Goal: Task Accomplishment & Management: Manage account settings

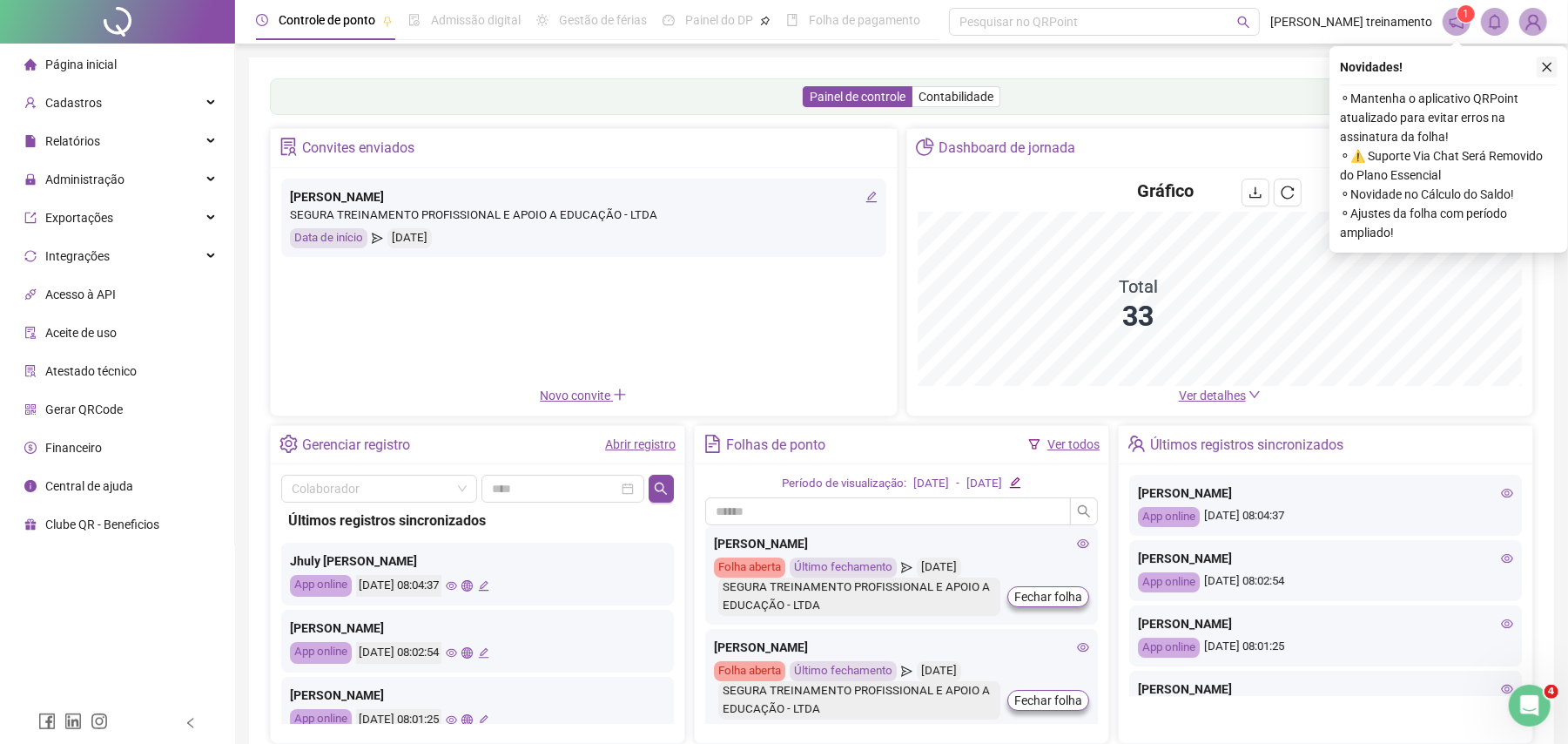
click at [1547, 68] on icon "close" at bounding box center [1547, 67] width 12 height 12
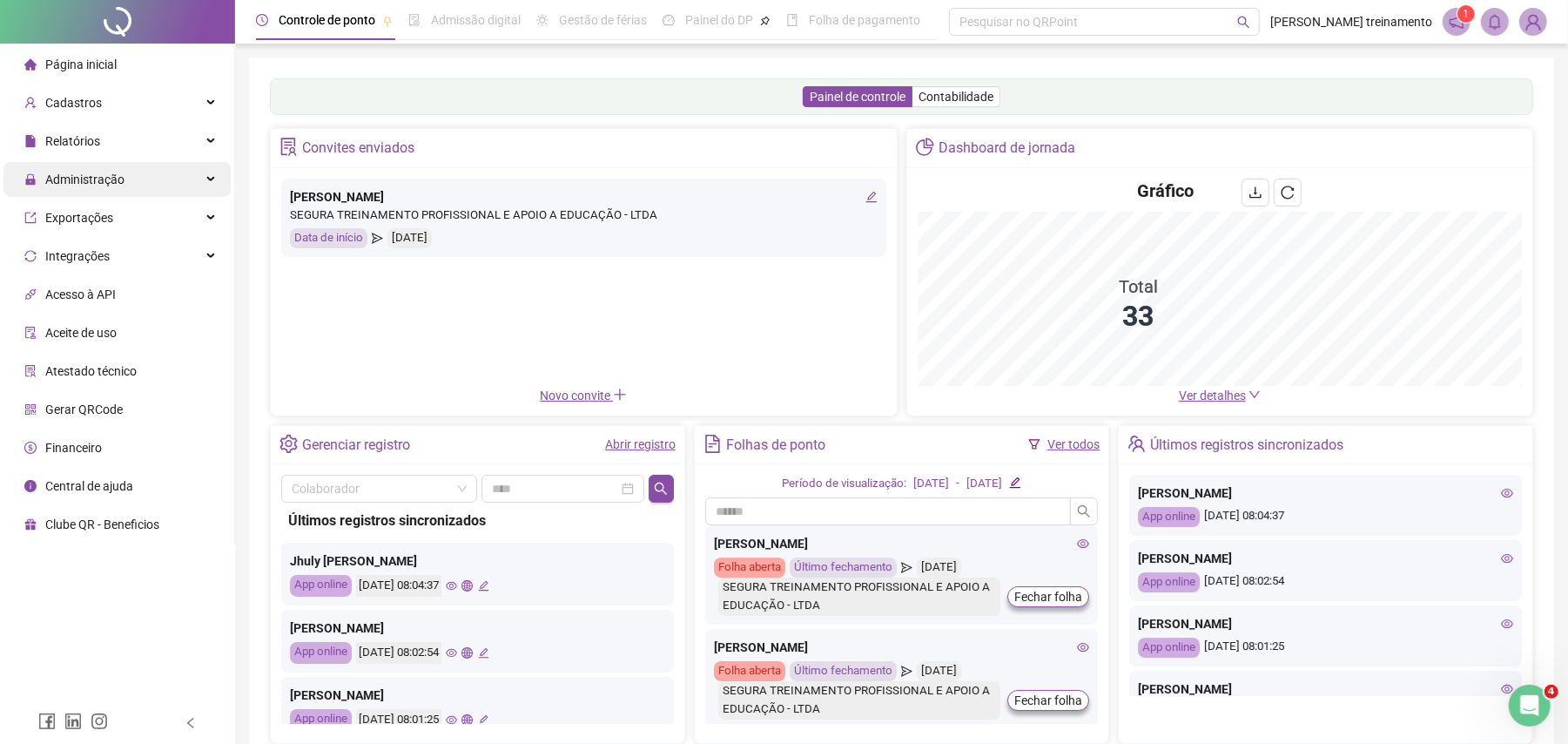
click at [131, 188] on div "Administração" at bounding box center [117, 178] width 227 height 35
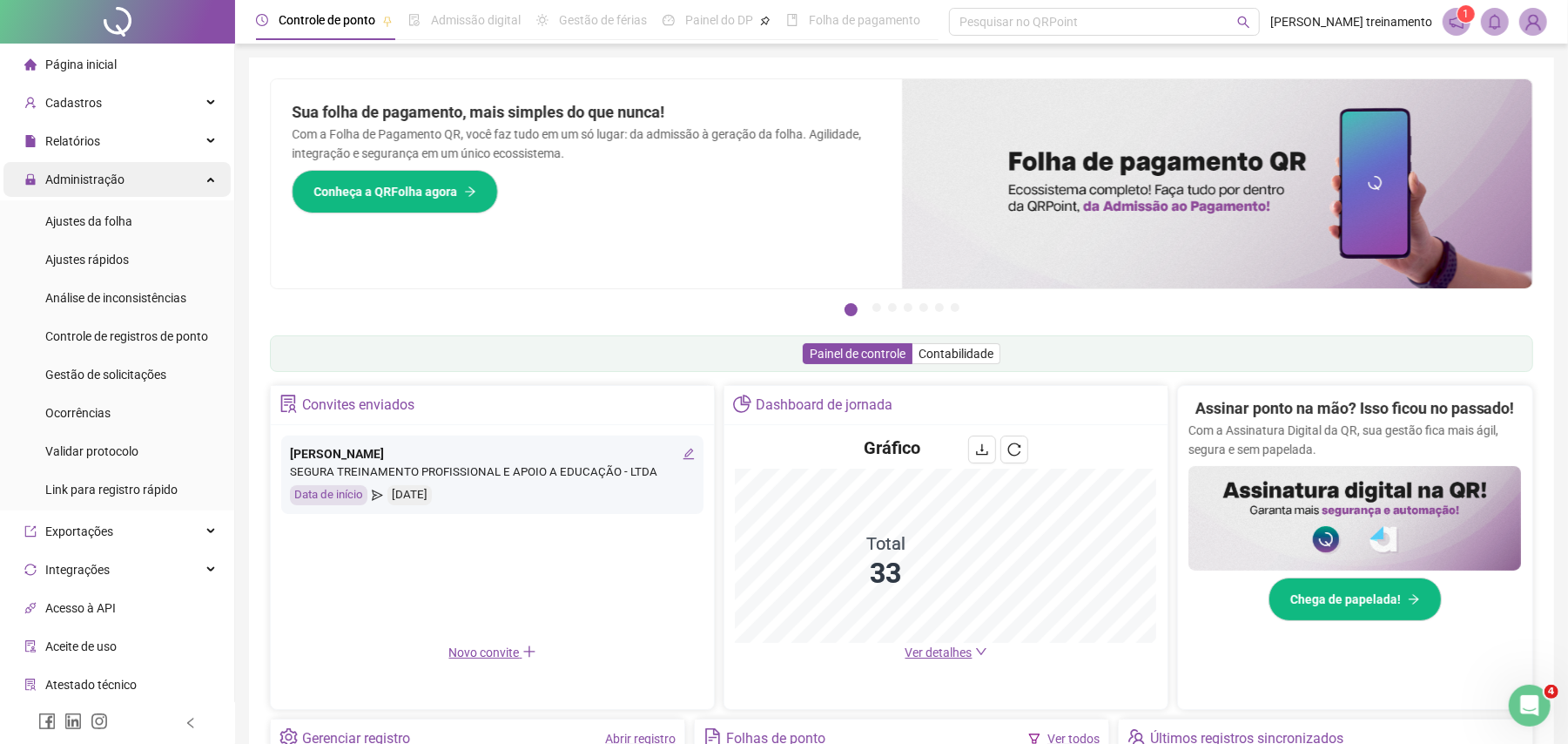
click at [109, 175] on span "Administração" at bounding box center [85, 179] width 79 height 14
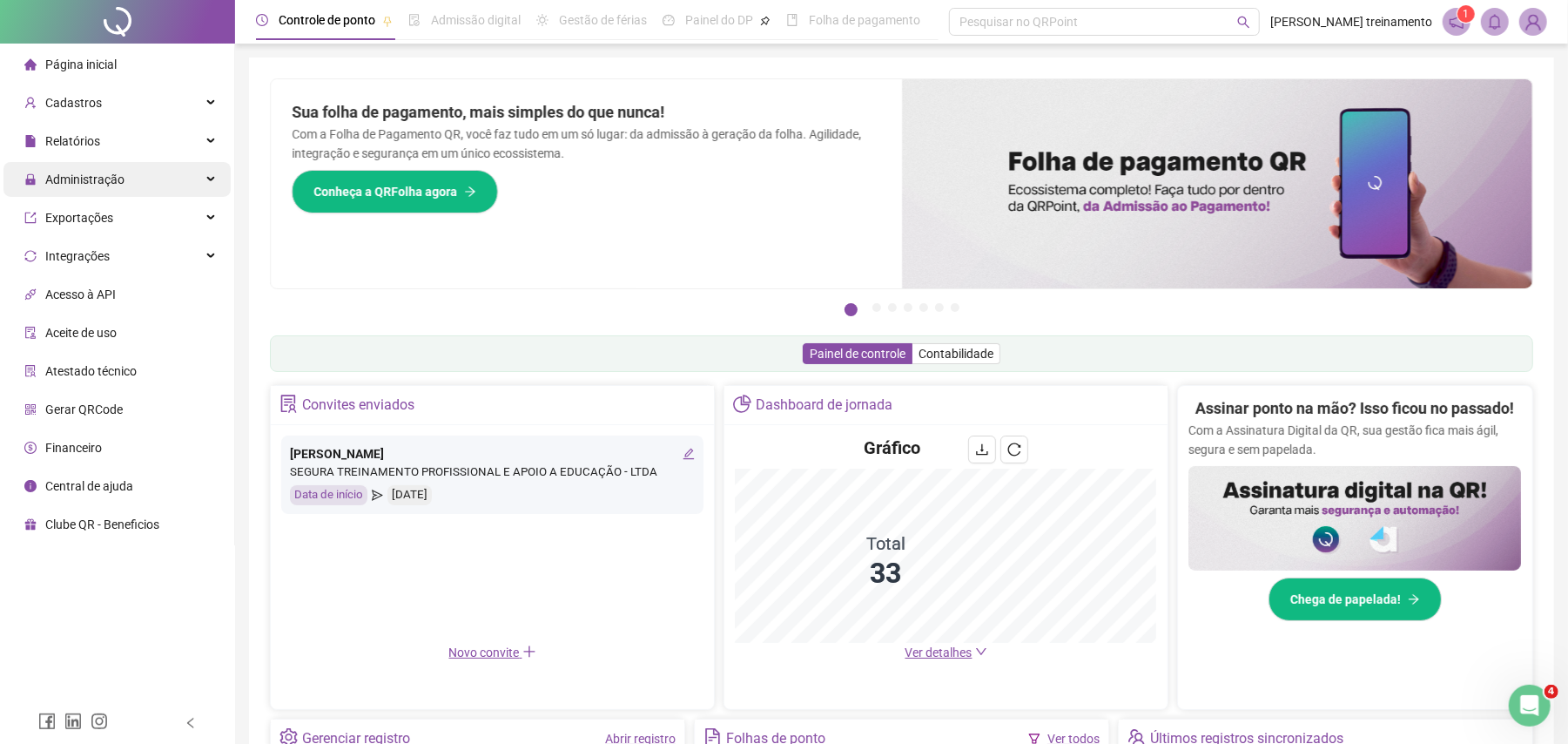
click at [112, 183] on span "Administração" at bounding box center [85, 179] width 79 height 14
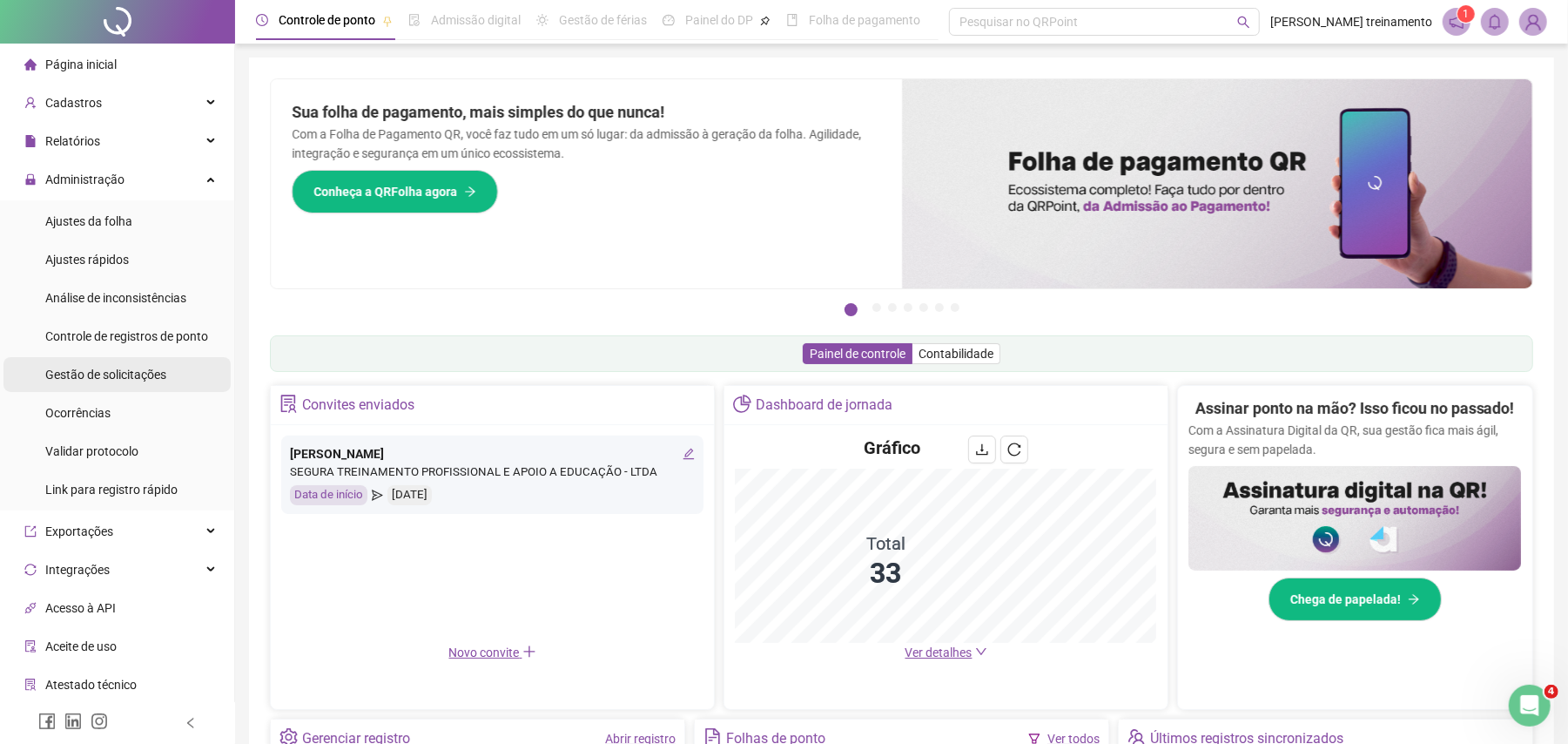
click at [129, 377] on span "Gestão de solicitações" at bounding box center [106, 374] width 121 height 14
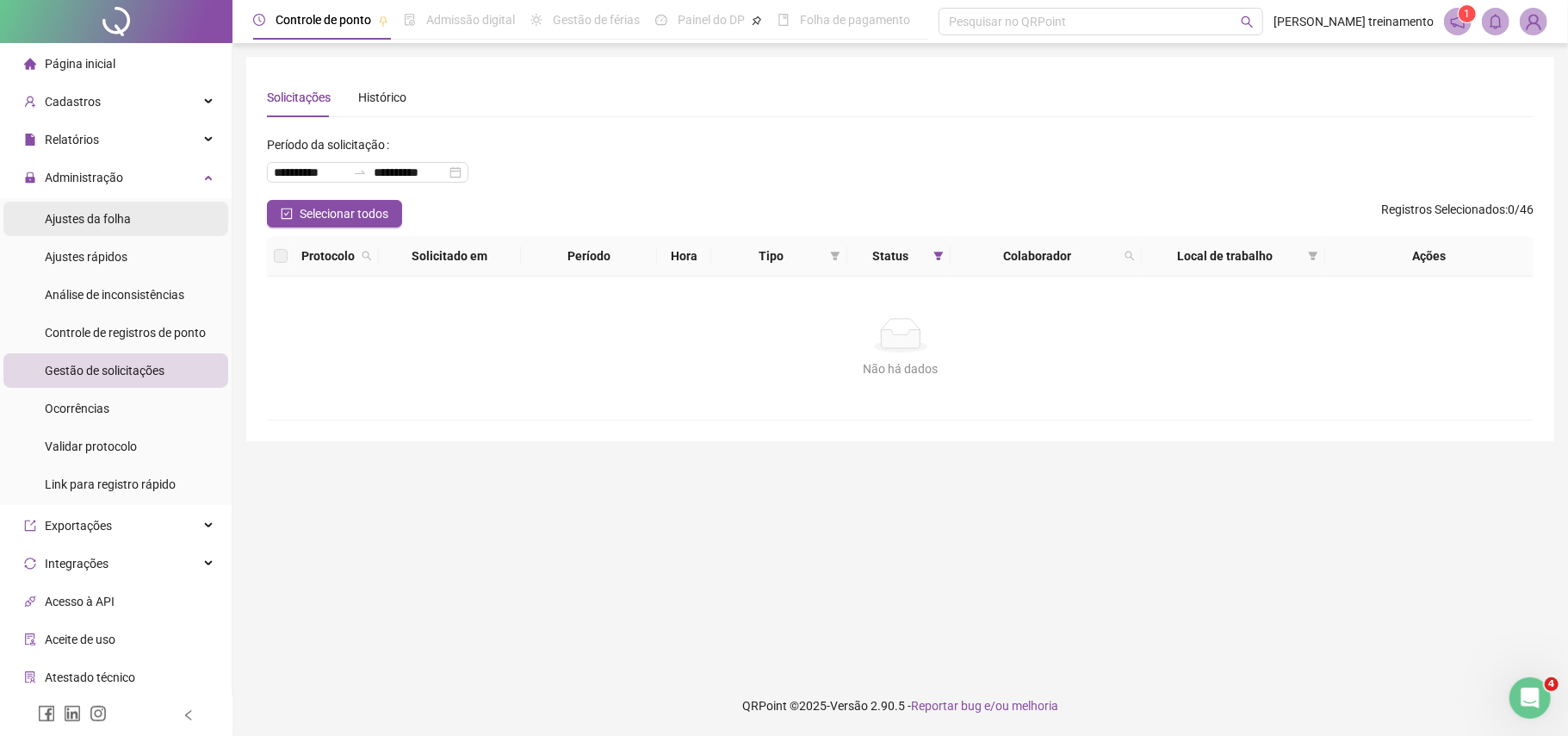
click at [125, 221] on span "Ajustes da folha" at bounding box center [88, 219] width 86 height 14
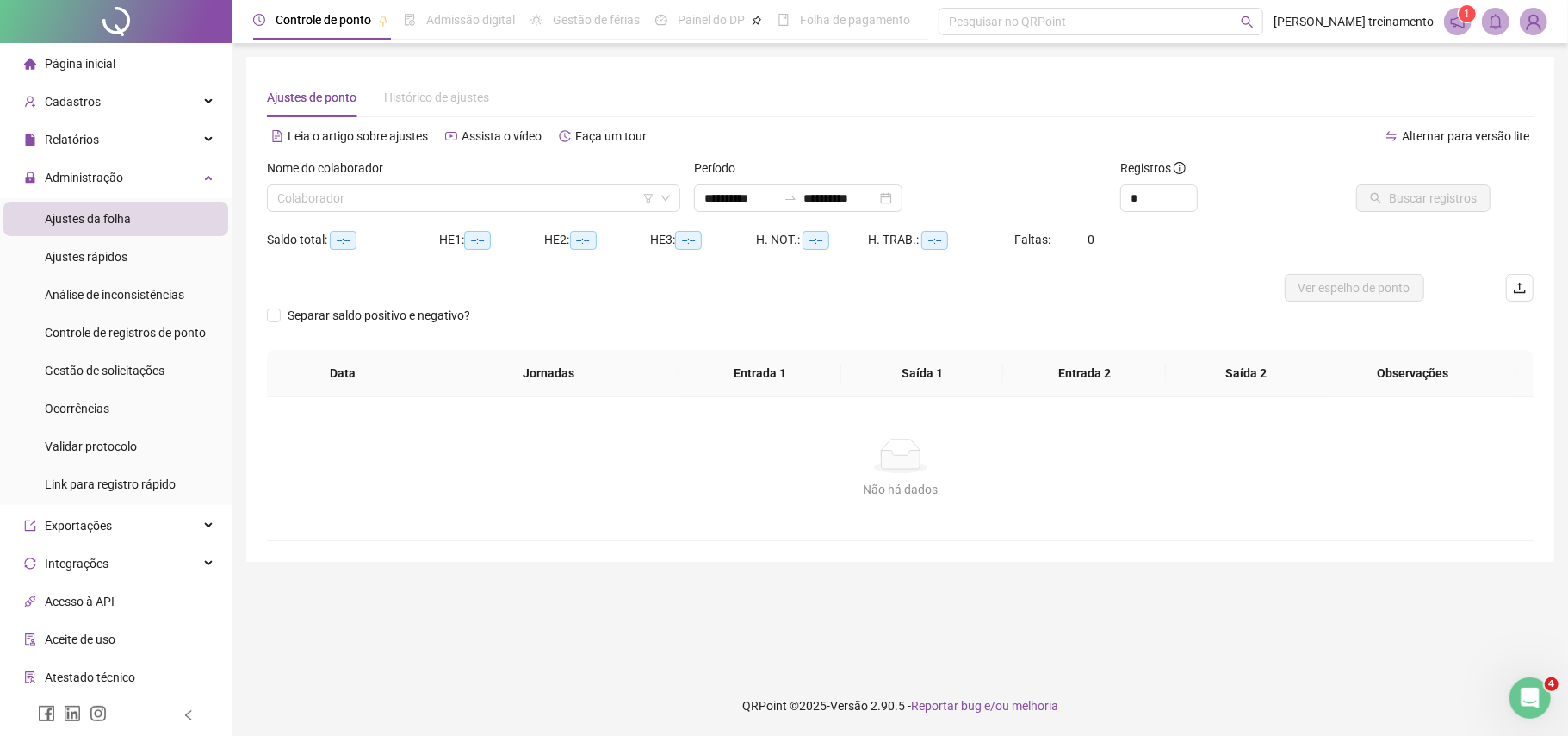
type input "**********"
click at [777, 197] on input "**********" at bounding box center [741, 197] width 73 height 19
type input "**********"
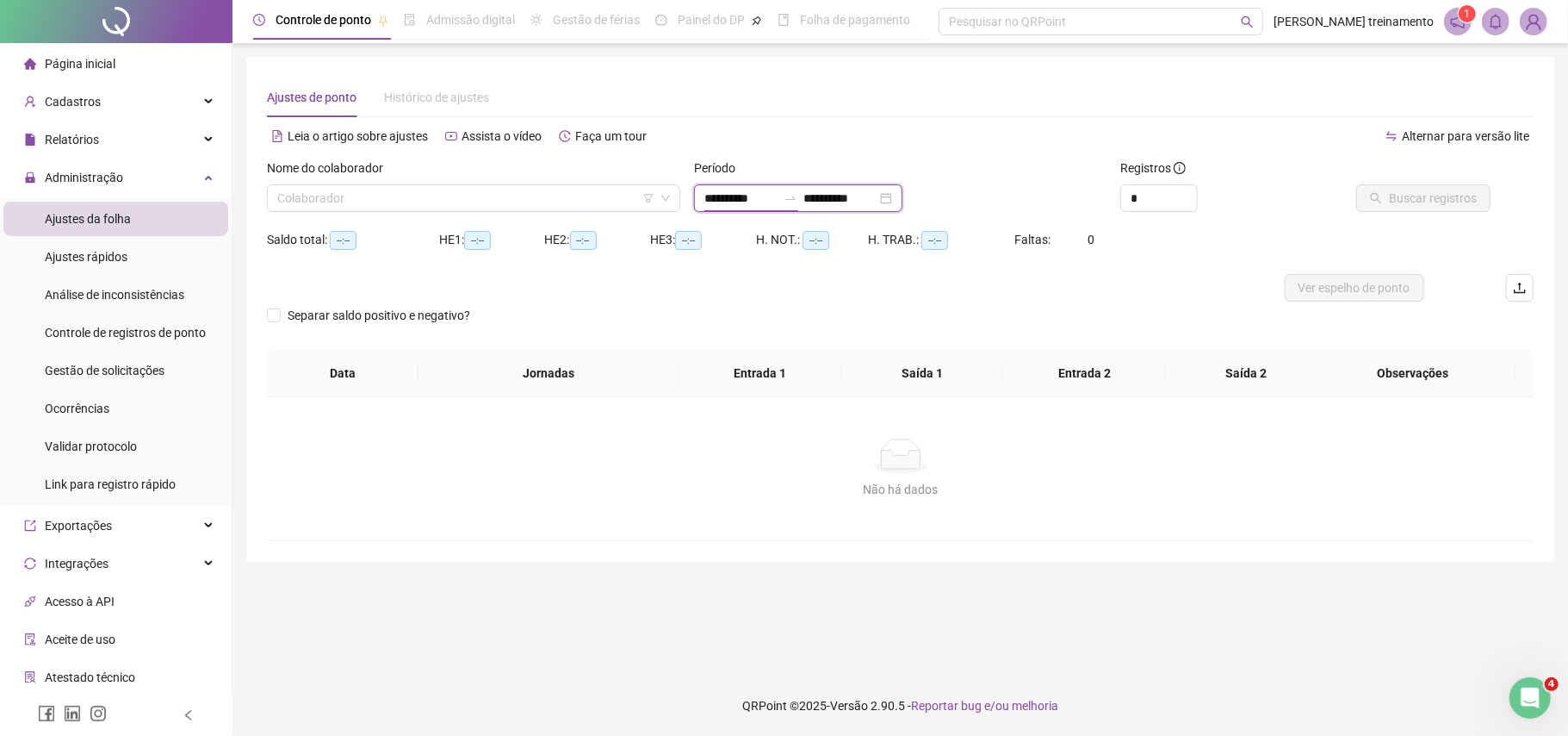
type input "**********"
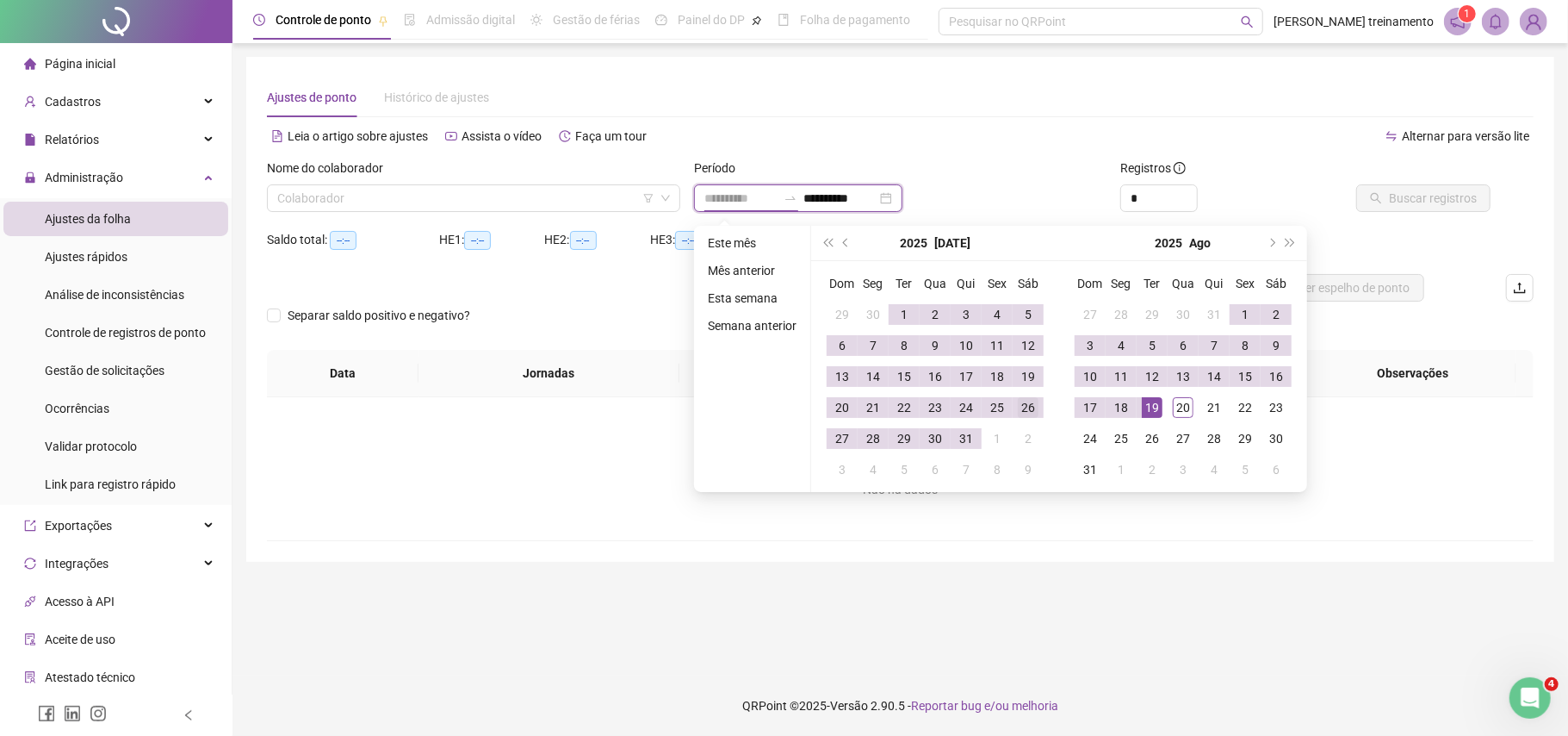
type input "**********"
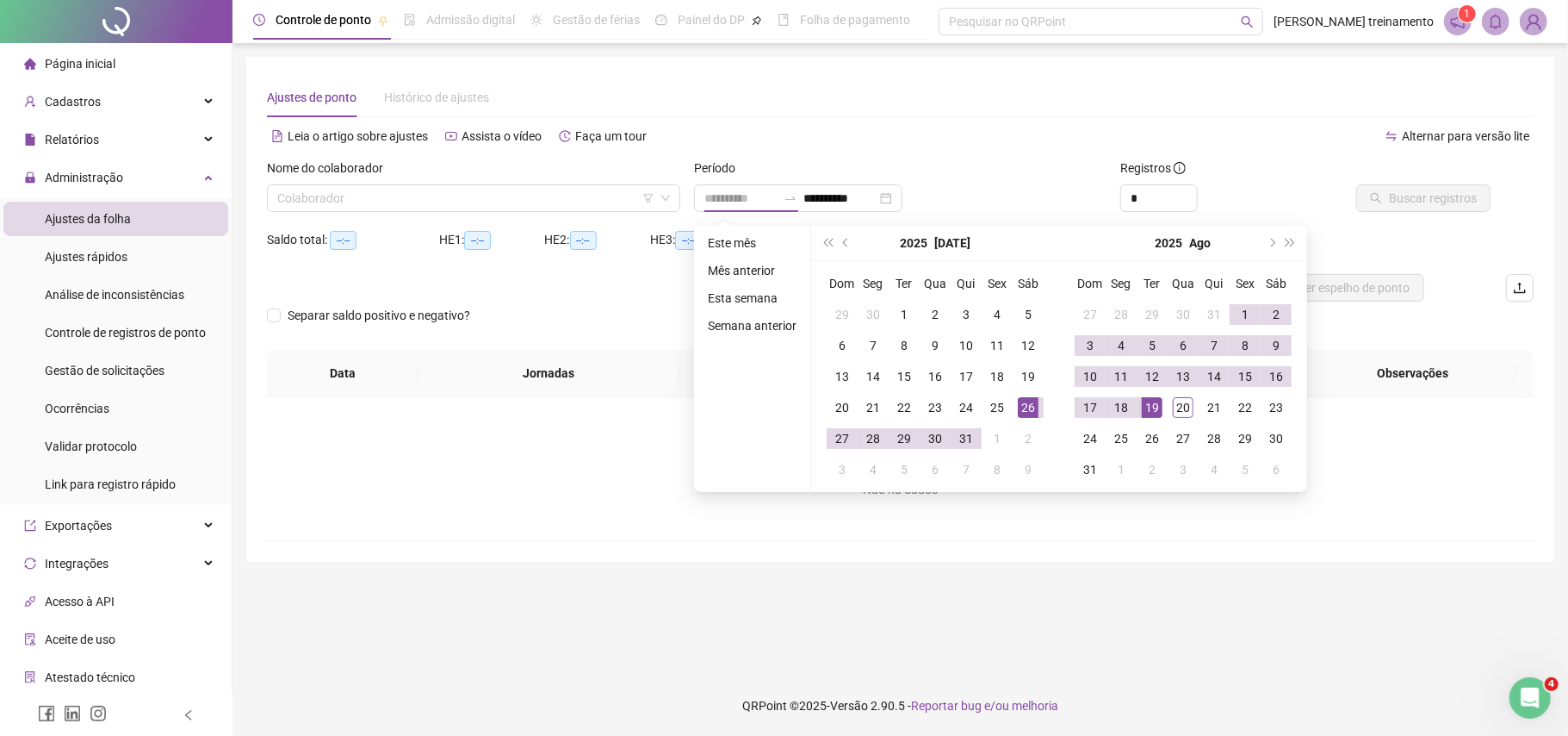
click at [1027, 409] on div "26" at bounding box center [1028, 407] width 21 height 21
type input "**********"
click at [1183, 411] on div "20" at bounding box center [1183, 407] width 21 height 21
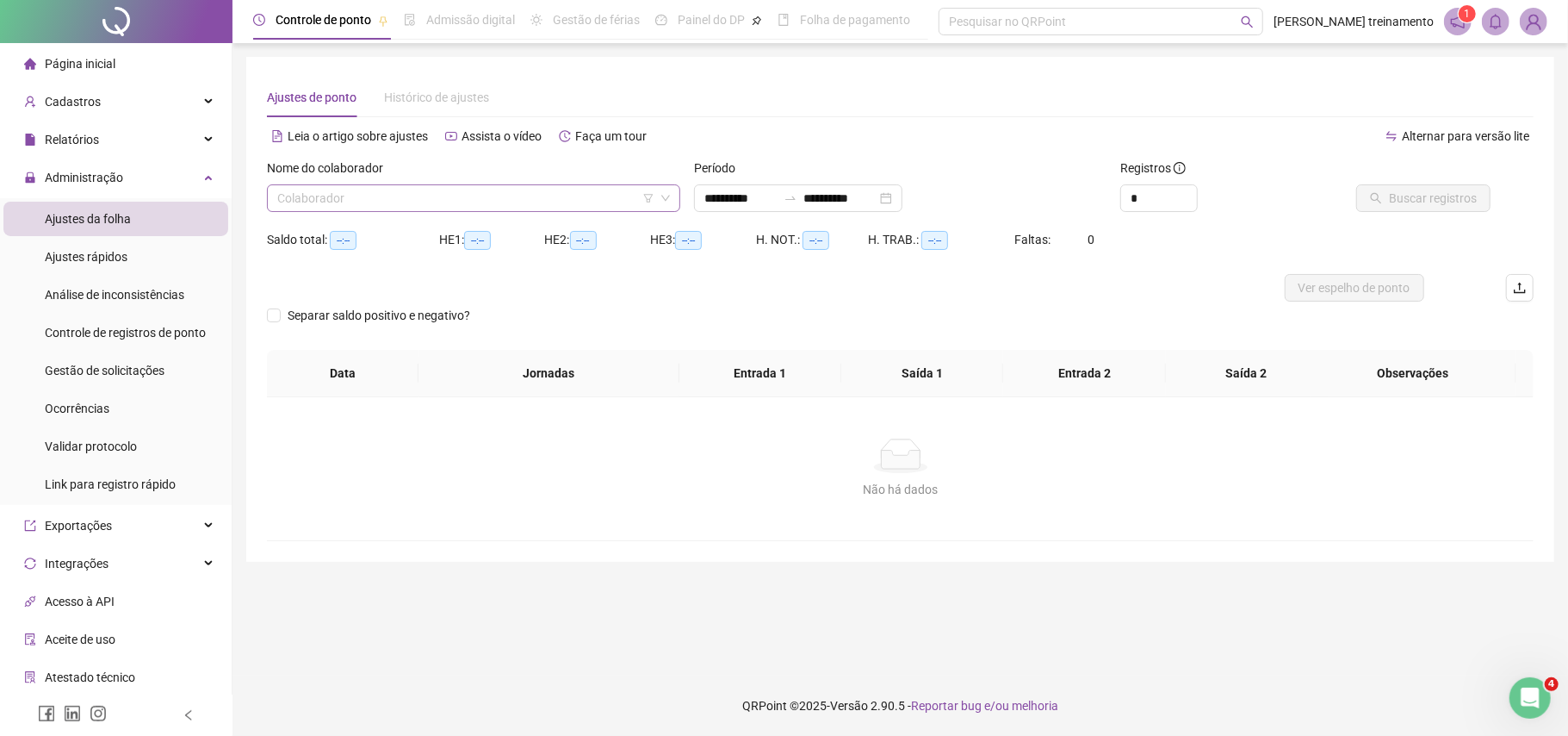
click at [594, 204] on input "search" at bounding box center [466, 198] width 377 height 25
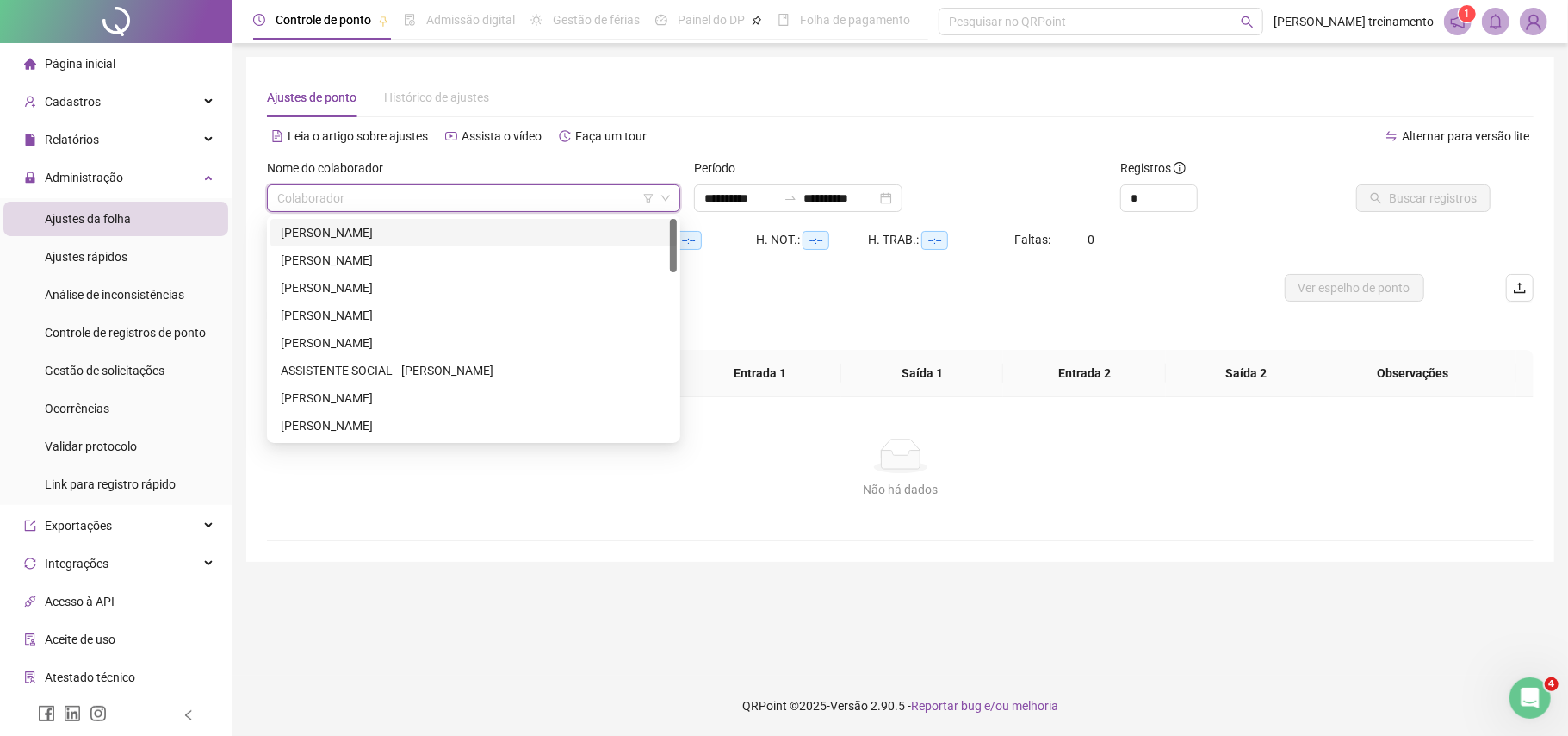
click at [593, 231] on div "[PERSON_NAME]" at bounding box center [473, 232] width 386 height 19
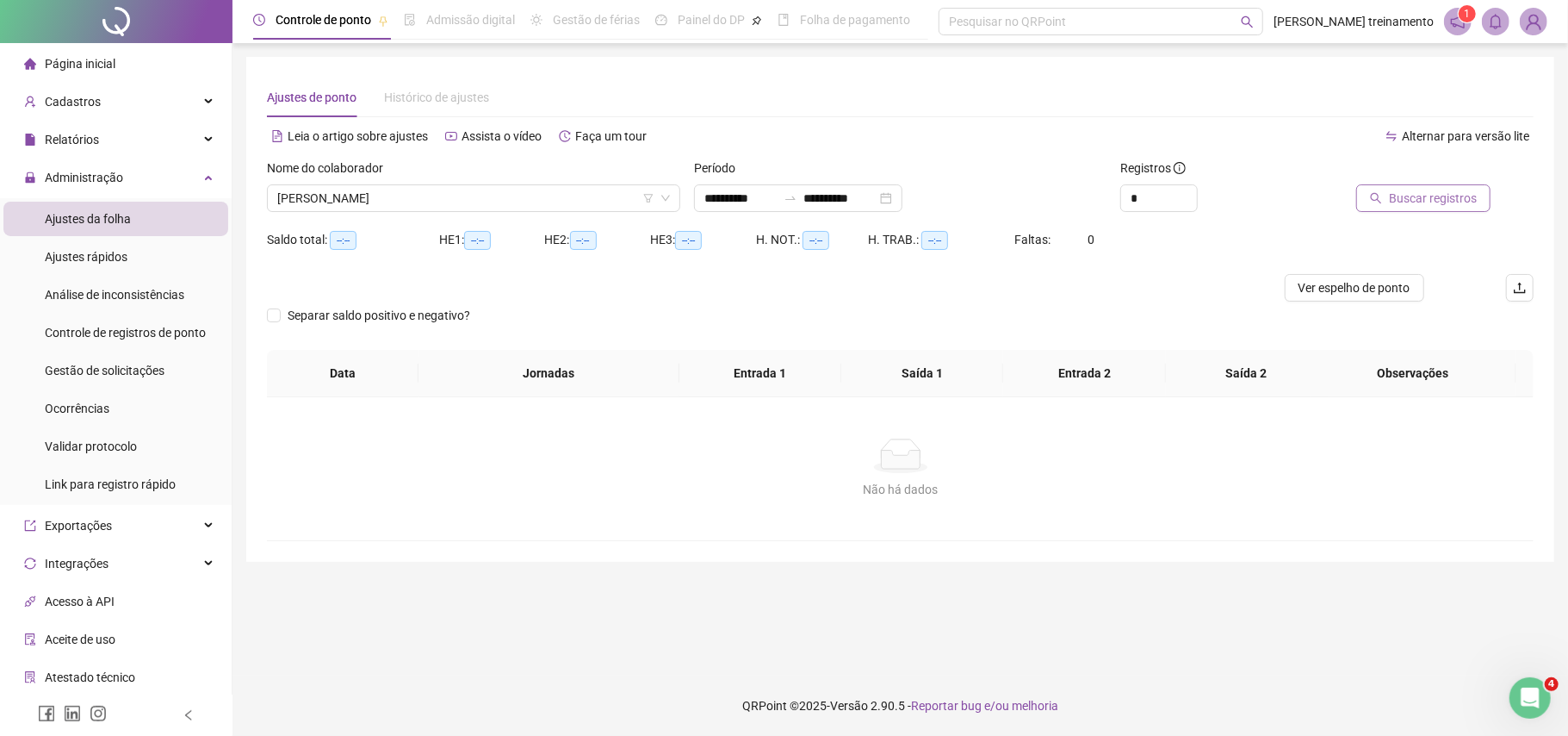
click at [1396, 197] on span "Buscar registros" at bounding box center [1434, 197] width 88 height 19
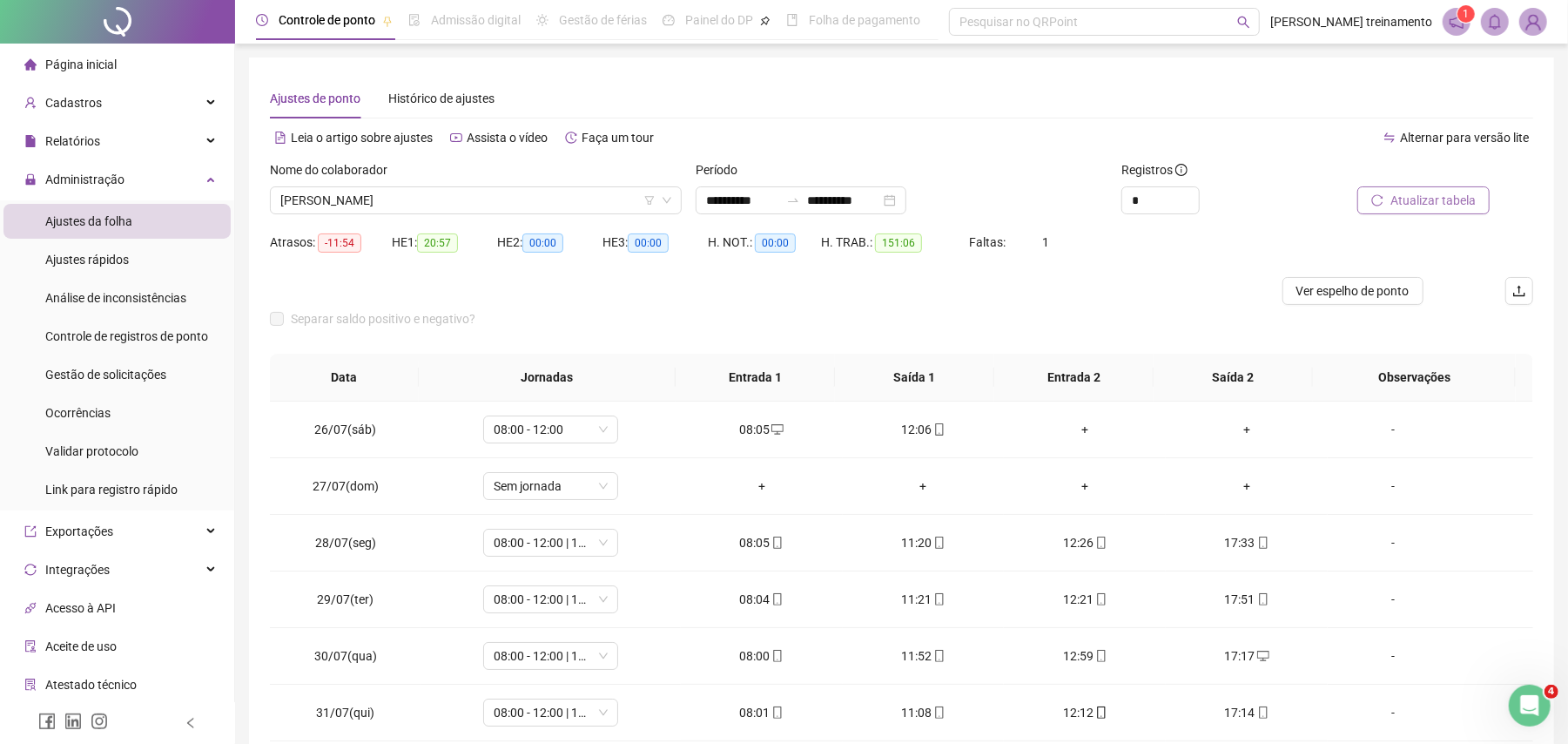
click at [1432, 196] on span "Atualizar tabela" at bounding box center [1432, 199] width 85 height 19
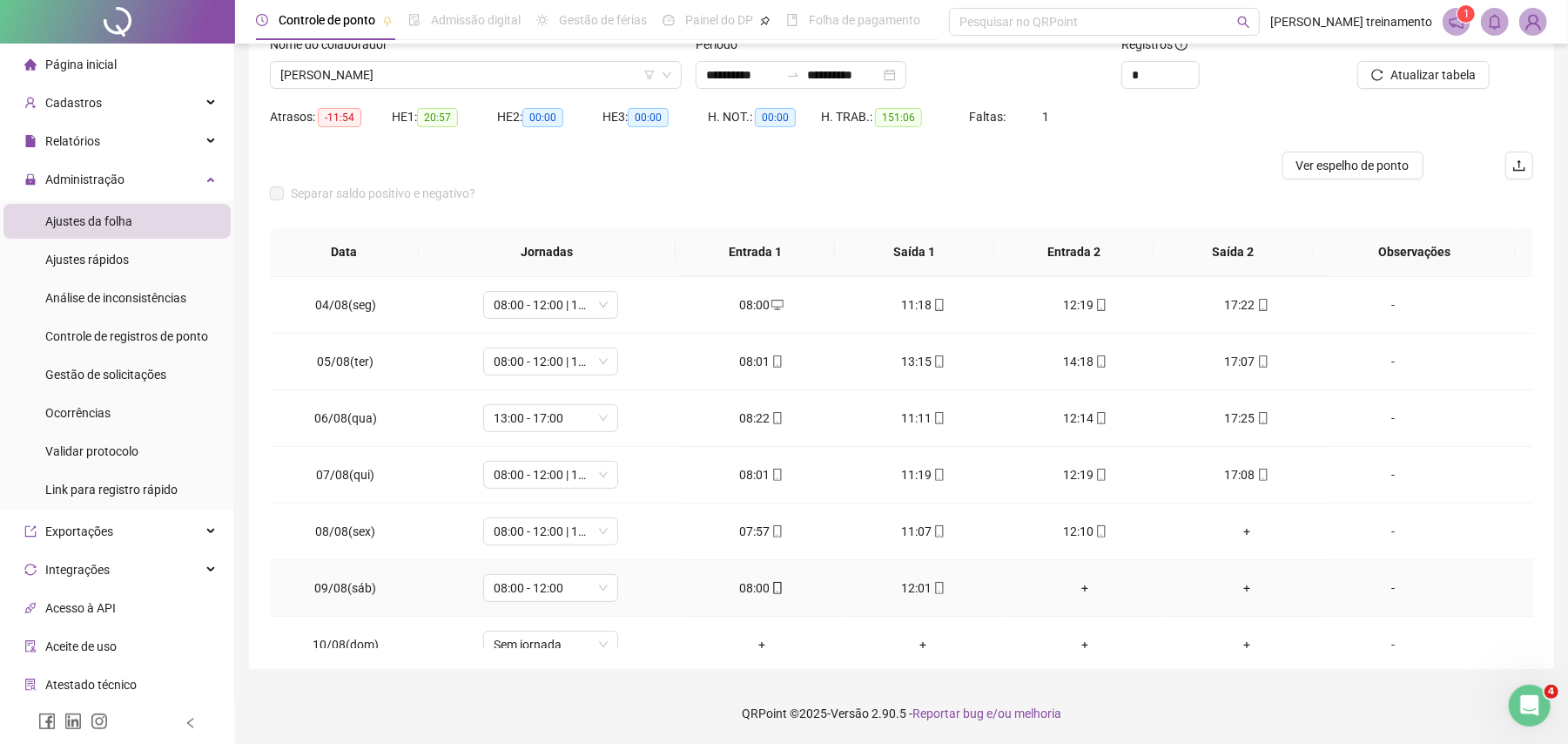
scroll to position [759, 0]
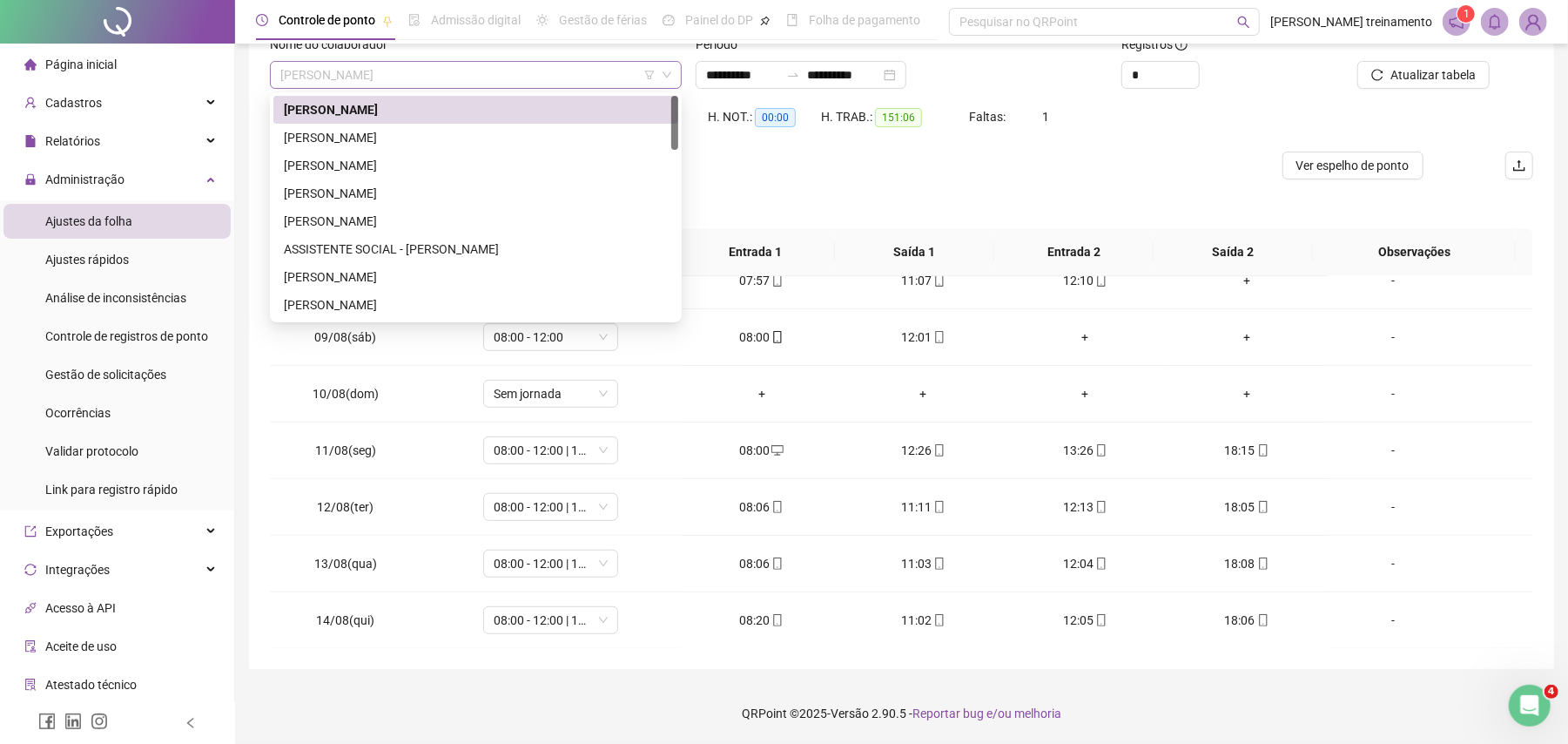
click at [607, 68] on span "[PERSON_NAME]" at bounding box center [475, 74] width 391 height 26
click at [609, 140] on div "[PERSON_NAME]" at bounding box center [475, 137] width 384 height 19
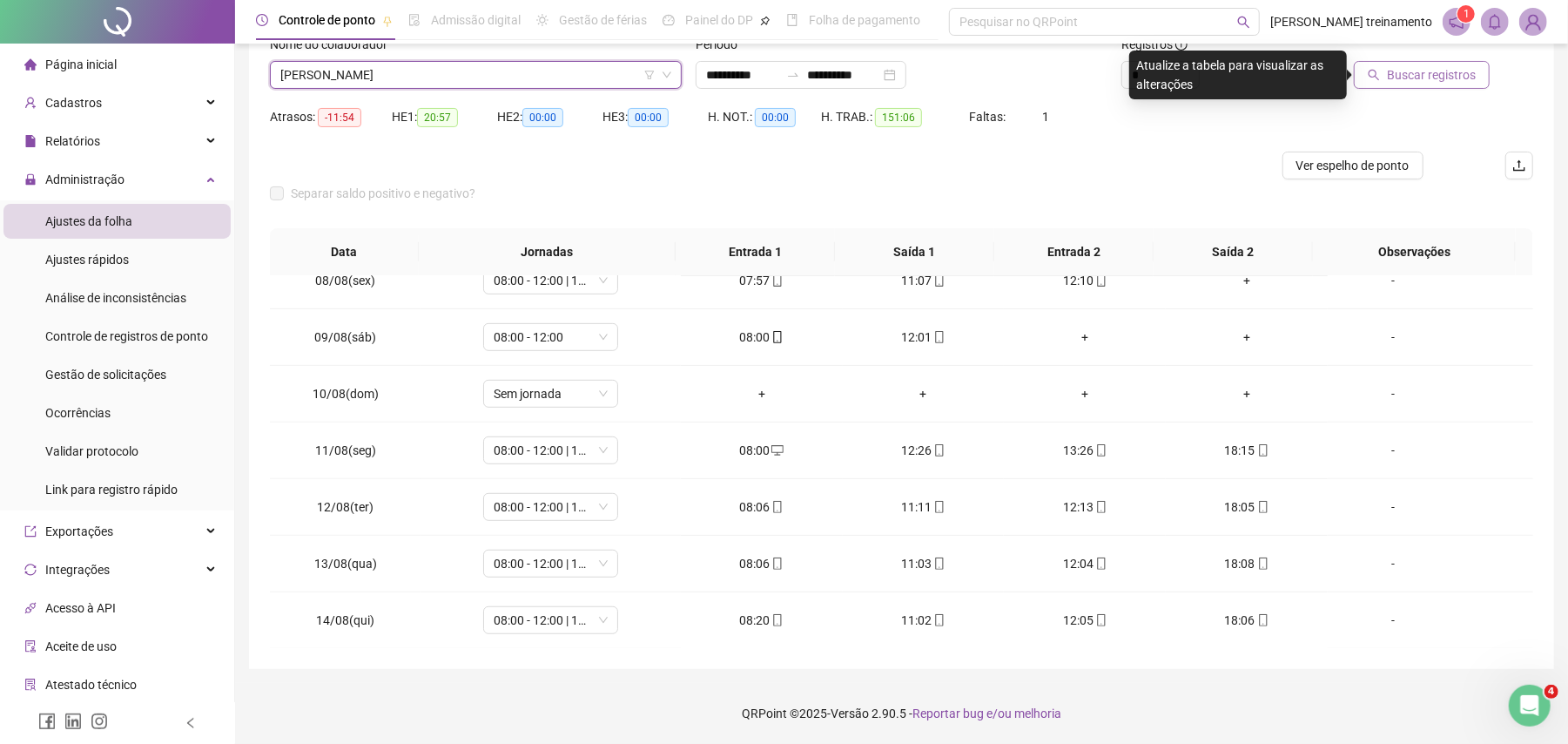
click at [1404, 76] on span "Buscar registros" at bounding box center [1431, 74] width 89 height 19
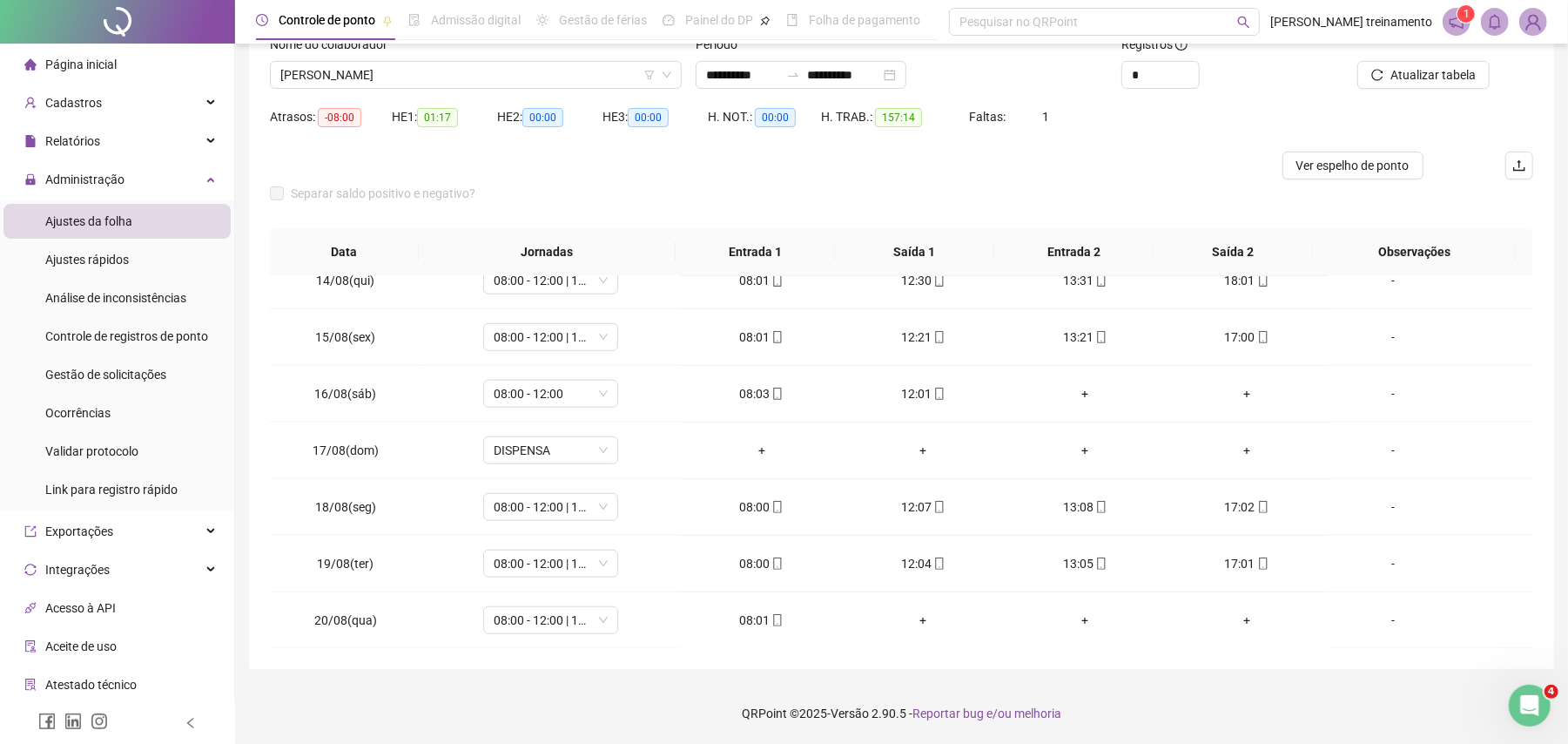
scroll to position [1108, 0]
click at [585, 78] on span "[PERSON_NAME]" at bounding box center [475, 74] width 391 height 26
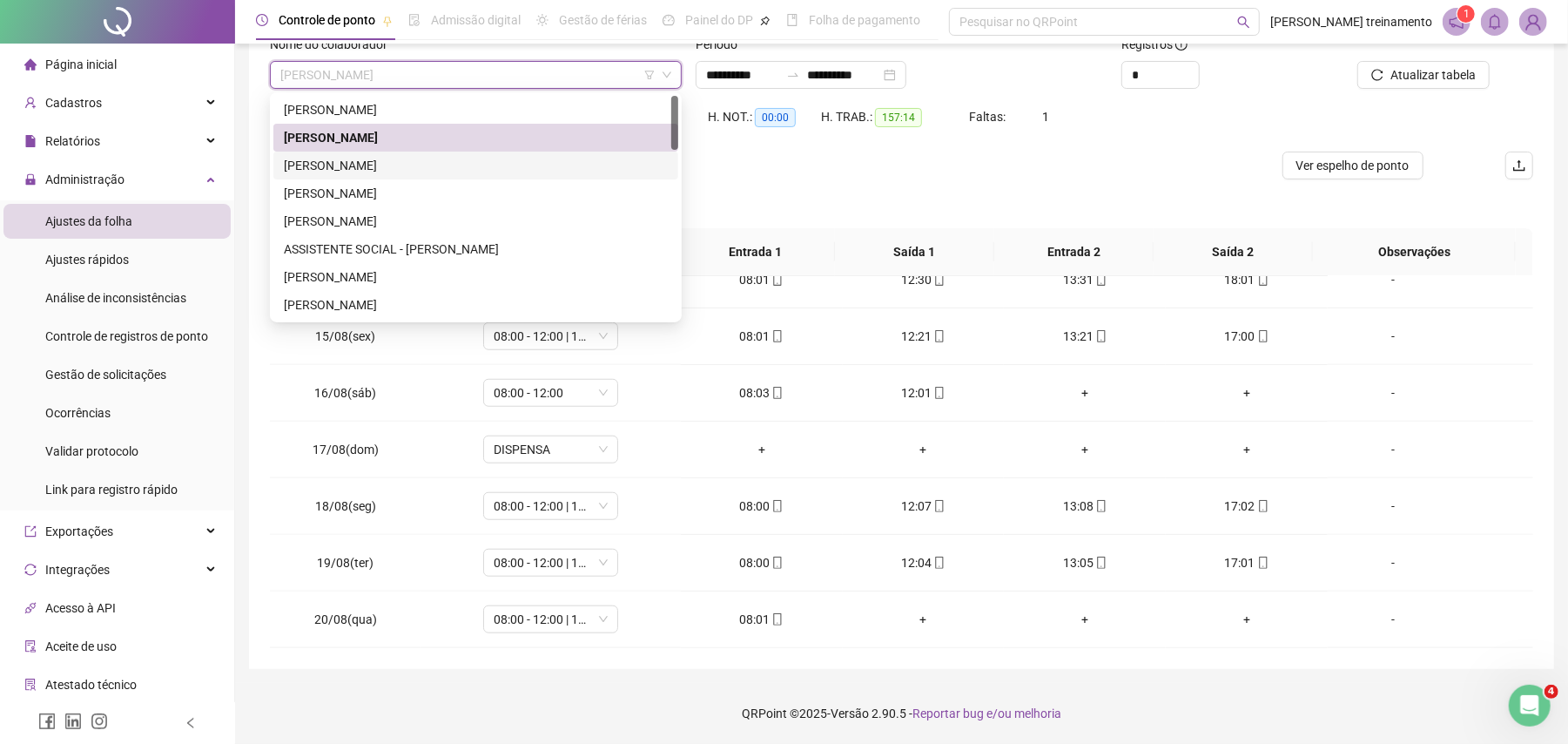
click at [573, 174] on div "[PERSON_NAME]" at bounding box center [475, 164] width 384 height 19
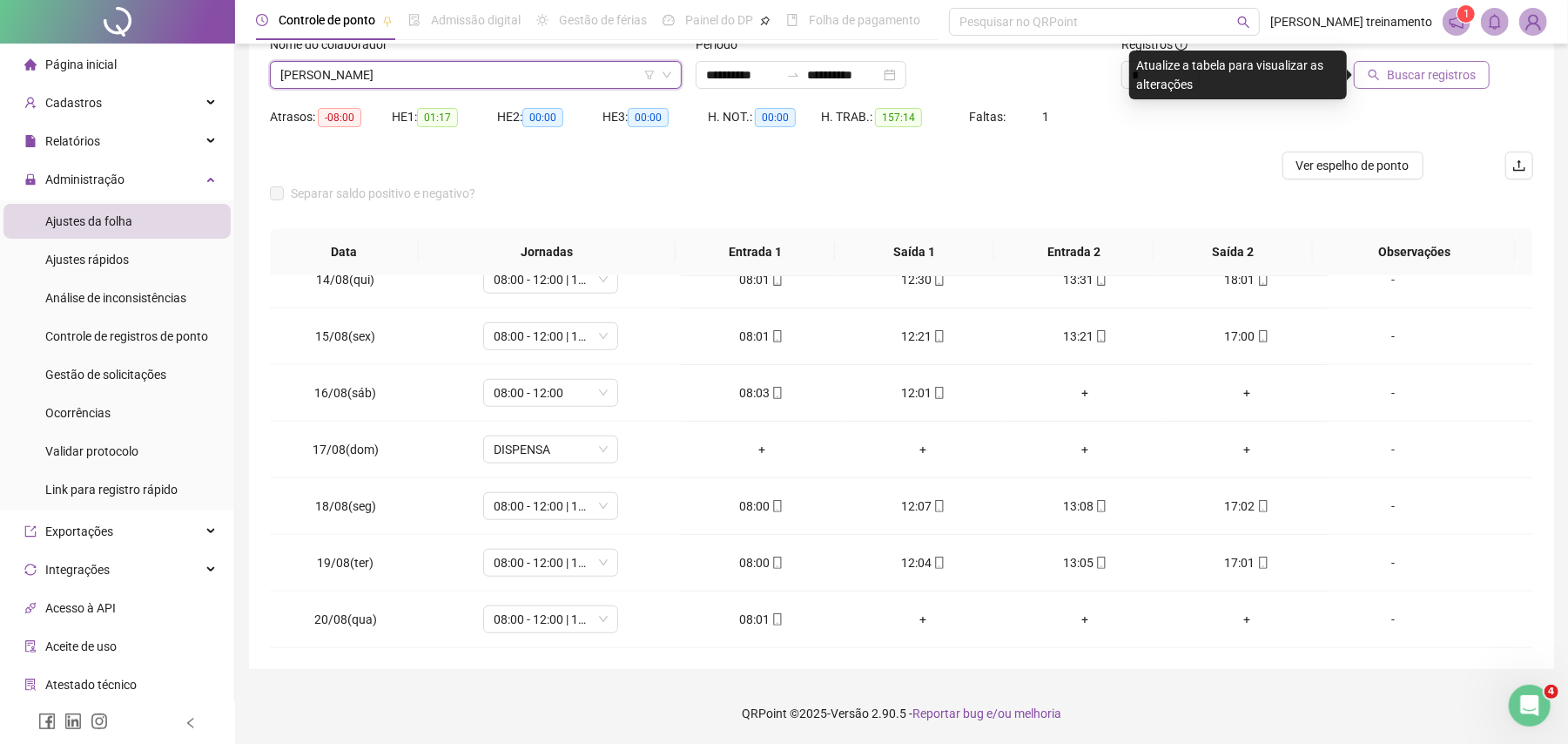
click at [1453, 77] on span "Buscar registros" at bounding box center [1431, 74] width 89 height 19
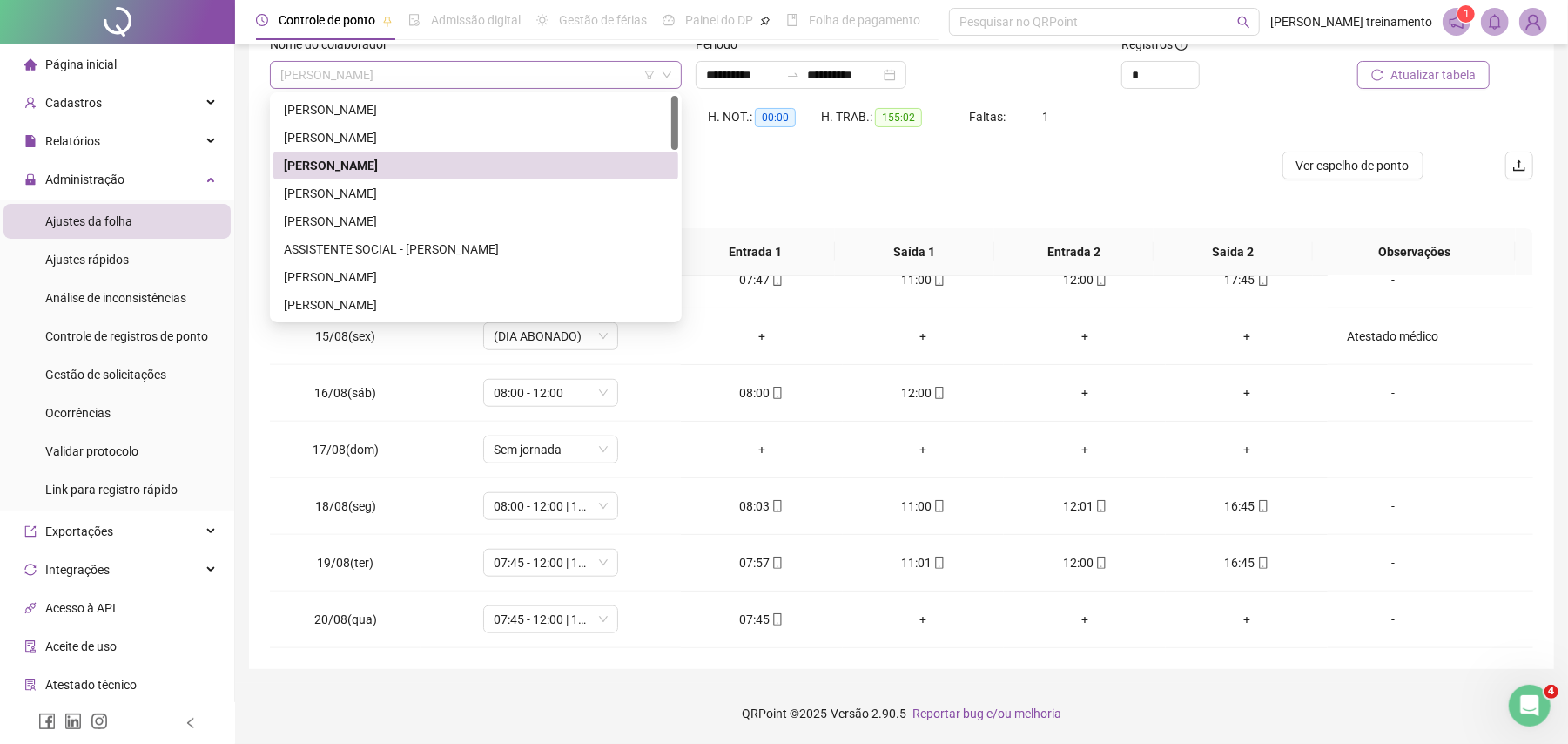
click at [558, 80] on span "[PERSON_NAME]" at bounding box center [475, 74] width 391 height 26
click at [586, 193] on div "[PERSON_NAME]" at bounding box center [475, 192] width 384 height 19
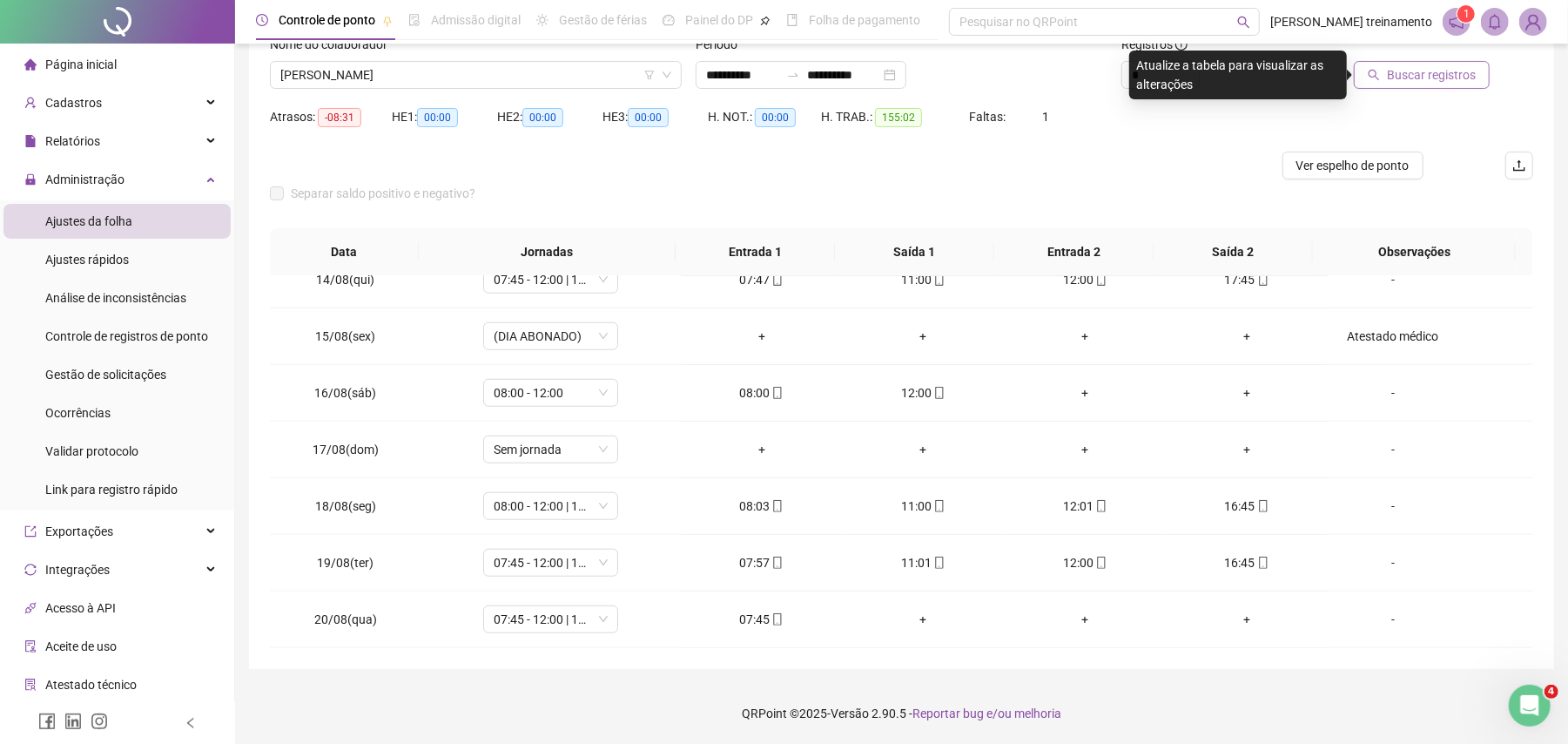
click at [1422, 71] on span "Buscar registros" at bounding box center [1431, 74] width 89 height 19
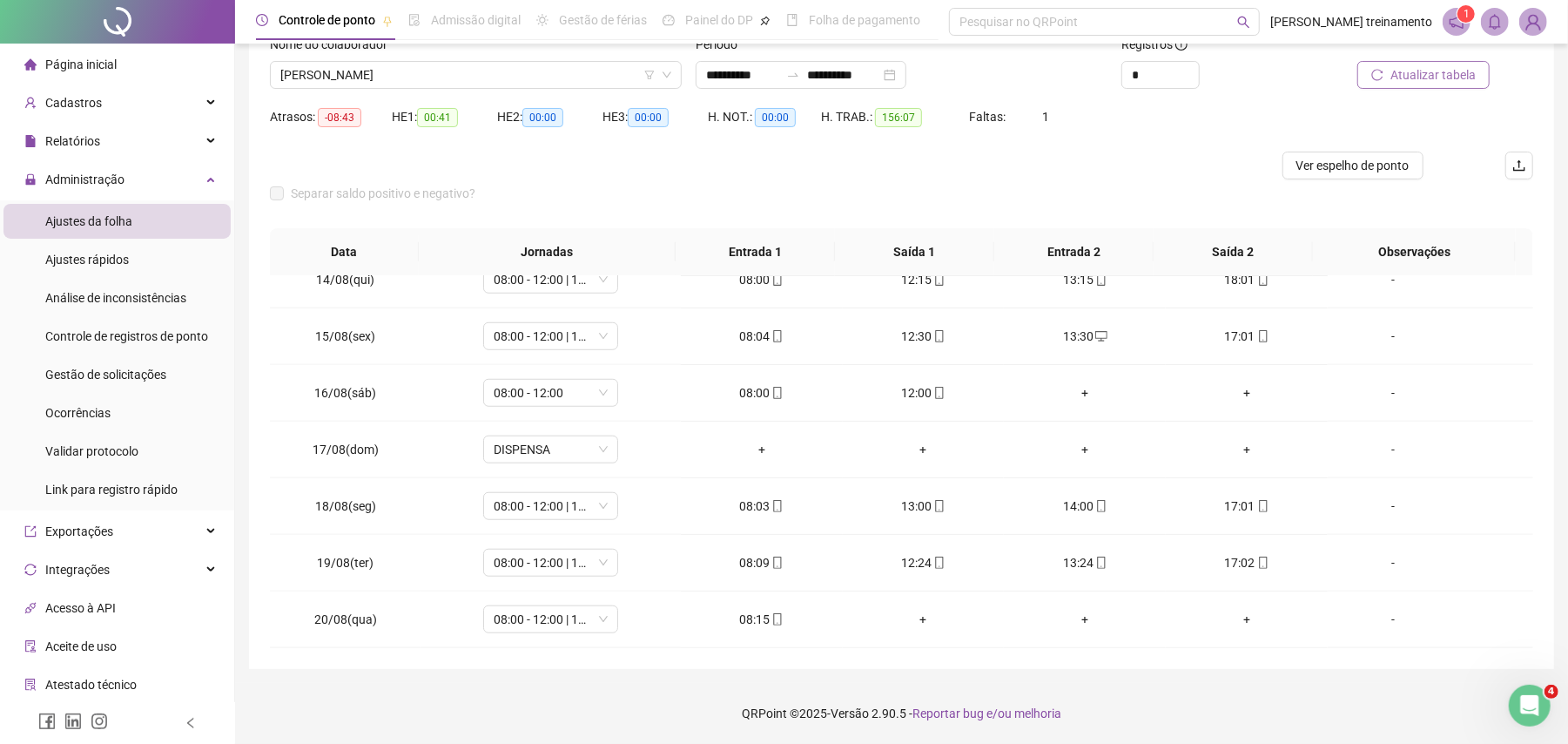
click at [1420, 69] on span "Atualizar tabela" at bounding box center [1432, 74] width 85 height 19
click at [1432, 71] on span "Atualizar tabela" at bounding box center [1432, 74] width 85 height 19
click at [1356, 156] on span "Ver espelho de ponto" at bounding box center [1353, 164] width 113 height 19
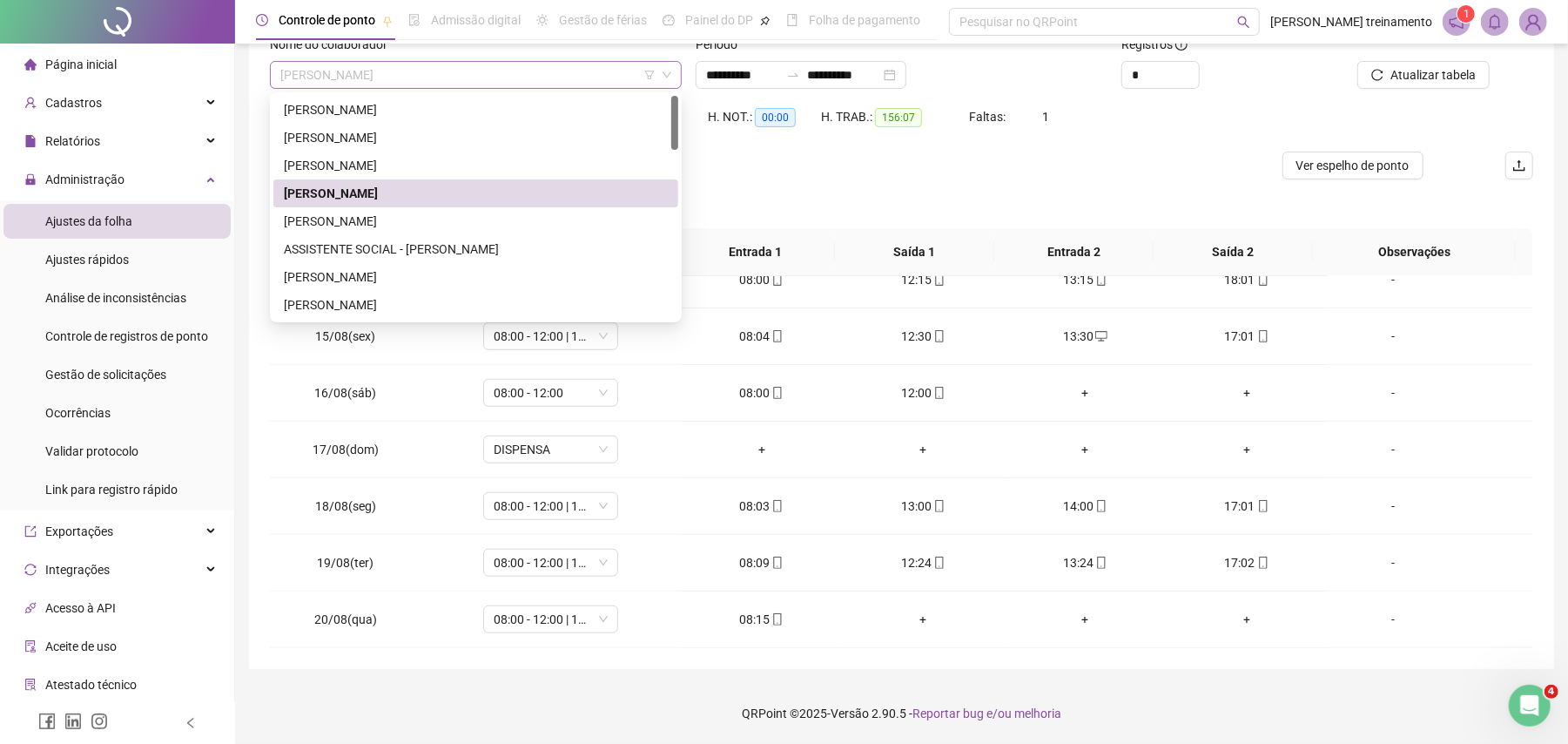
click at [538, 76] on span "[PERSON_NAME]" at bounding box center [475, 74] width 391 height 26
click at [575, 216] on div "[PERSON_NAME]" at bounding box center [475, 221] width 384 height 19
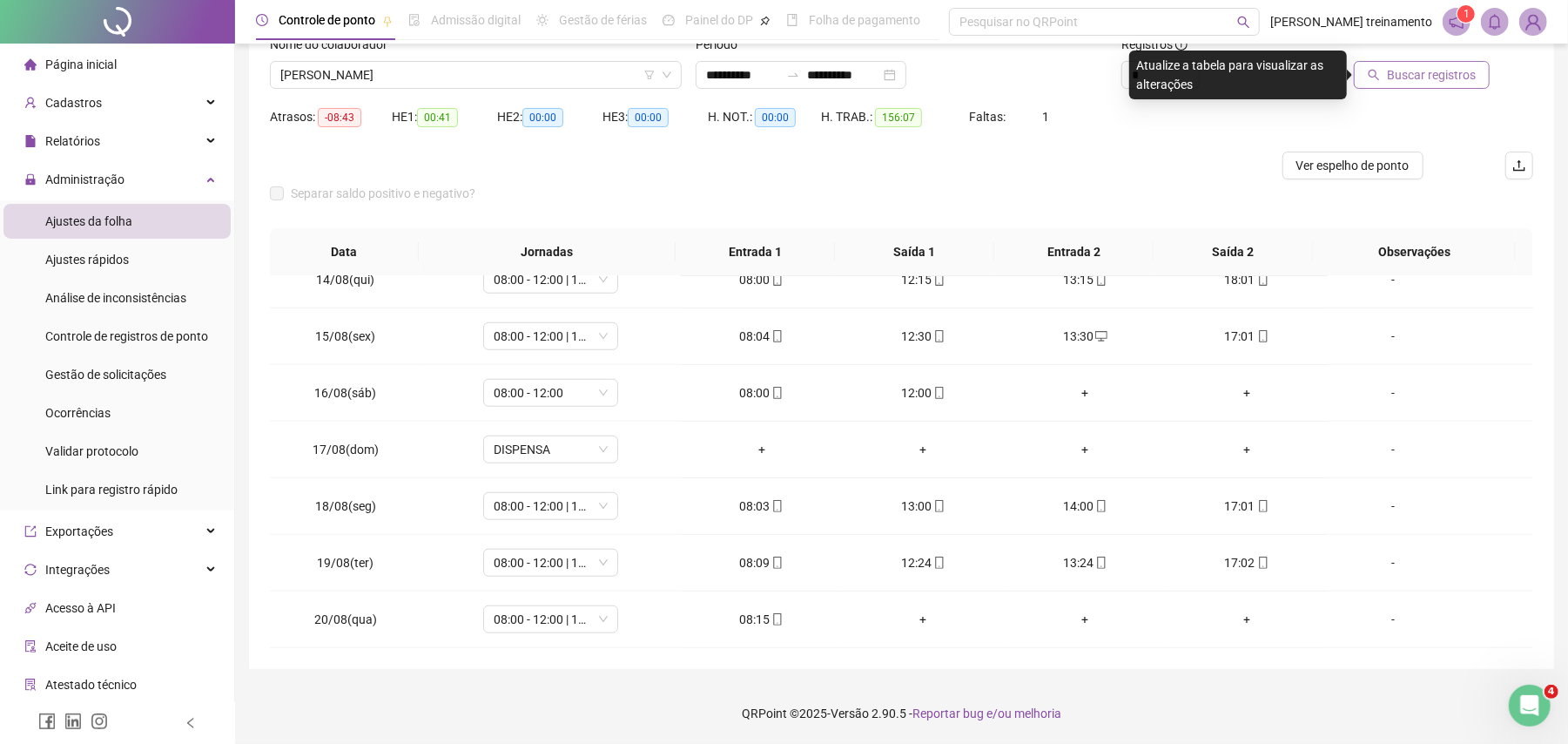
click at [1449, 78] on span "Buscar registros" at bounding box center [1431, 74] width 89 height 19
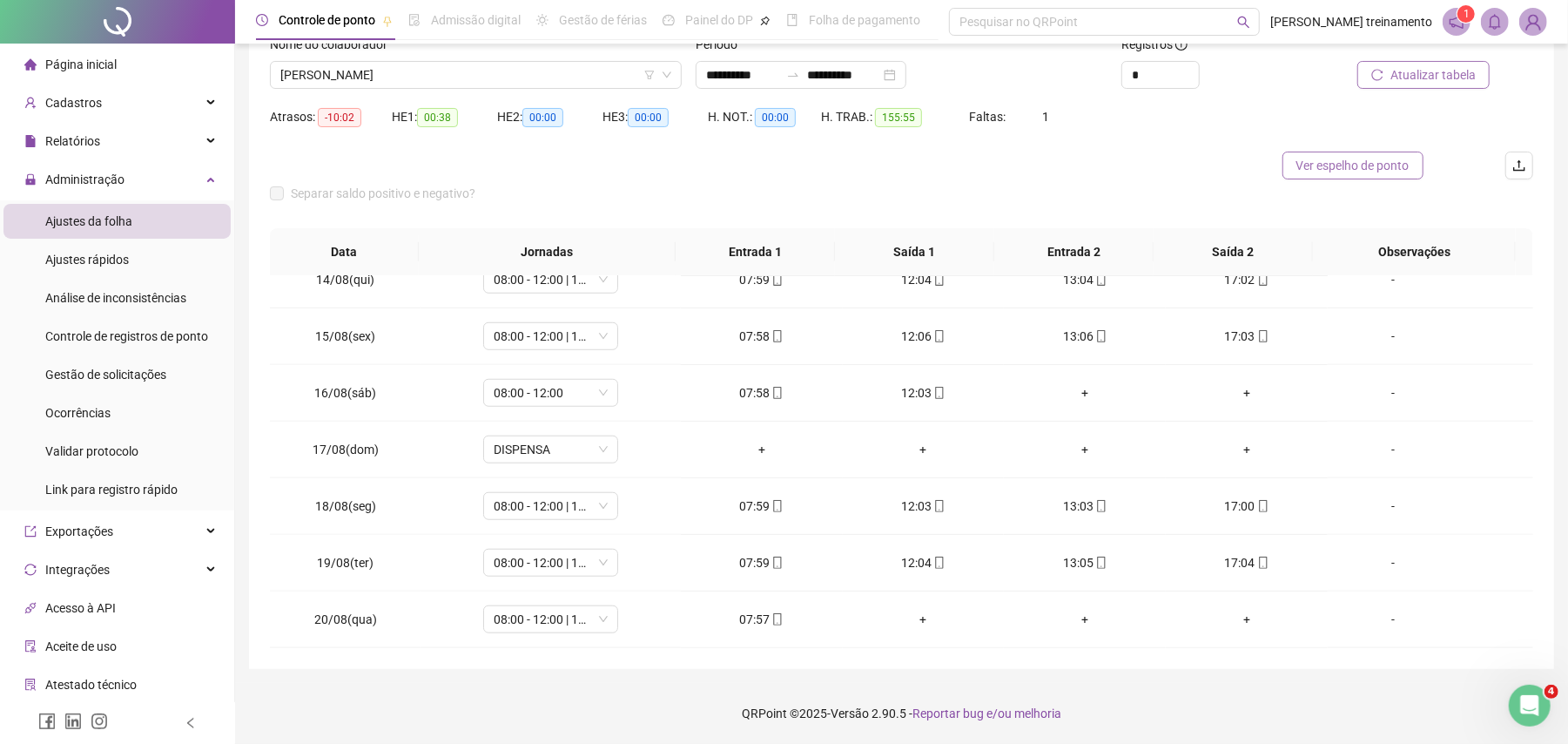
click at [1361, 170] on span "Ver espelho de ponto" at bounding box center [1353, 164] width 113 height 19
click at [589, 71] on span "[PERSON_NAME]" at bounding box center [475, 74] width 391 height 26
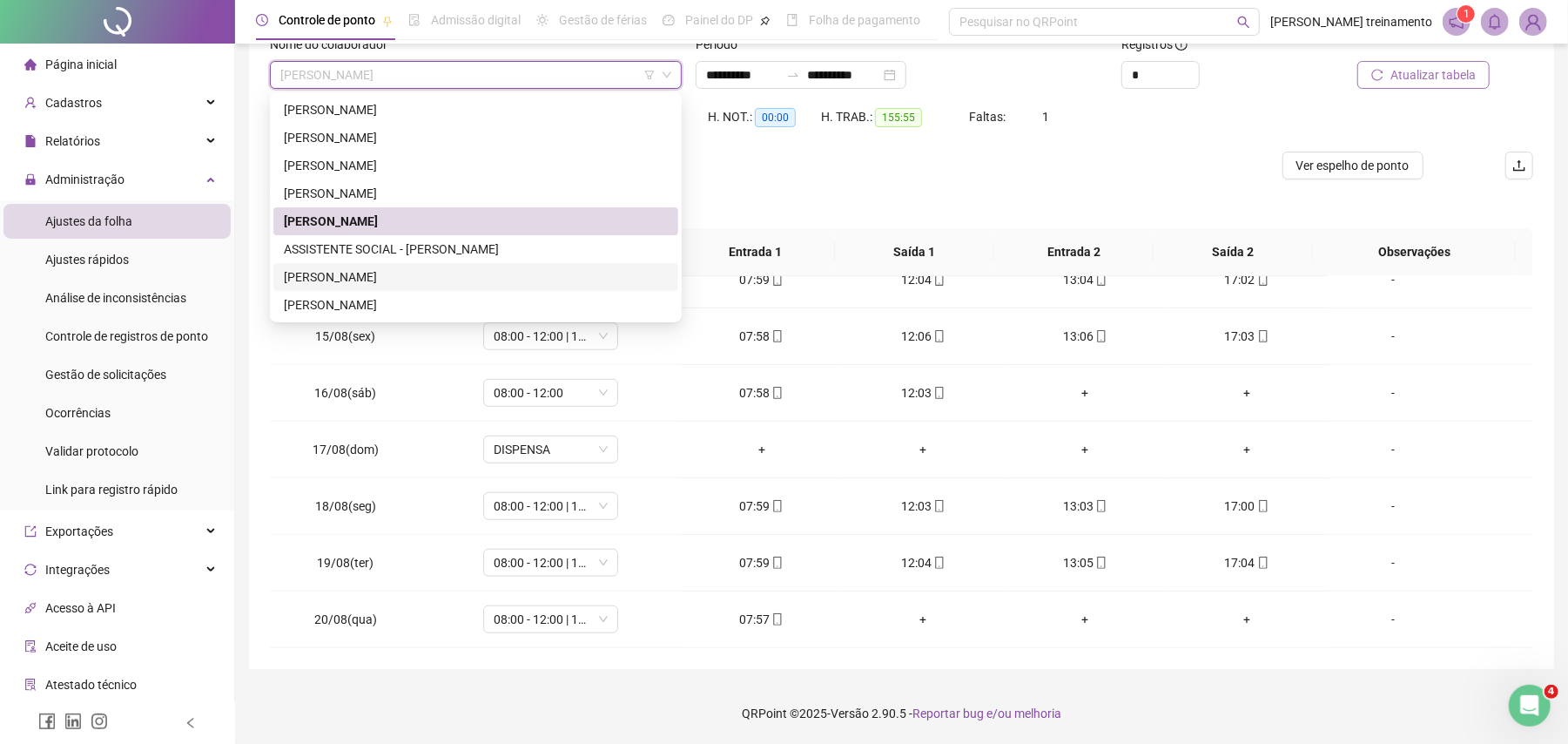
click at [509, 278] on div "[PERSON_NAME]" at bounding box center [475, 276] width 384 height 19
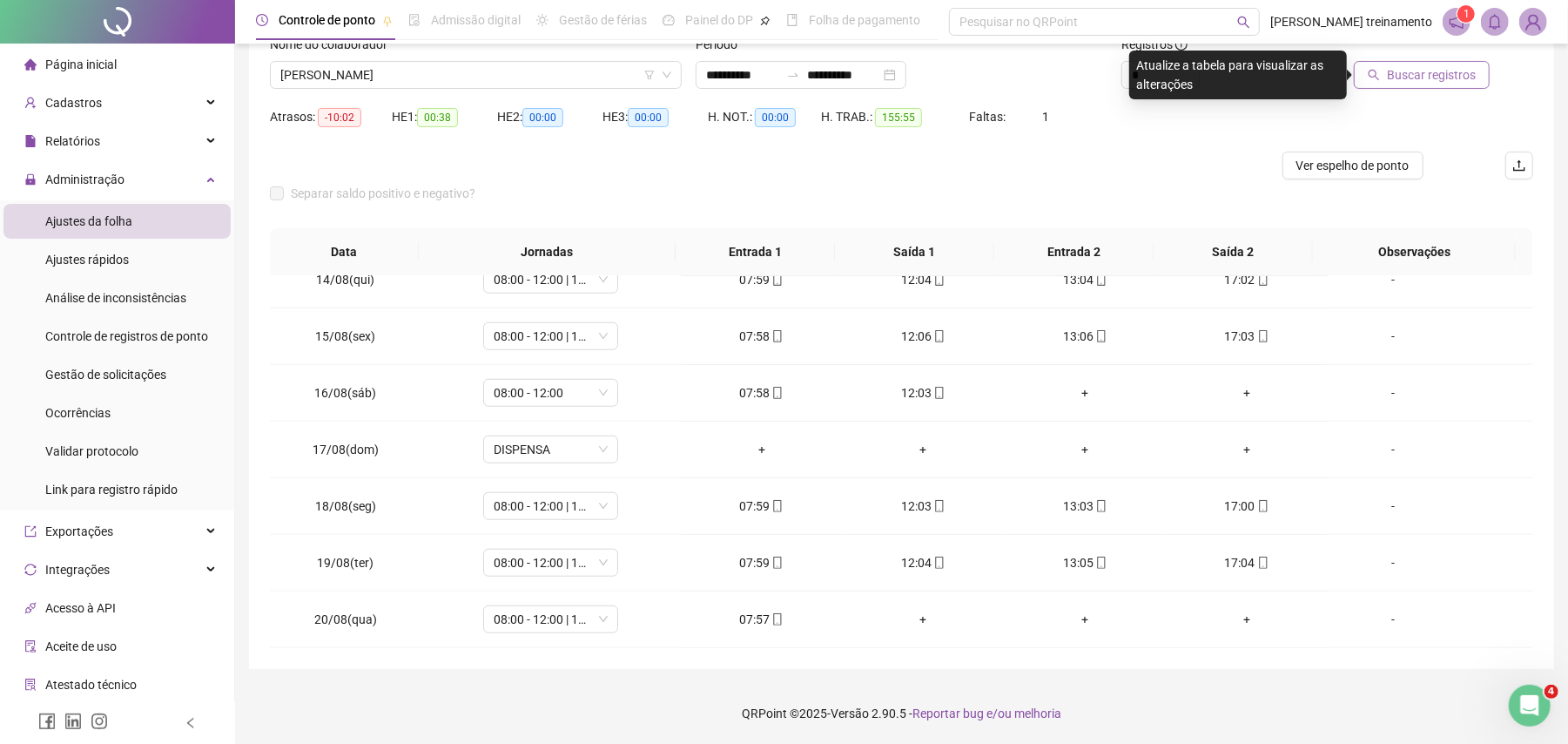
click at [1443, 80] on span "Buscar registros" at bounding box center [1431, 74] width 89 height 19
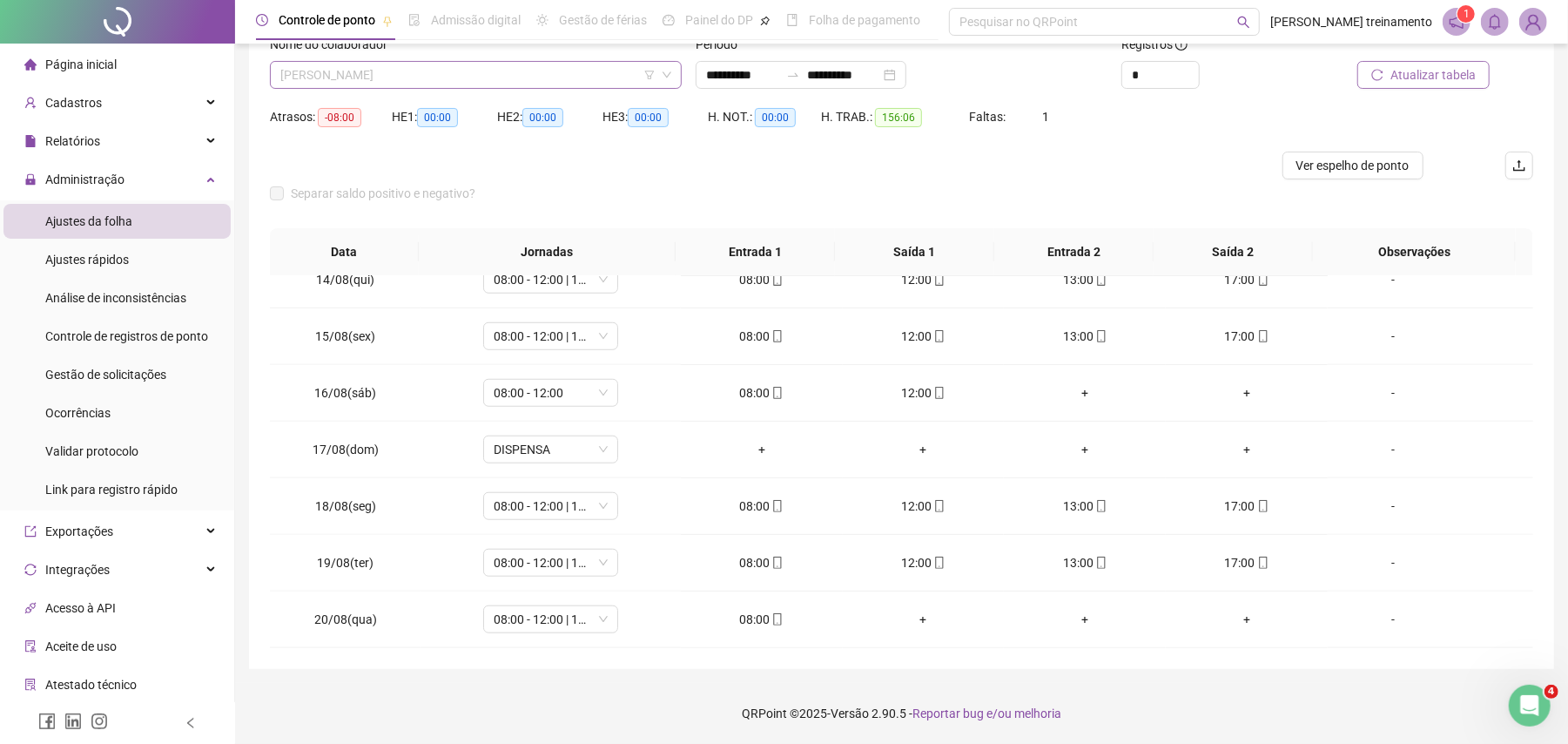
click at [547, 80] on span "[PERSON_NAME]" at bounding box center [475, 74] width 391 height 26
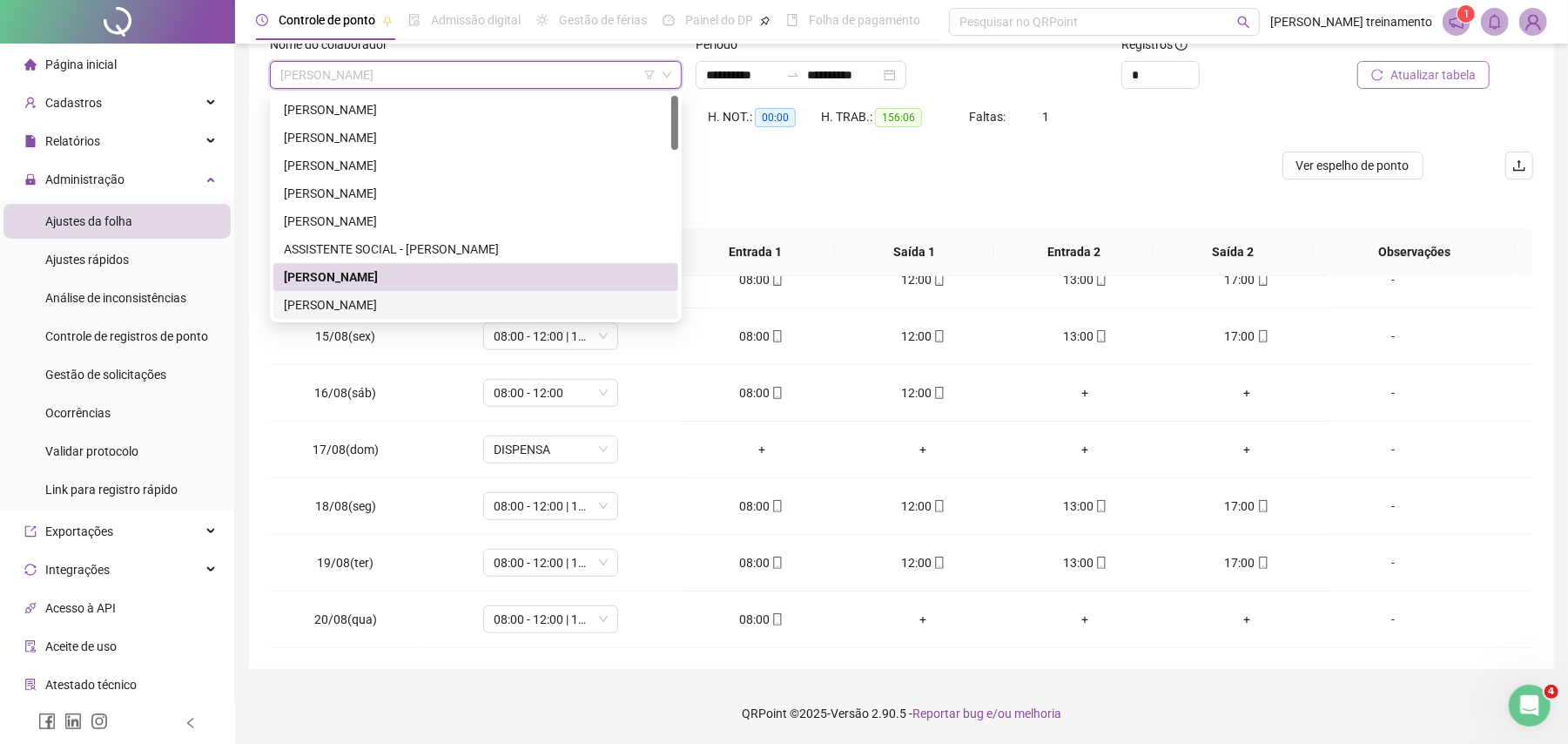
click at [542, 307] on div "[PERSON_NAME]" at bounding box center [475, 304] width 384 height 19
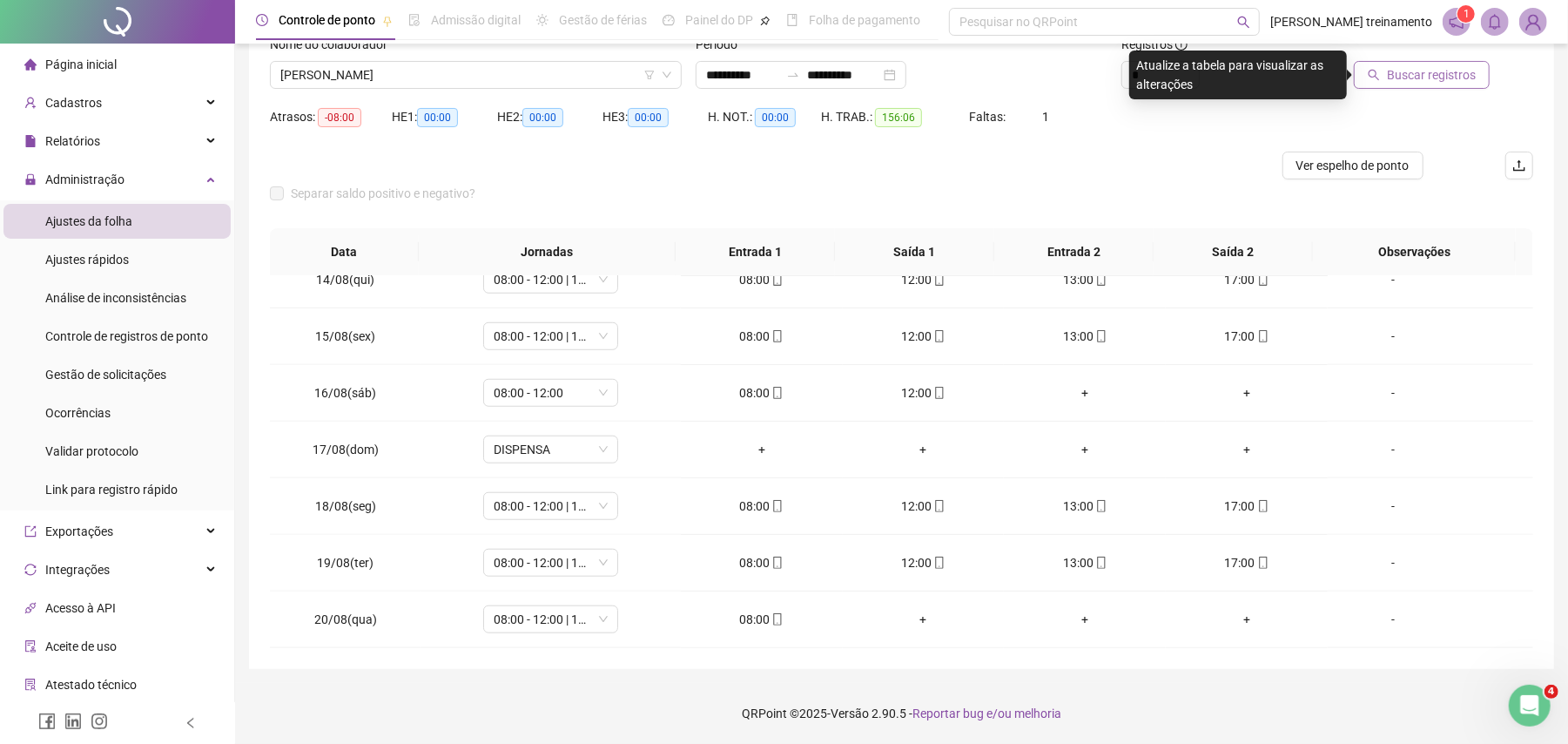
click at [1445, 80] on span "Buscar registros" at bounding box center [1431, 74] width 89 height 19
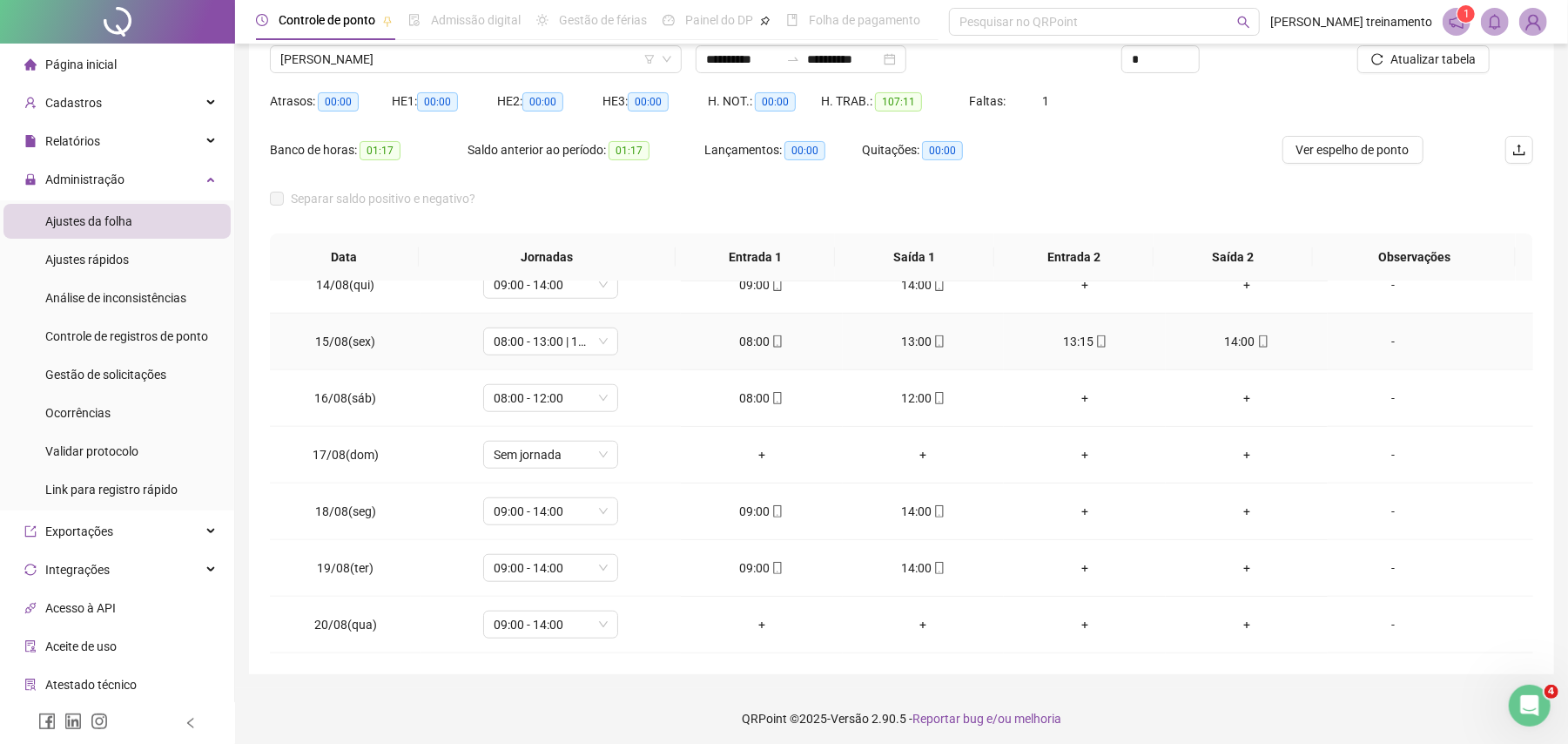
scroll to position [147, 0]
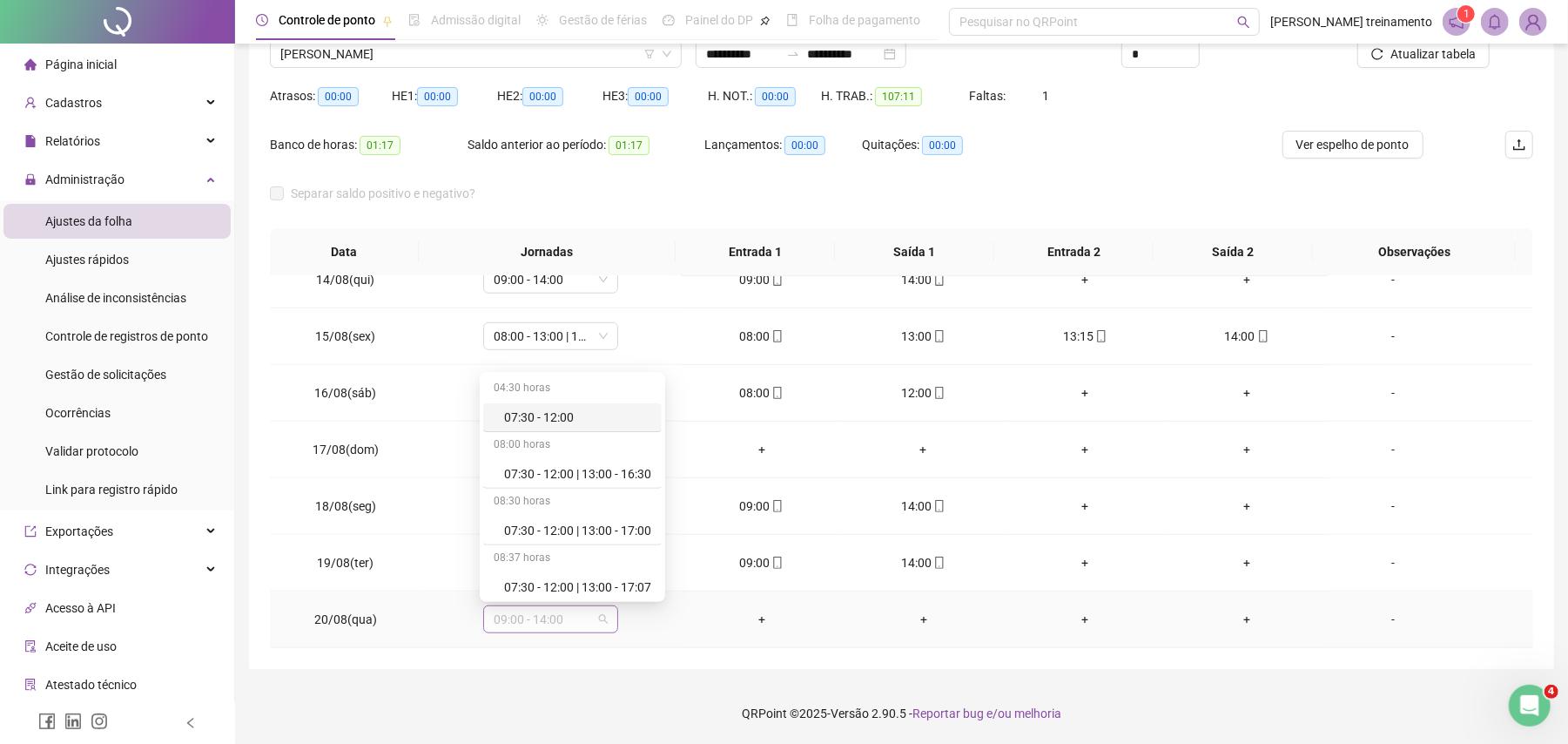
click at [568, 611] on span "09:00 - 14:00" at bounding box center [550, 619] width 114 height 26
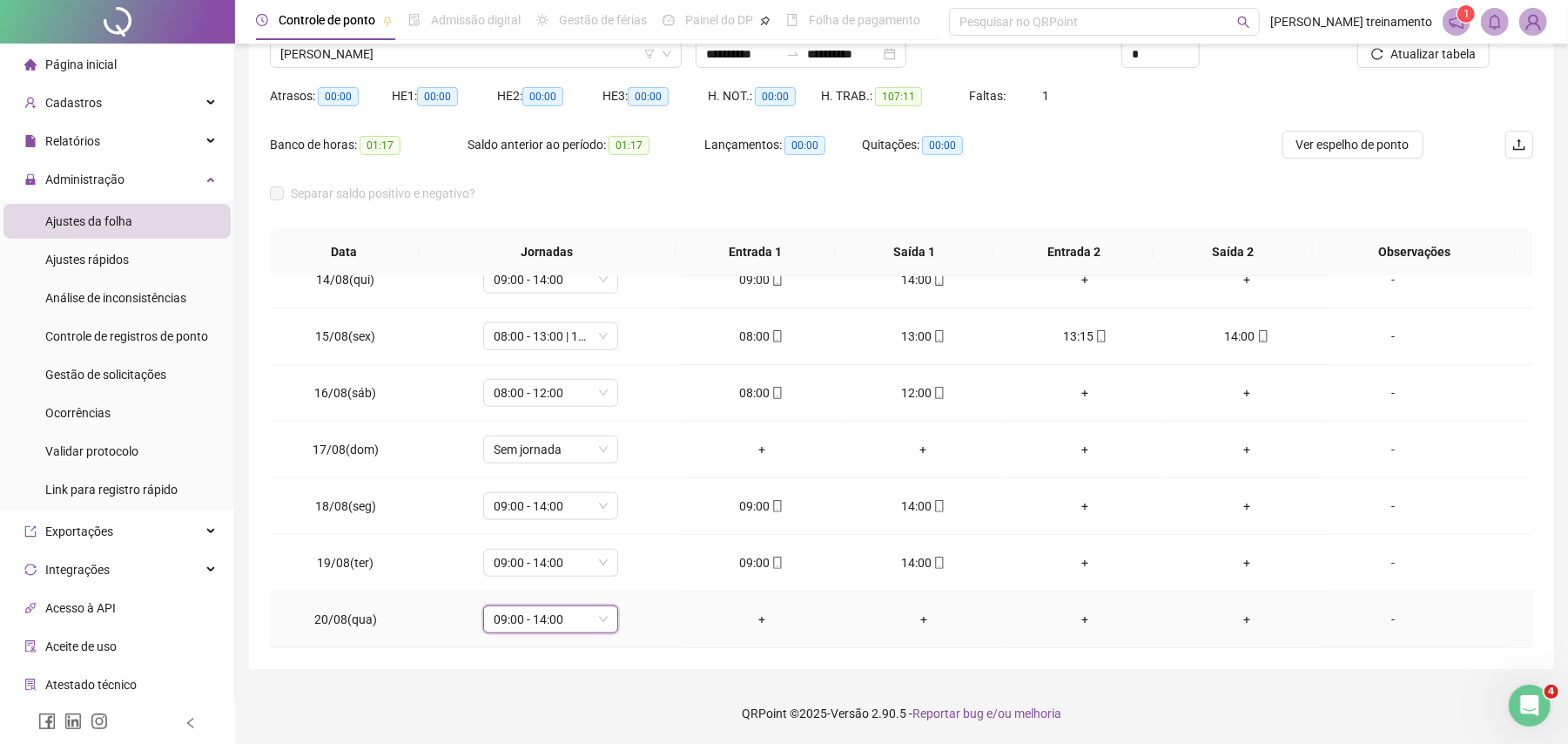
click at [680, 621] on td "+" at bounding box center [761, 619] width 161 height 56
click at [575, 621] on span "09:00 - 14:00" at bounding box center [550, 619] width 114 height 26
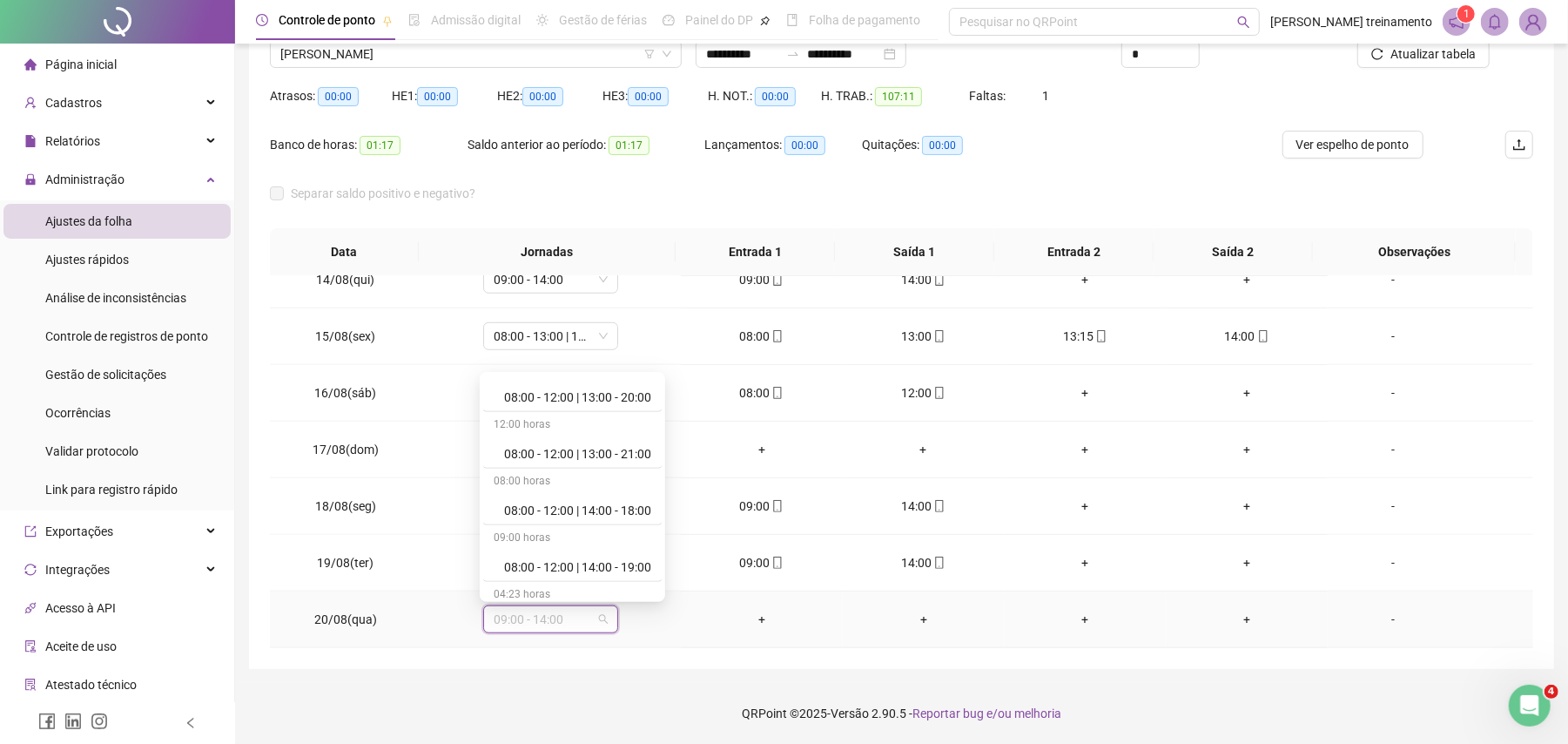
scroll to position [928, 0]
click at [566, 565] on div "08:00 - 13:00" at bounding box center [577, 564] width 148 height 19
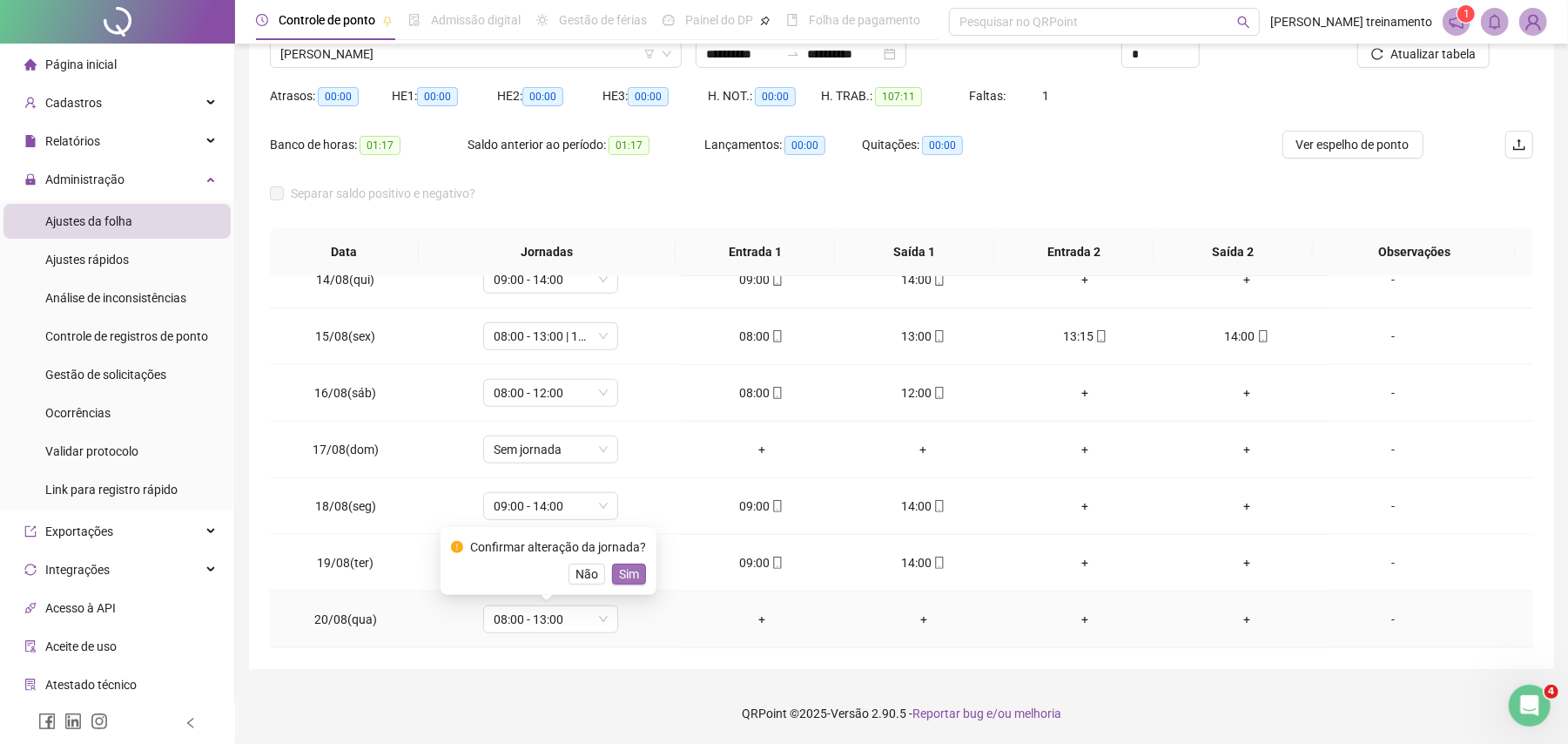
click at [623, 575] on span "Sim" at bounding box center [629, 573] width 20 height 19
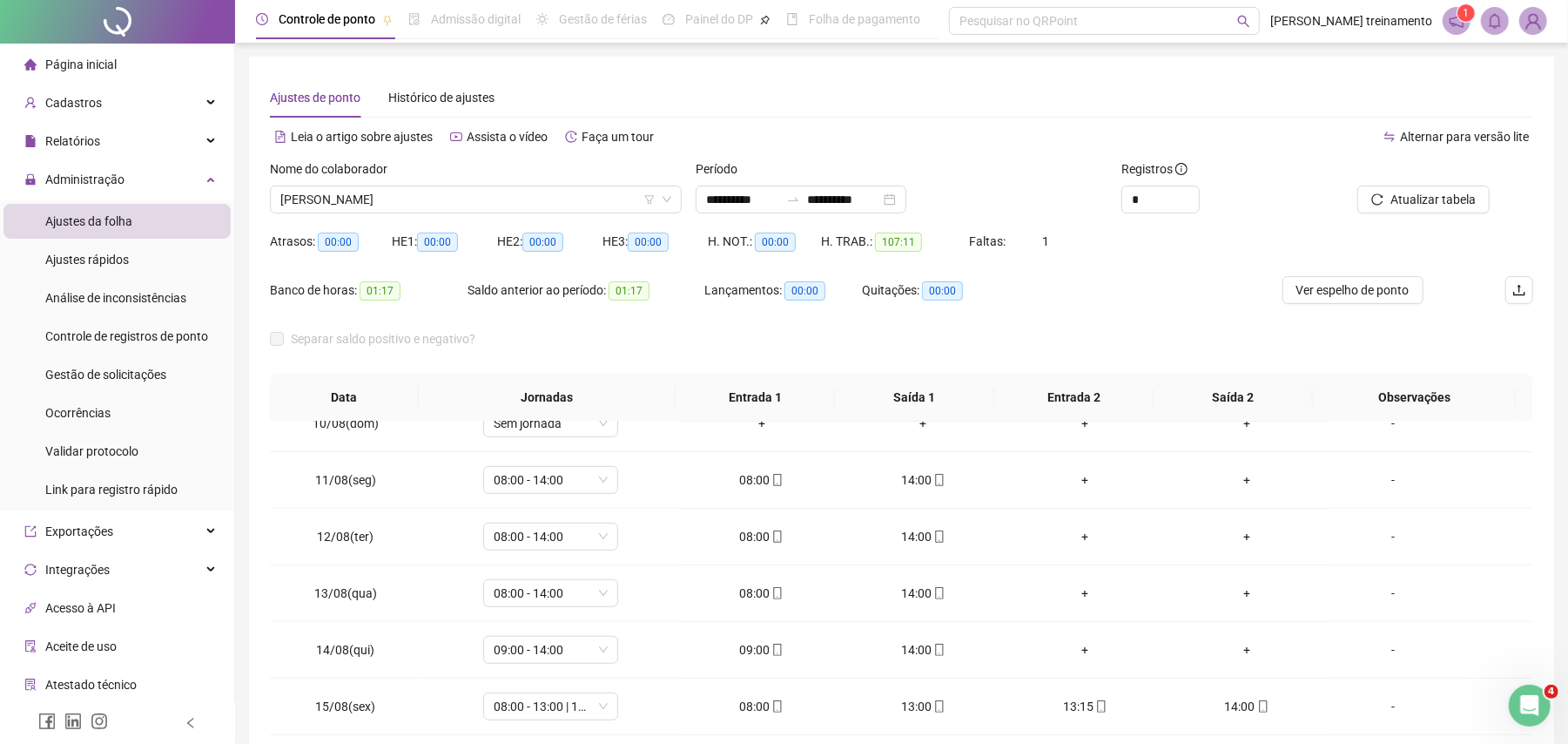
scroll to position [0, 0]
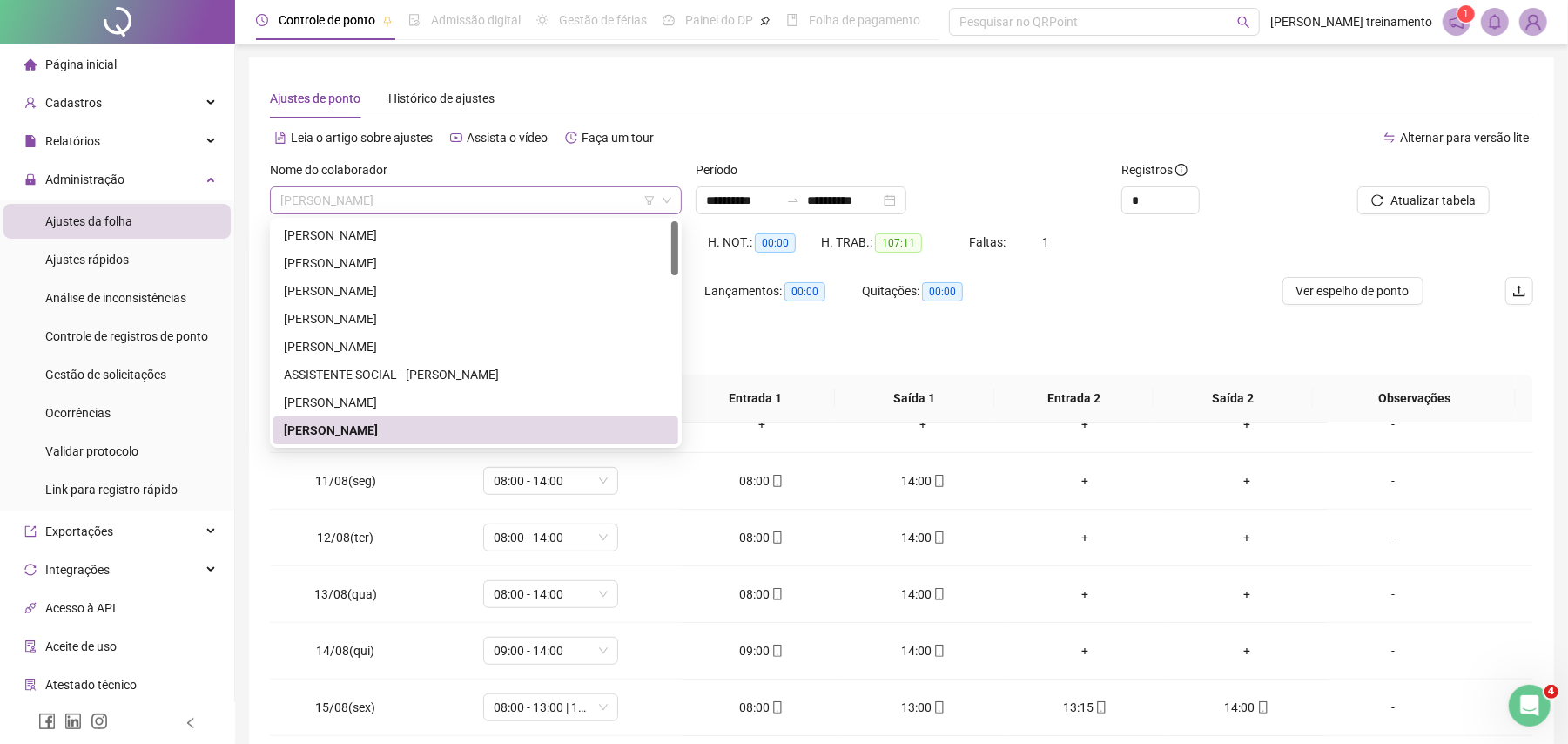
click at [542, 203] on span "[PERSON_NAME]" at bounding box center [475, 200] width 391 height 26
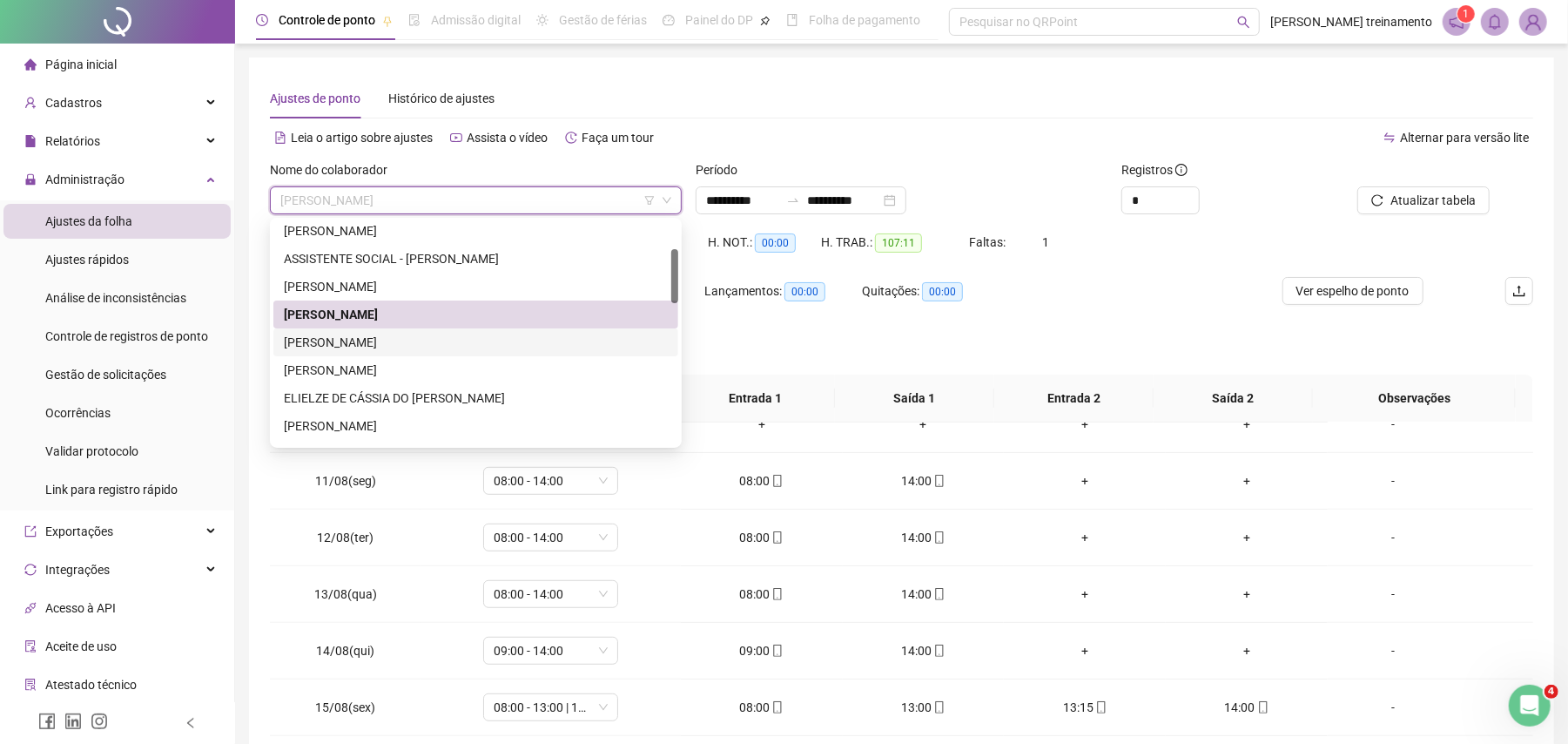
click at [537, 335] on div "[PERSON_NAME]" at bounding box center [475, 342] width 384 height 19
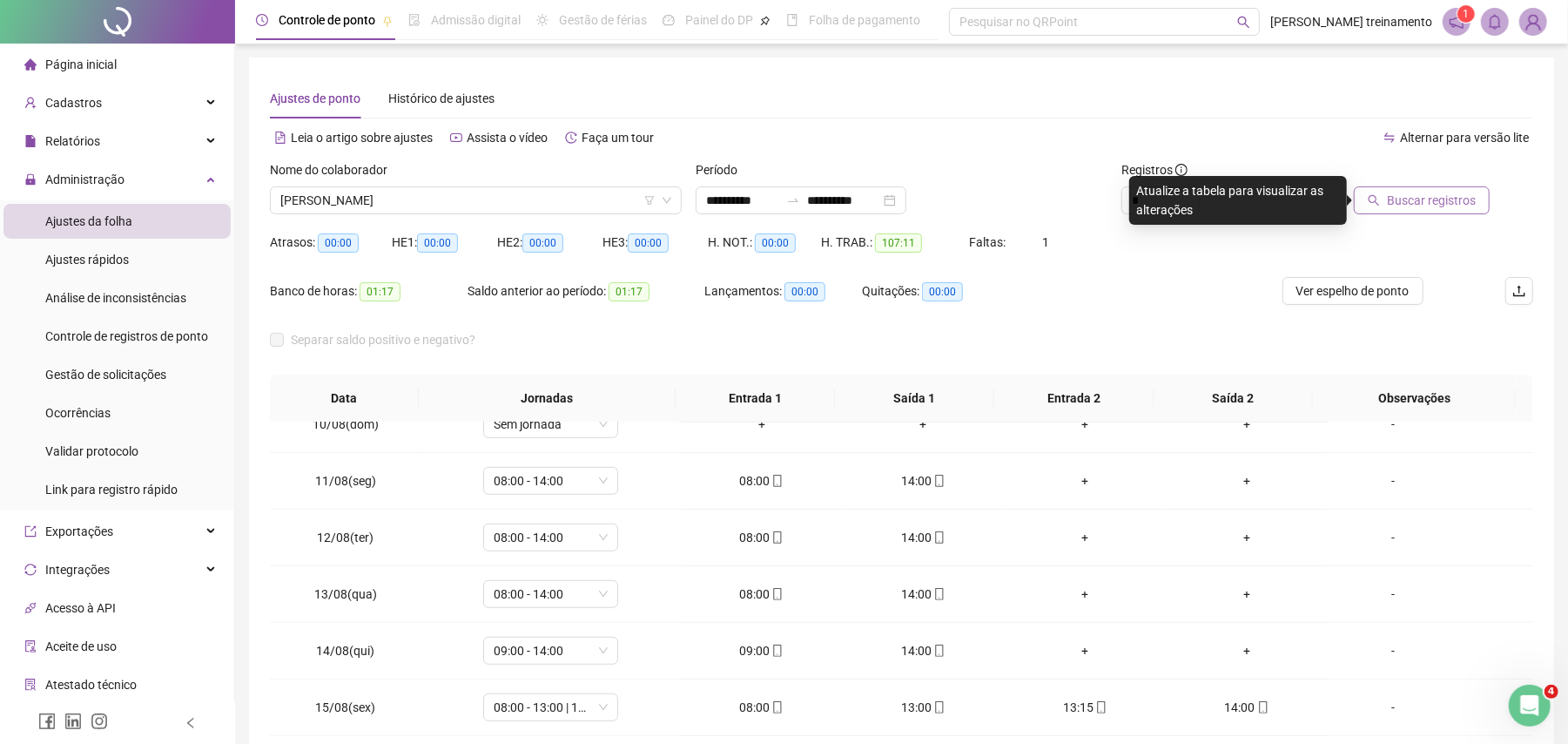
click at [1429, 200] on span "Buscar registros" at bounding box center [1431, 199] width 89 height 19
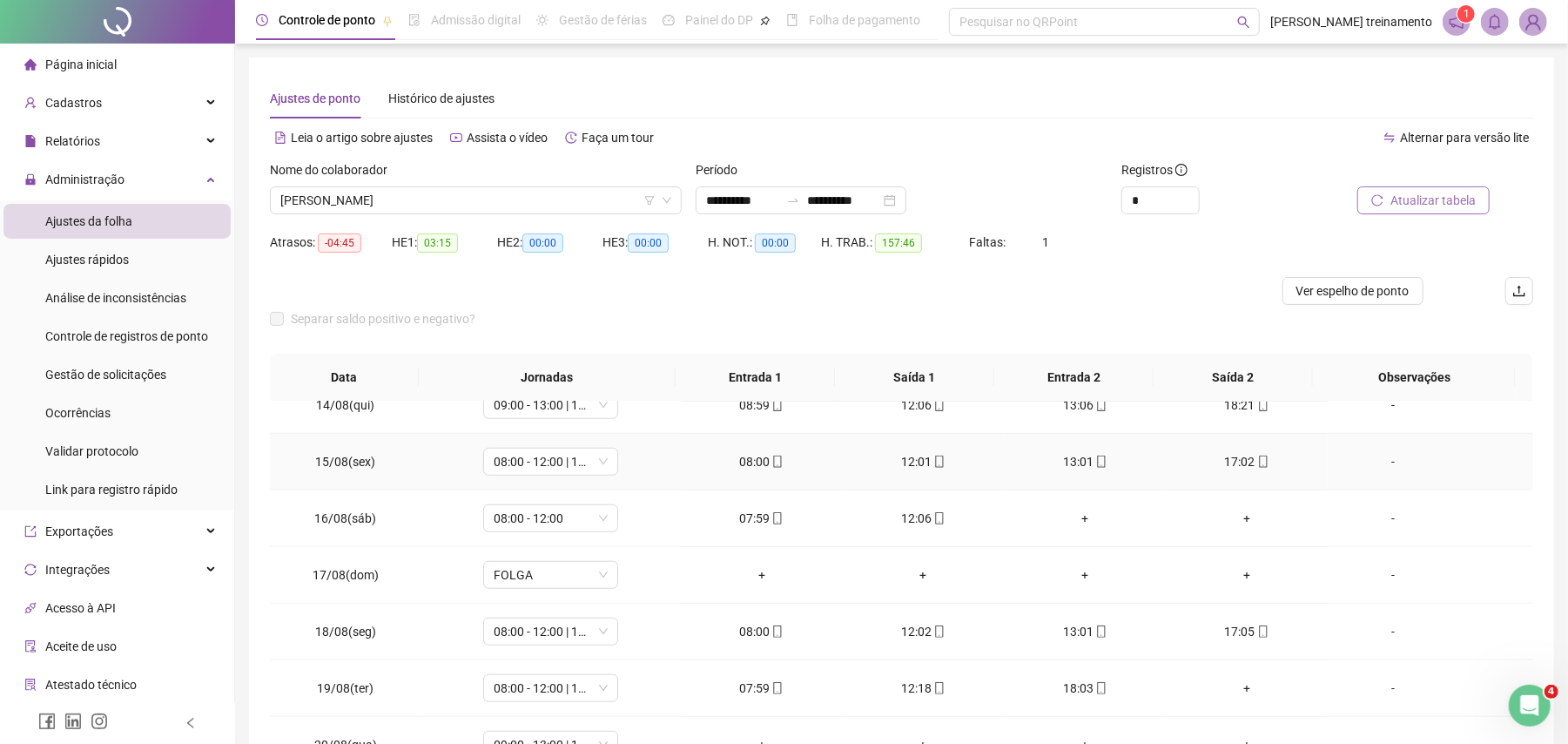
scroll to position [126, 0]
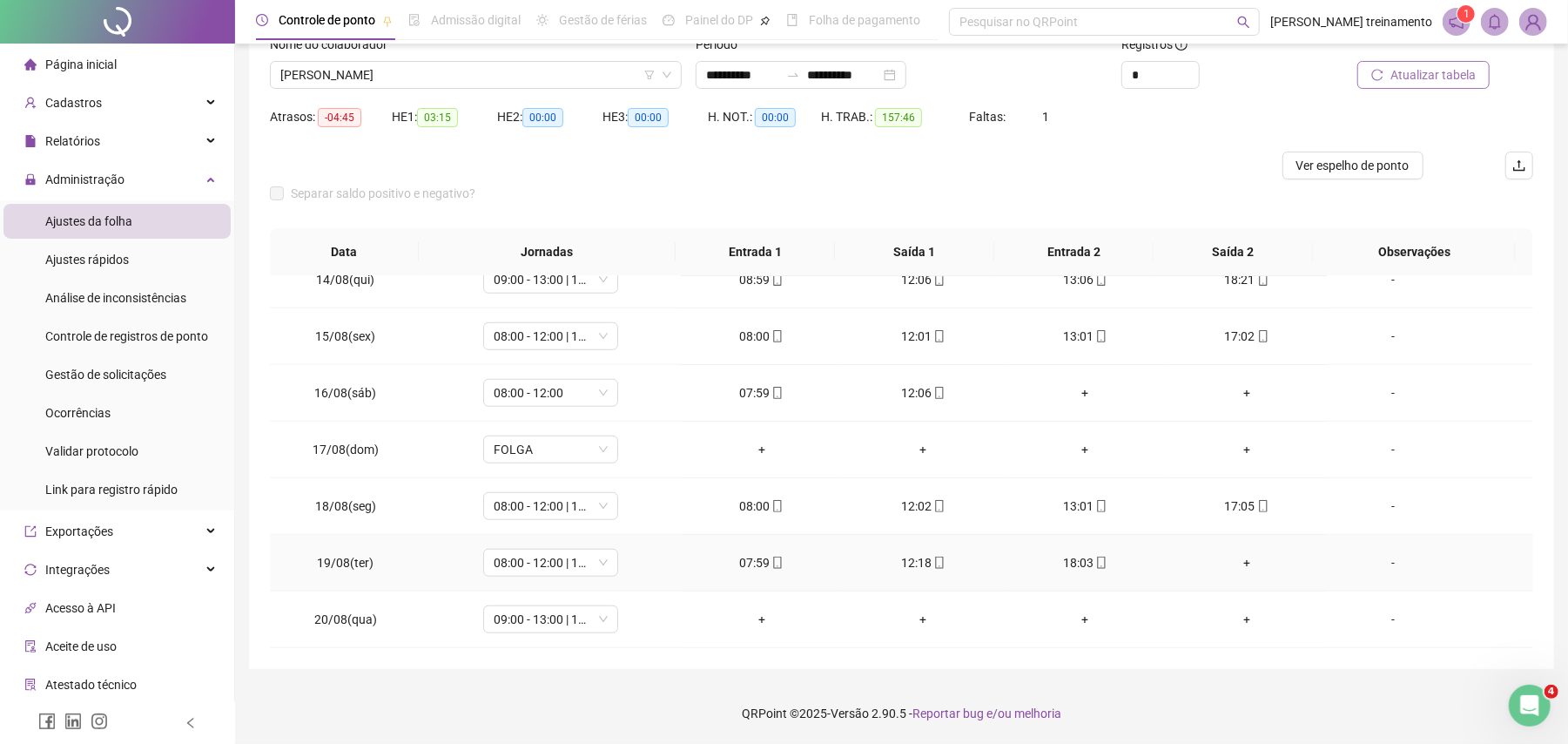
click at [1234, 559] on div "+" at bounding box center [1246, 562] width 134 height 19
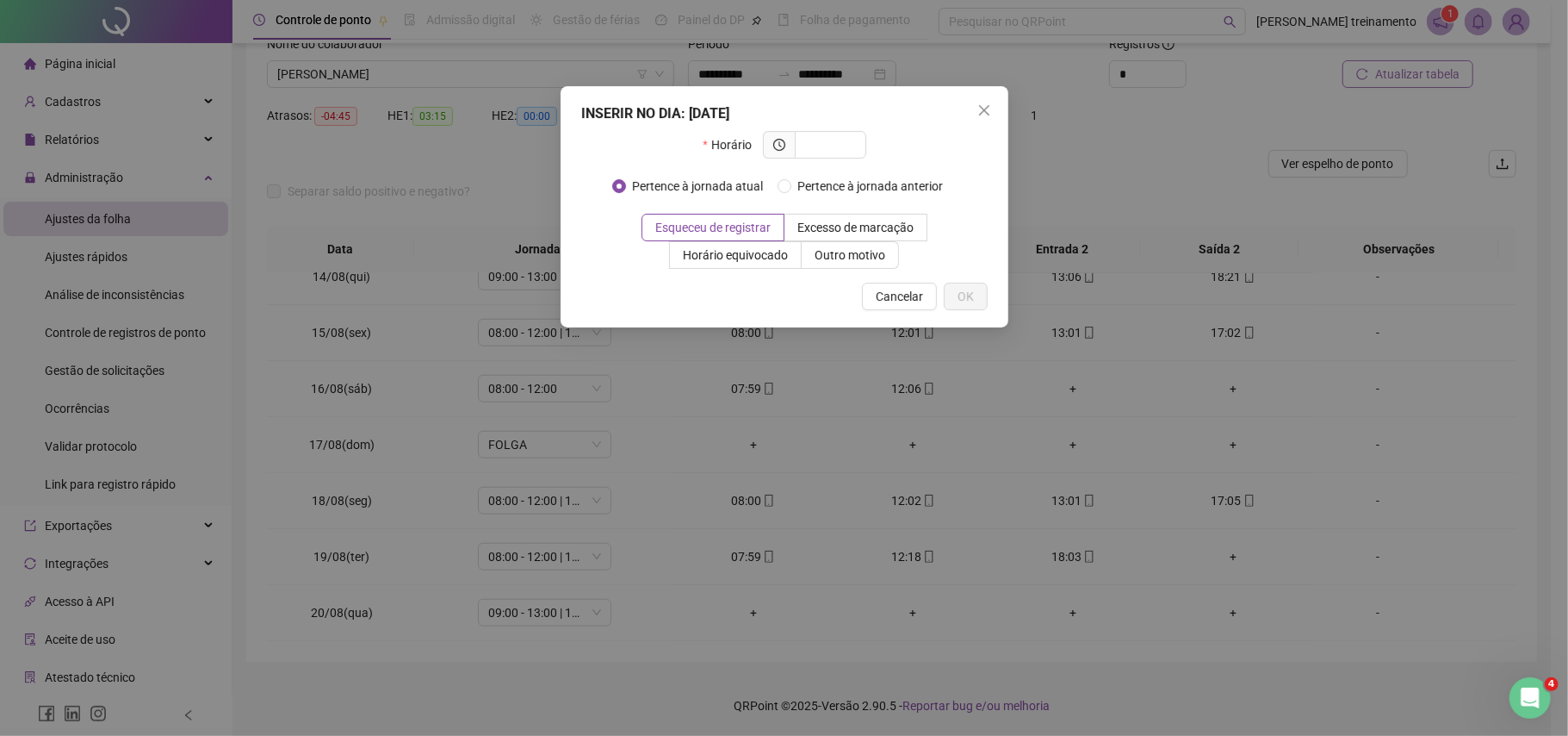
click at [1219, 556] on div "INSERIR NO DIA : [DATE] Horário Pertence à jornada atual Pertence à jornada ant…" at bounding box center [784, 368] width 1568 height 736
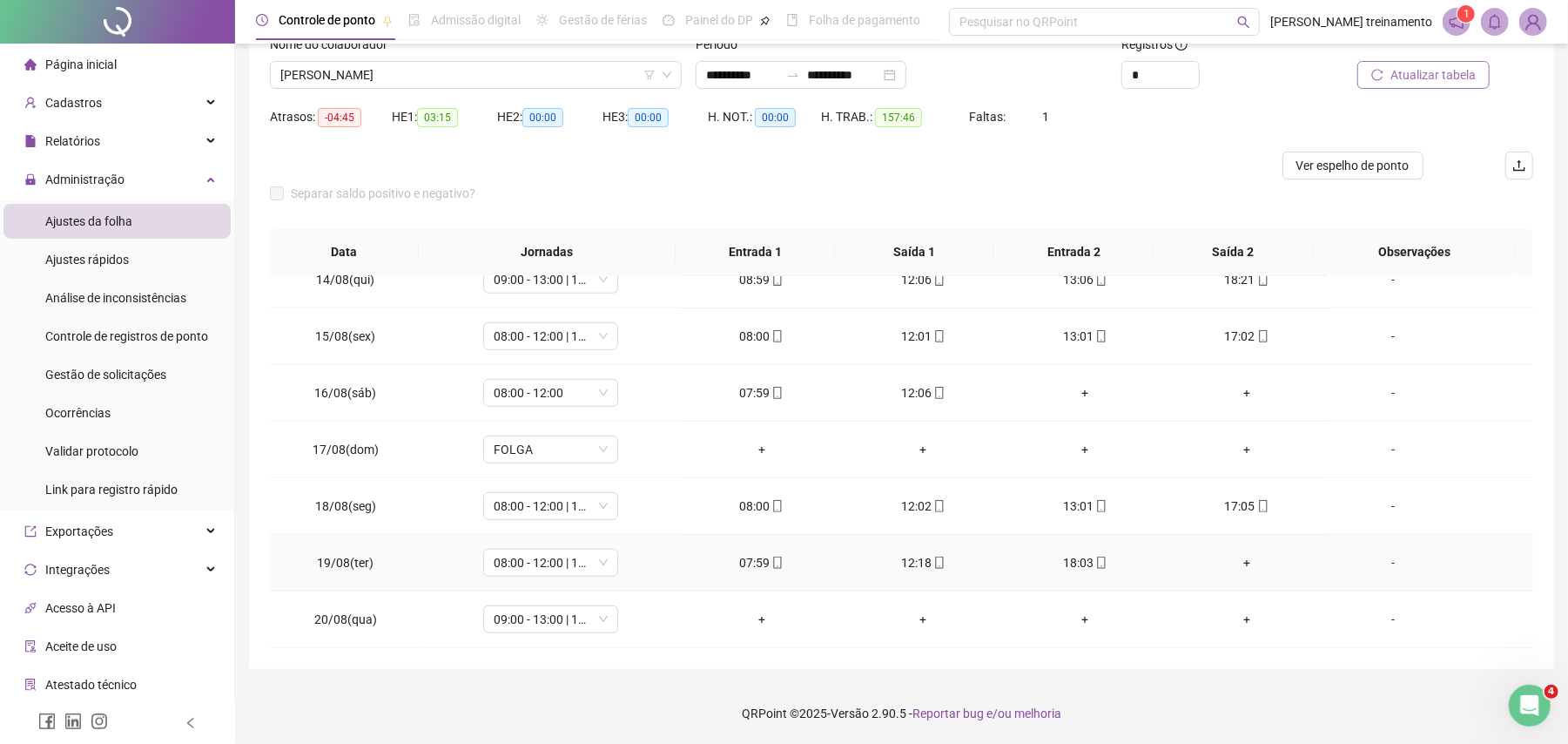
click at [1232, 562] on div "+" at bounding box center [1246, 562] width 134 height 19
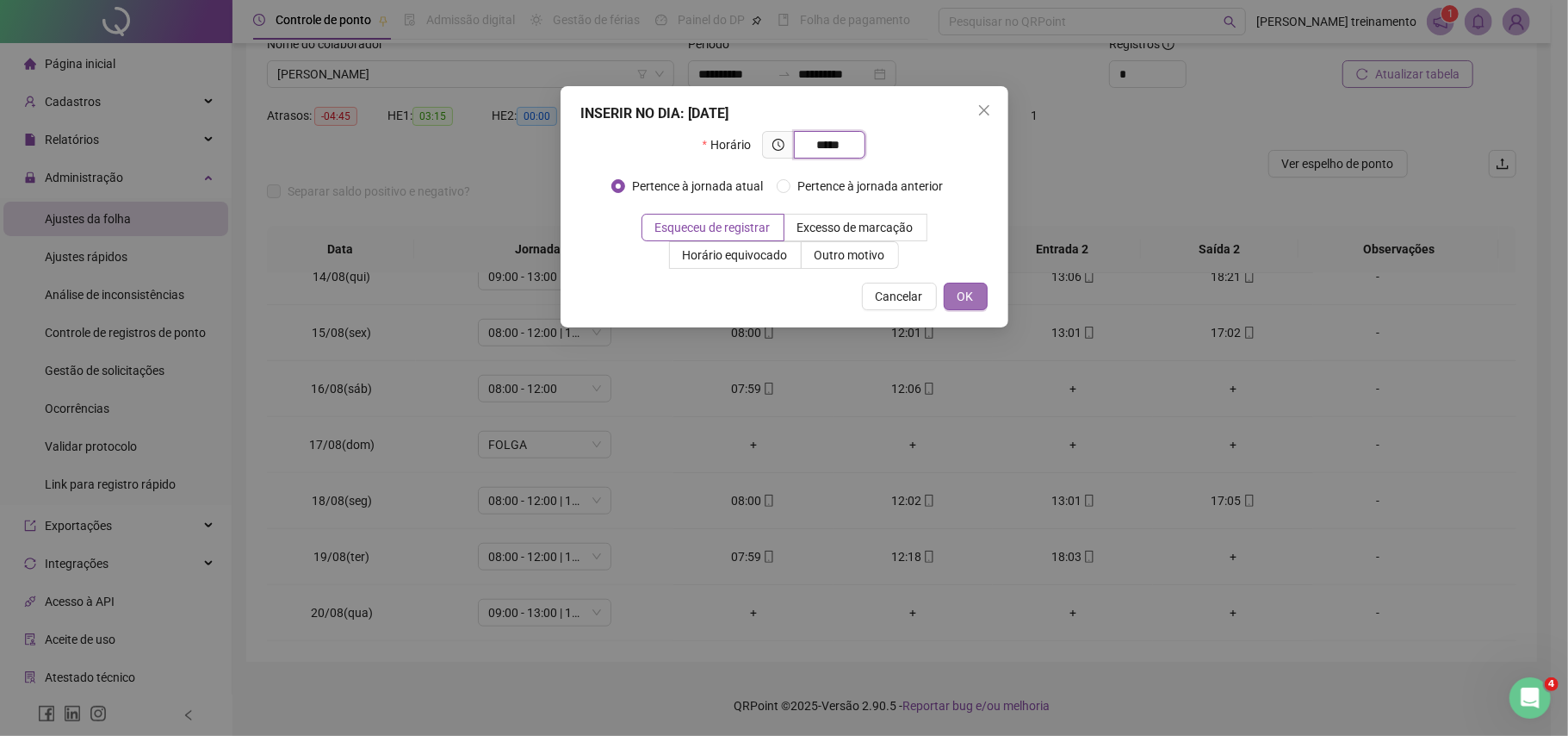
type input "*****"
click at [969, 294] on span "OK" at bounding box center [965, 296] width 17 height 19
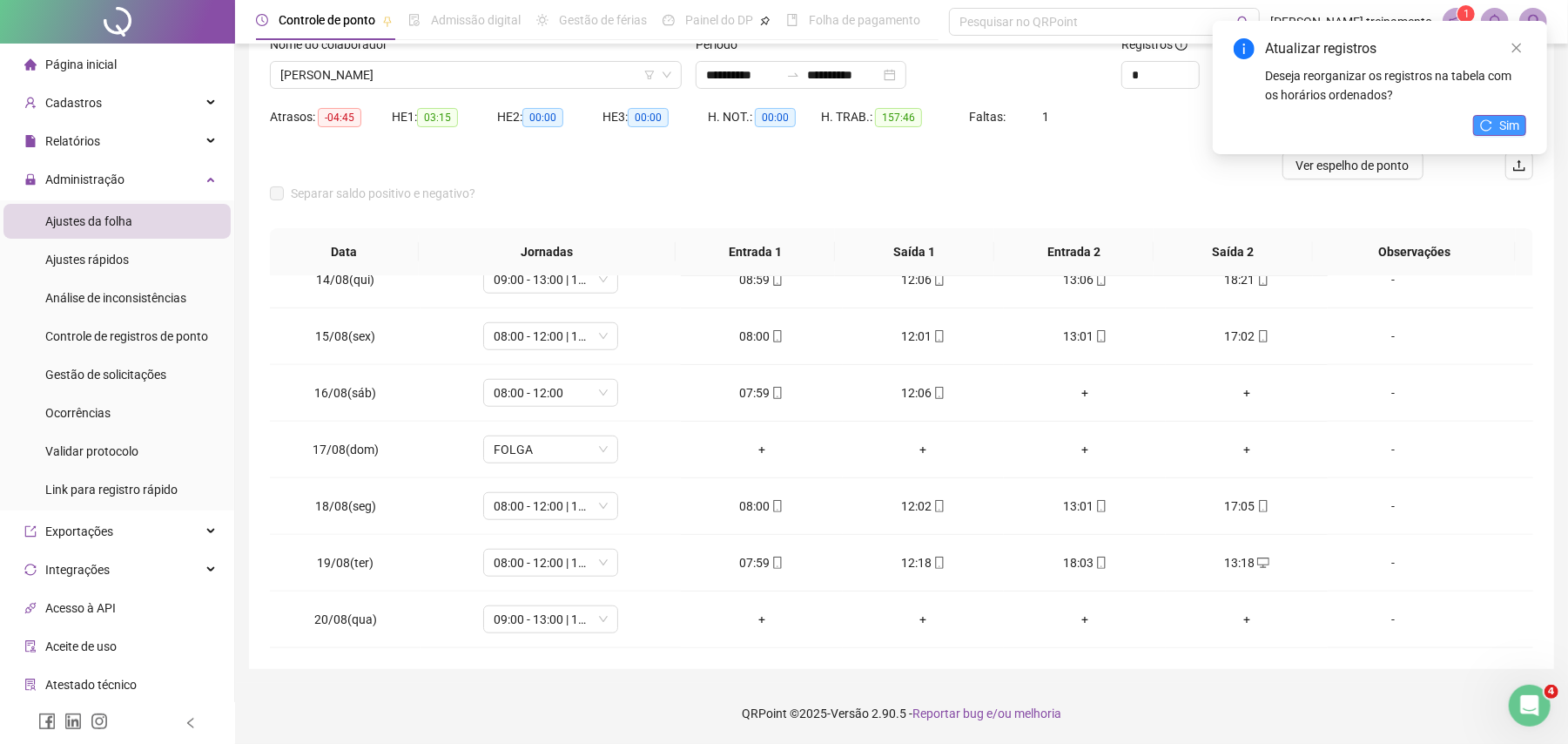
click at [1498, 116] on button "Sim" at bounding box center [1500, 125] width 53 height 21
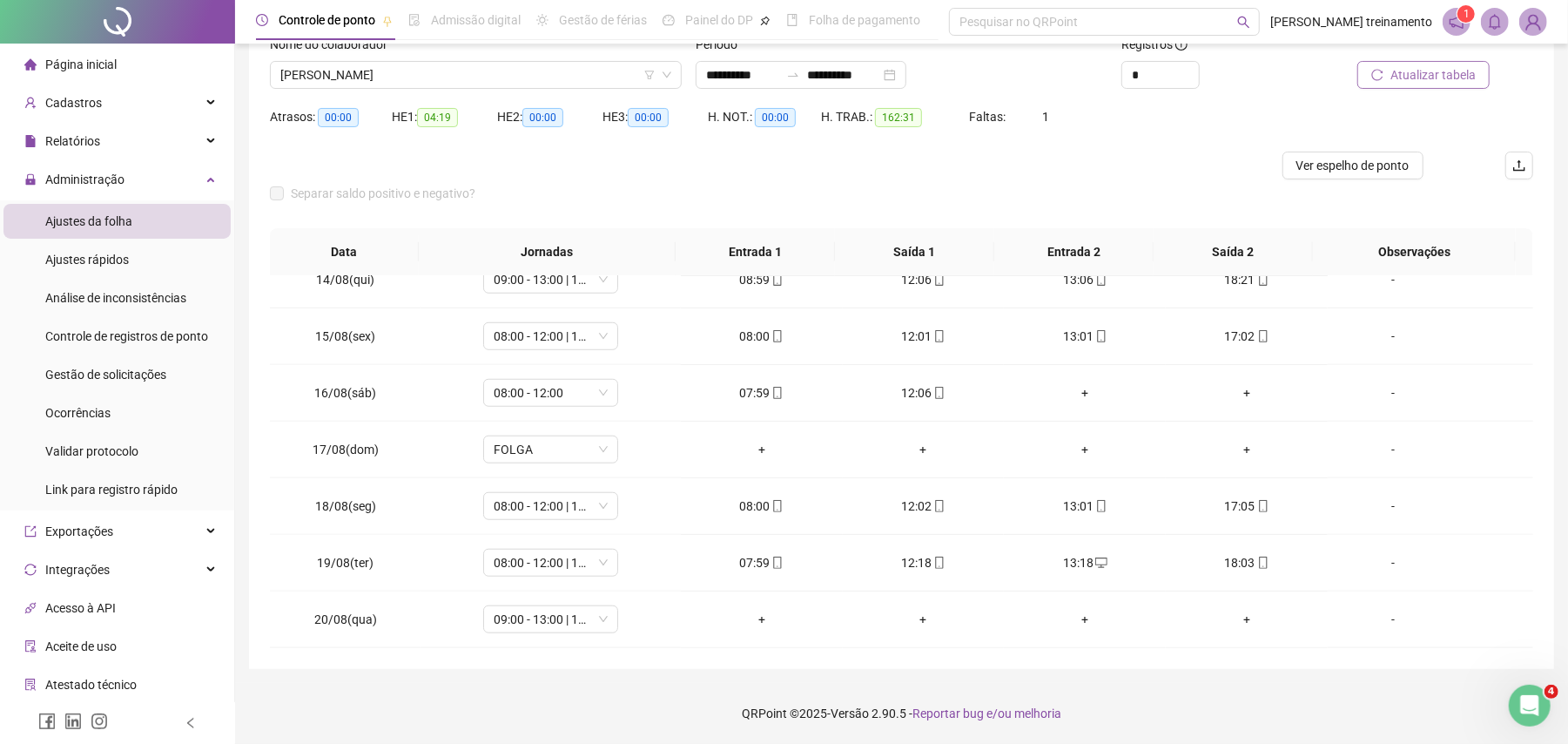
click at [1422, 70] on span "Atualizar tabela" at bounding box center [1432, 74] width 85 height 19
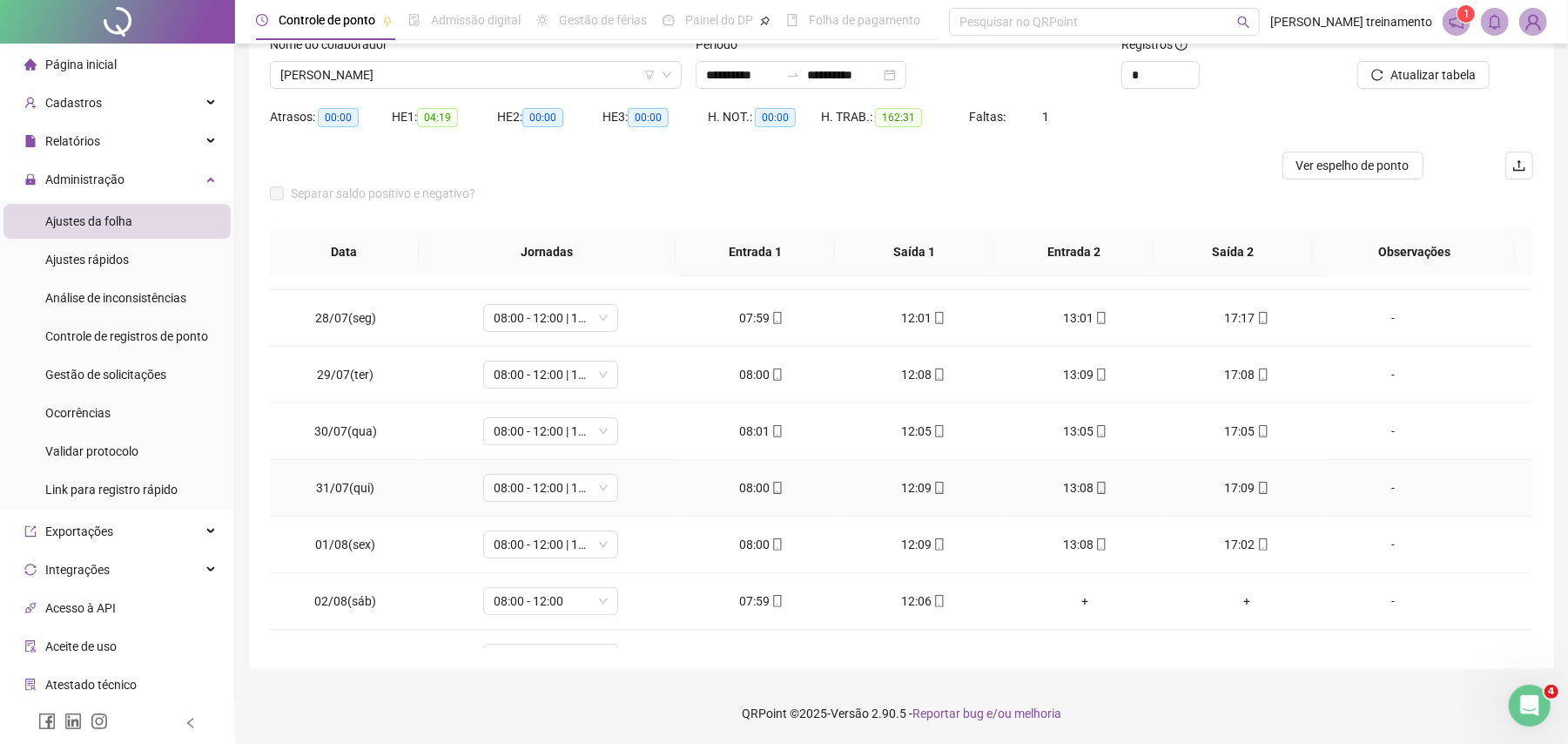
scroll to position [62, 0]
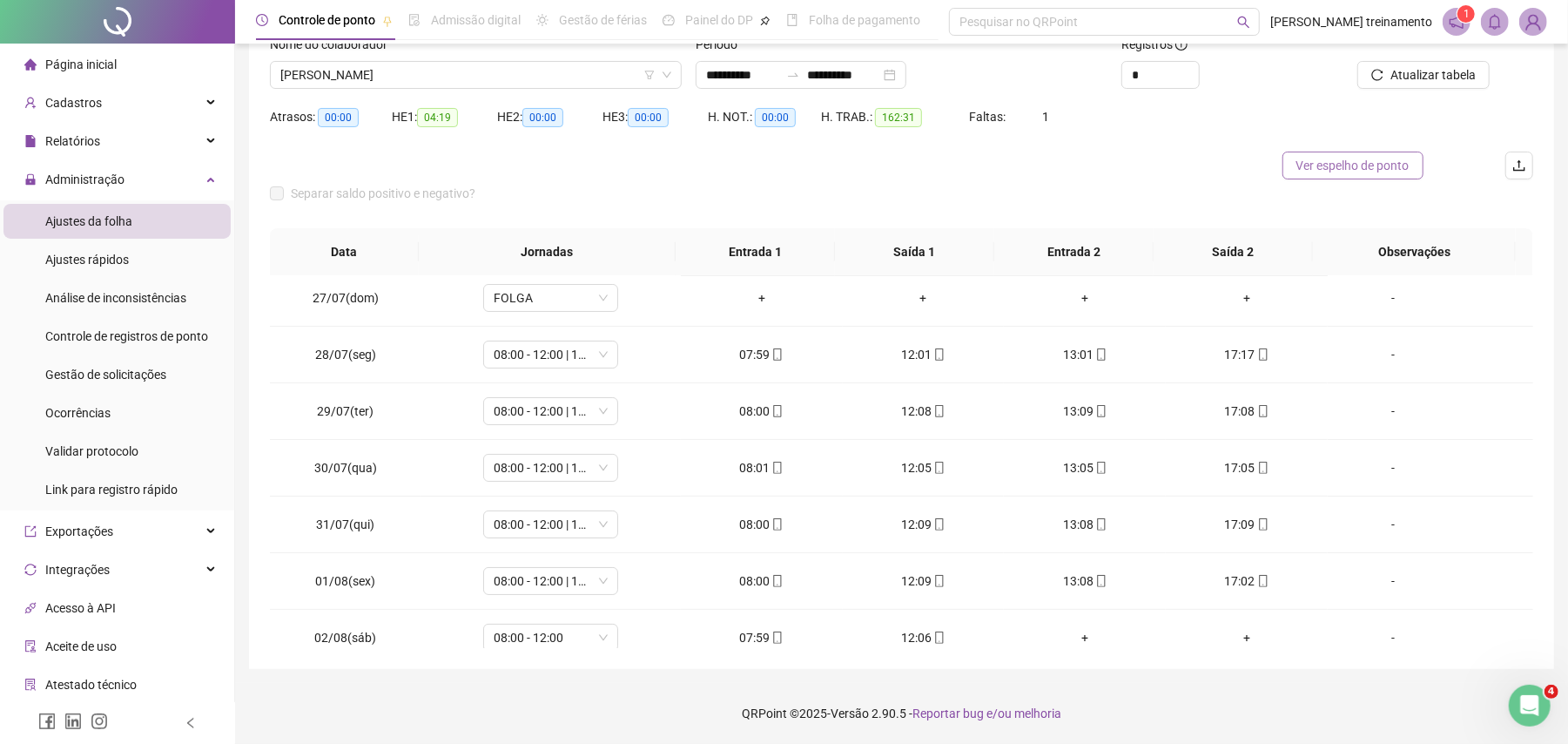
click at [1342, 172] on span "Ver espelho de ponto" at bounding box center [1353, 164] width 113 height 19
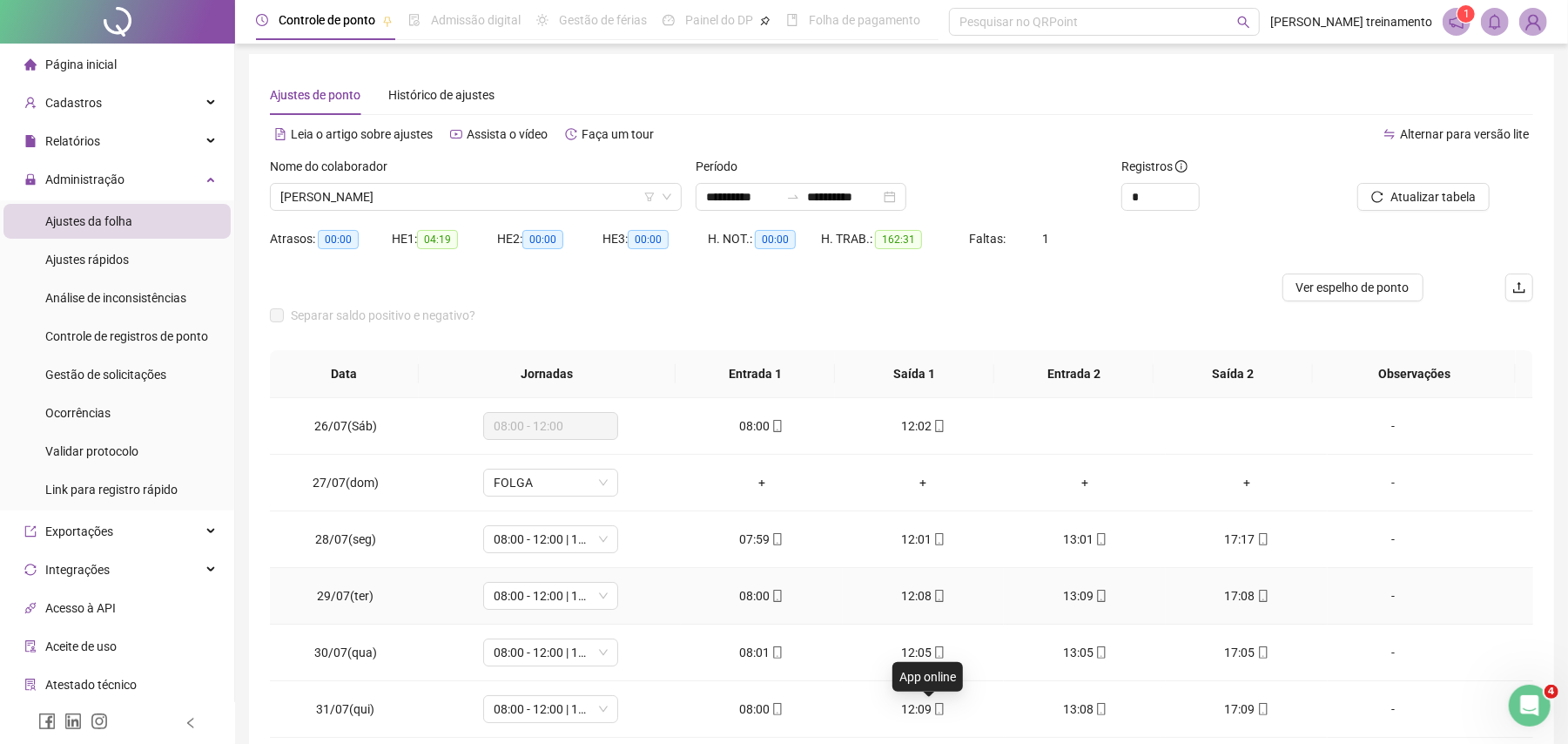
scroll to position [0, 0]
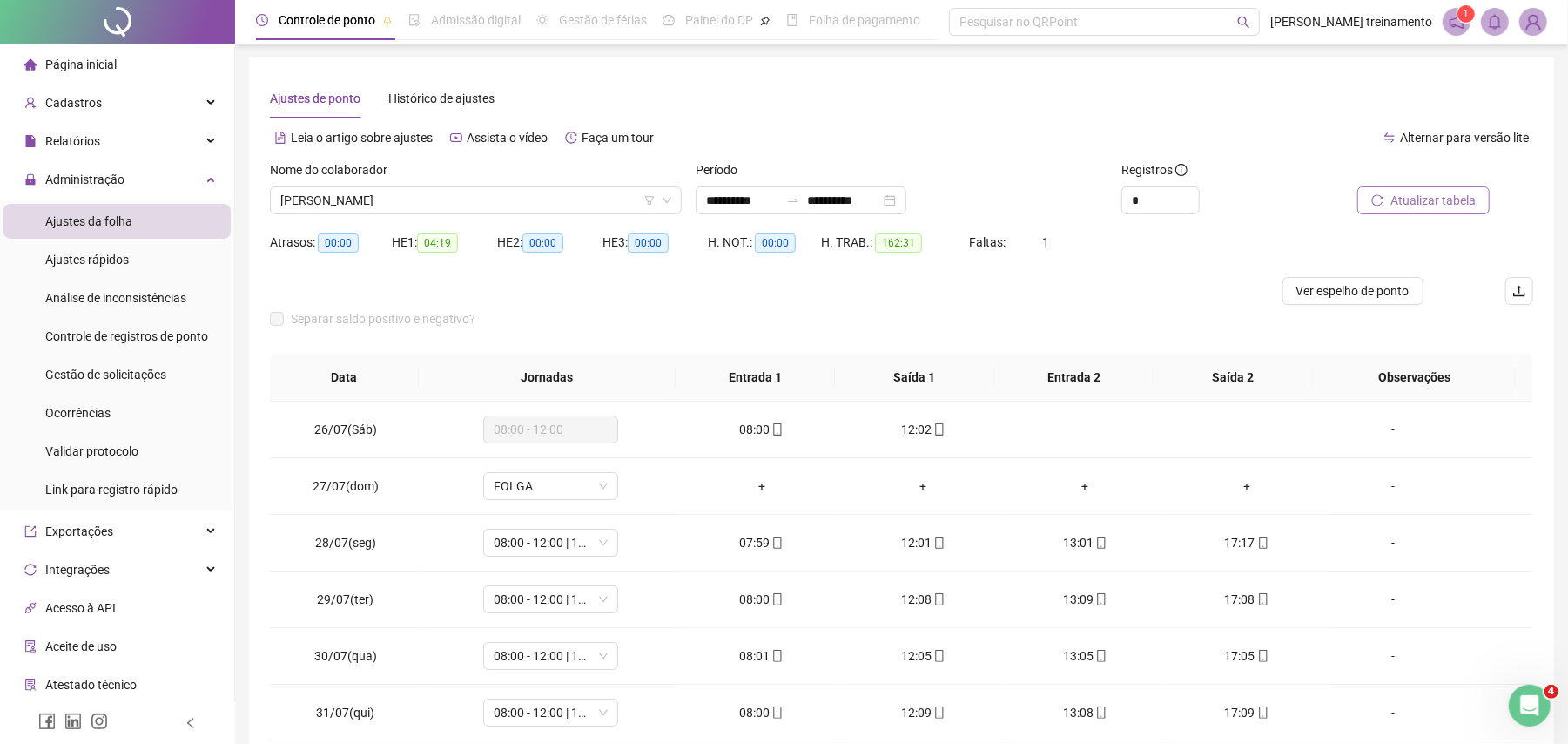
click at [1445, 209] on span "Atualizar tabela" at bounding box center [1432, 199] width 85 height 19
click at [1355, 287] on span "Ver espelho de ponto" at bounding box center [1353, 290] width 113 height 19
click at [523, 199] on span "[PERSON_NAME]" at bounding box center [475, 200] width 391 height 26
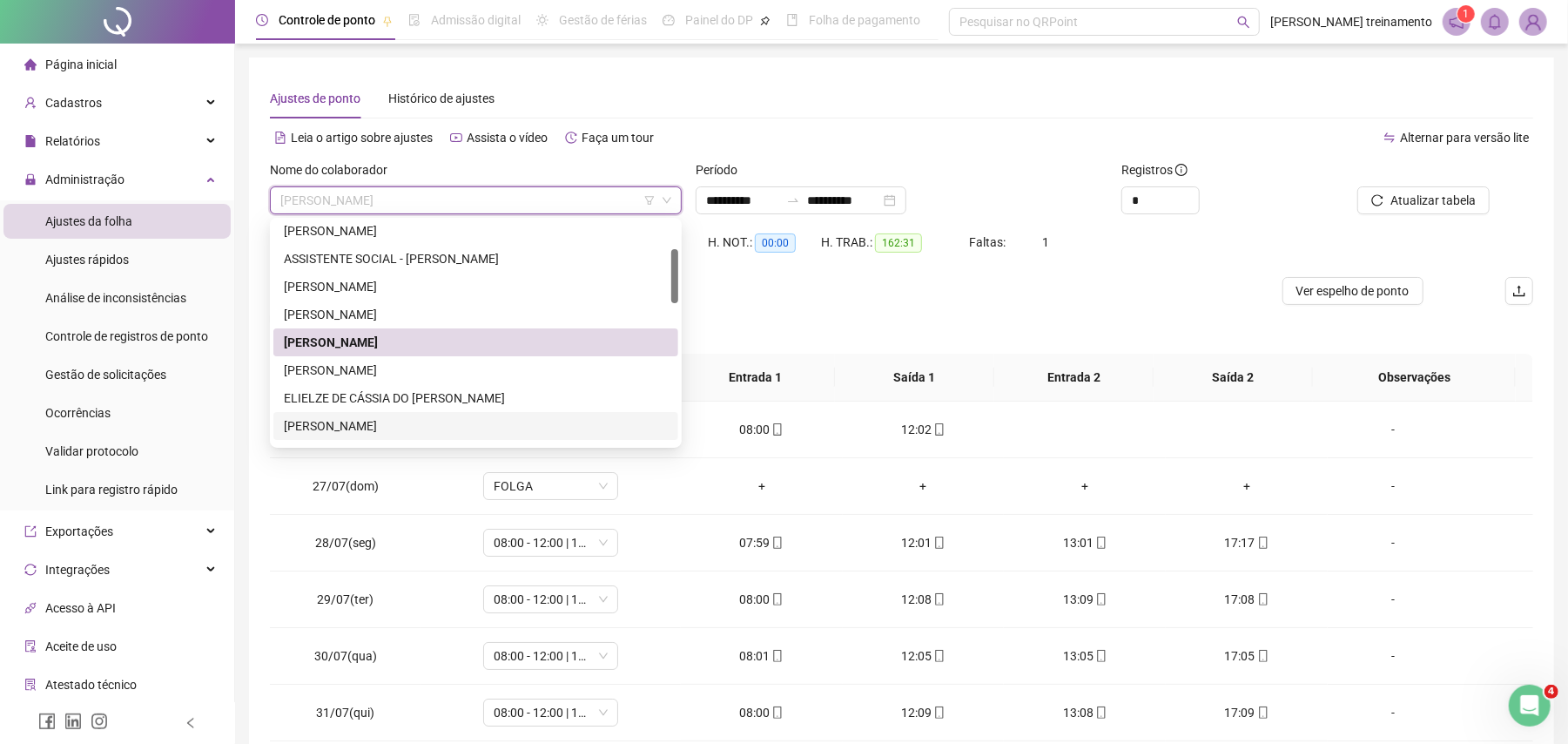
click at [537, 427] on div "[PERSON_NAME]" at bounding box center [475, 425] width 384 height 19
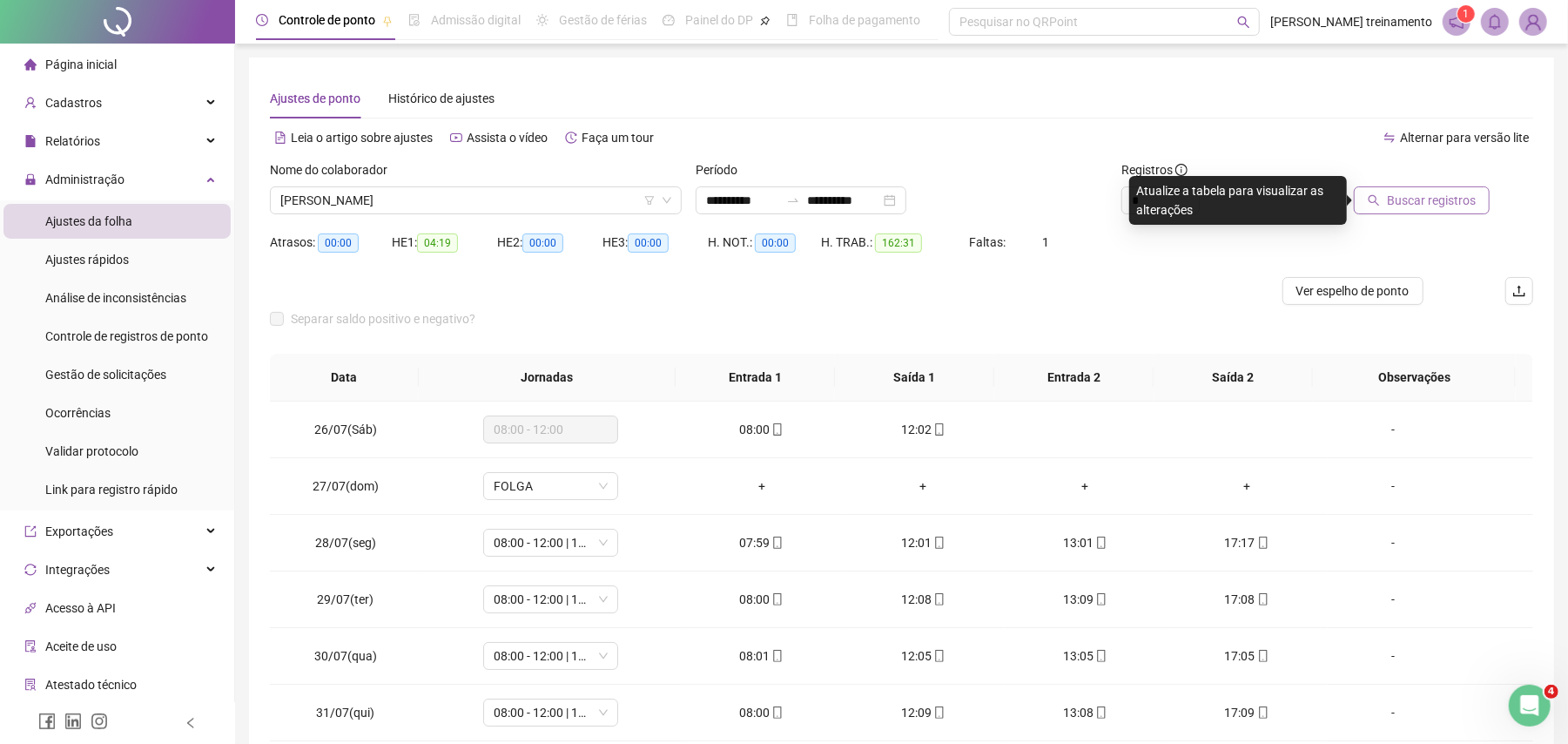
click at [1435, 193] on span "Buscar registros" at bounding box center [1431, 199] width 89 height 19
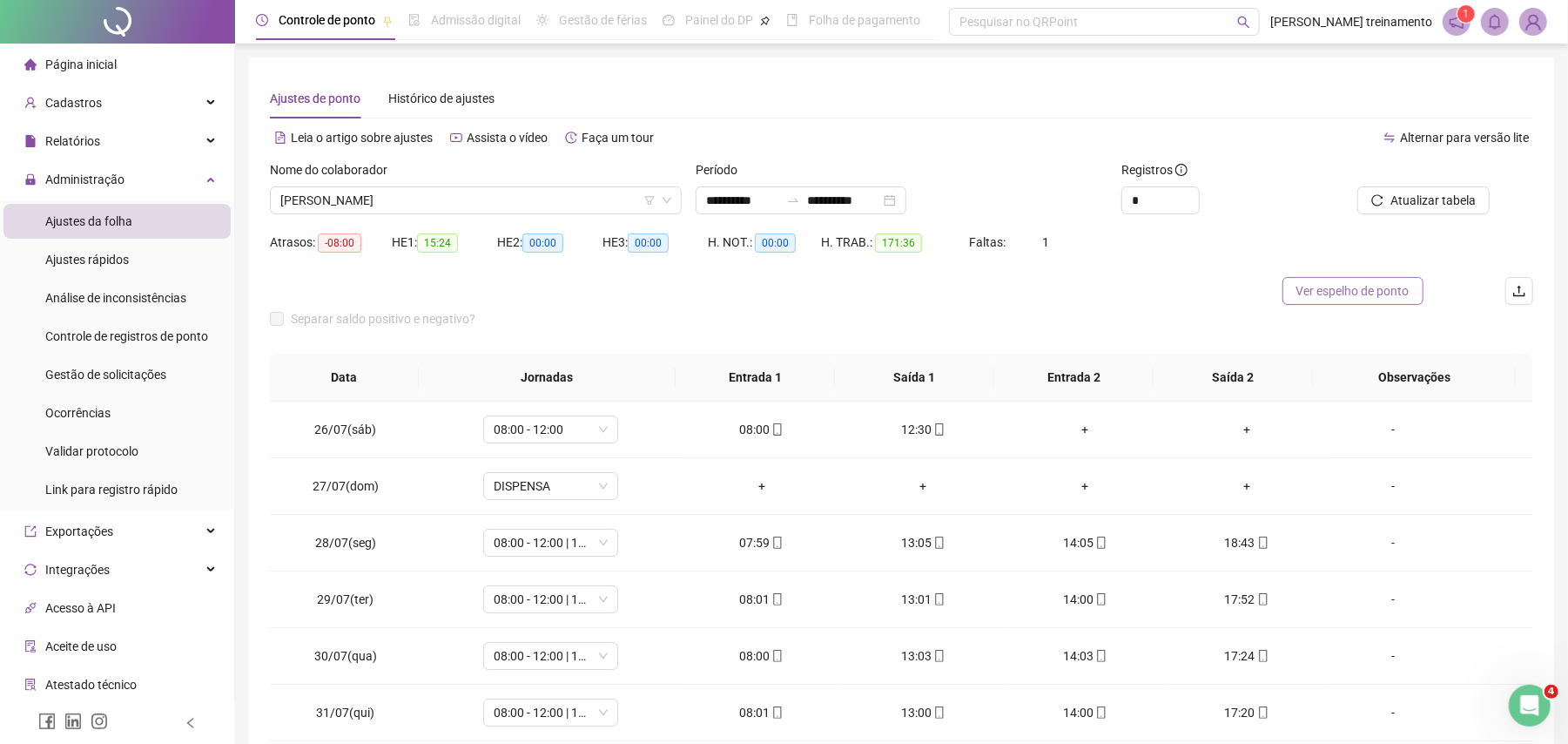
click at [1362, 294] on span "Ver espelho de ponto" at bounding box center [1353, 290] width 113 height 19
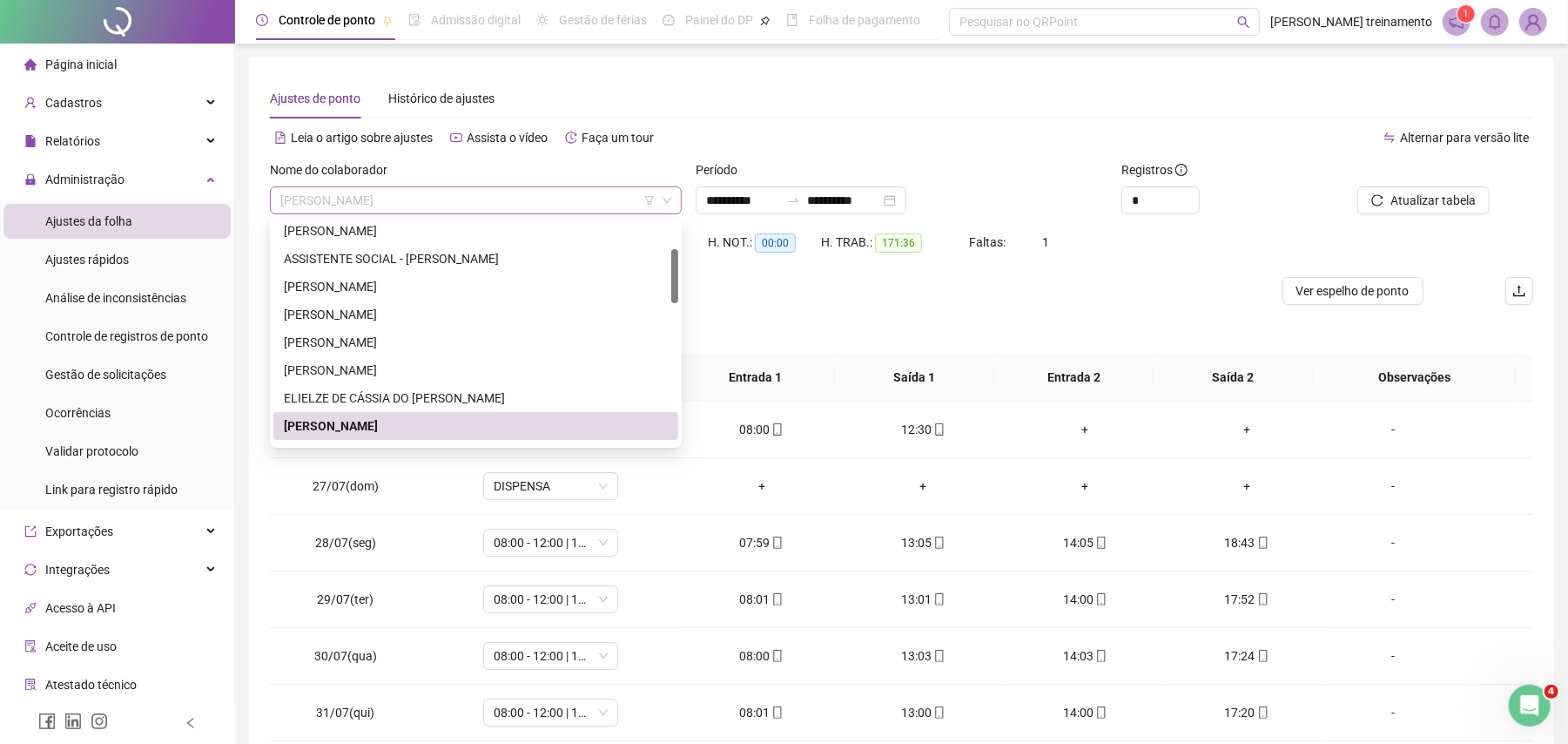
click at [556, 197] on span "[PERSON_NAME]" at bounding box center [475, 200] width 391 height 26
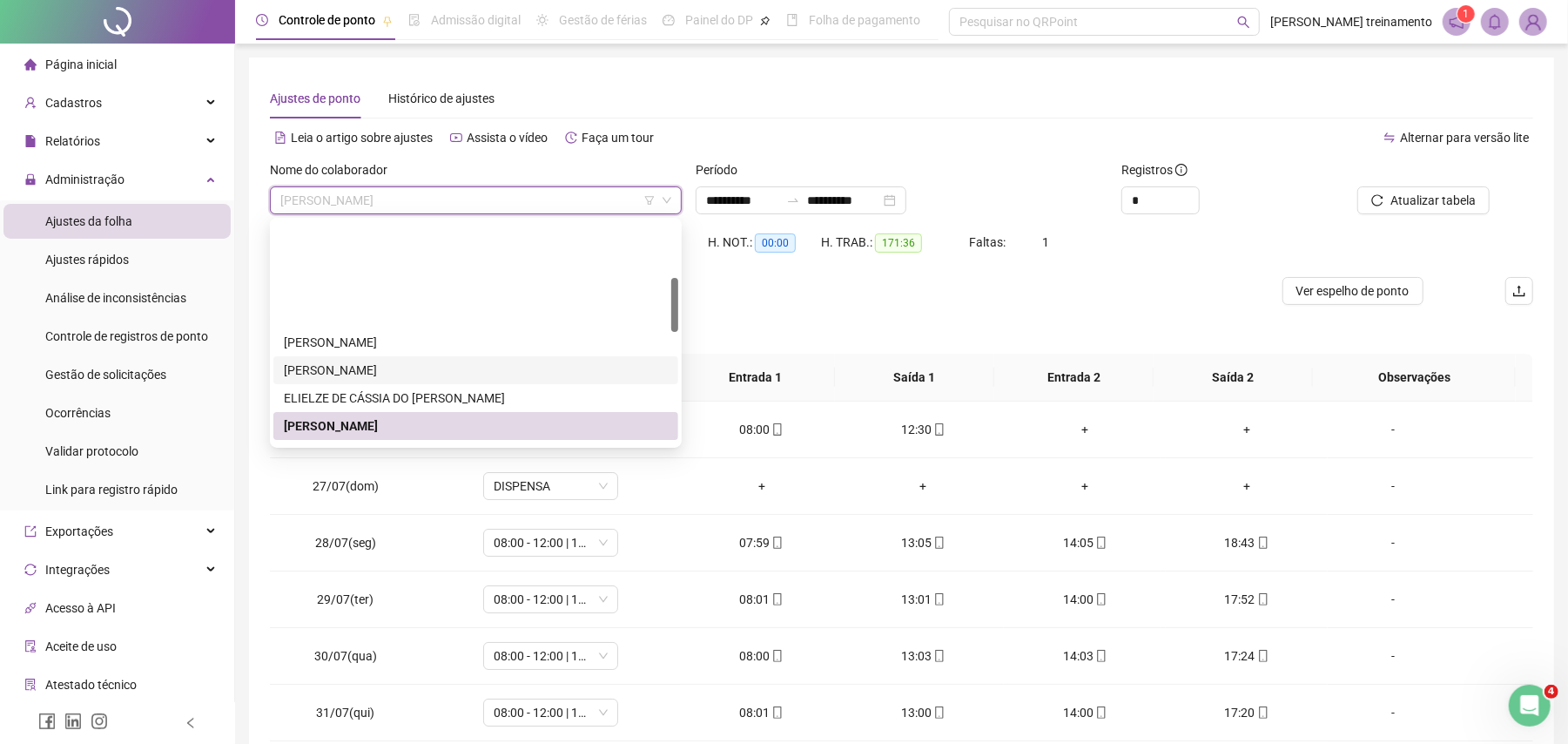
scroll to position [232, 0]
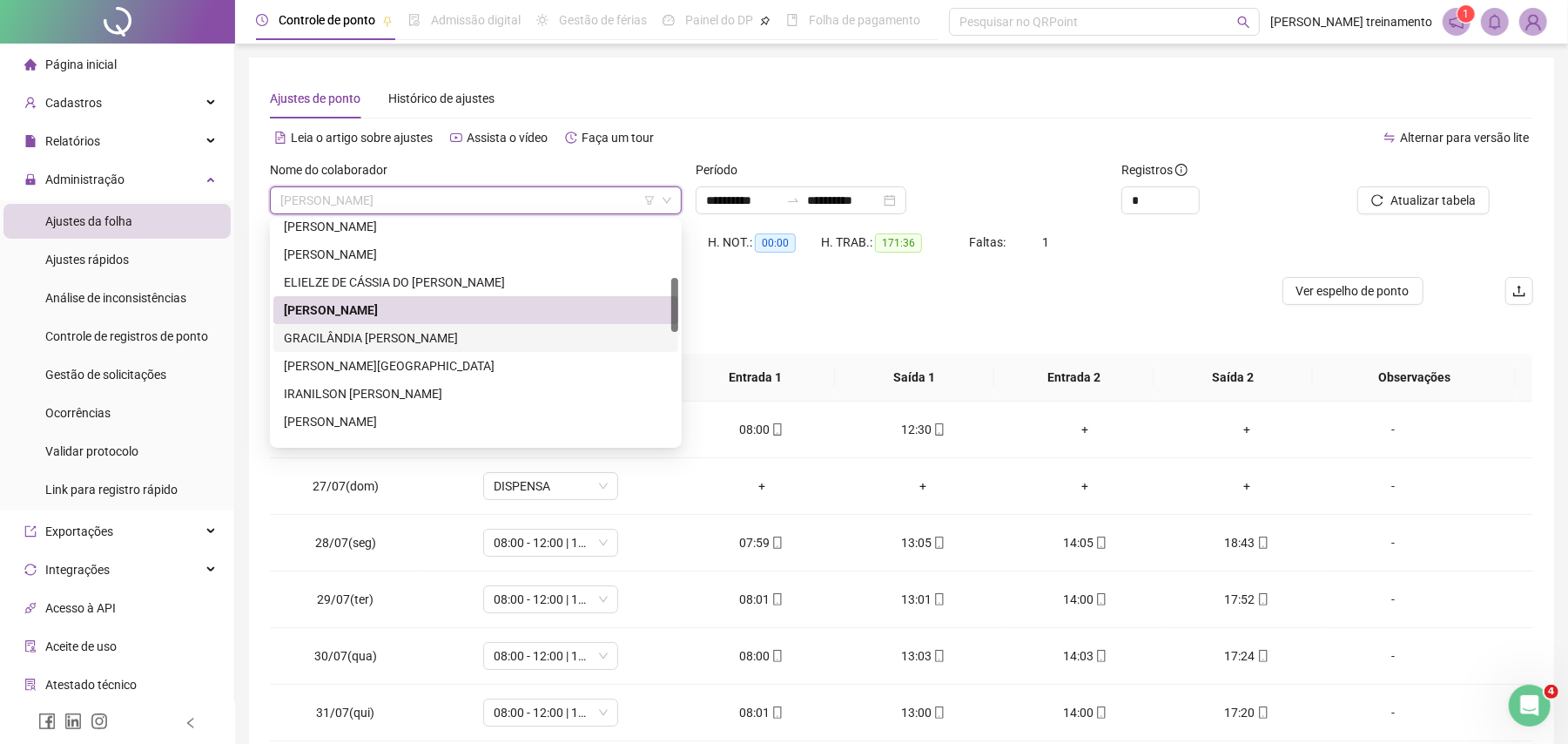
click at [488, 333] on div "GRACILÂNDIA [PERSON_NAME]" at bounding box center [475, 337] width 384 height 19
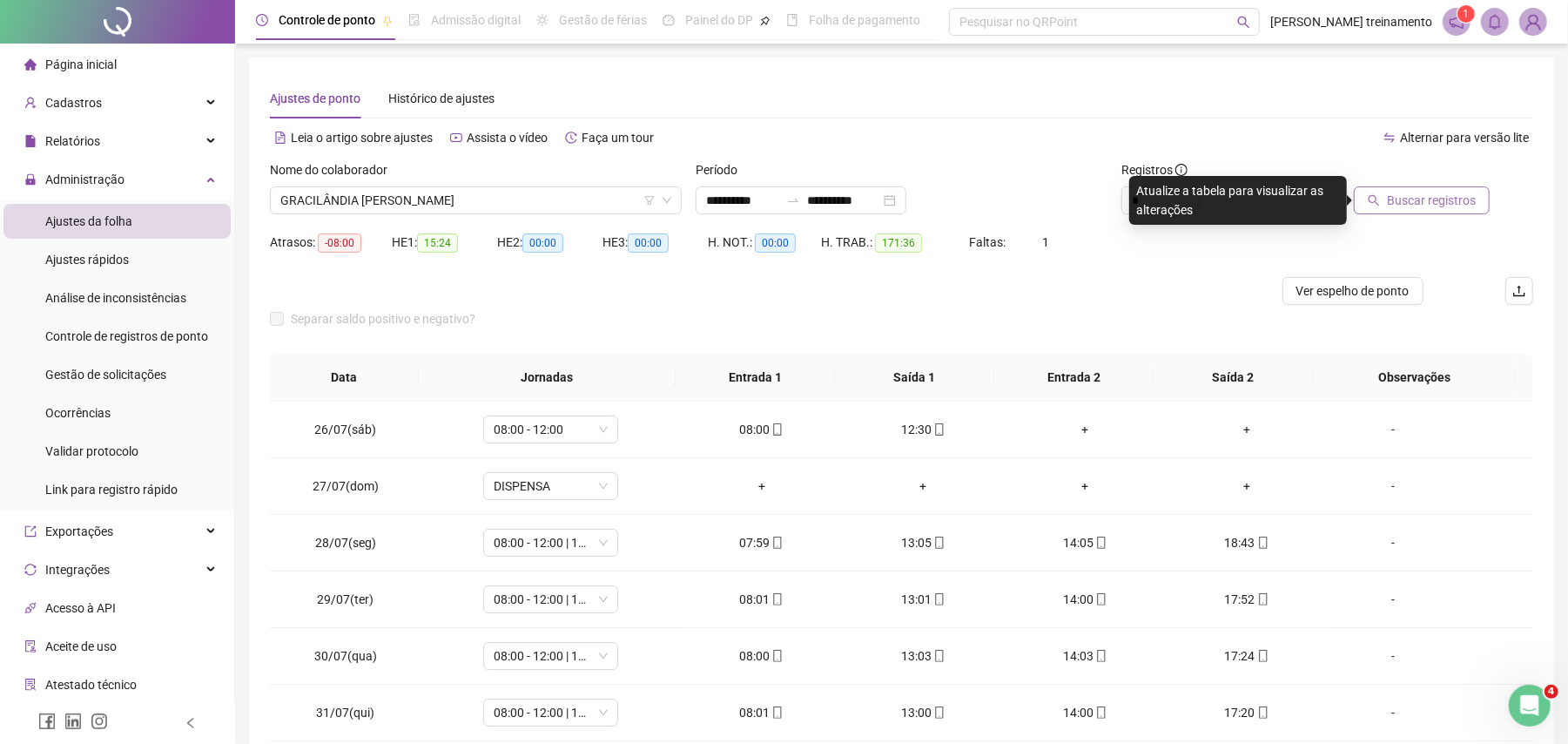
click at [1402, 206] on span "Buscar registros" at bounding box center [1431, 199] width 89 height 19
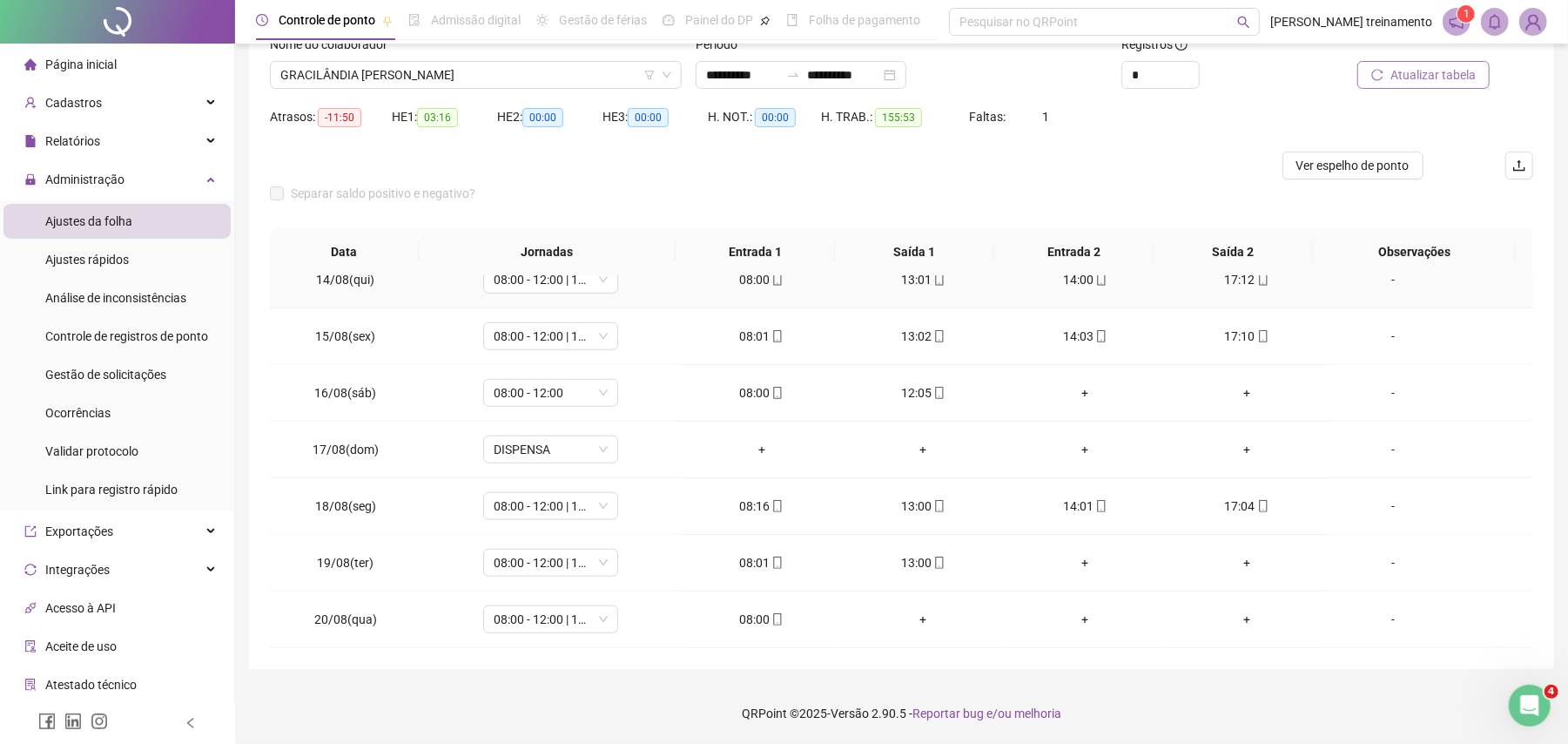
scroll to position [1108, 0]
click at [1073, 563] on div "+" at bounding box center [1084, 562] width 134 height 19
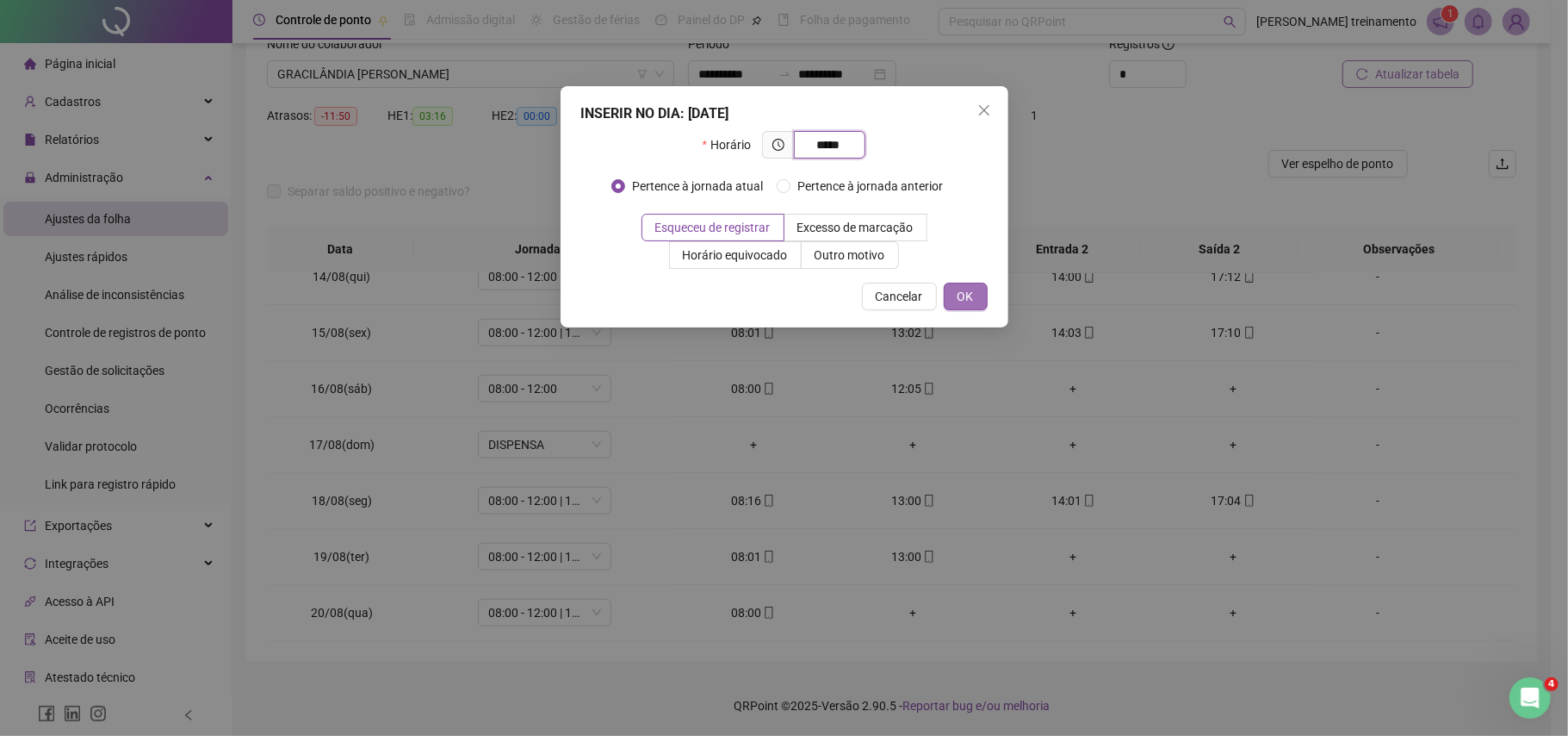
type input "*****"
click at [969, 300] on span "OK" at bounding box center [965, 296] width 17 height 19
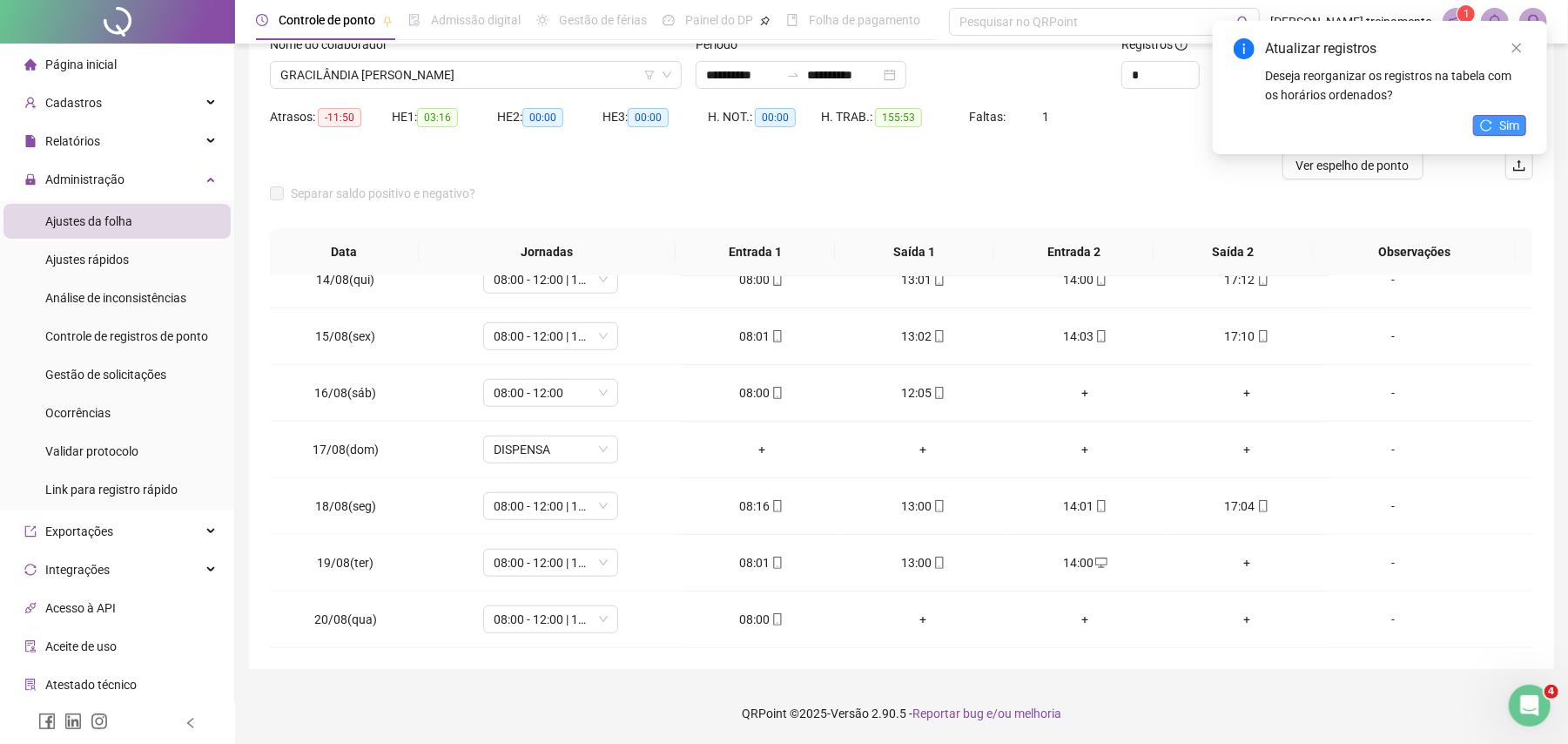
click at [1518, 117] on span "Sim" at bounding box center [1509, 125] width 20 height 19
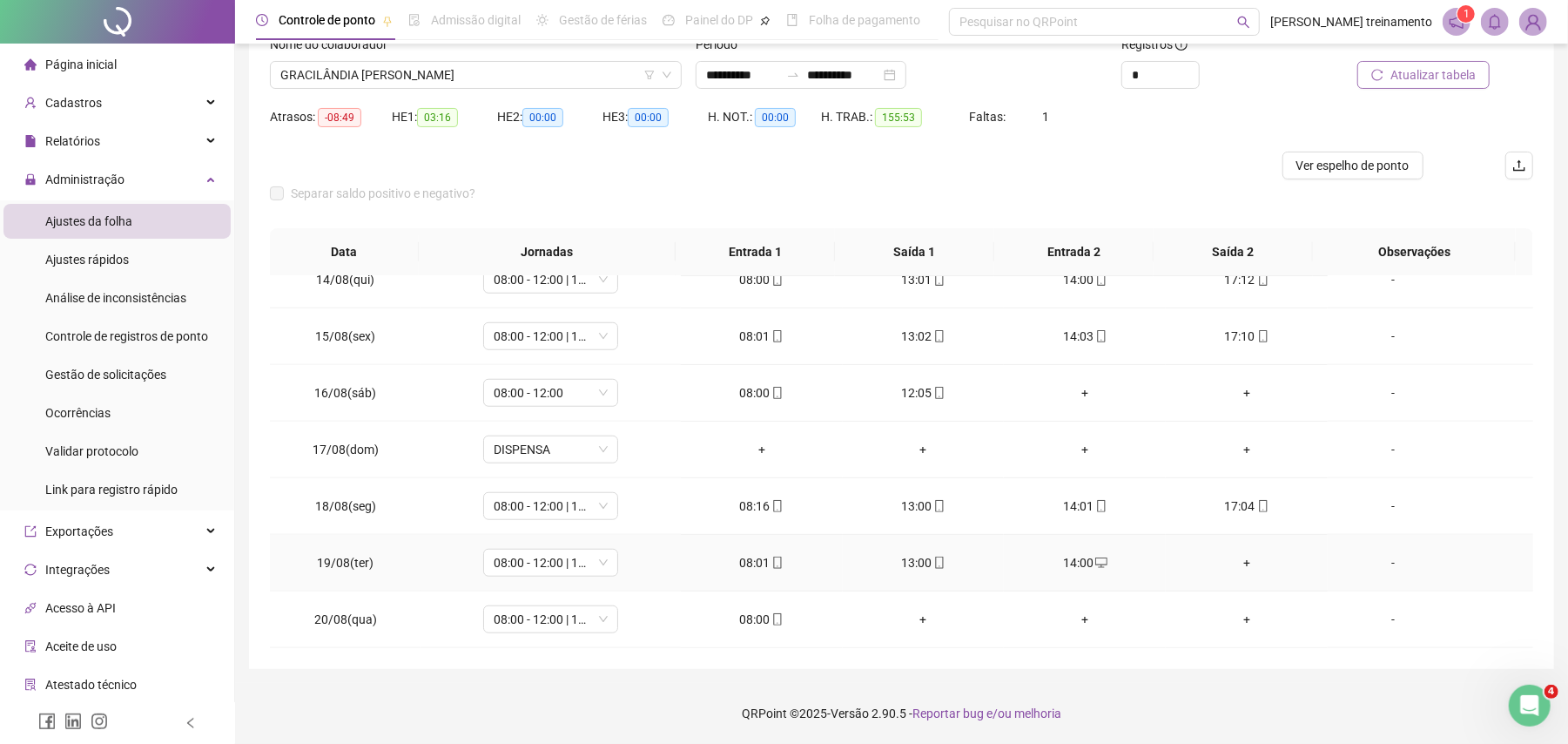
click at [1230, 559] on div "+" at bounding box center [1246, 562] width 134 height 19
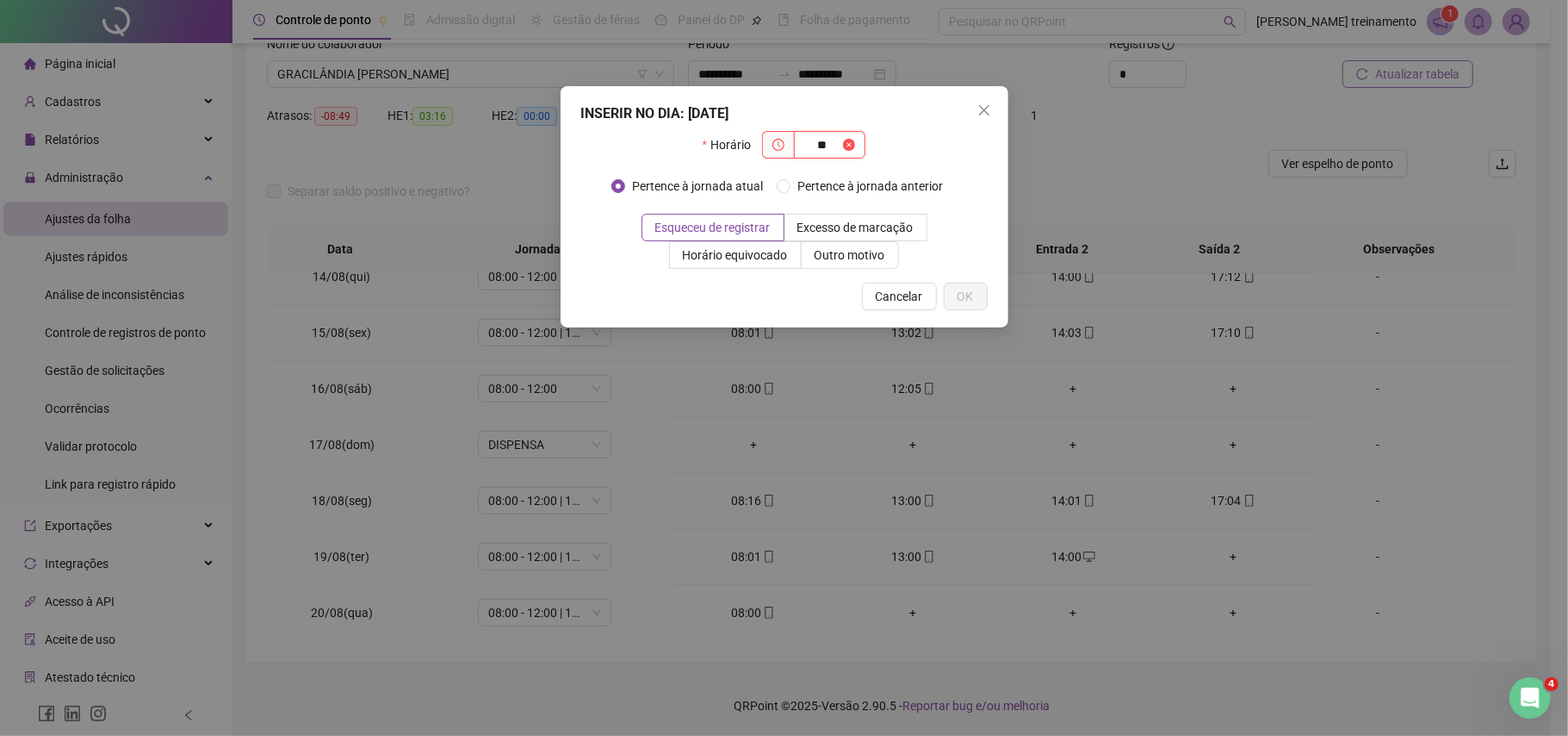
type input "*"
type input "*****"
click at [966, 291] on span "OK" at bounding box center [965, 296] width 17 height 19
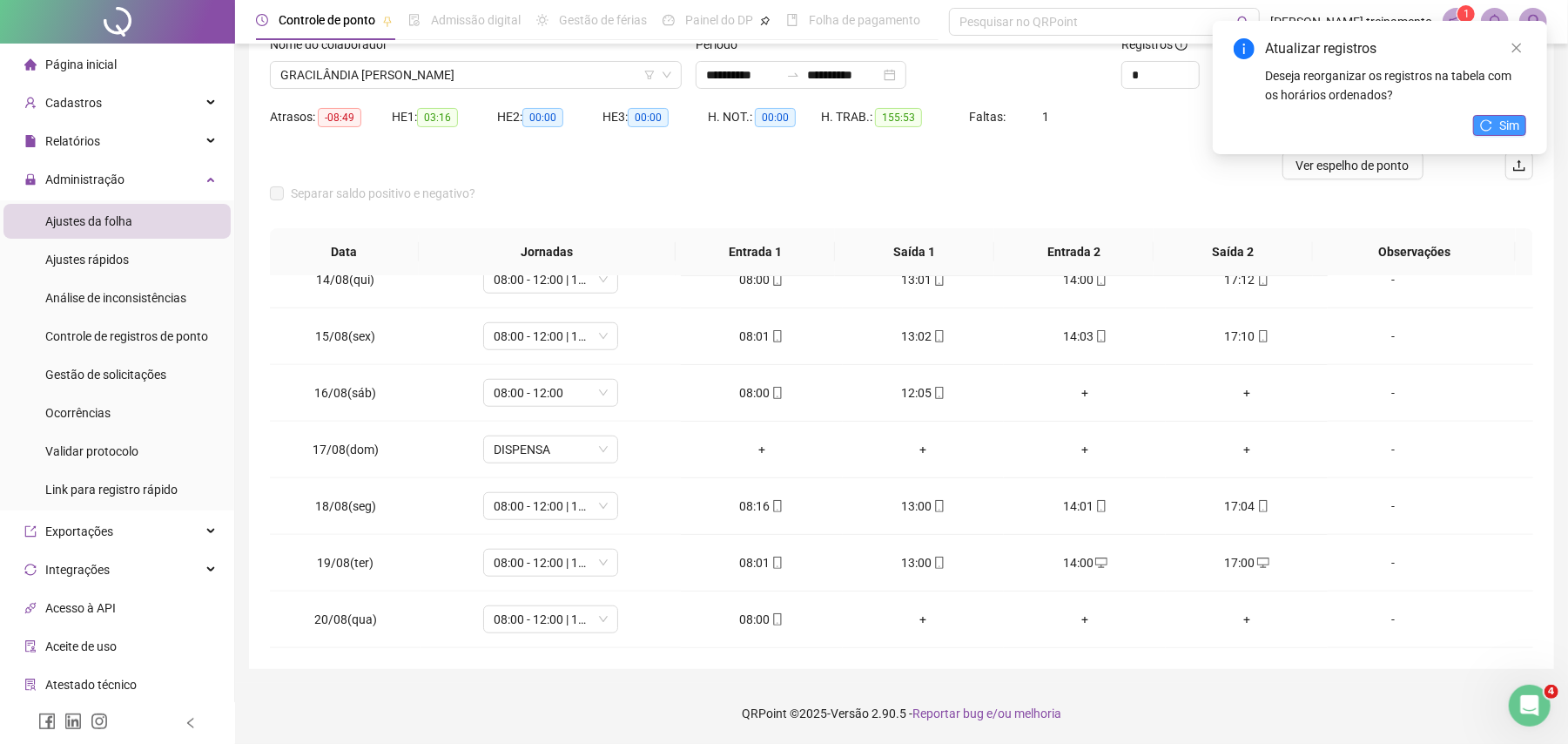
click at [1519, 131] on button "Sim" at bounding box center [1500, 125] width 53 height 21
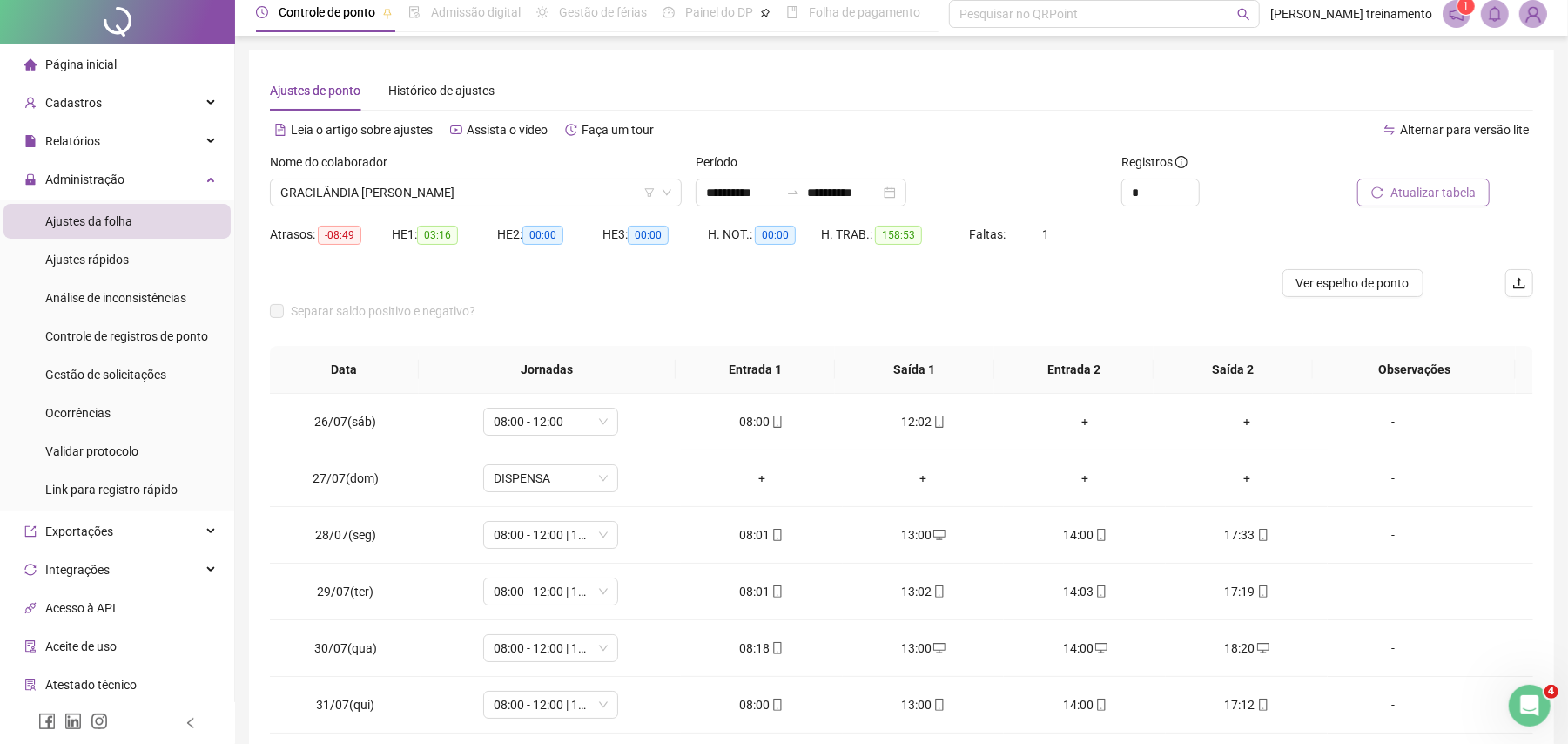
scroll to position [0, 0]
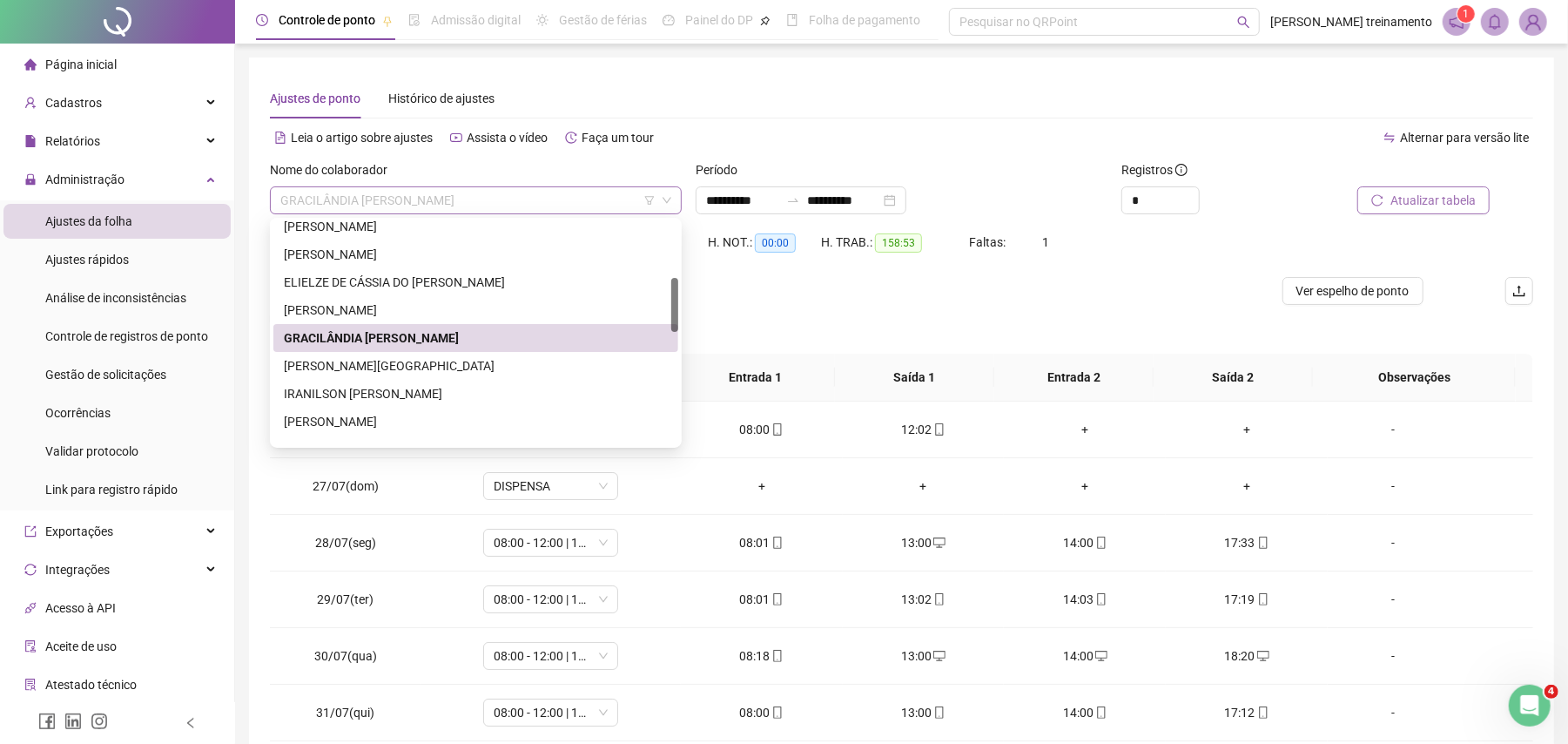
click at [562, 196] on span "GRACILÂNDIA [PERSON_NAME]" at bounding box center [475, 200] width 391 height 26
click at [535, 363] on div "[PERSON_NAME][GEOGRAPHIC_DATA]" at bounding box center [475, 365] width 384 height 19
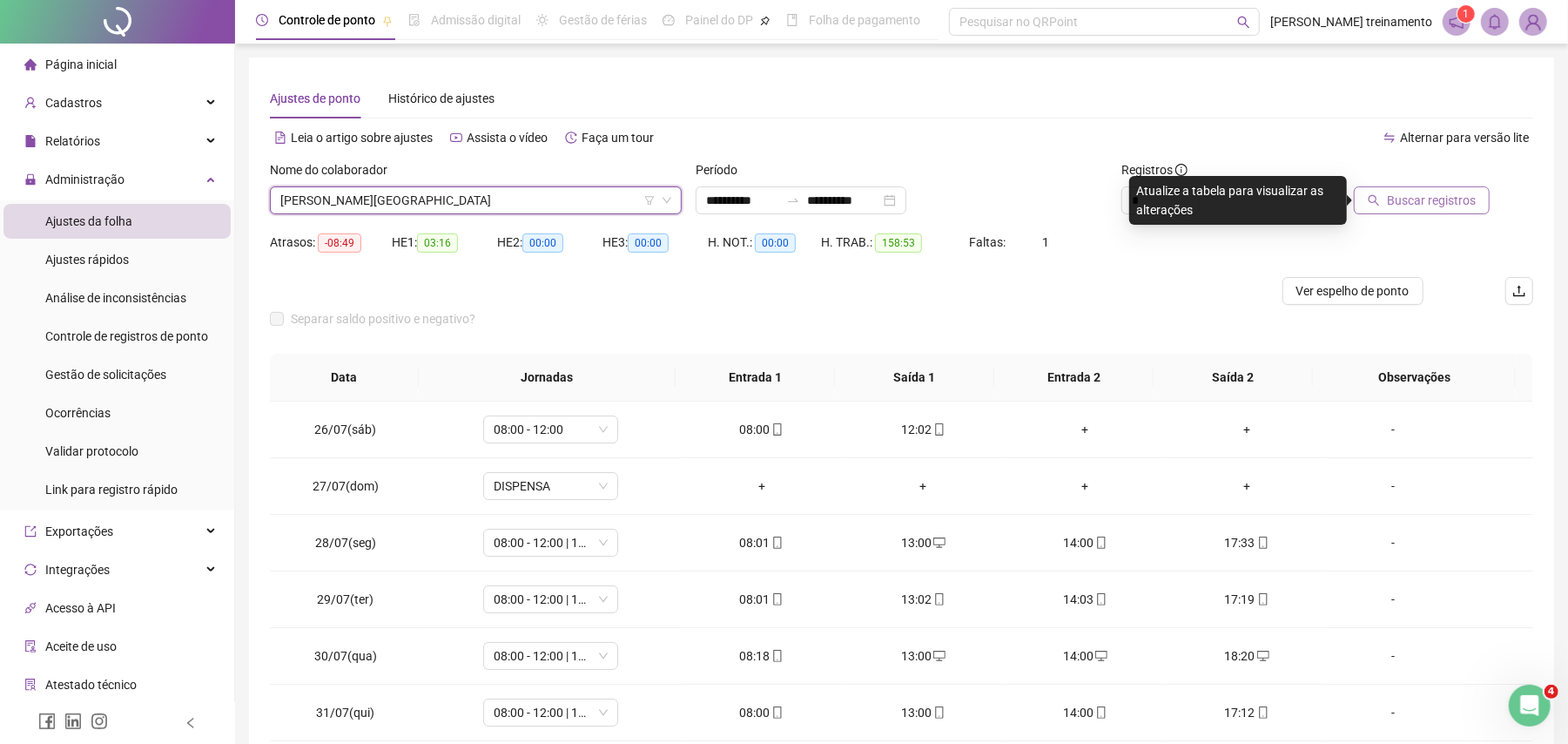
click at [1449, 203] on span "Buscar registros" at bounding box center [1431, 199] width 89 height 19
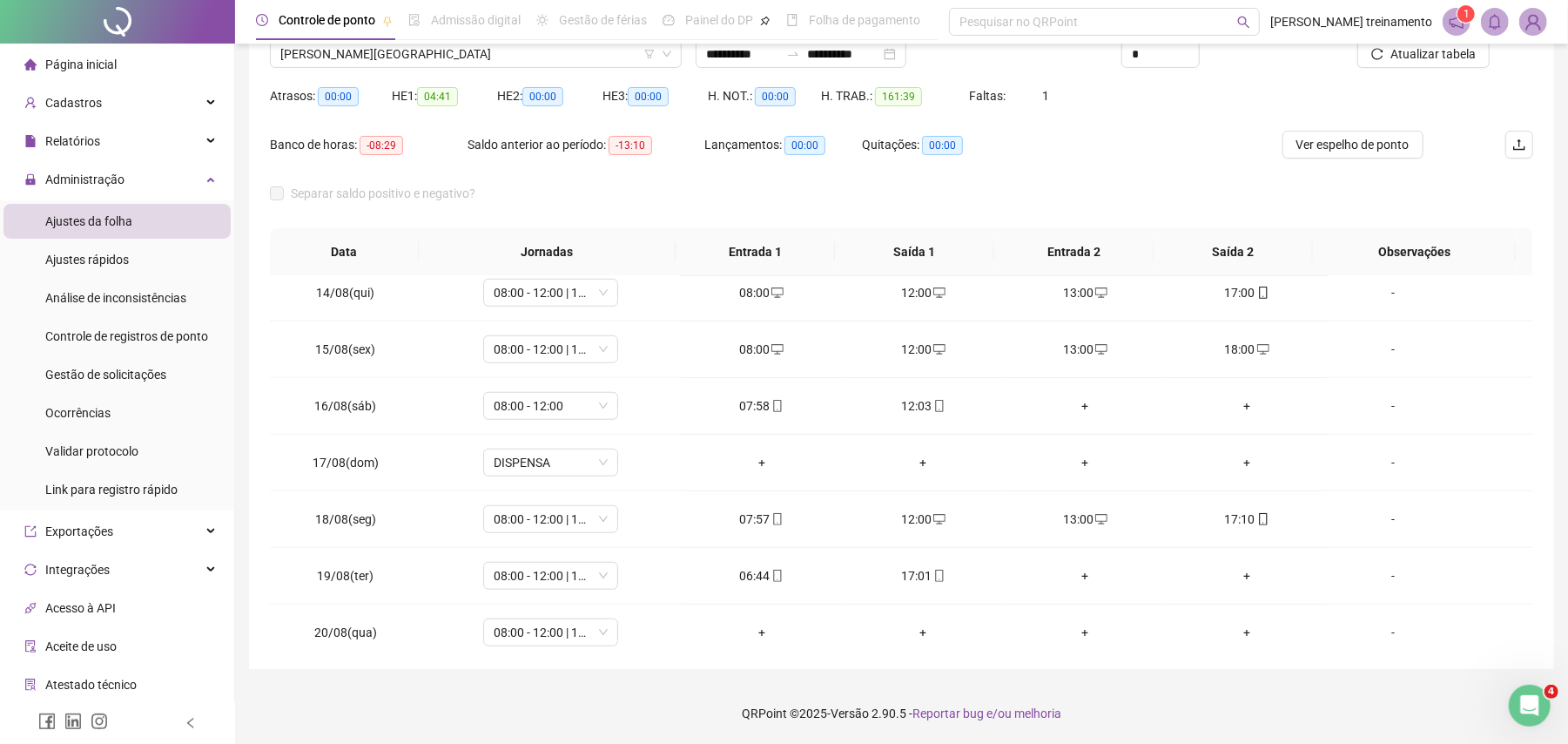
scroll to position [1108, 0]
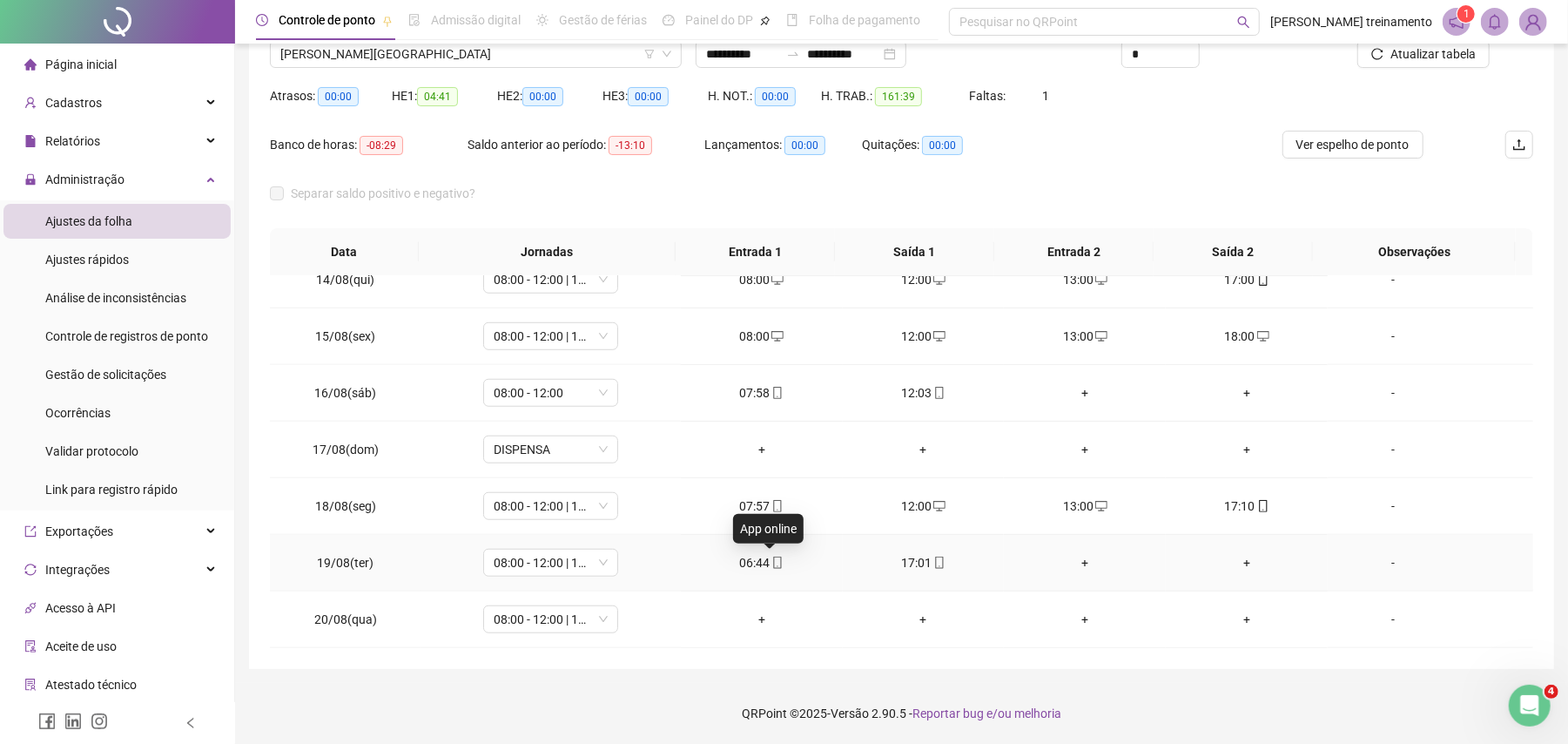
click at [772, 559] on icon "mobile" at bounding box center [778, 563] width 12 height 12
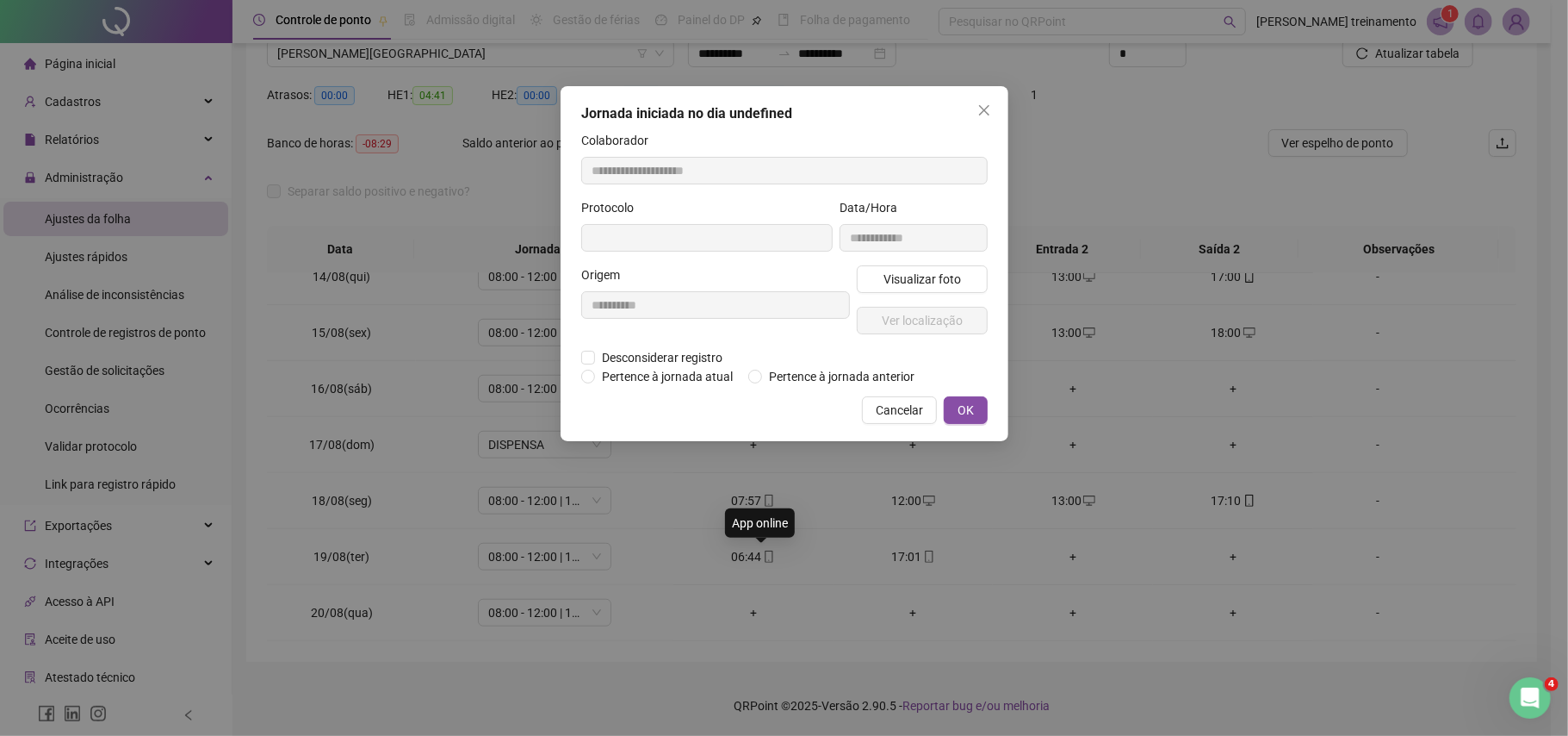
type input "**********"
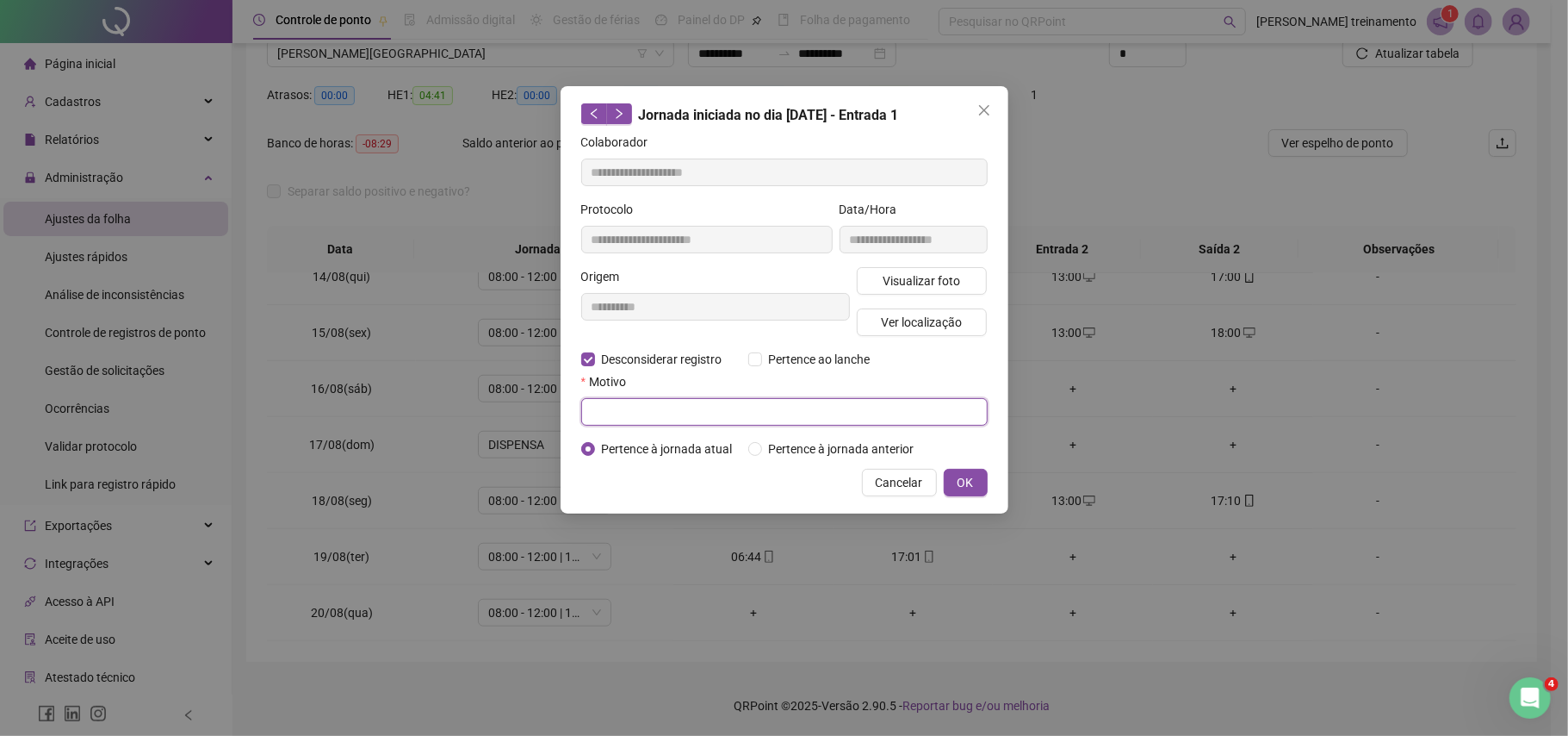
click at [623, 415] on input "text" at bounding box center [784, 412] width 407 height 27
type input "**********"
click at [965, 480] on span "OK" at bounding box center [965, 481] width 17 height 19
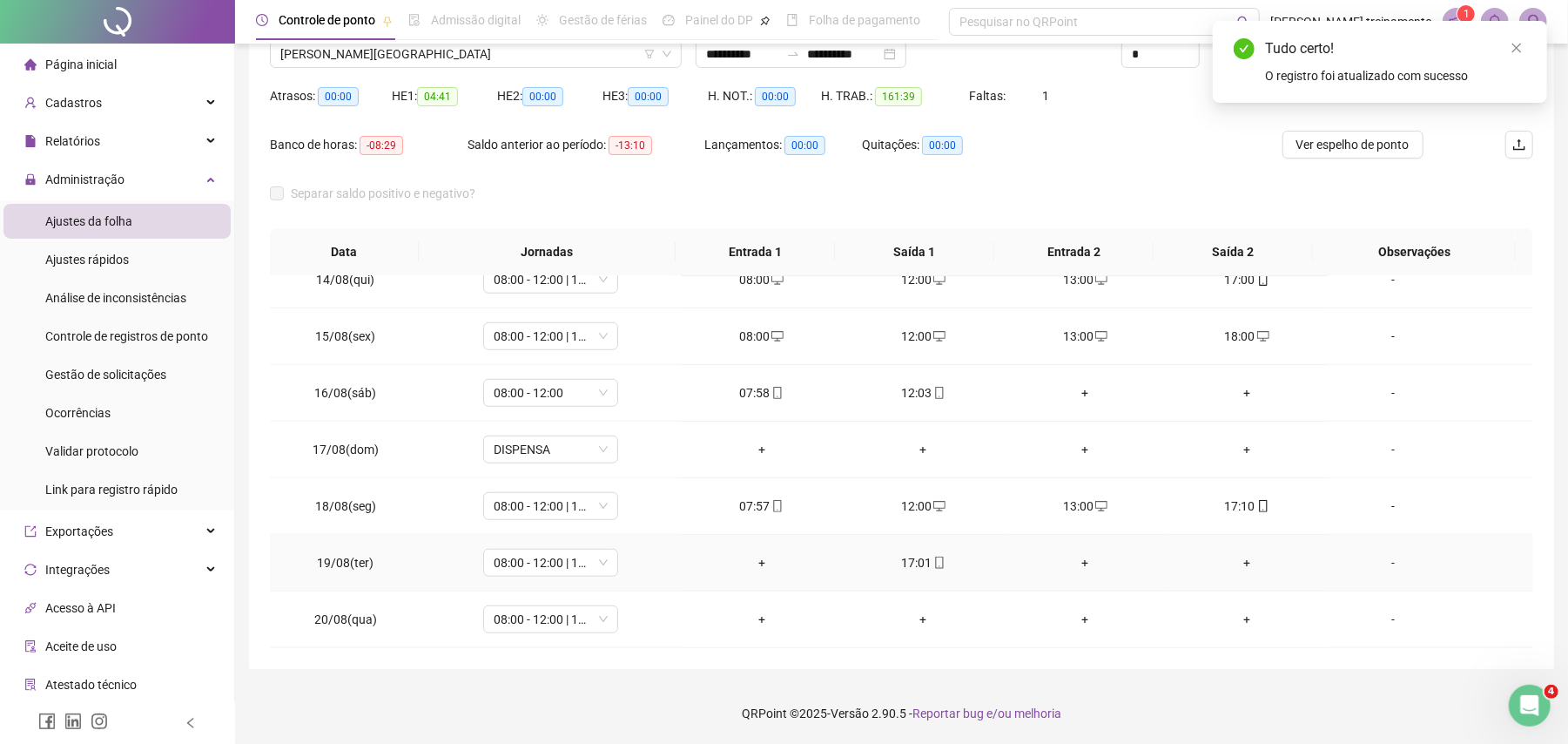
click at [753, 557] on div "+" at bounding box center [761, 562] width 134 height 19
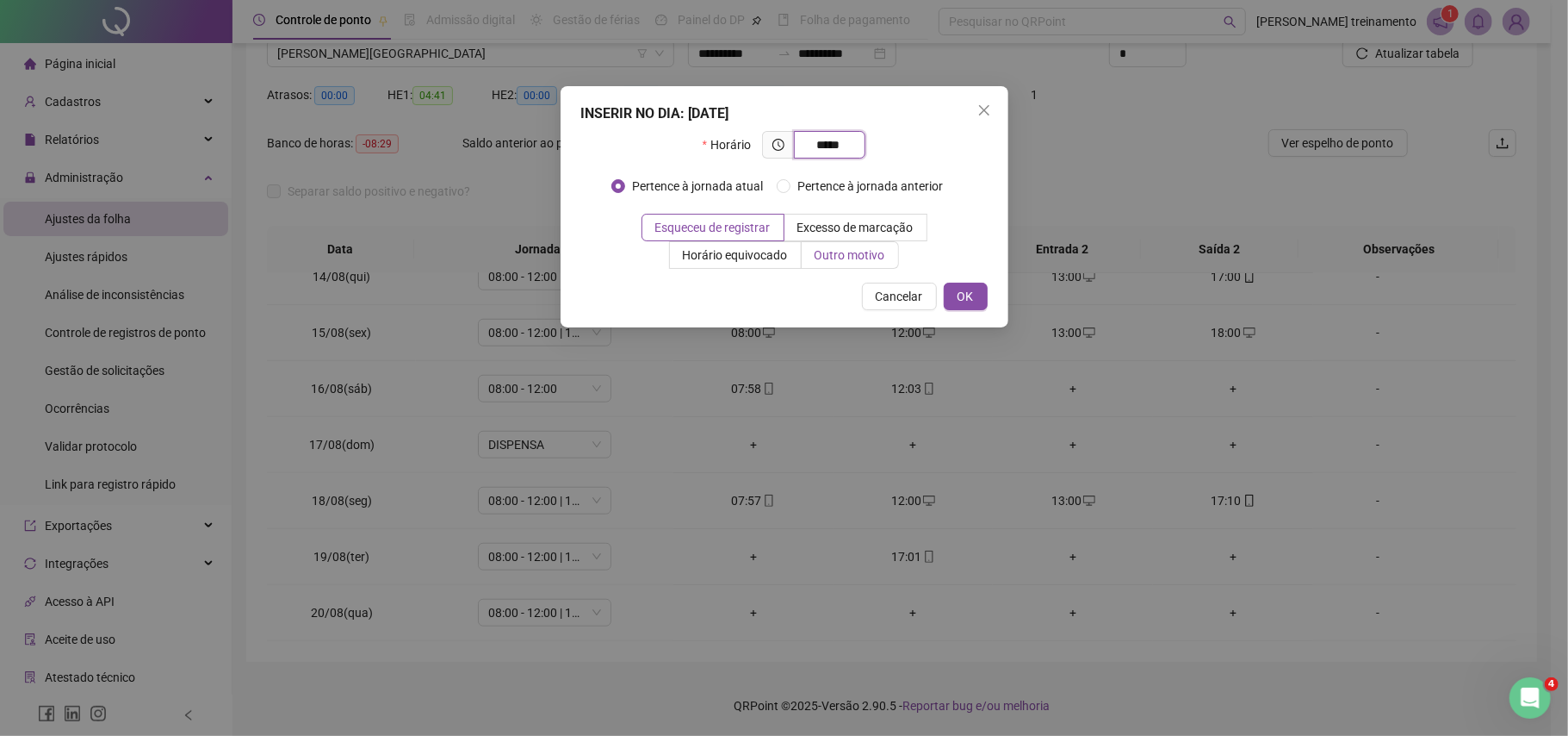
type input "*****"
click at [862, 260] on span "Outro motivo" at bounding box center [850, 255] width 71 height 14
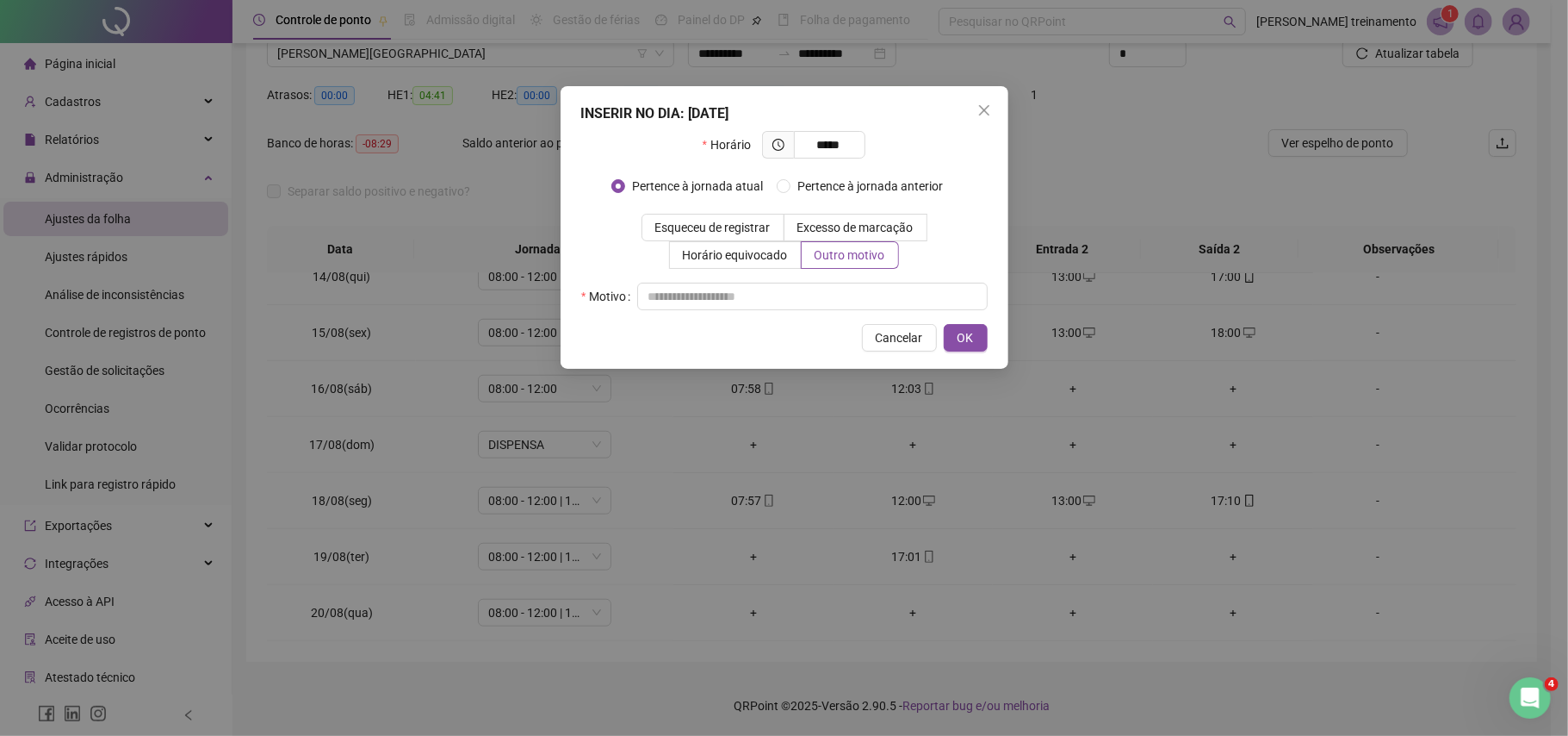
click at [808, 312] on div "INSERIR NO DIA : [DATE] Horário ***** Pertence à jornada atual Pertence à jorna…" at bounding box center [784, 227] width 448 height 282
click at [810, 305] on input "text" at bounding box center [812, 296] width 351 height 27
type input "**********"
click at [958, 342] on span "OK" at bounding box center [965, 337] width 17 height 19
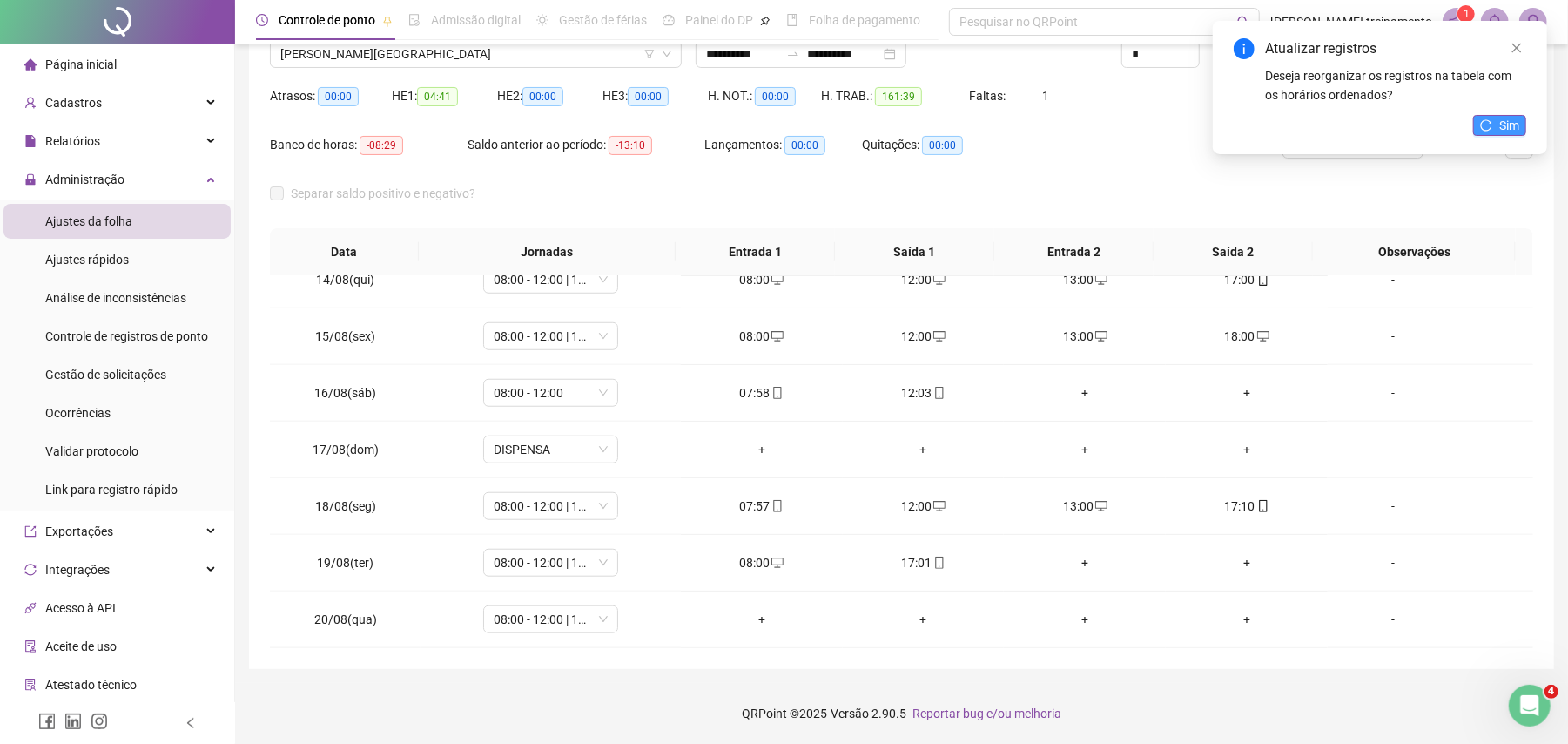
click at [1503, 129] on span "Sim" at bounding box center [1509, 125] width 20 height 19
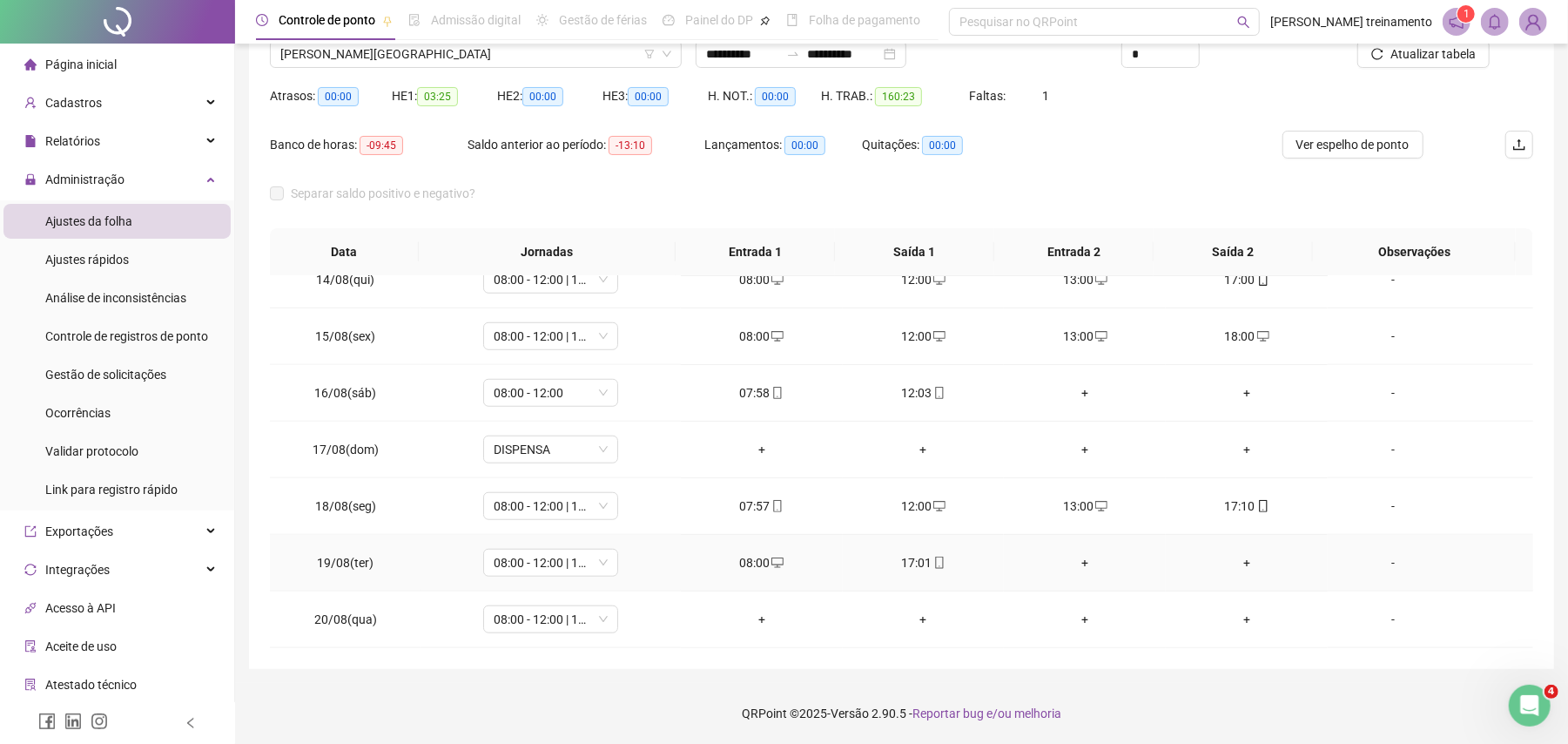
click at [1070, 564] on div "+" at bounding box center [1084, 562] width 134 height 19
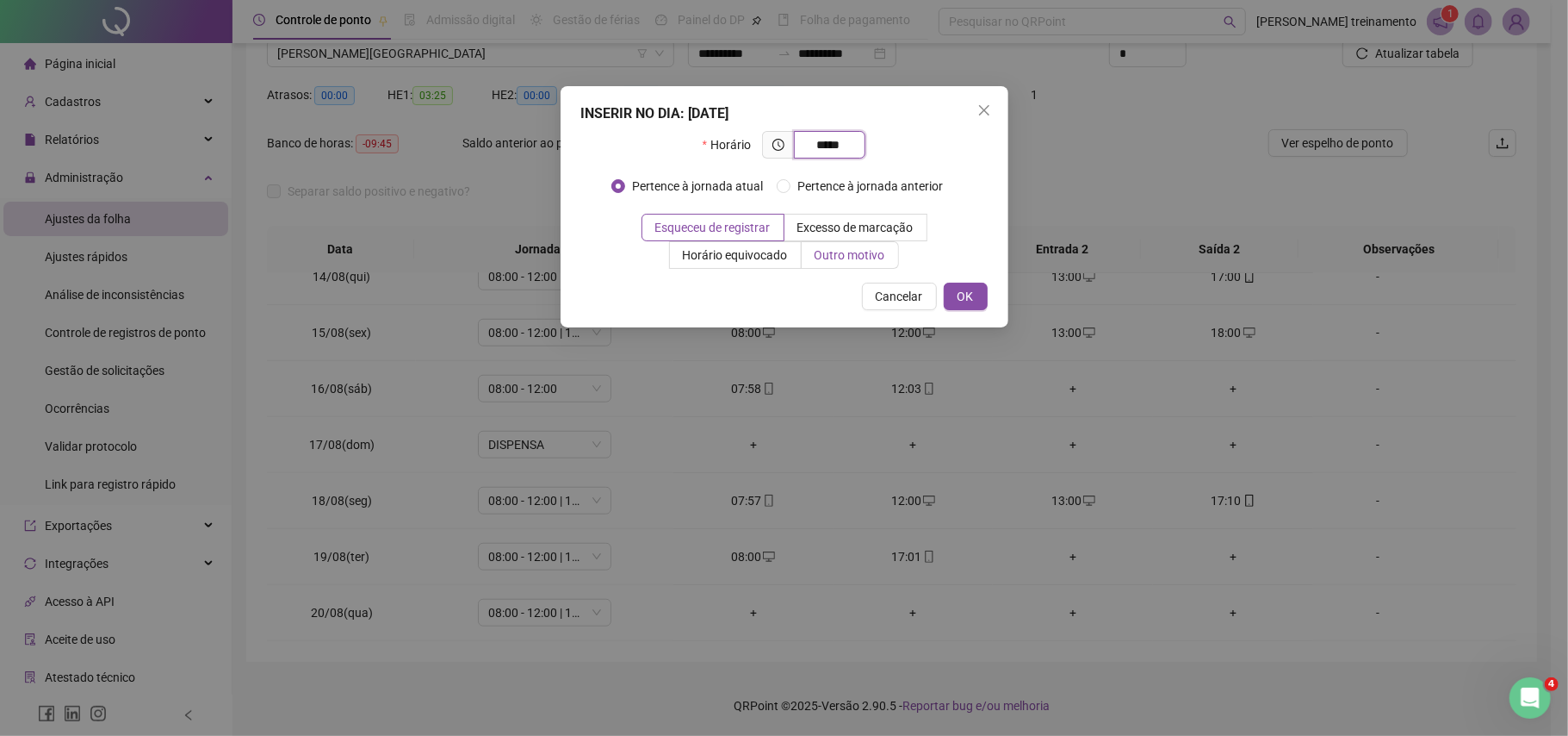
type input "*****"
click at [846, 260] on span "Outro motivo" at bounding box center [850, 255] width 71 height 14
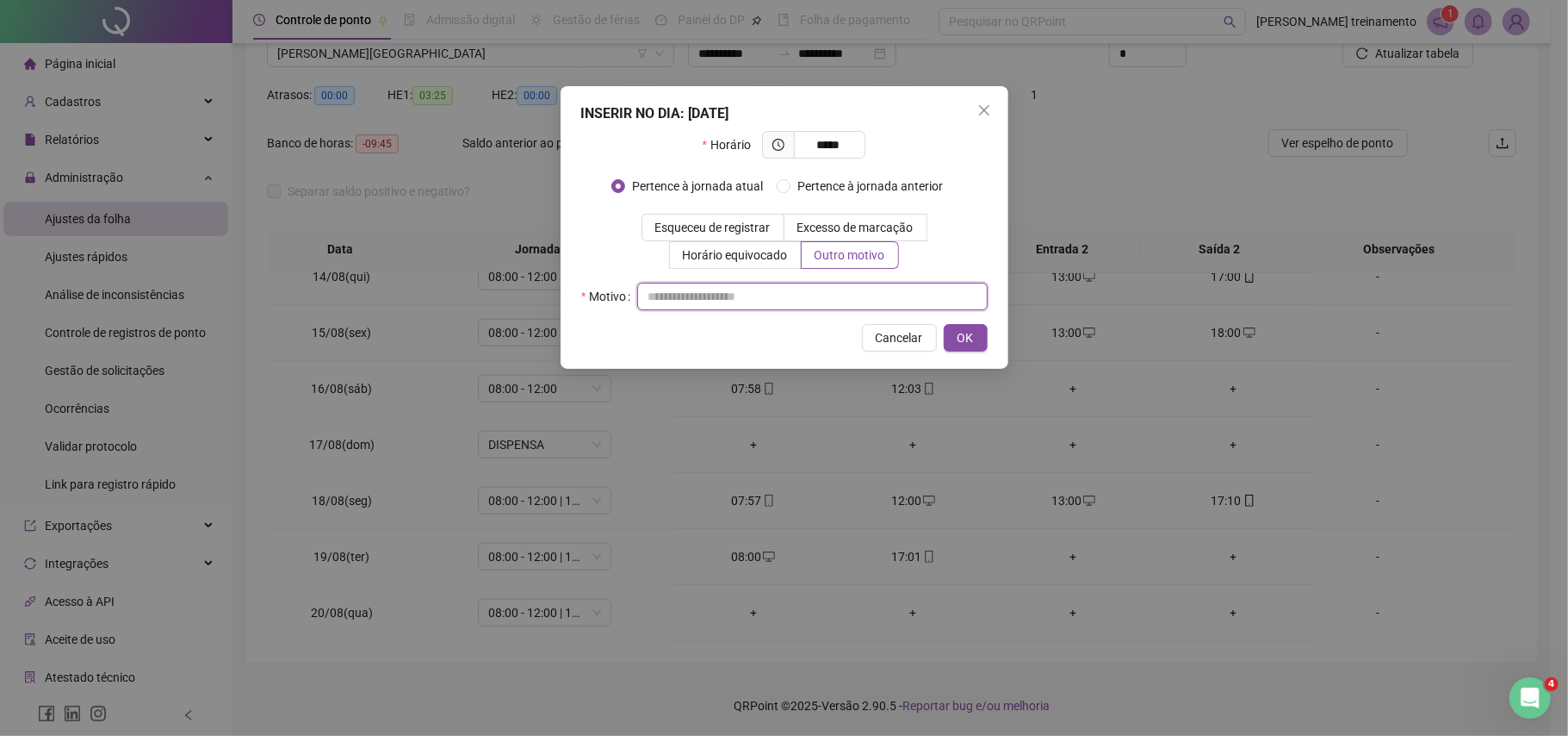
click at [668, 300] on input "text" at bounding box center [812, 296] width 351 height 27
type input "**********"
click at [957, 341] on span "OK" at bounding box center [965, 337] width 17 height 19
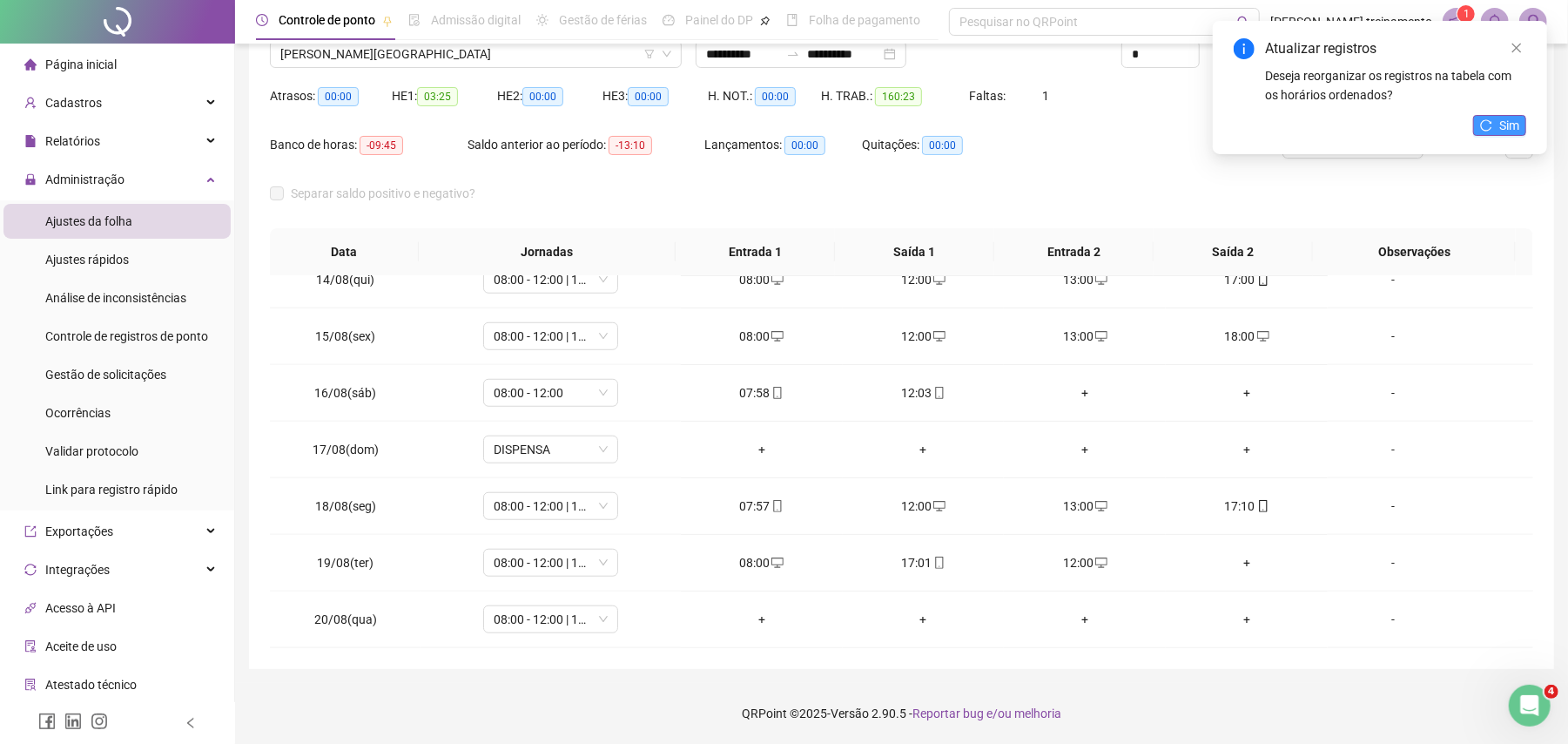
click at [1516, 131] on span "Sim" at bounding box center [1509, 125] width 20 height 19
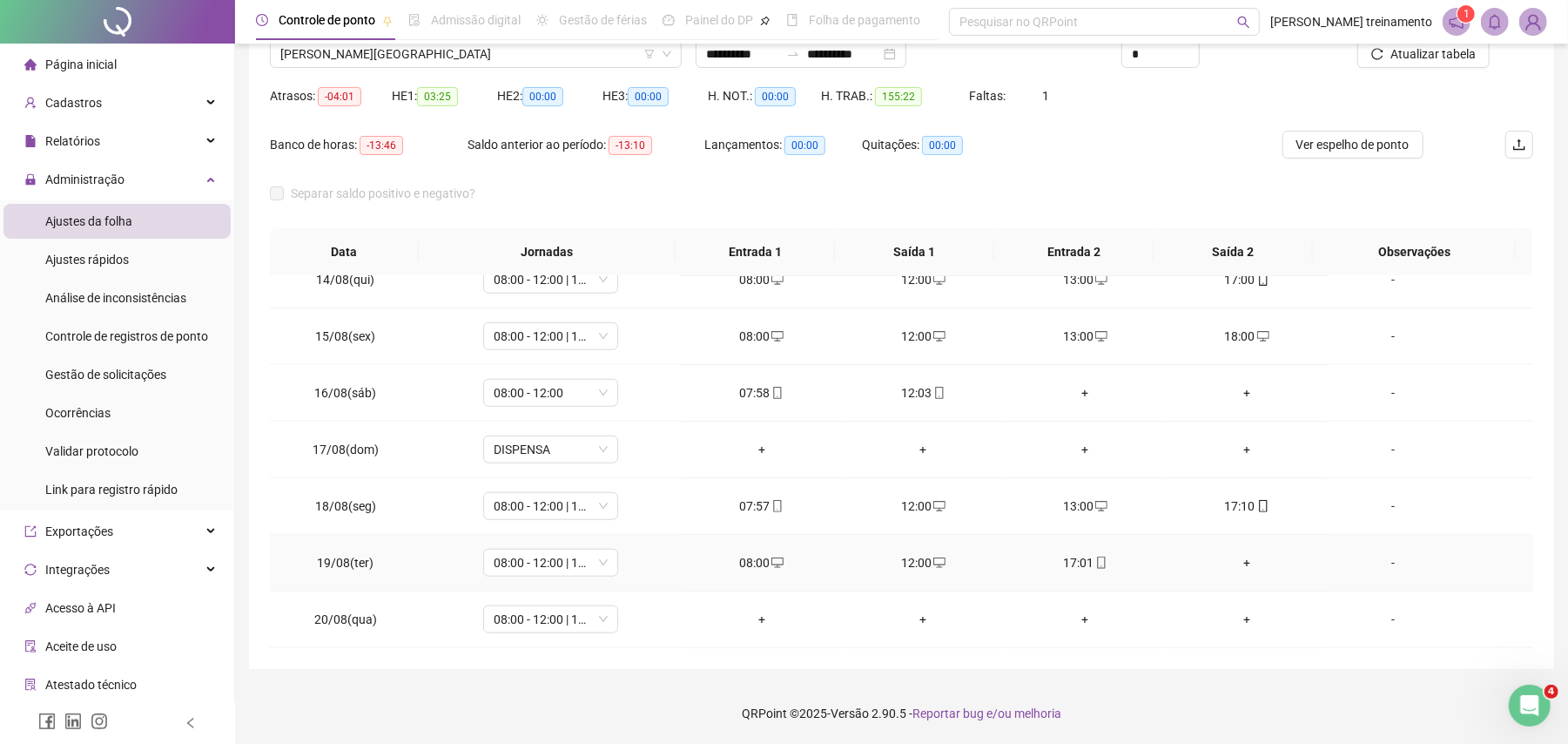
click at [1234, 559] on div "+" at bounding box center [1246, 562] width 134 height 19
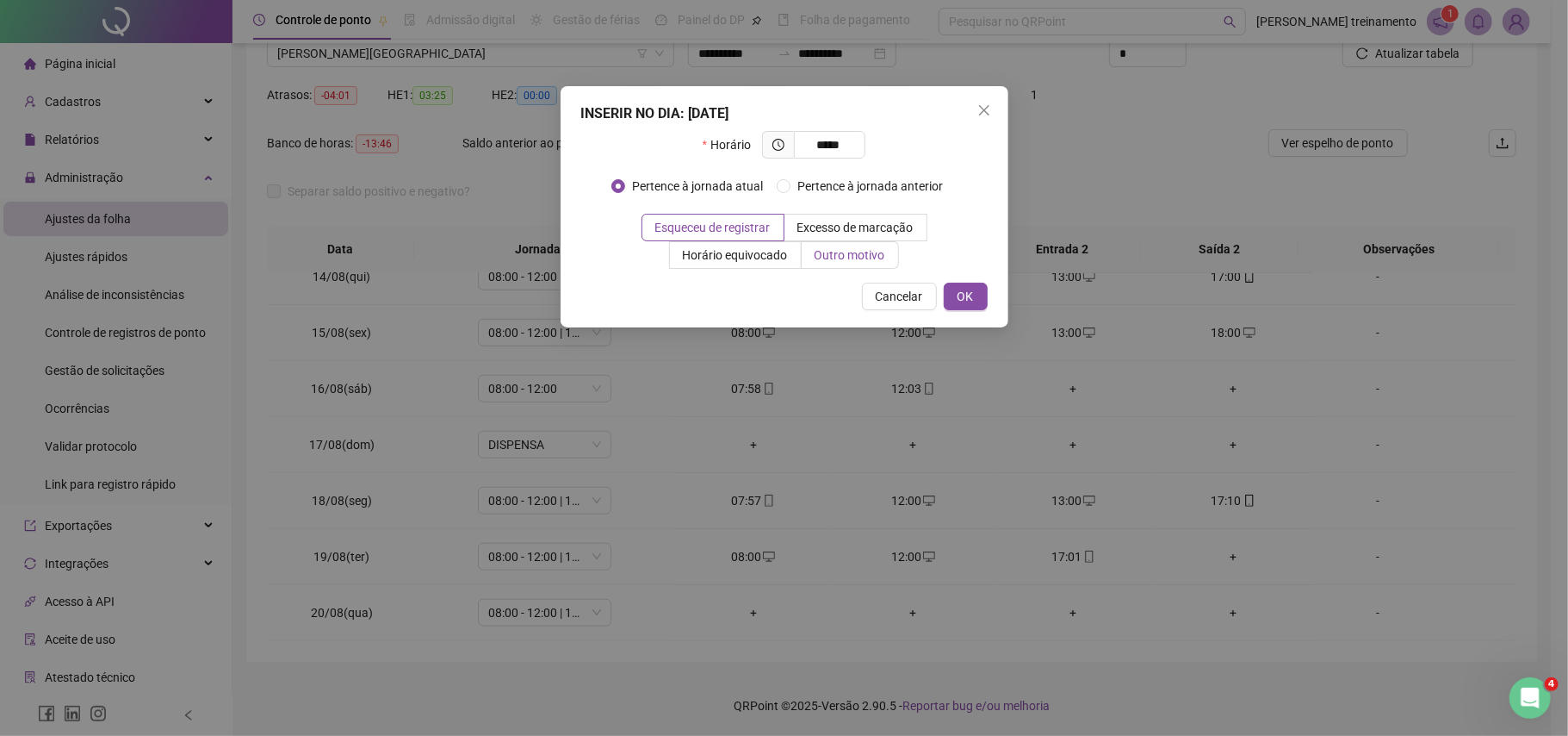
type input "*****"
click at [844, 256] on span "Outro motivo" at bounding box center [850, 255] width 71 height 14
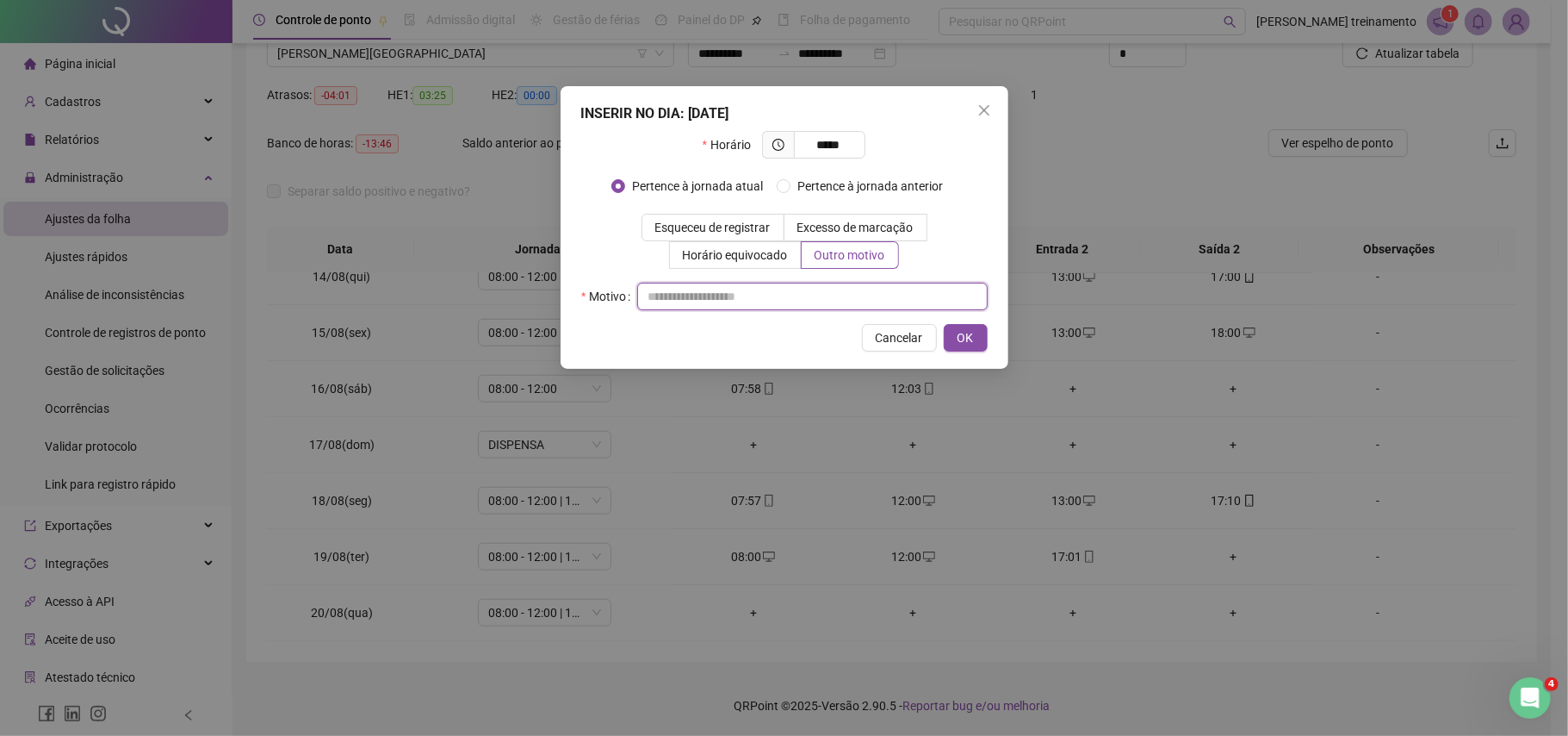
click at [668, 294] on input "text" at bounding box center [812, 296] width 351 height 27
type input "**********"
click at [971, 338] on span "OK" at bounding box center [965, 337] width 17 height 19
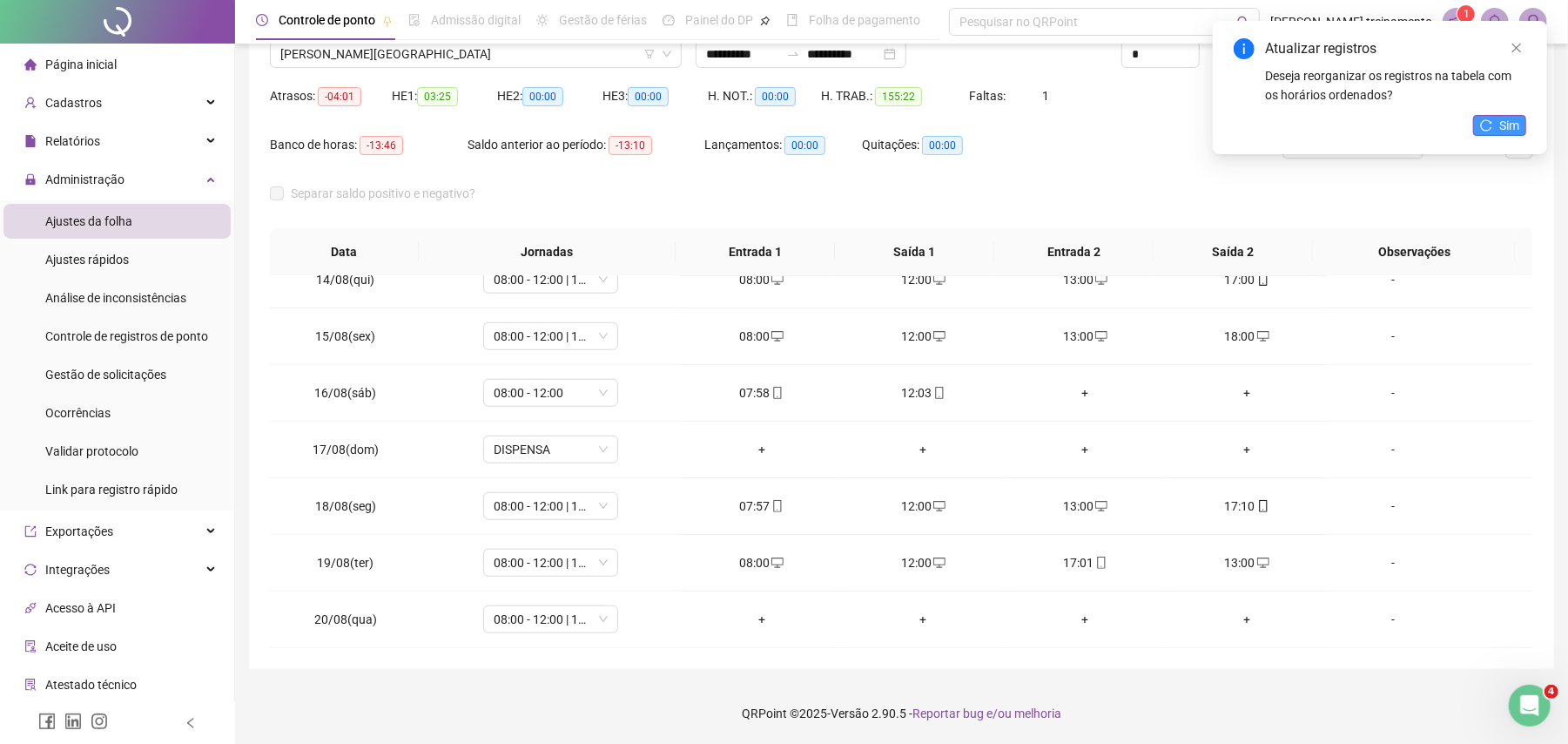
click at [1509, 124] on span "Sim" at bounding box center [1509, 125] width 20 height 19
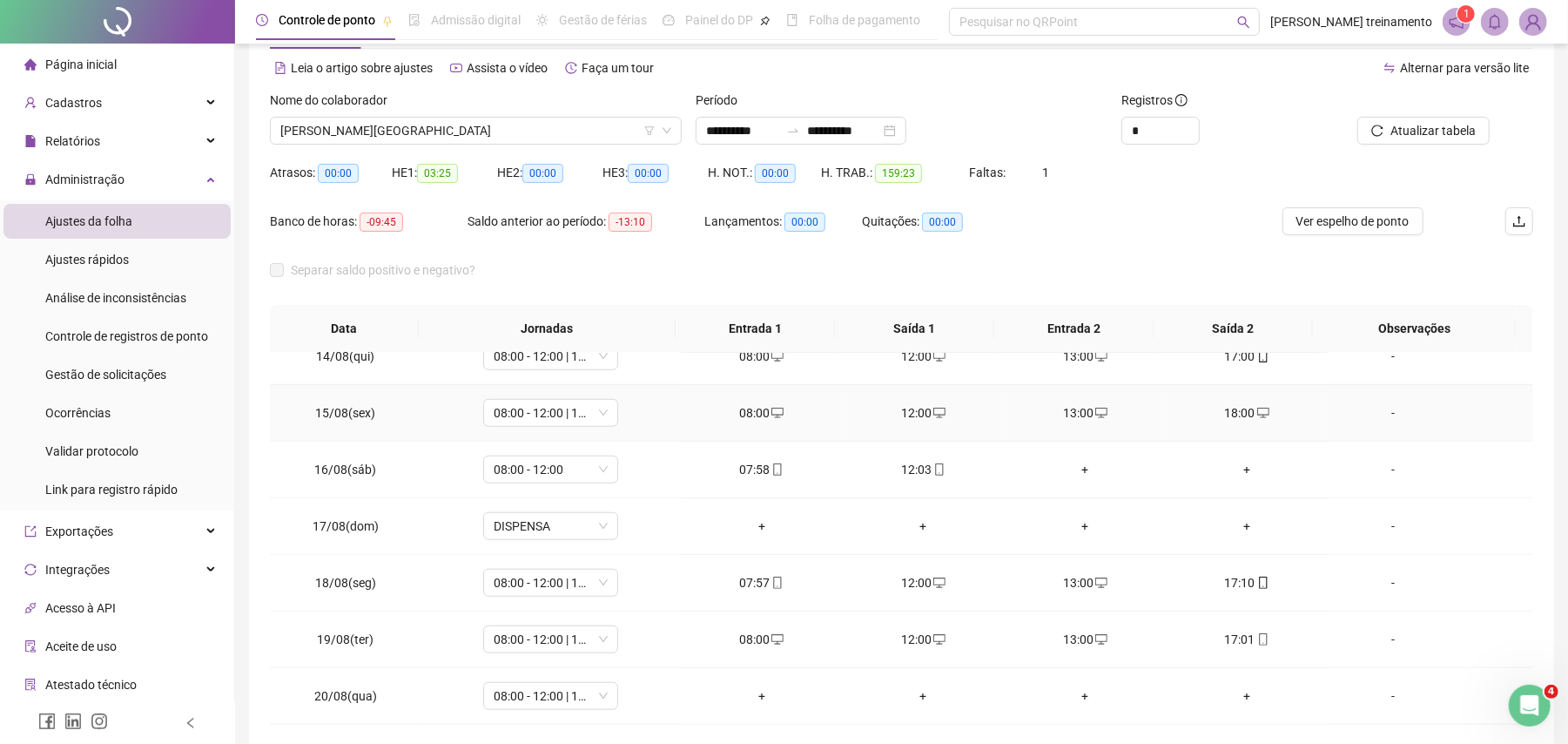
scroll to position [147, 0]
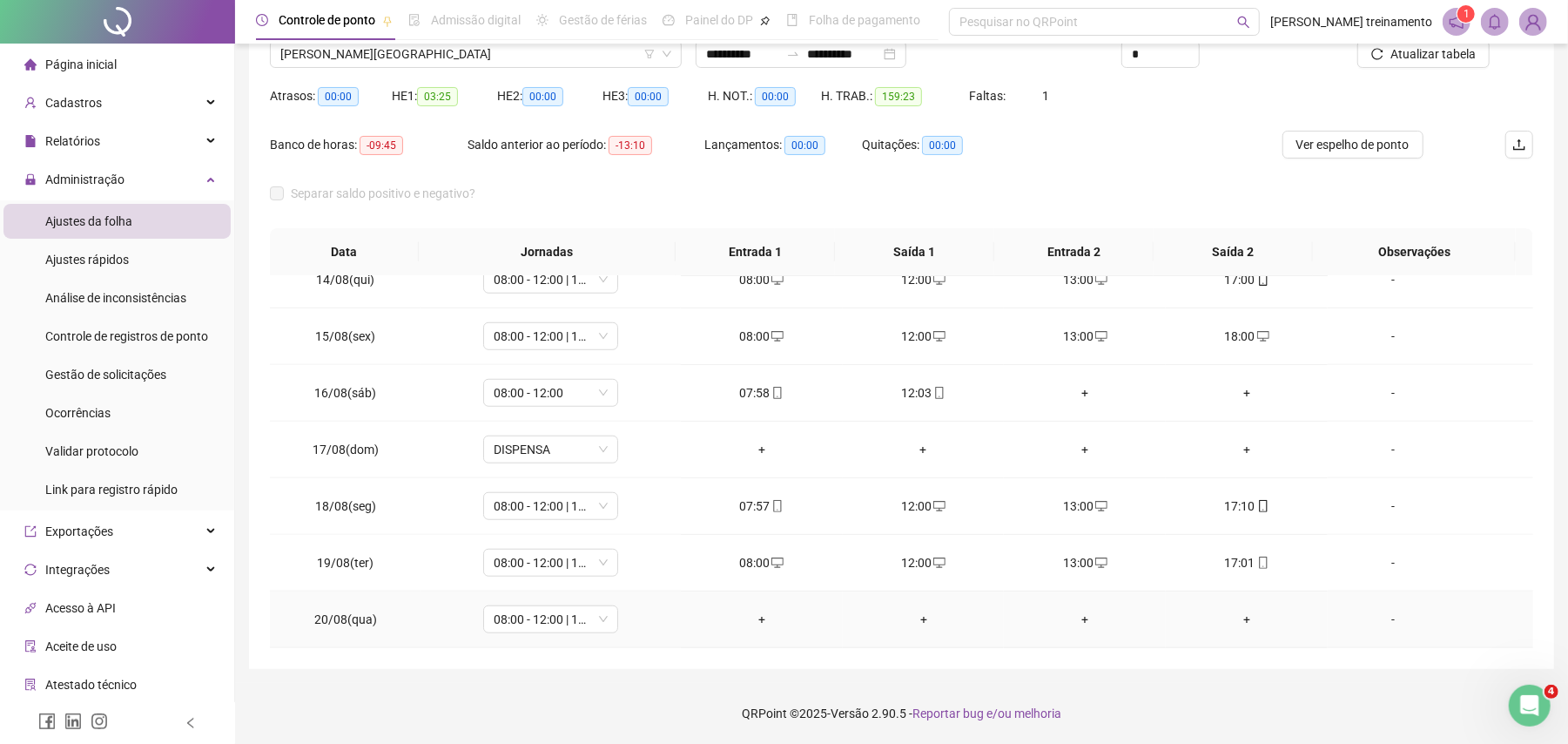
click at [754, 620] on div "+" at bounding box center [761, 618] width 134 height 19
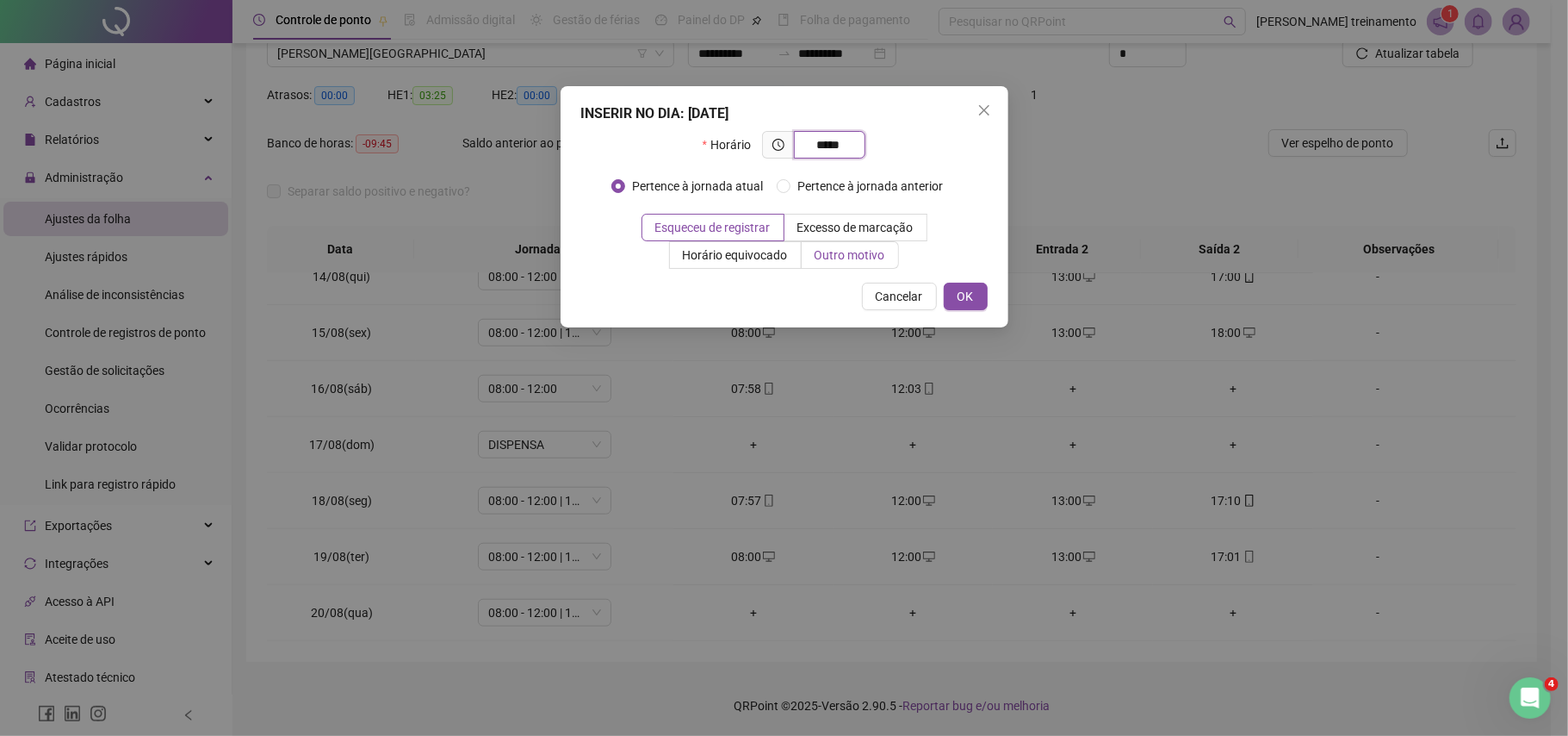
type input "*****"
click at [835, 259] on span "Outro motivo" at bounding box center [850, 255] width 71 height 14
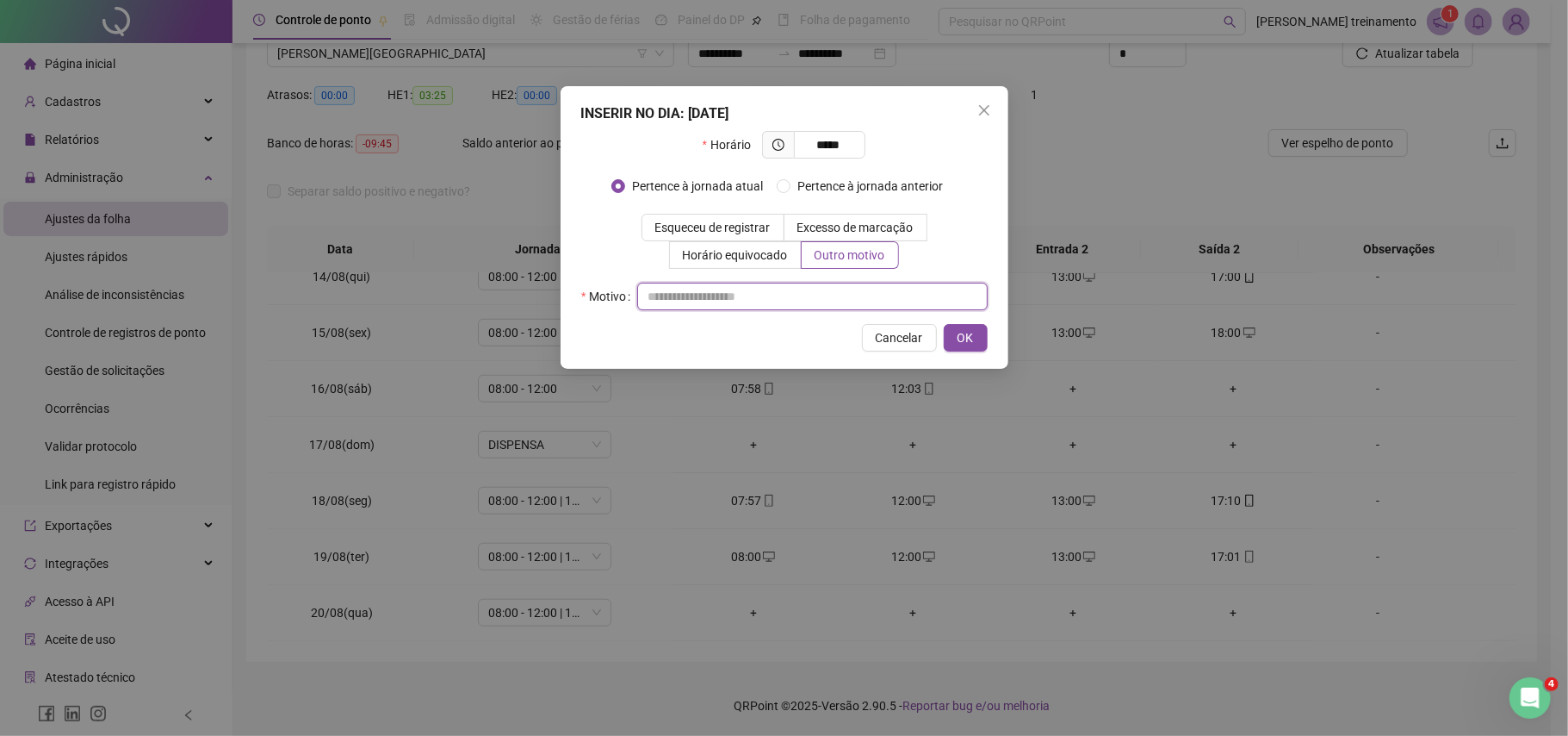
click at [691, 300] on input "text" at bounding box center [812, 296] width 351 height 27
type input "**********"
click at [963, 339] on span "OK" at bounding box center [965, 337] width 17 height 19
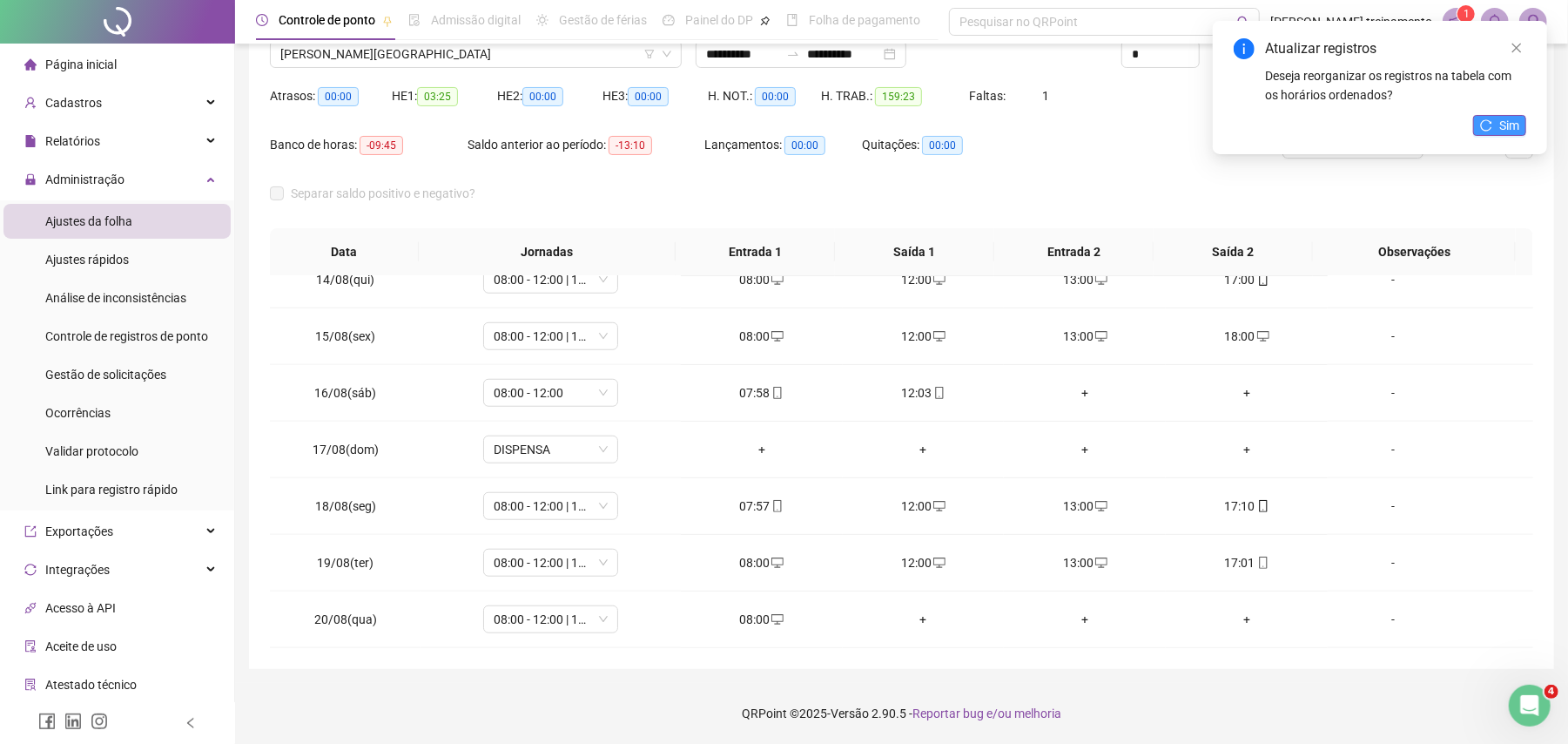
click at [1509, 133] on span "Sim" at bounding box center [1509, 125] width 20 height 19
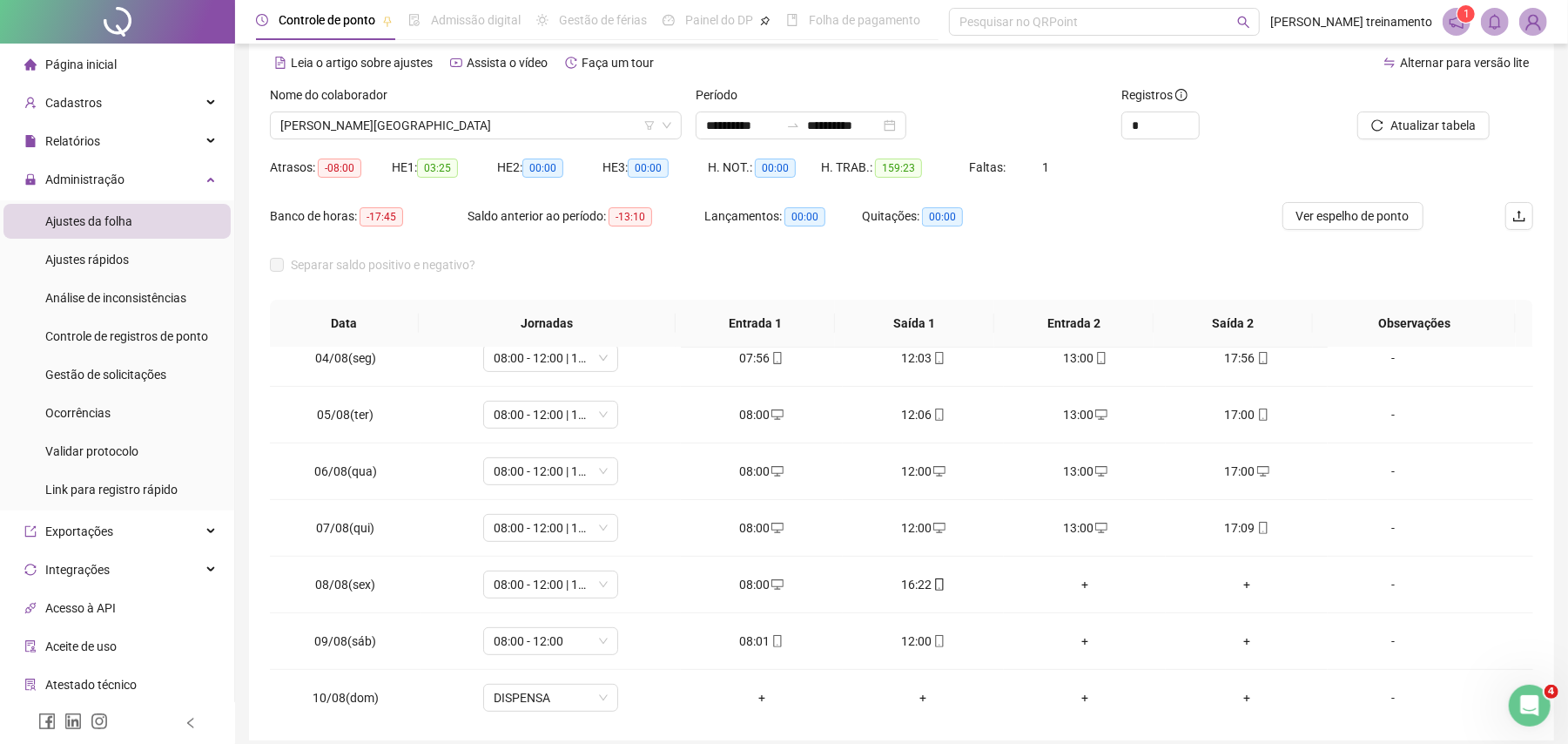
scroll to position [0, 0]
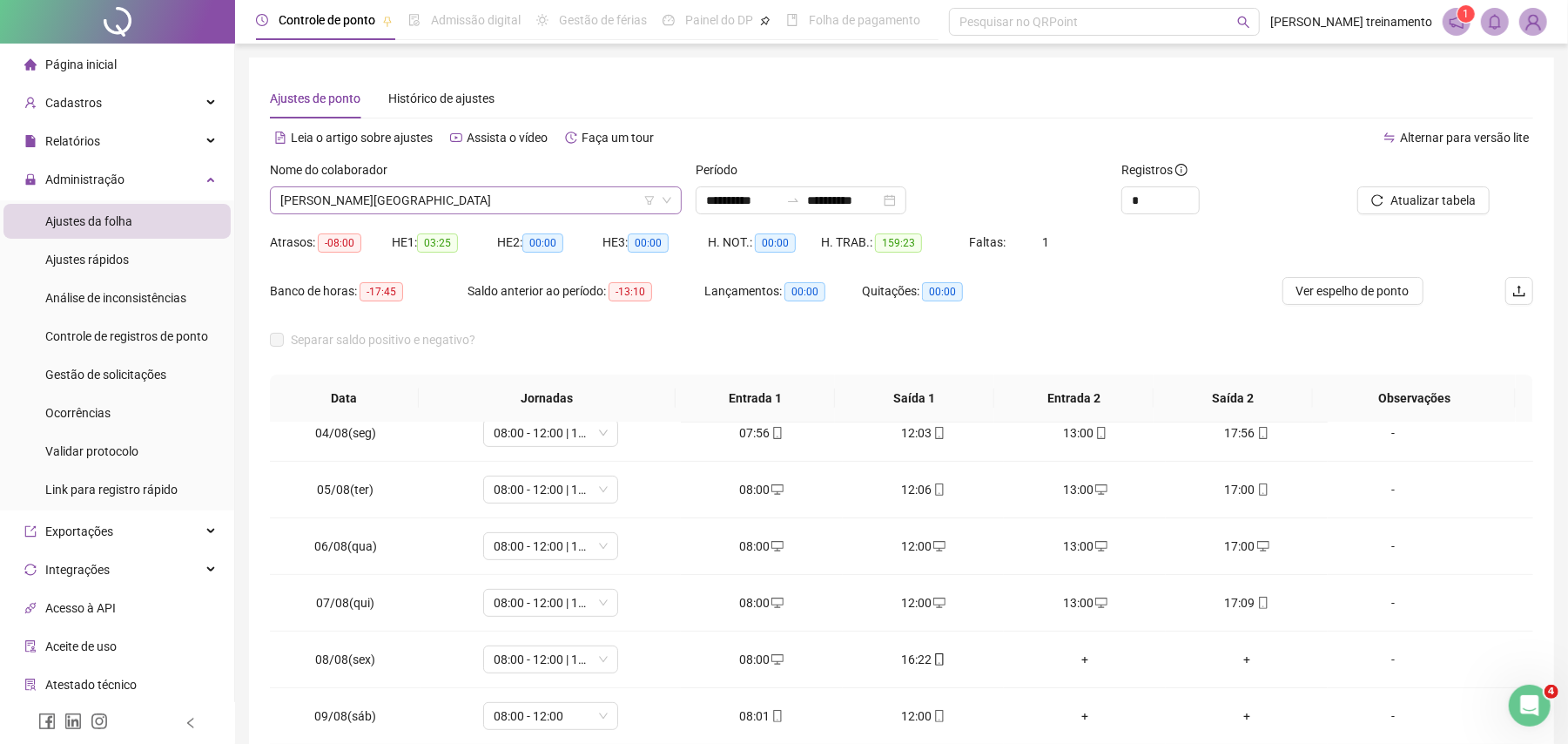
click at [510, 196] on span "[PERSON_NAME][GEOGRAPHIC_DATA]" at bounding box center [475, 200] width 391 height 26
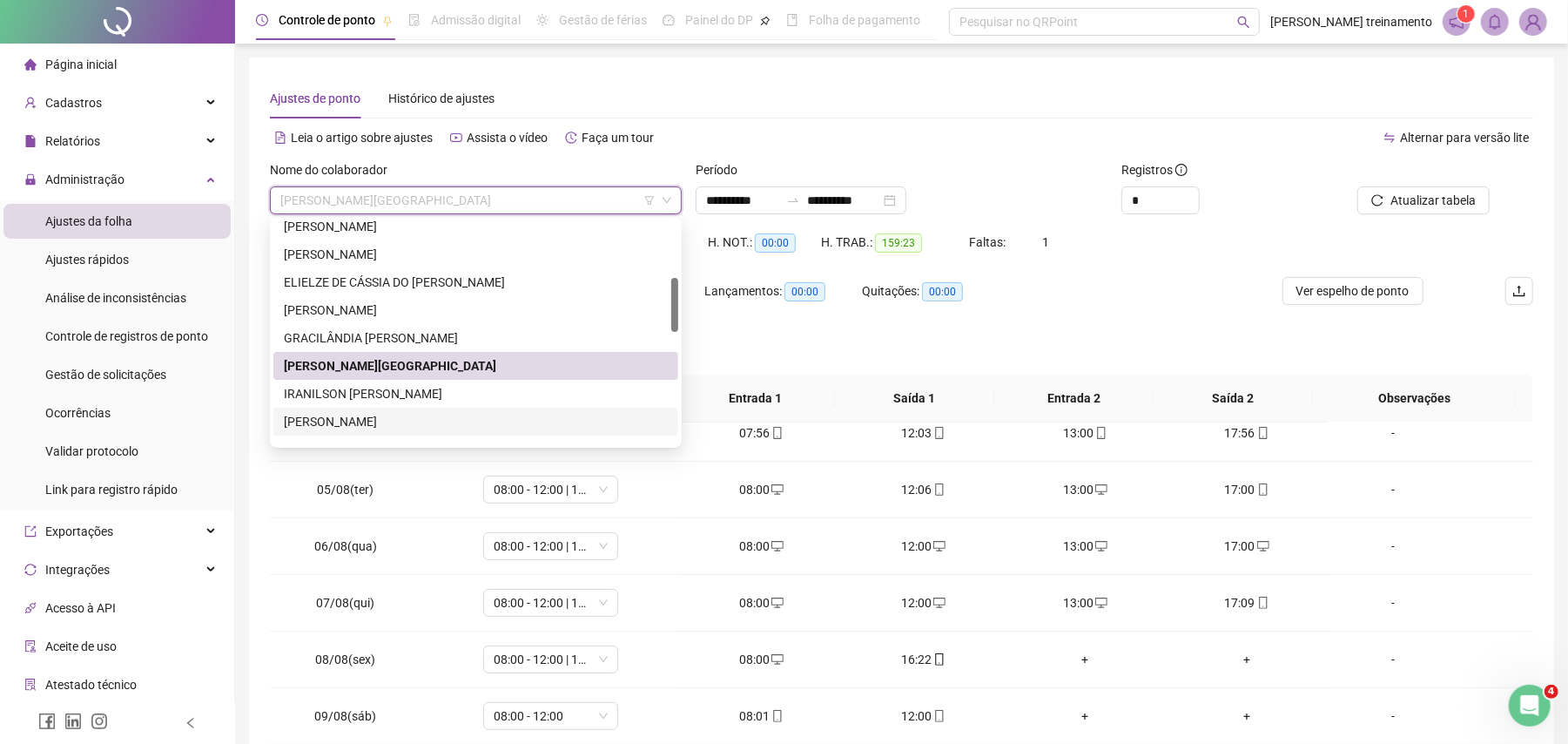
drag, startPoint x: 526, startPoint y: 425, endPoint x: 772, endPoint y: 368, distance: 252.5
click at [526, 423] on div "[PERSON_NAME]" at bounding box center [475, 421] width 384 height 19
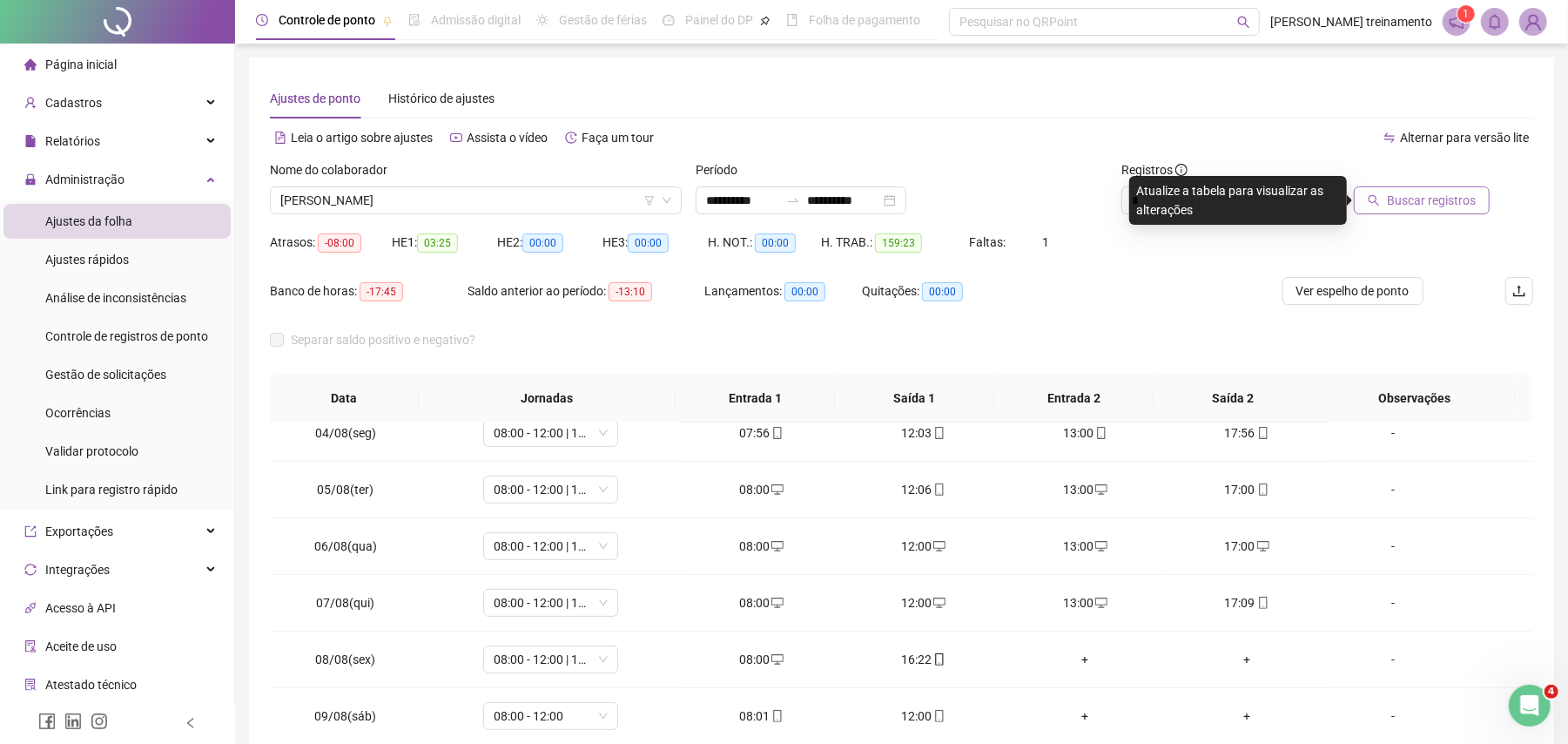
click at [1411, 195] on span "Buscar registros" at bounding box center [1431, 199] width 89 height 19
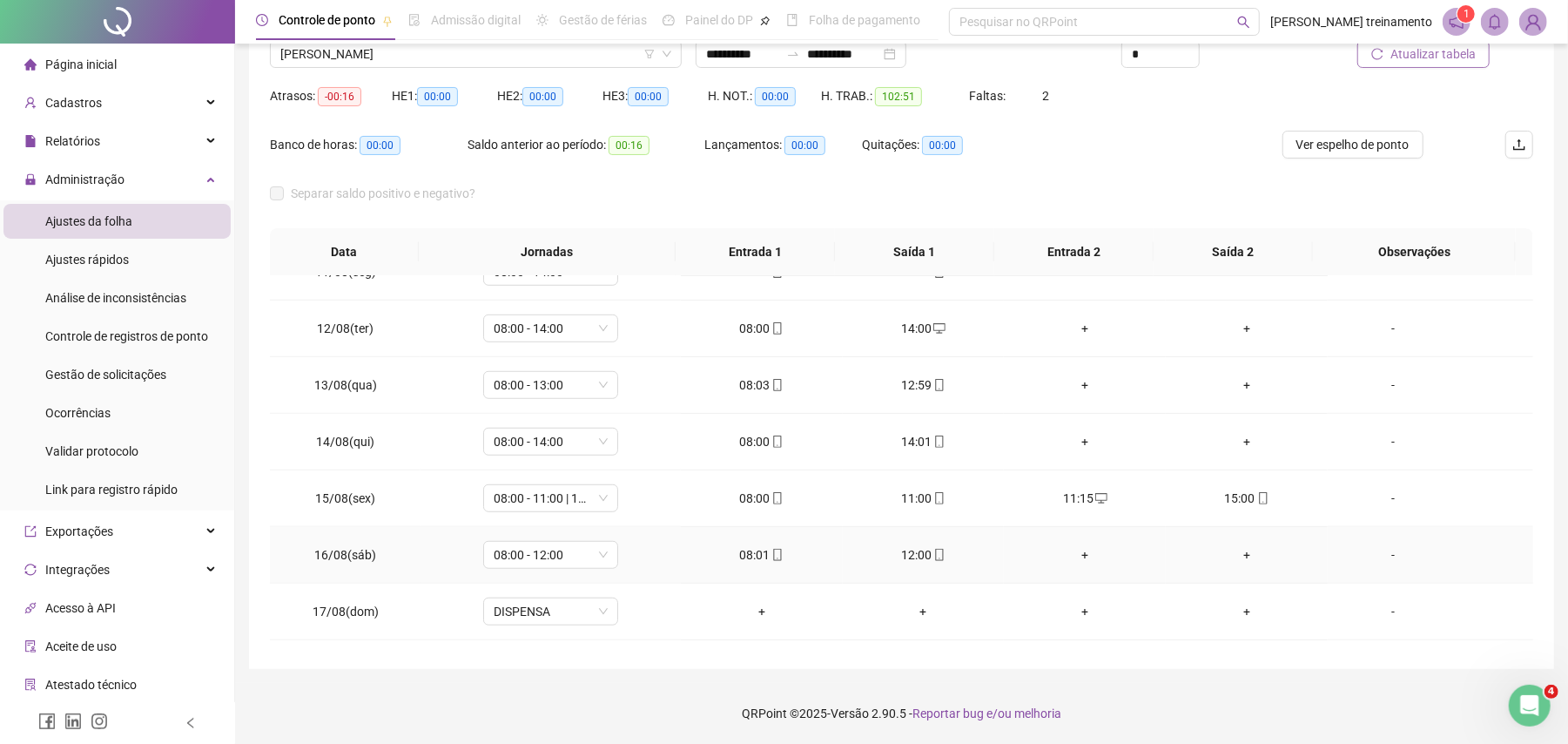
scroll to position [1108, 0]
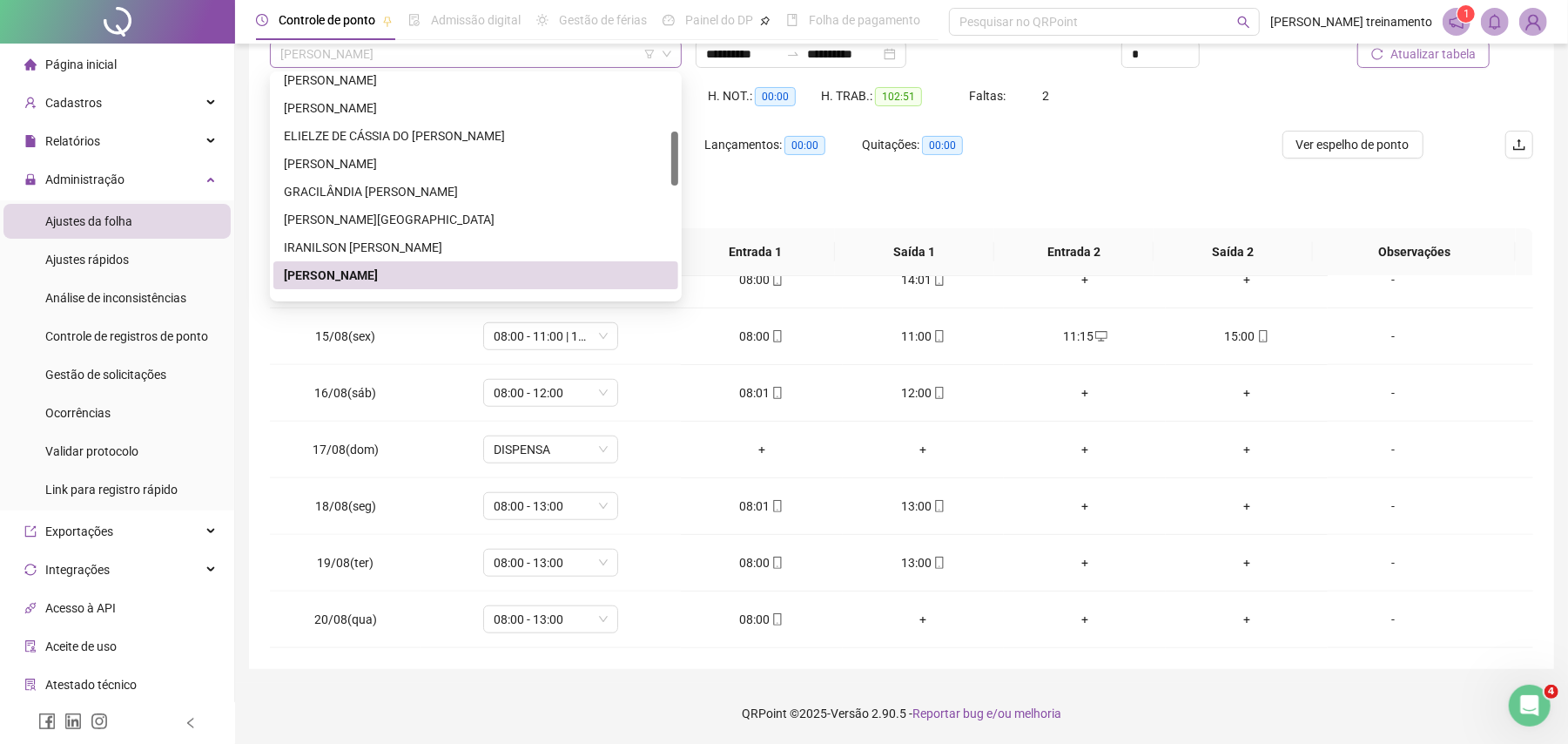
click at [526, 56] on span "[PERSON_NAME]" at bounding box center [475, 53] width 391 height 26
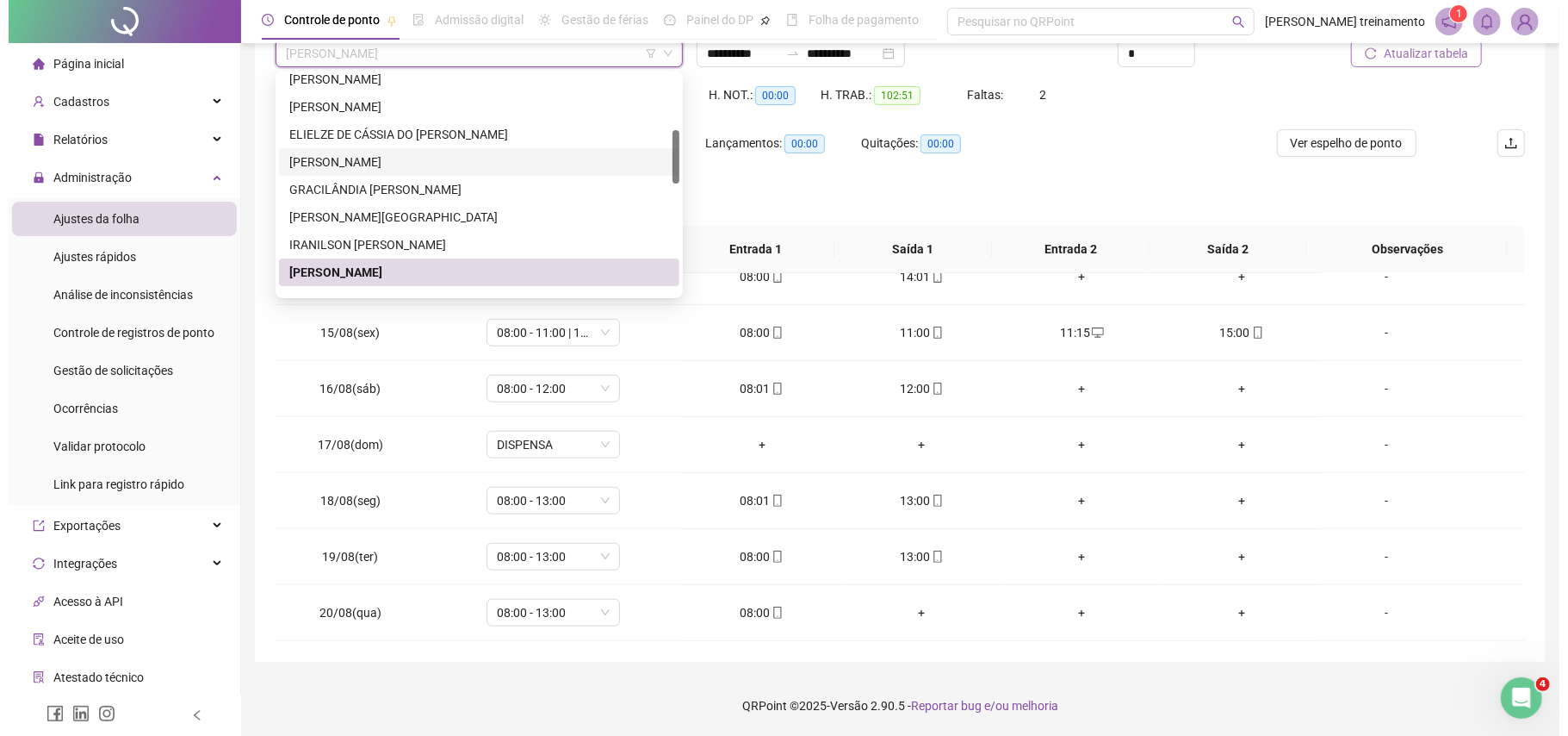
scroll to position [345, 0]
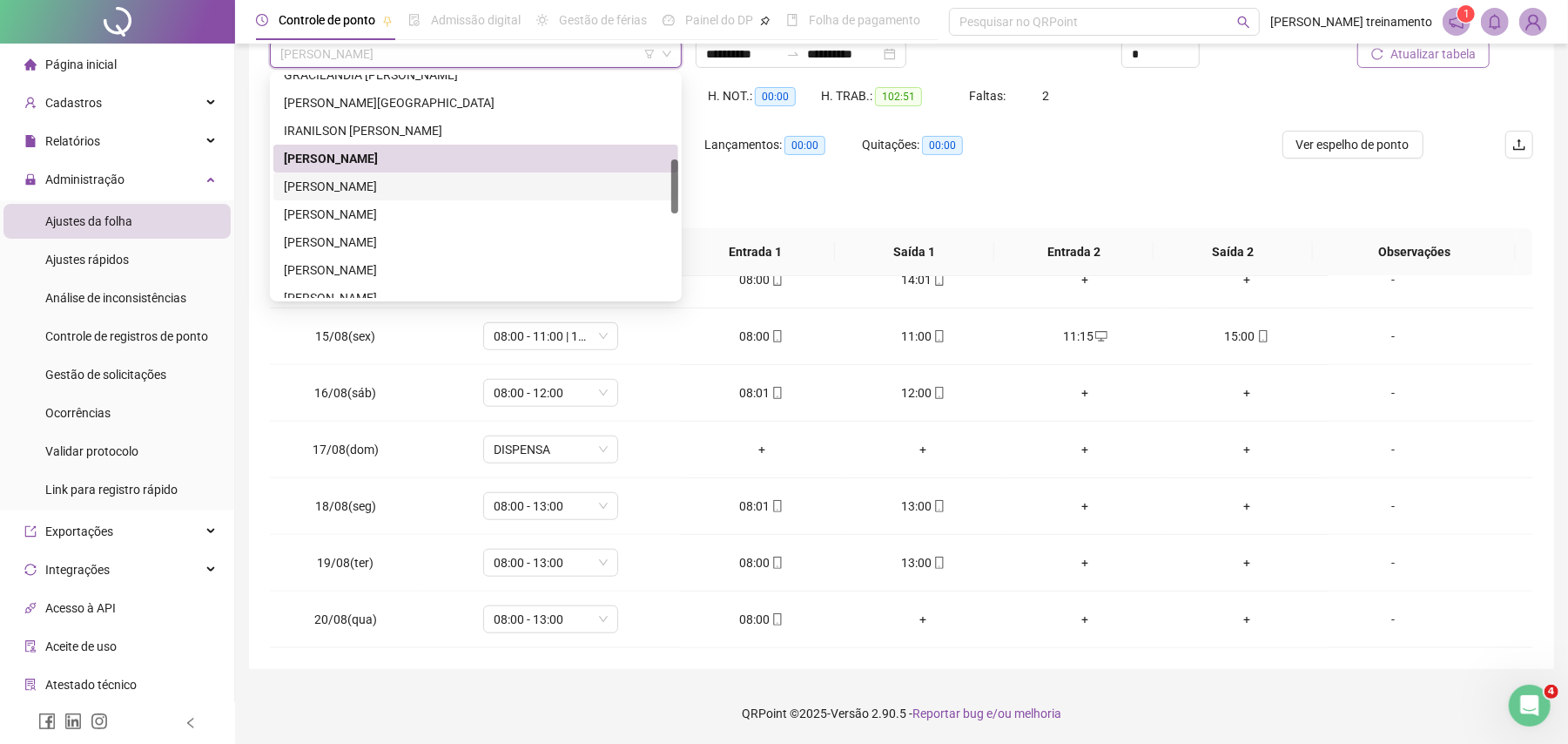
drag, startPoint x: 517, startPoint y: 189, endPoint x: 1039, endPoint y: 138, distance: 524.5
click at [520, 189] on div "[PERSON_NAME]" at bounding box center [475, 185] width 384 height 19
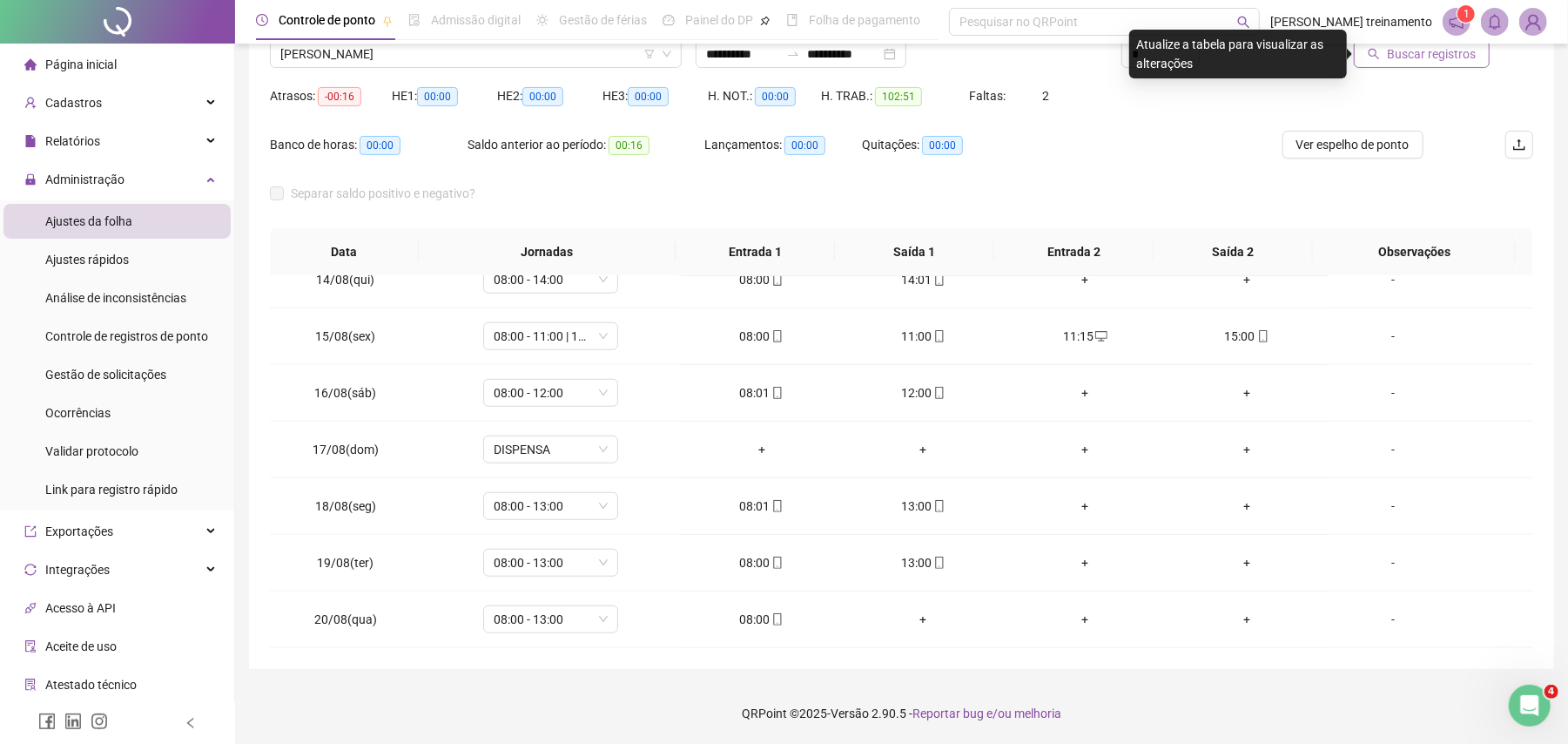
click at [1421, 53] on span "Buscar registros" at bounding box center [1431, 53] width 89 height 19
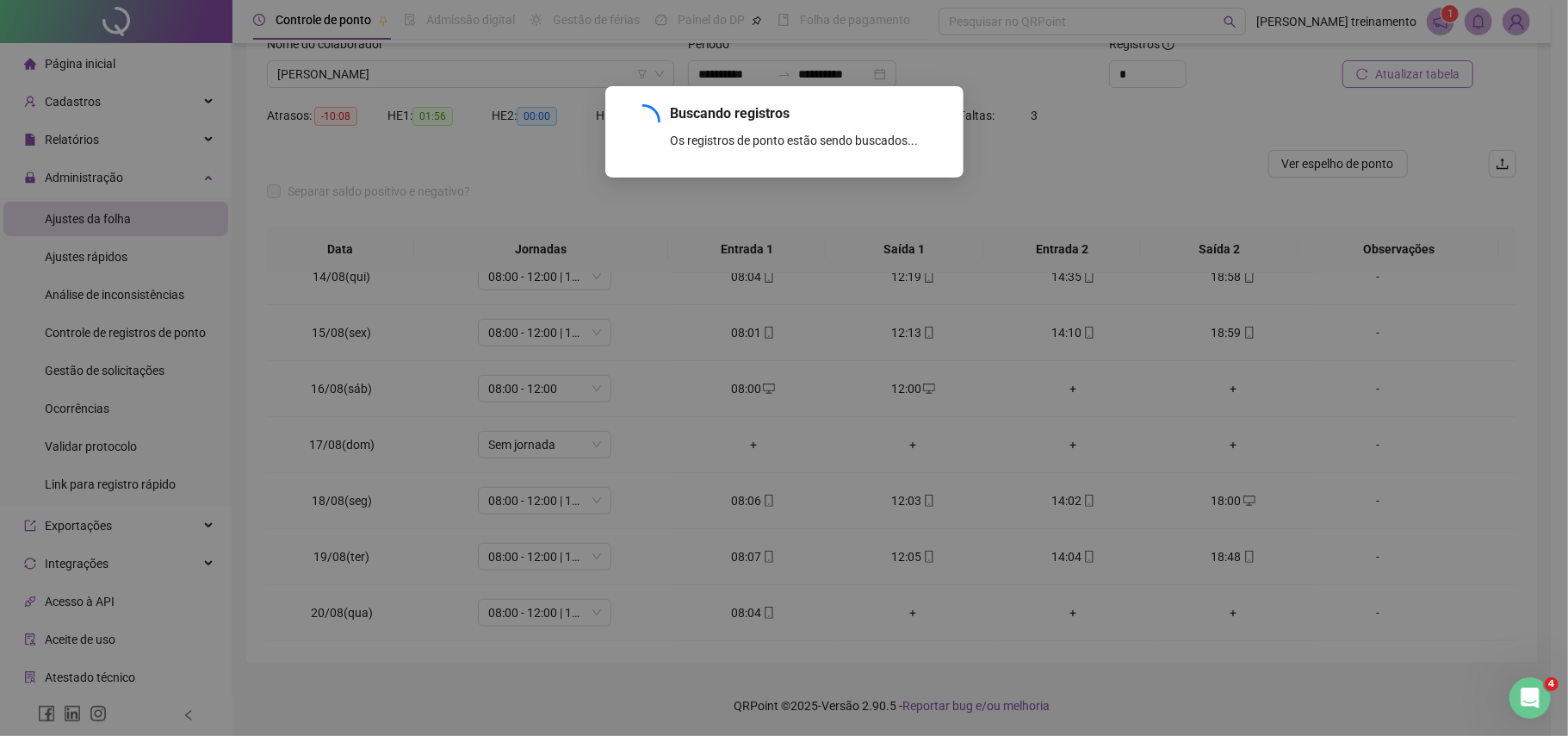
scroll to position [124, 0]
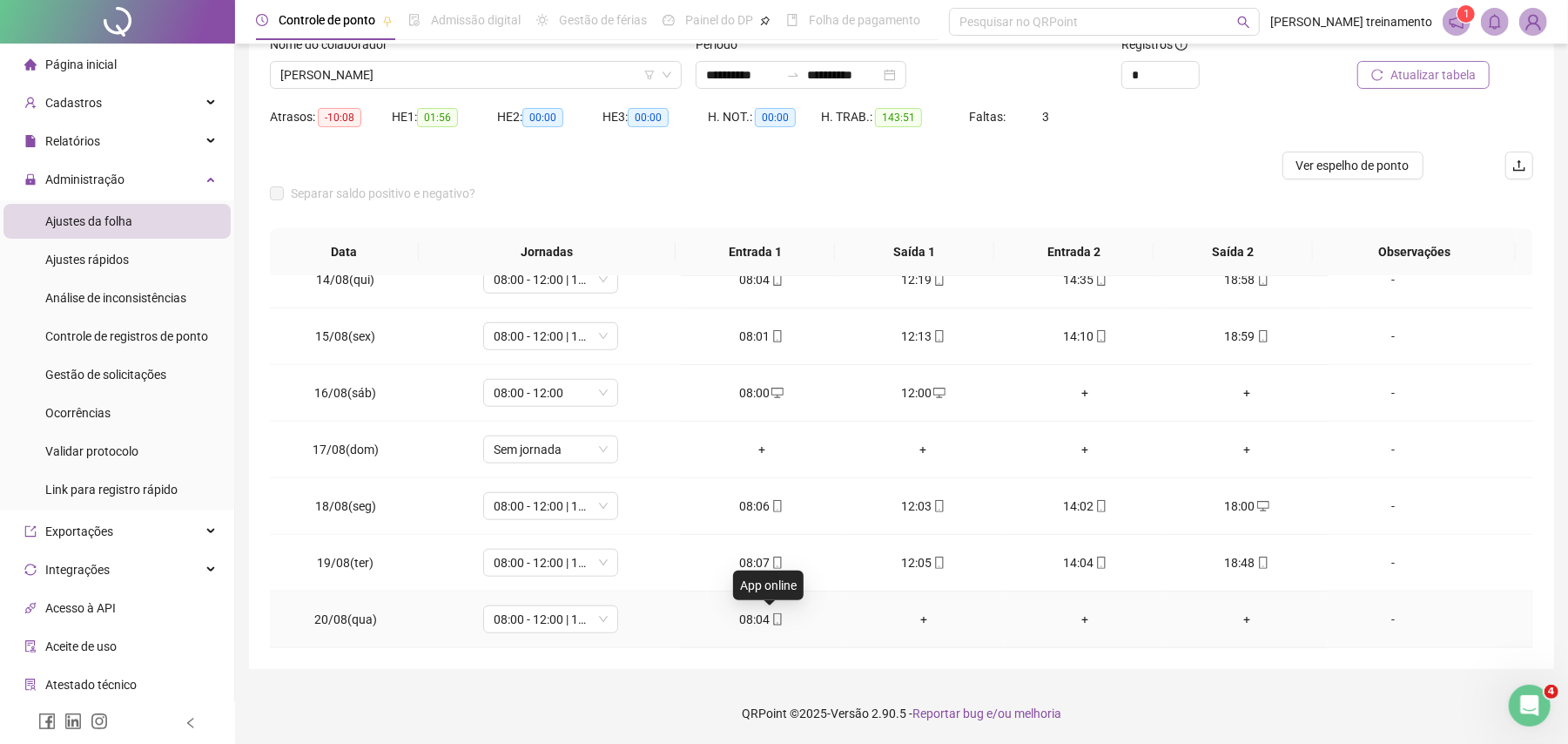
click at [772, 616] on icon "mobile" at bounding box center [778, 619] width 12 height 12
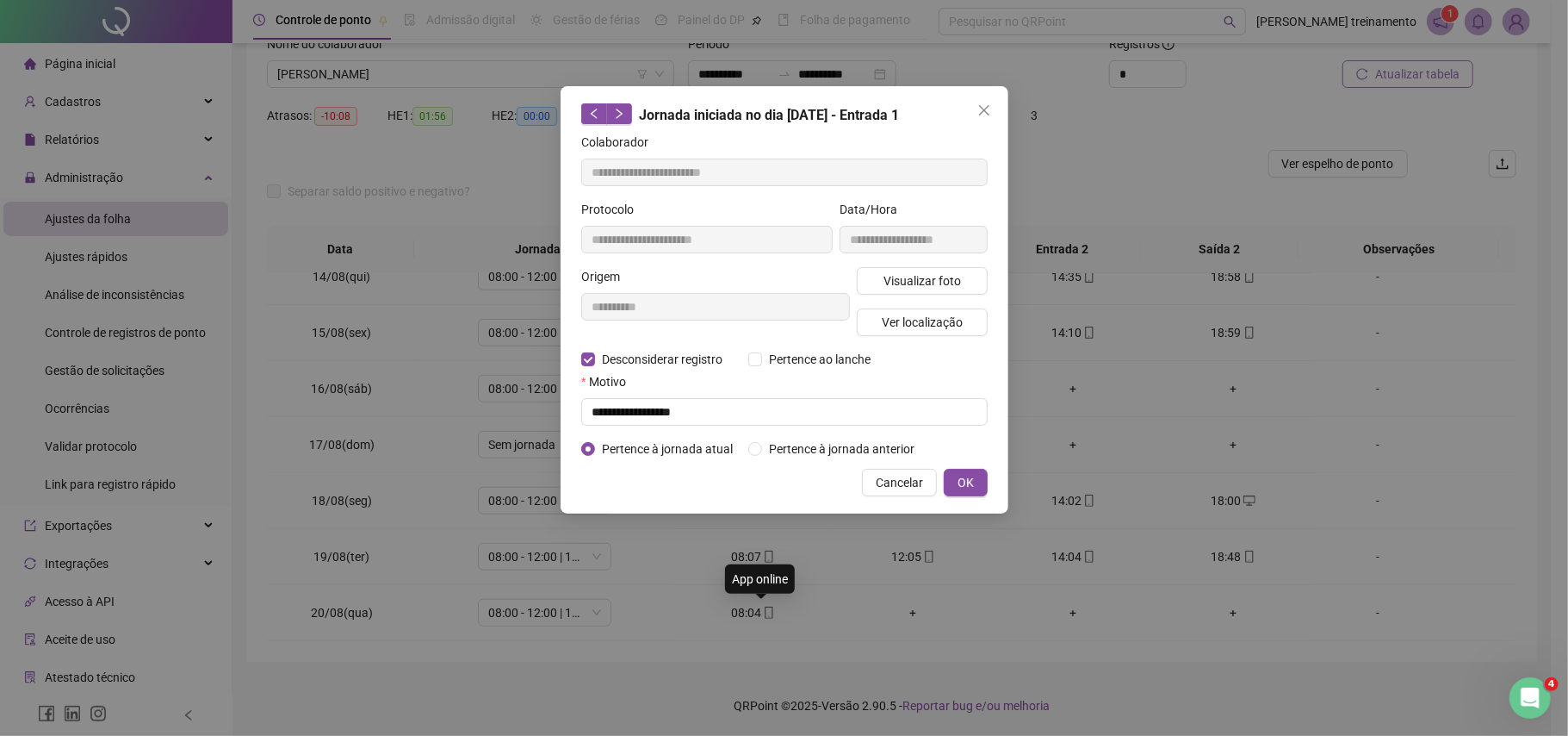
type input "**********"
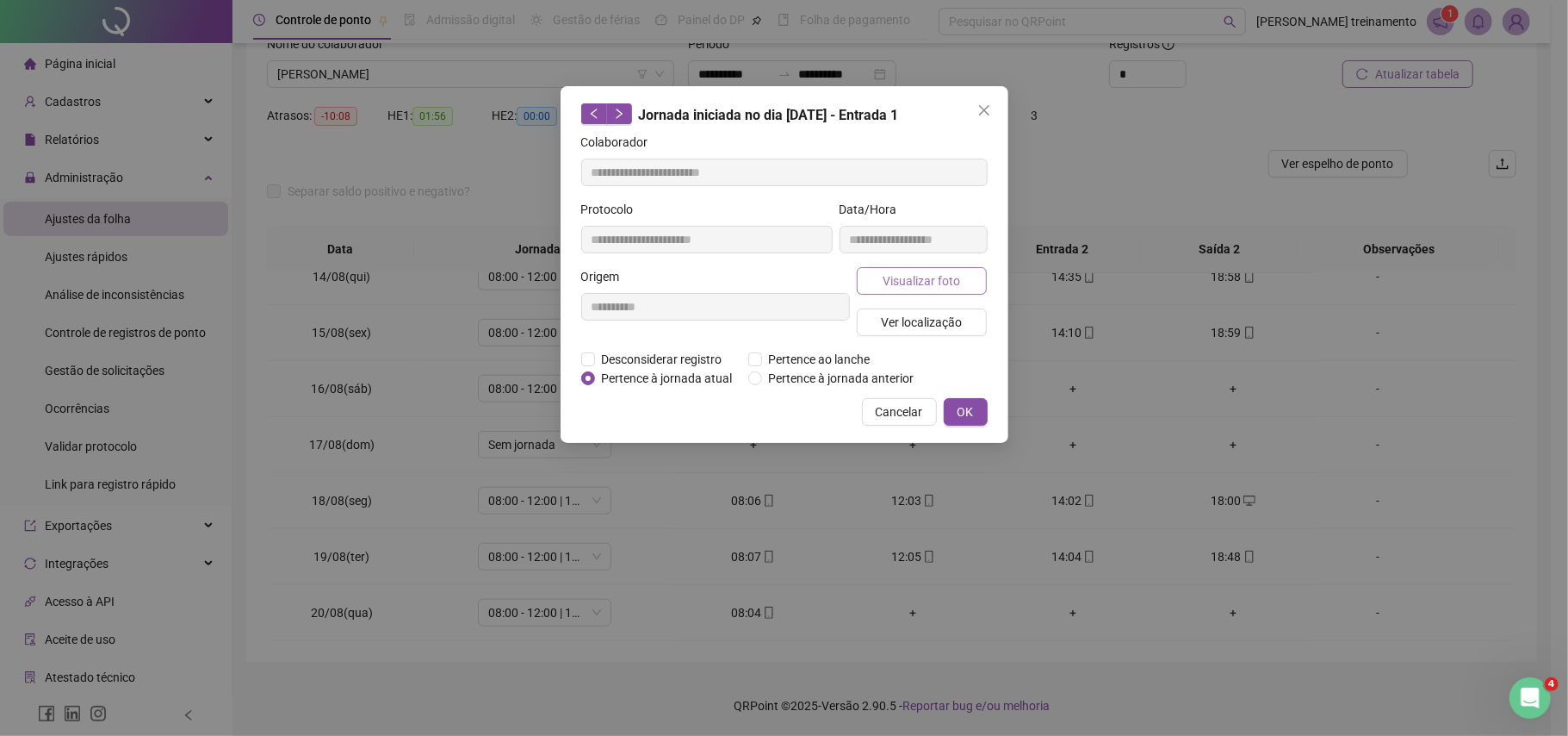
click at [920, 273] on span "Visualizar foto" at bounding box center [921, 280] width 77 height 19
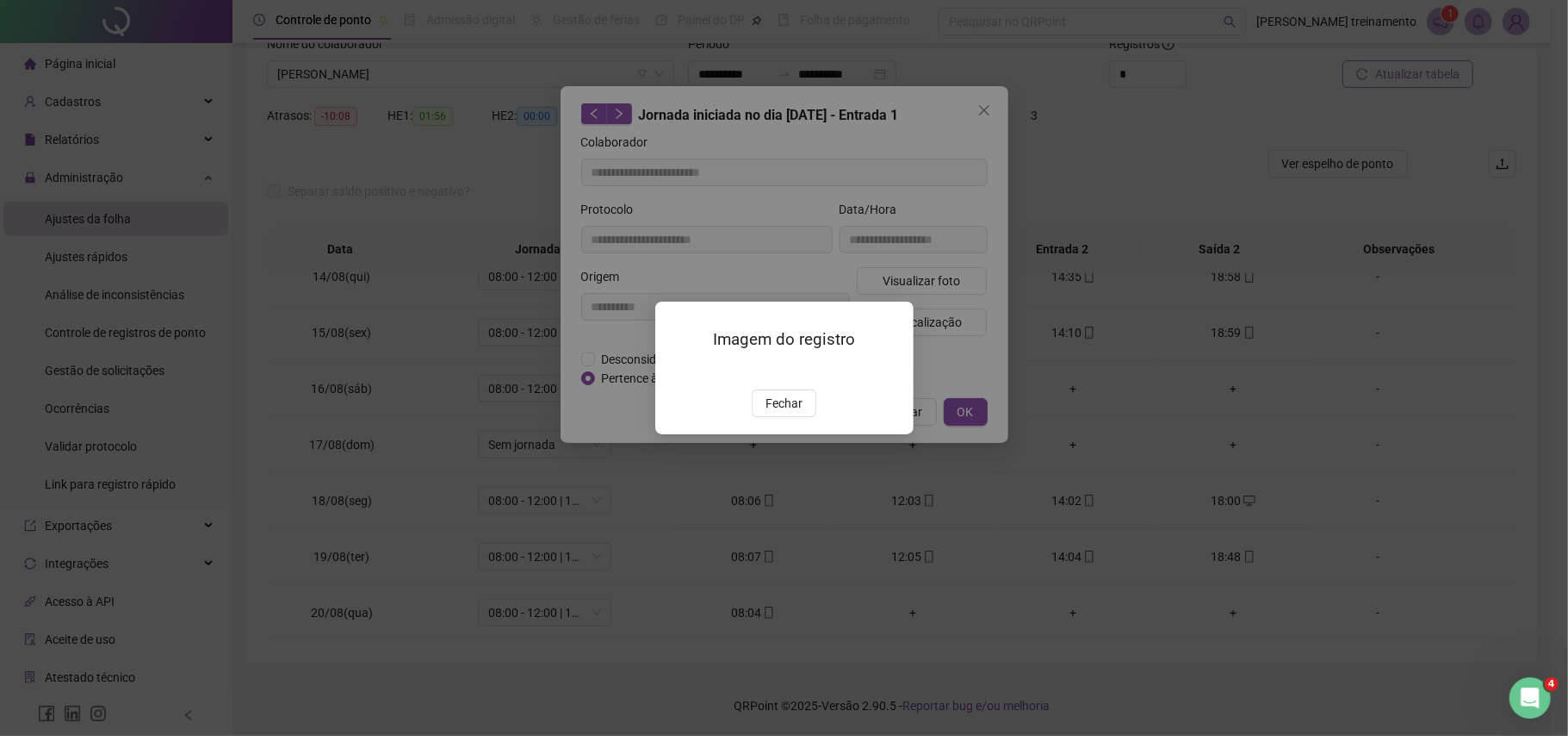
click at [676, 370] on img at bounding box center [676, 370] width 0 height 0
click at [789, 413] on span "Fechar" at bounding box center [784, 403] width 37 height 19
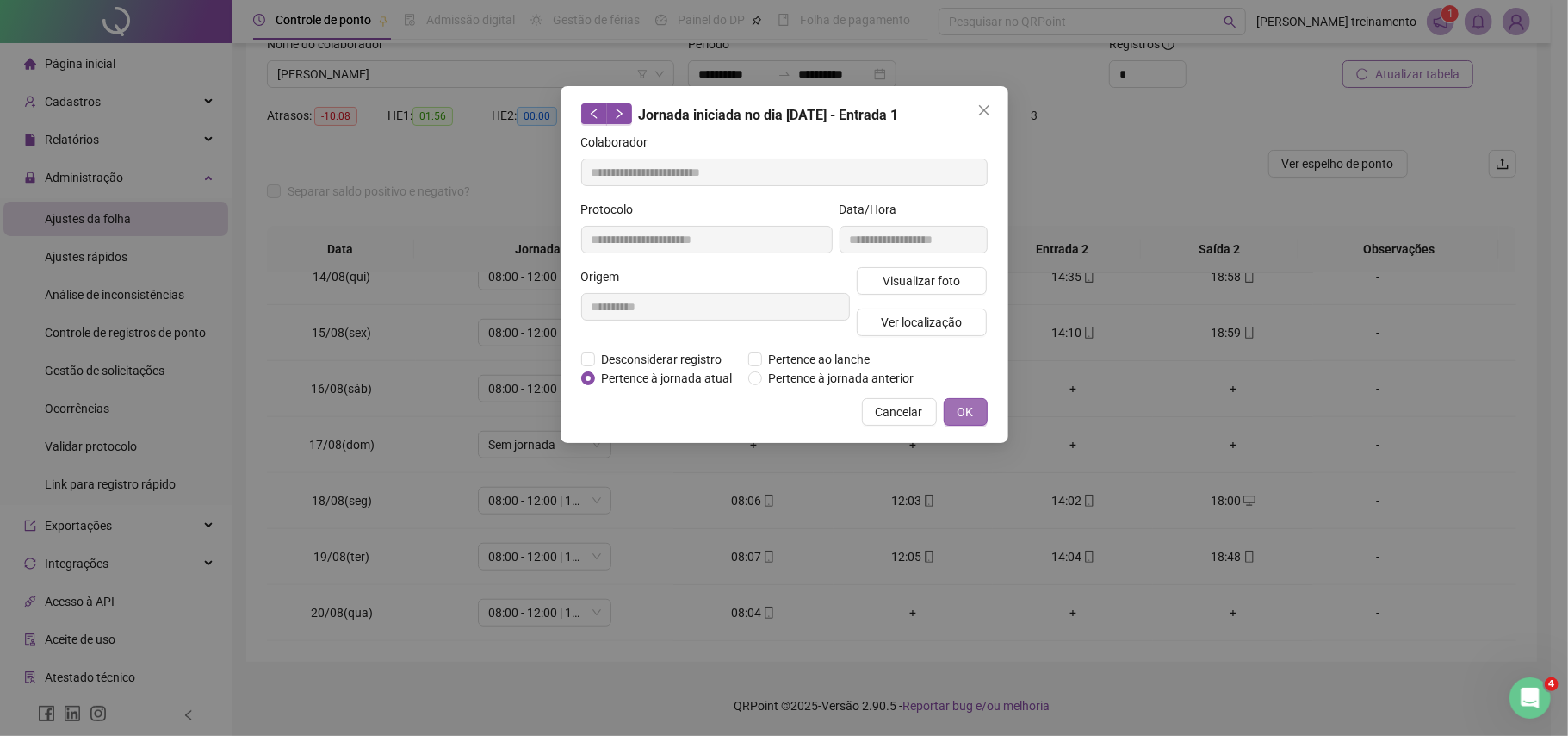
click at [964, 415] on span "OK" at bounding box center [965, 411] width 17 height 19
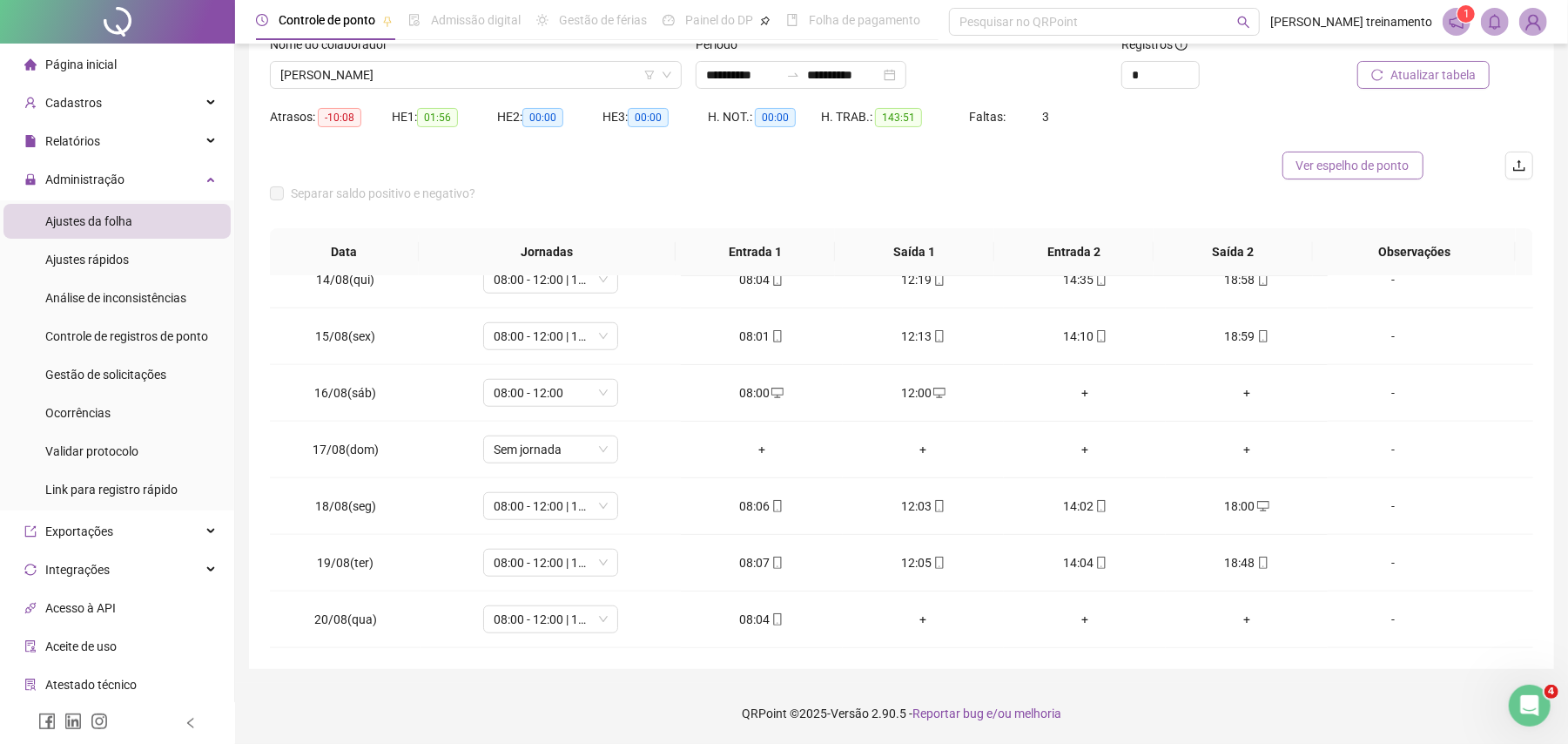
click at [1356, 161] on span "Ver espelho de ponto" at bounding box center [1353, 164] width 113 height 19
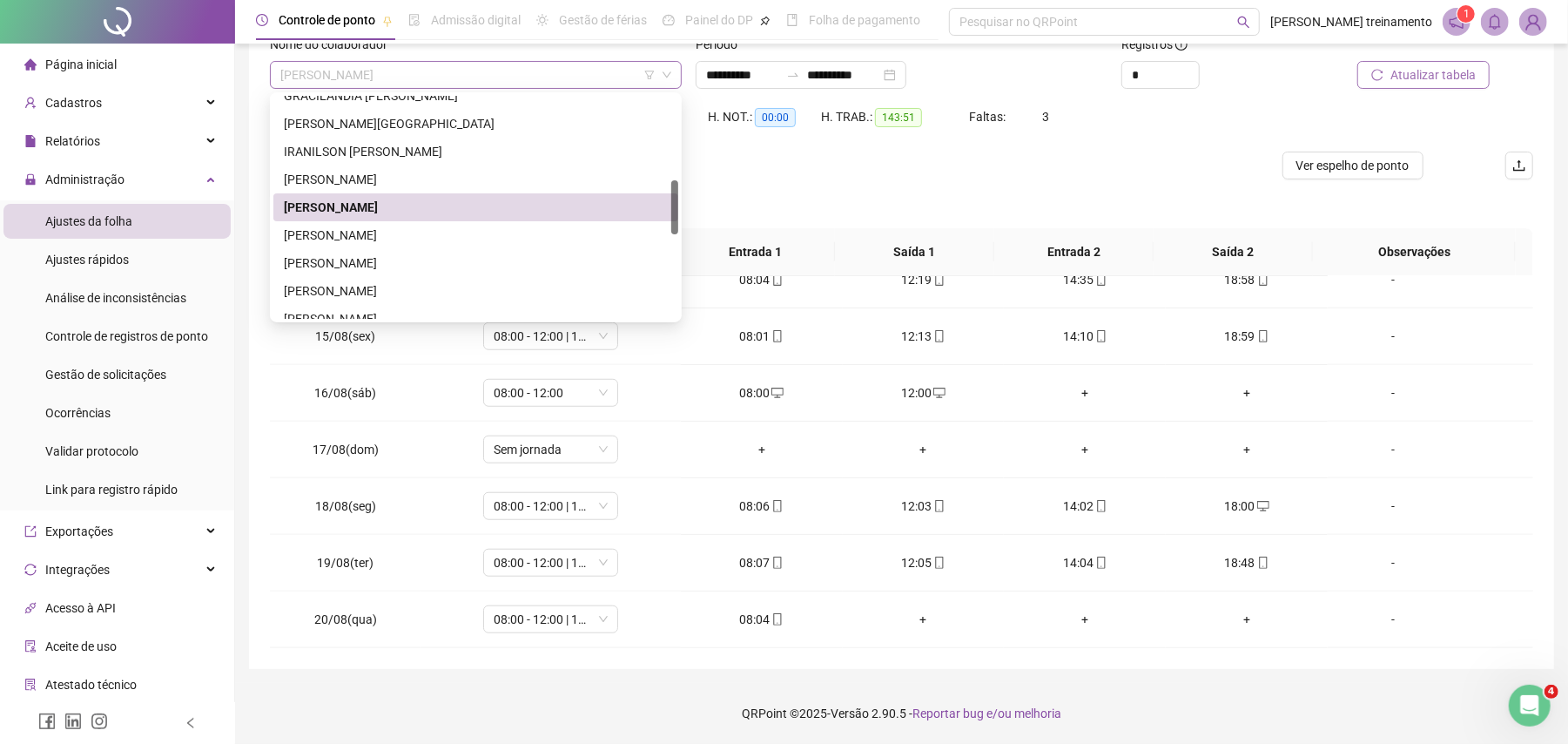
click at [538, 66] on span "[PERSON_NAME]" at bounding box center [475, 74] width 391 height 26
drag, startPoint x: 545, startPoint y: 238, endPoint x: 1050, endPoint y: 251, distance: 505.2
click at [547, 238] on div "[PERSON_NAME]" at bounding box center [475, 235] width 384 height 19
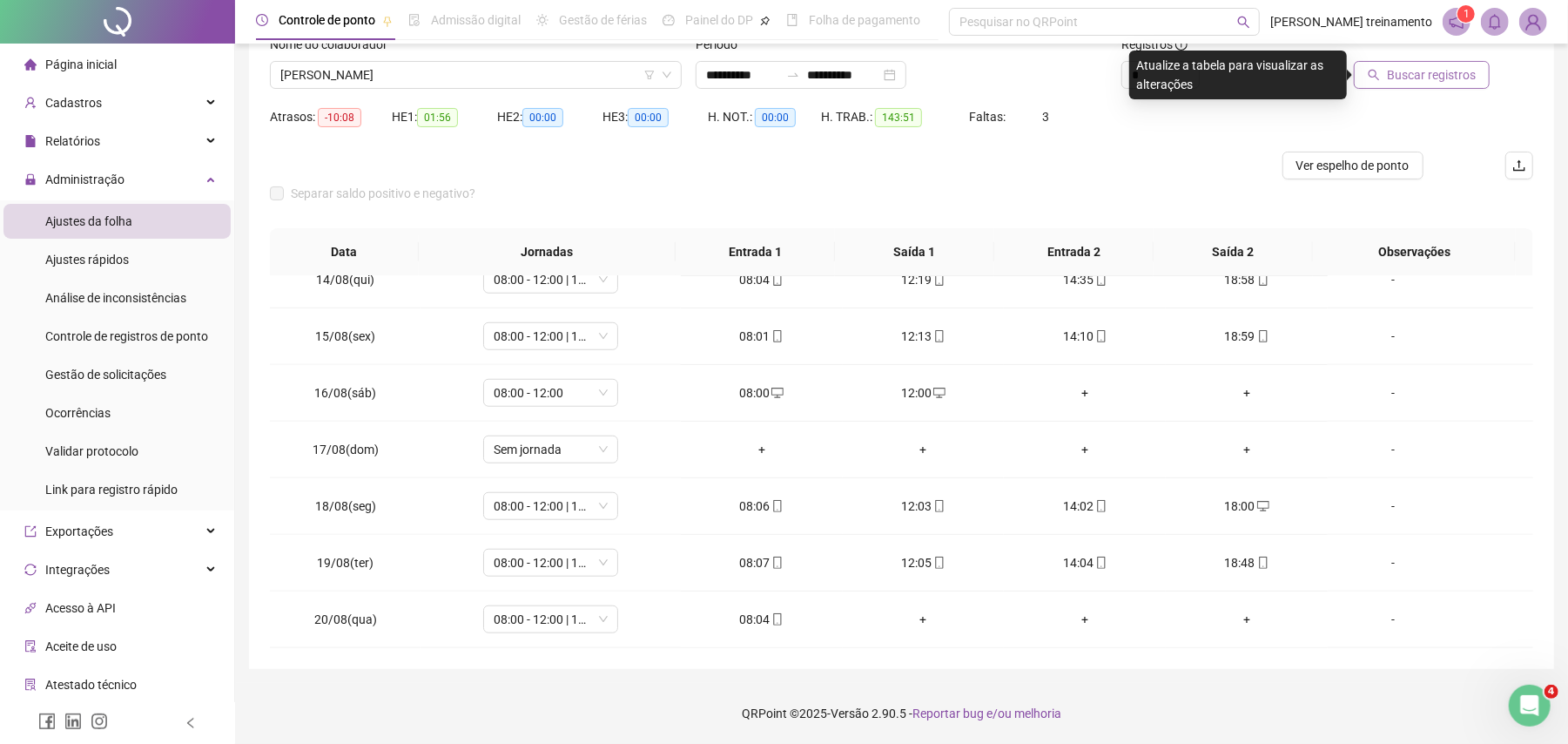
click at [1415, 77] on span "Buscar registros" at bounding box center [1431, 74] width 89 height 19
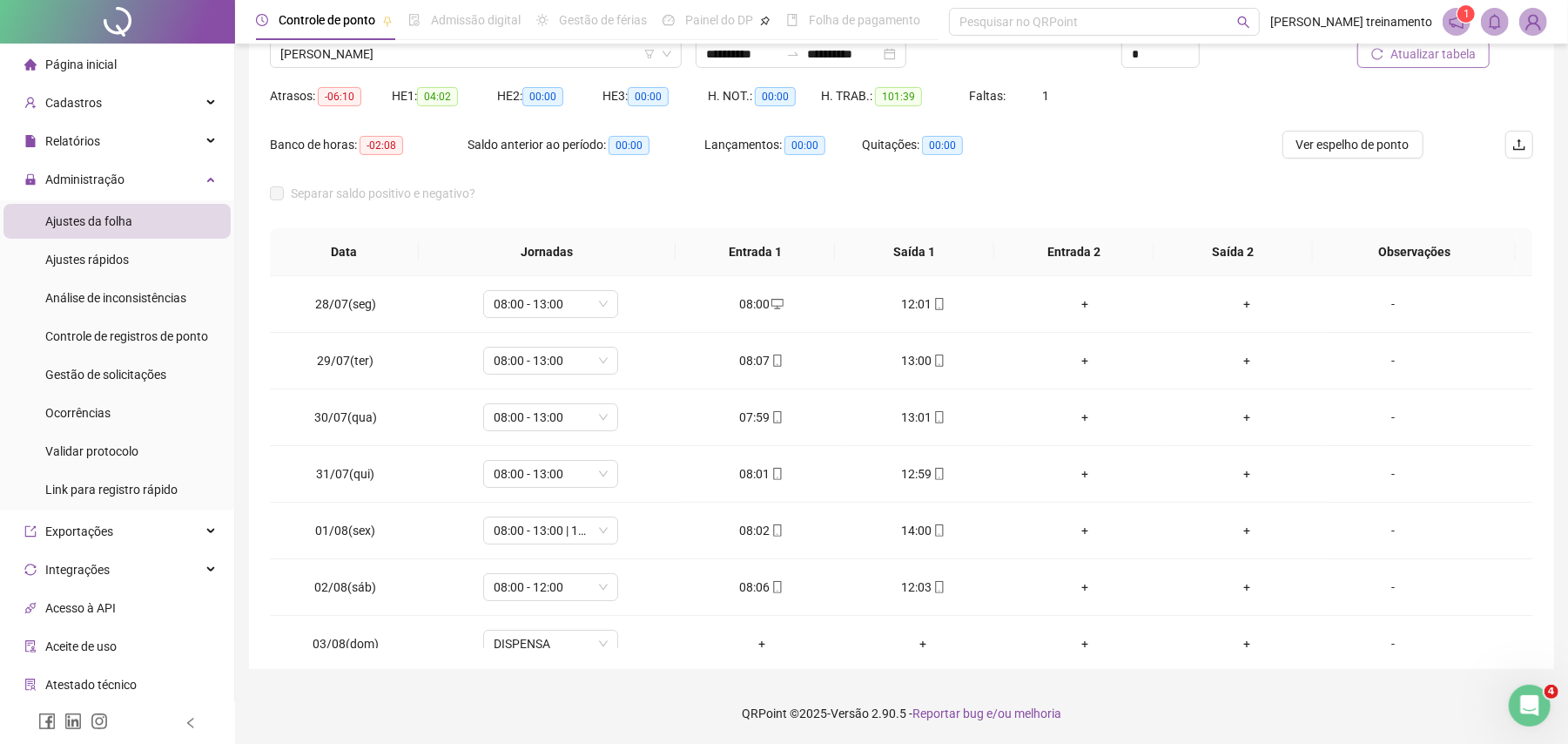
scroll to position [0, 0]
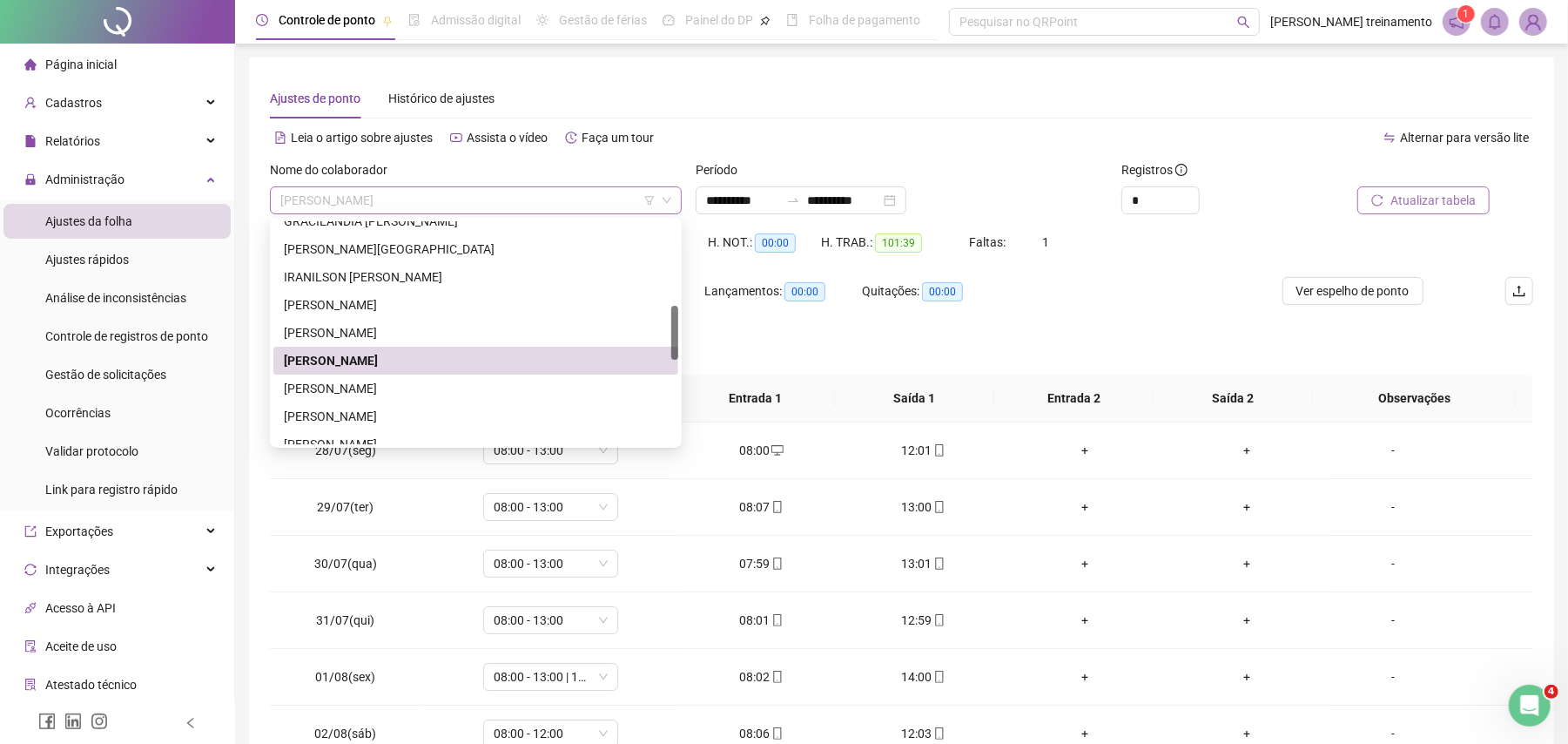
click at [543, 204] on span "[PERSON_NAME]" at bounding box center [475, 200] width 391 height 26
click at [548, 390] on div "[PERSON_NAME]" at bounding box center [475, 387] width 384 height 19
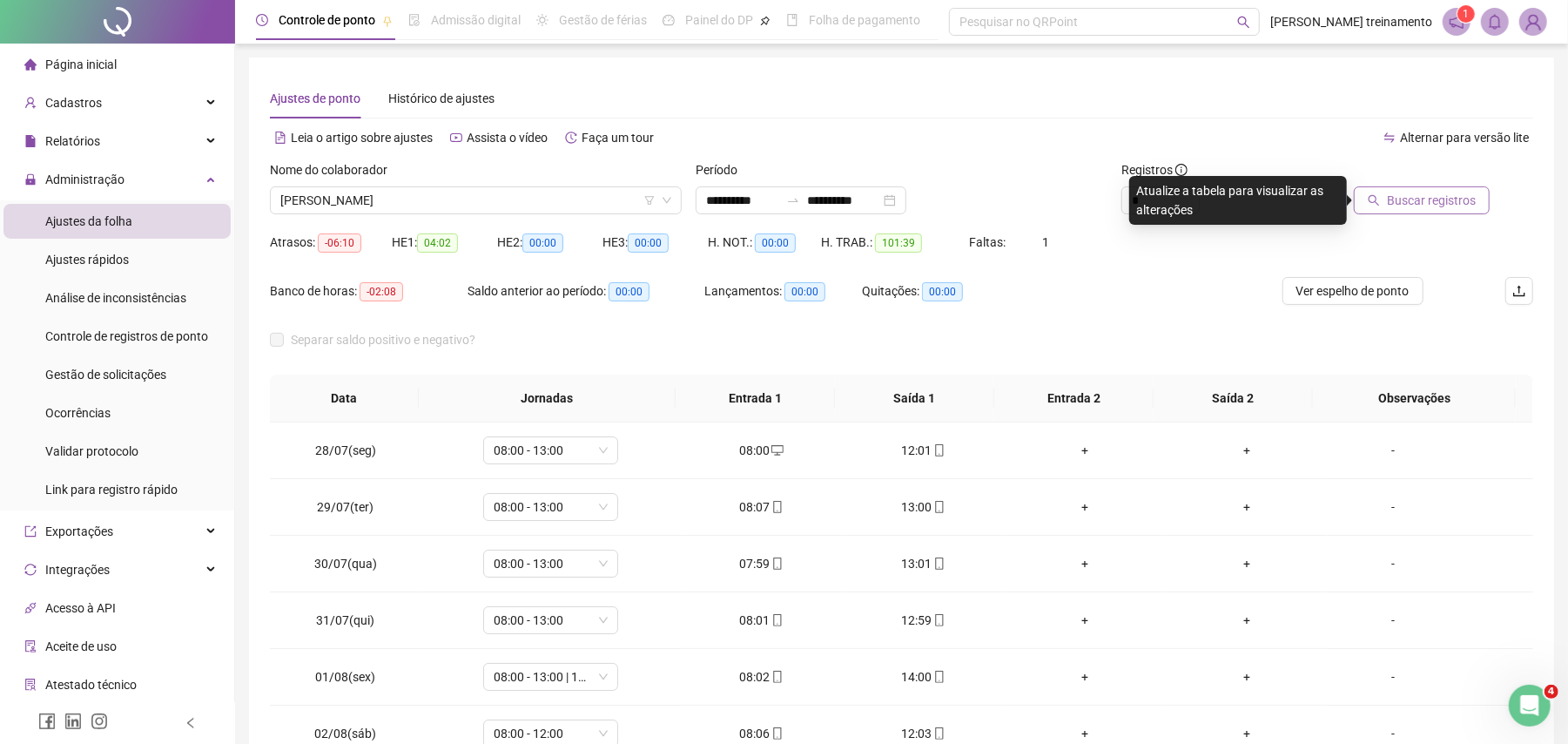
click at [1426, 192] on span "Buscar registros" at bounding box center [1431, 199] width 89 height 19
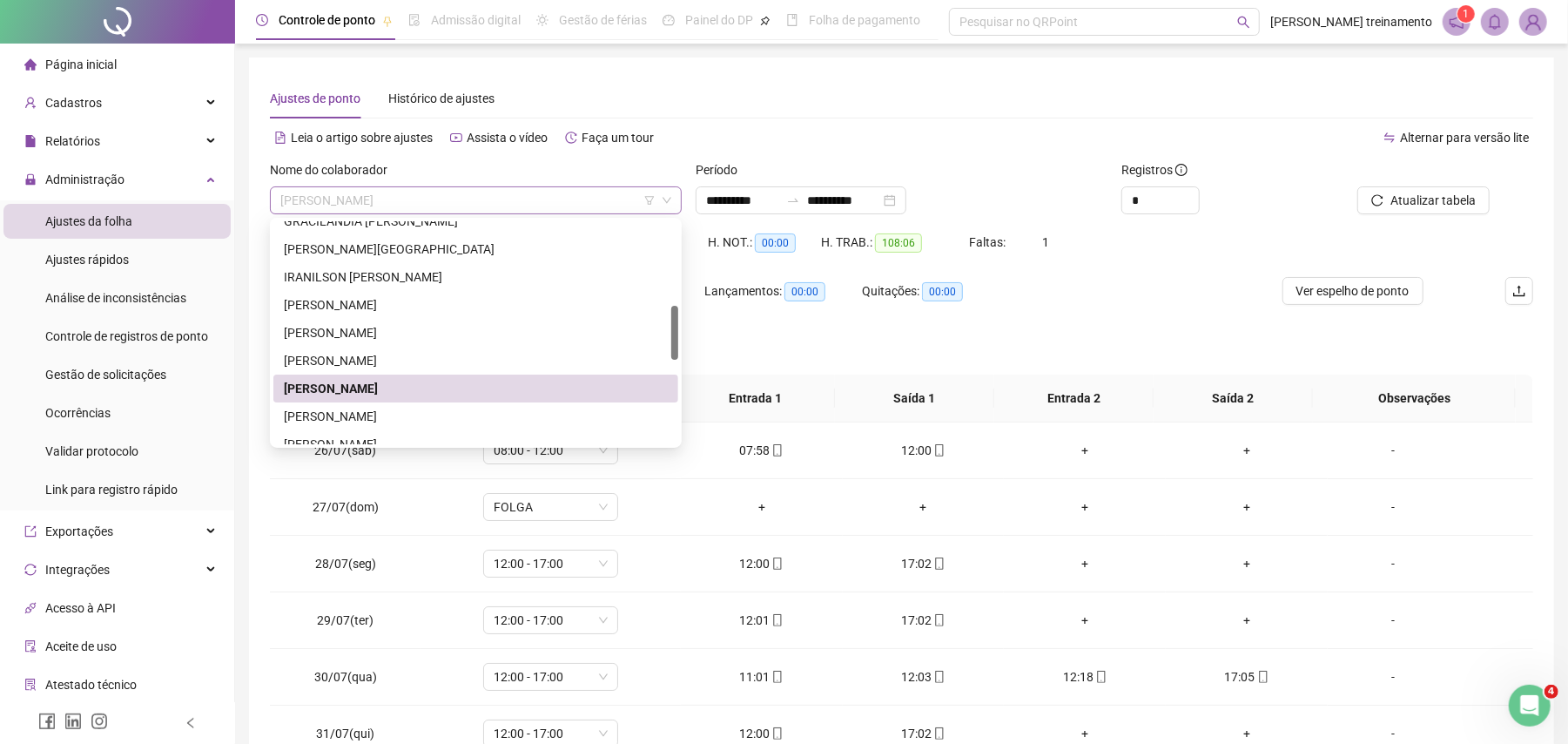
click at [562, 202] on span "[PERSON_NAME]" at bounding box center [475, 200] width 391 height 26
click at [526, 420] on div "[PERSON_NAME]" at bounding box center [475, 415] width 384 height 19
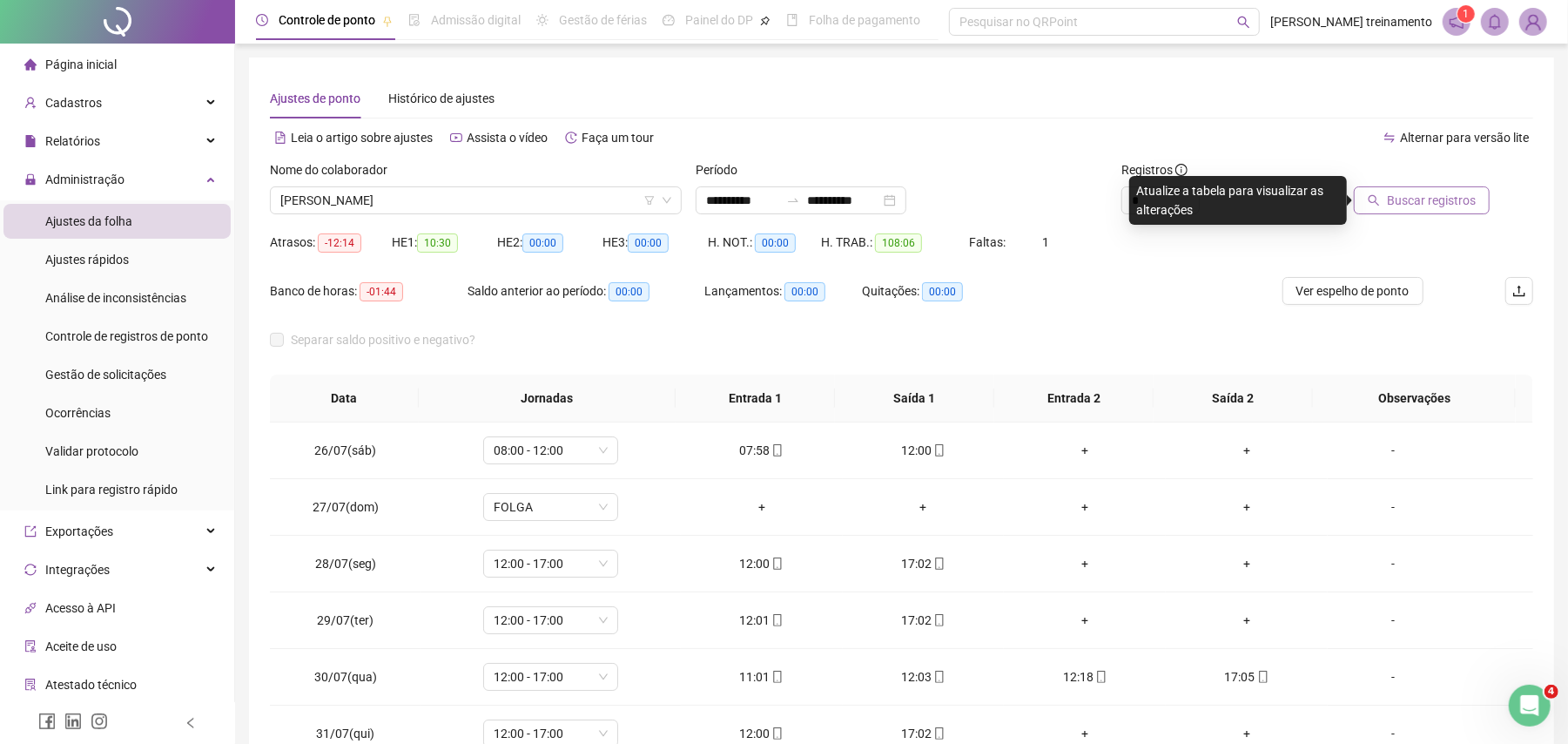
click at [1408, 205] on span "Buscar registros" at bounding box center [1431, 199] width 89 height 19
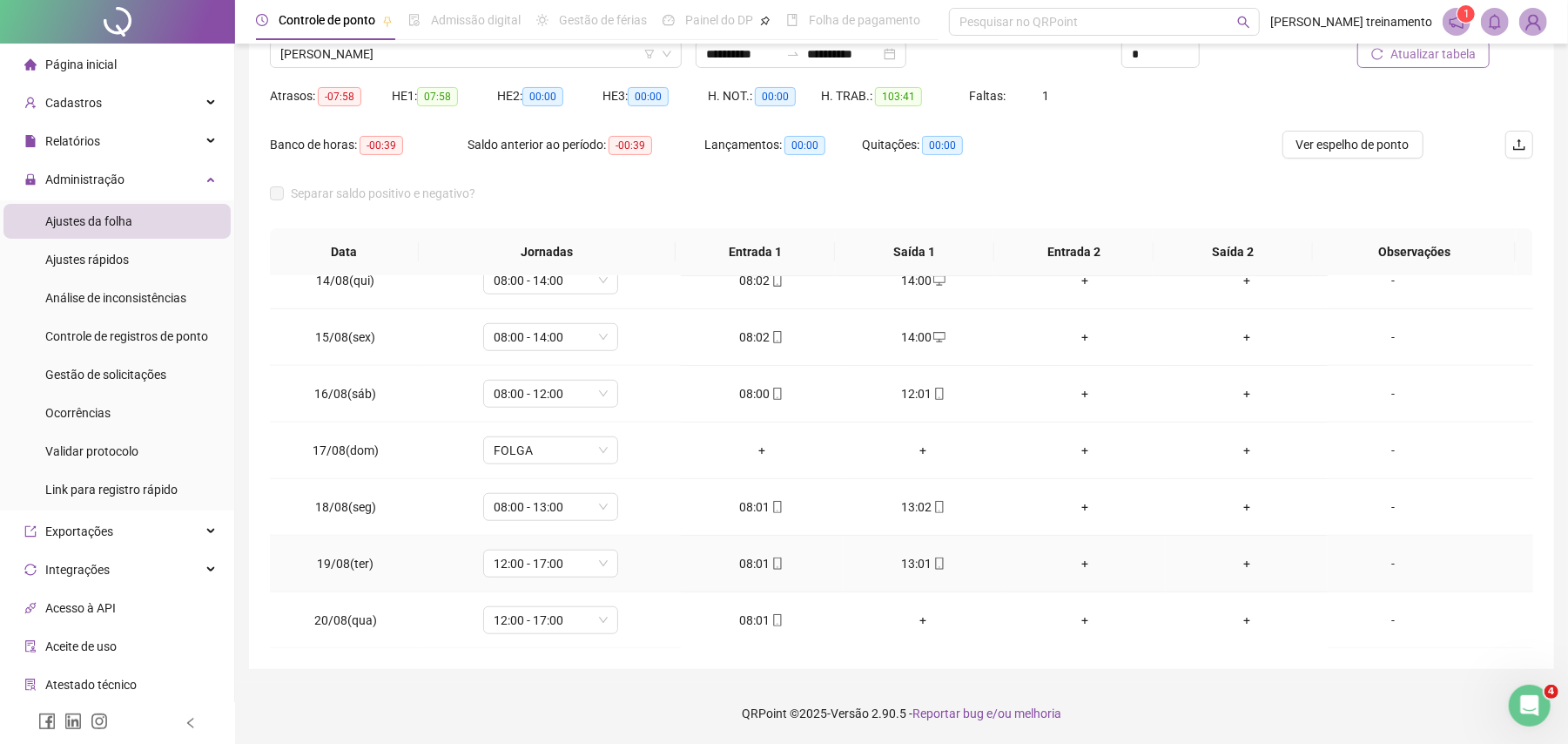
scroll to position [1108, 0]
click at [564, 564] on span "12:00 - 17:00" at bounding box center [550, 563] width 114 height 26
click at [547, 390] on div "08:00 - 13:00" at bounding box center [577, 389] width 148 height 19
click at [620, 512] on span "Sim" at bounding box center [629, 515] width 20 height 19
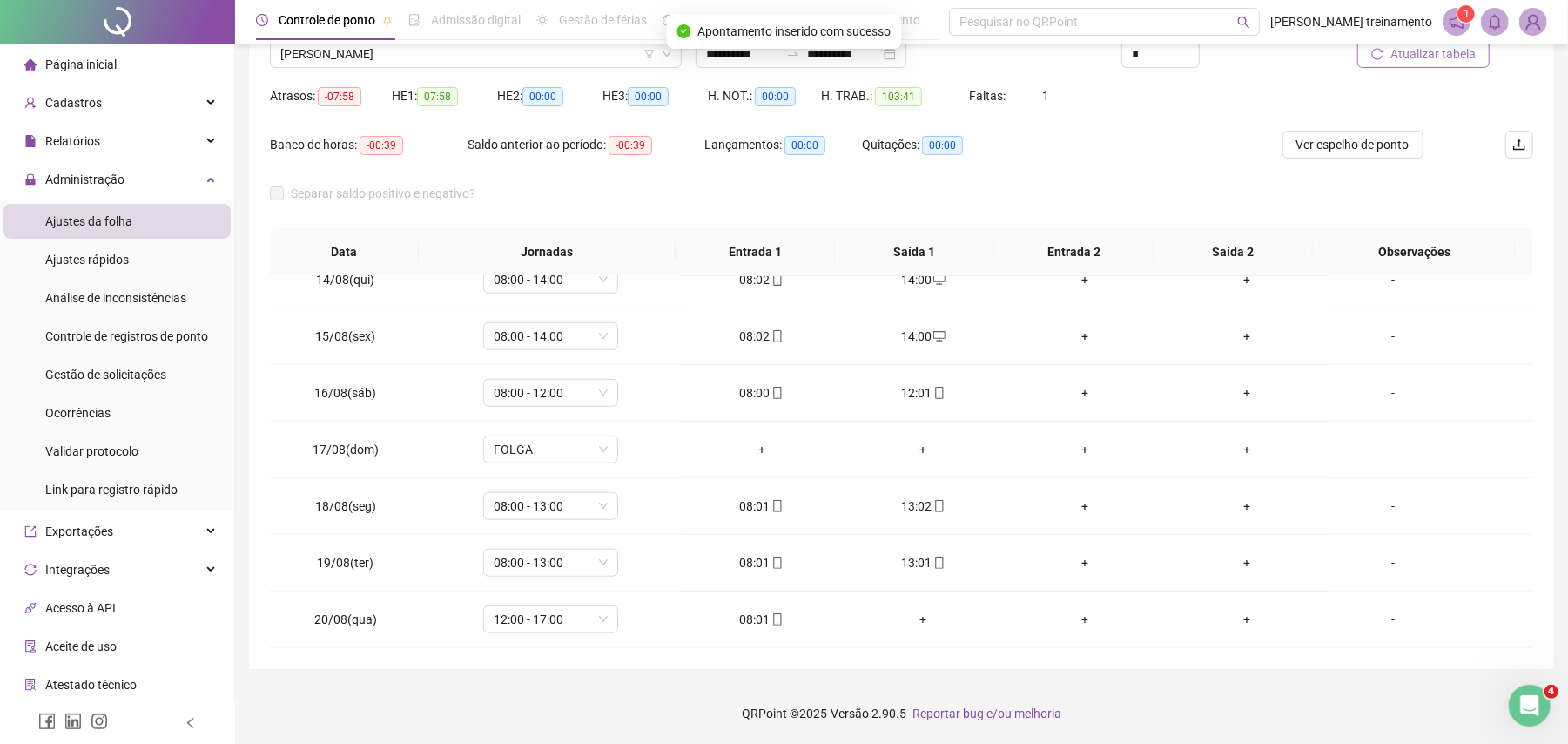
click at [1418, 60] on span "Atualizar tabela" at bounding box center [1432, 53] width 85 height 19
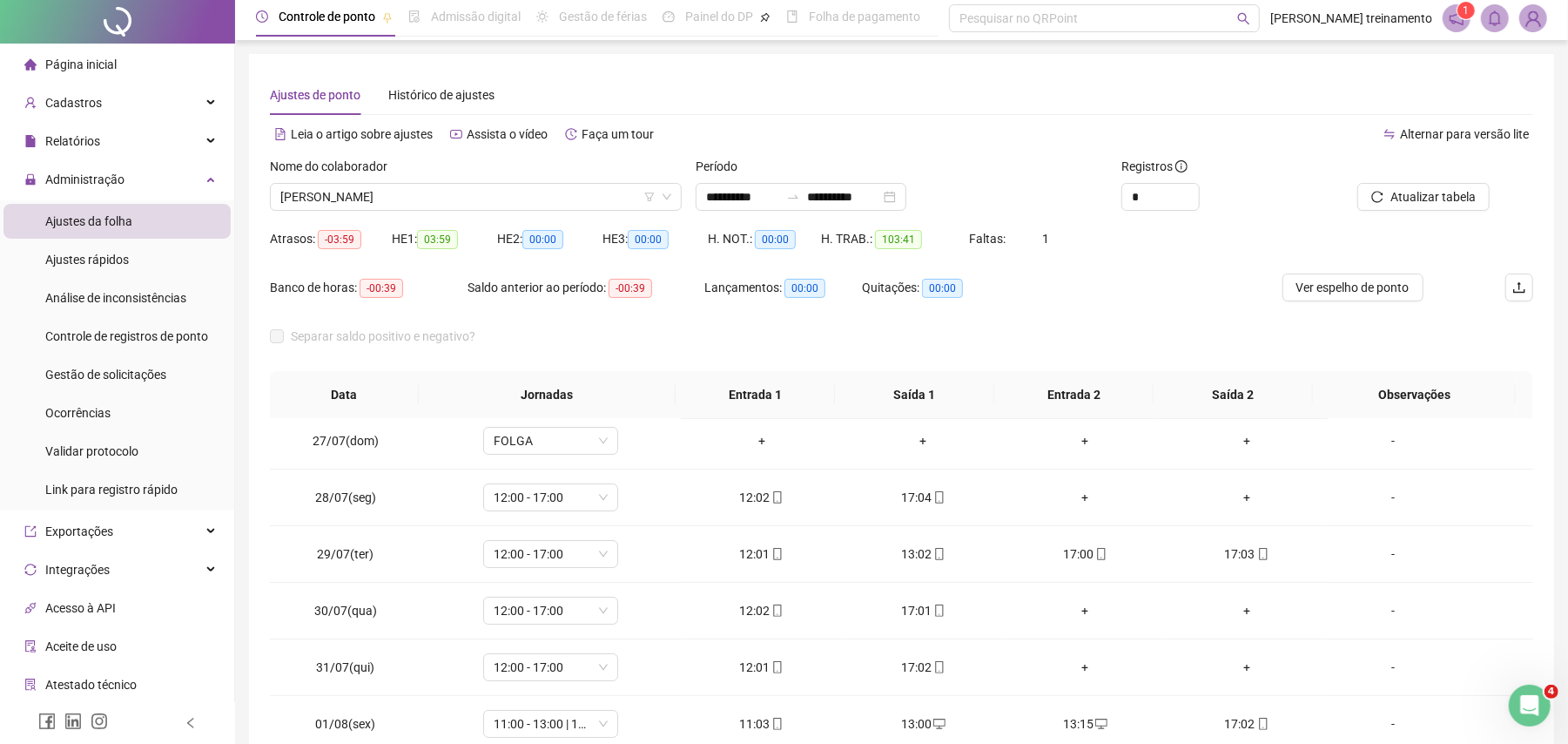
scroll to position [0, 0]
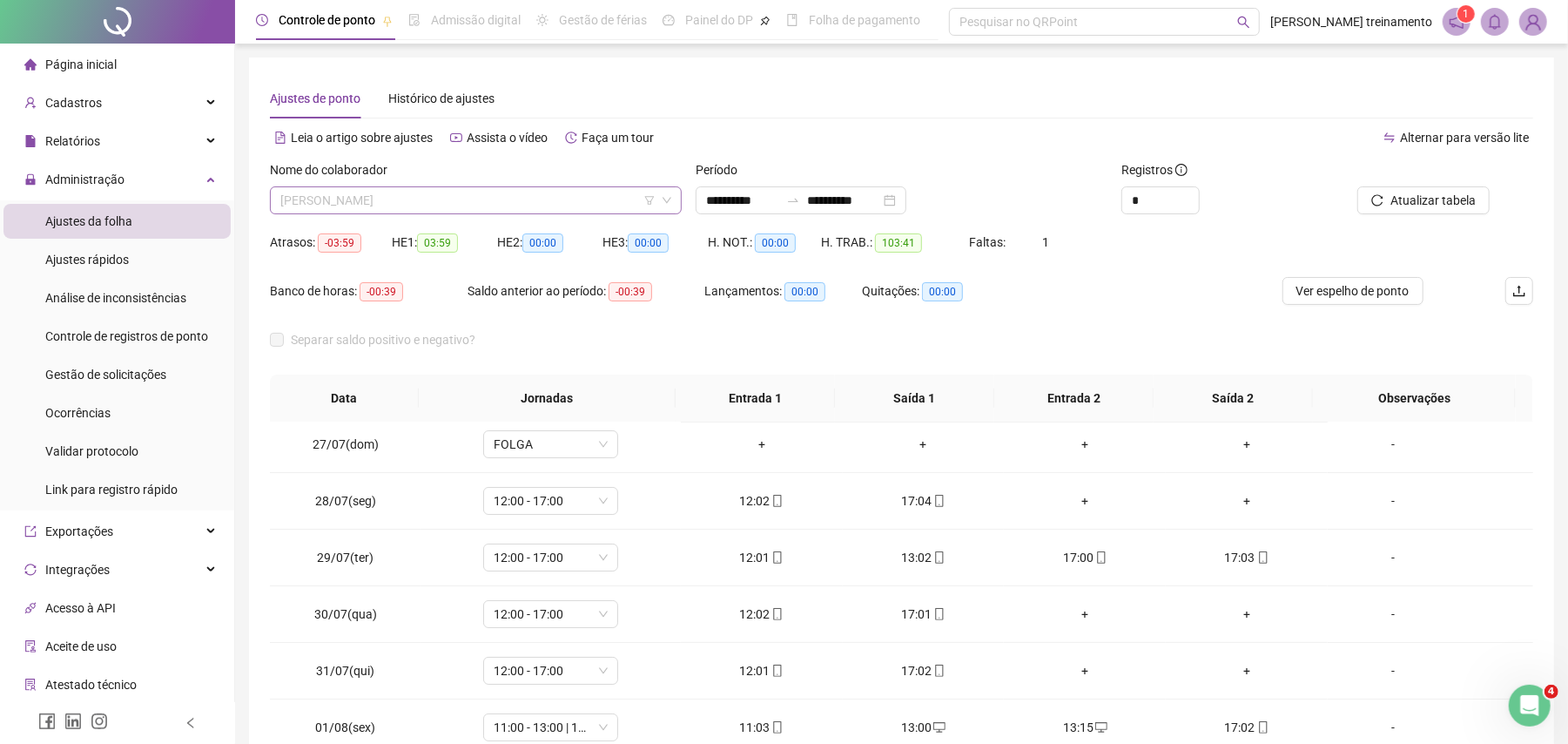
click at [578, 203] on span "[PERSON_NAME]" at bounding box center [475, 200] width 391 height 26
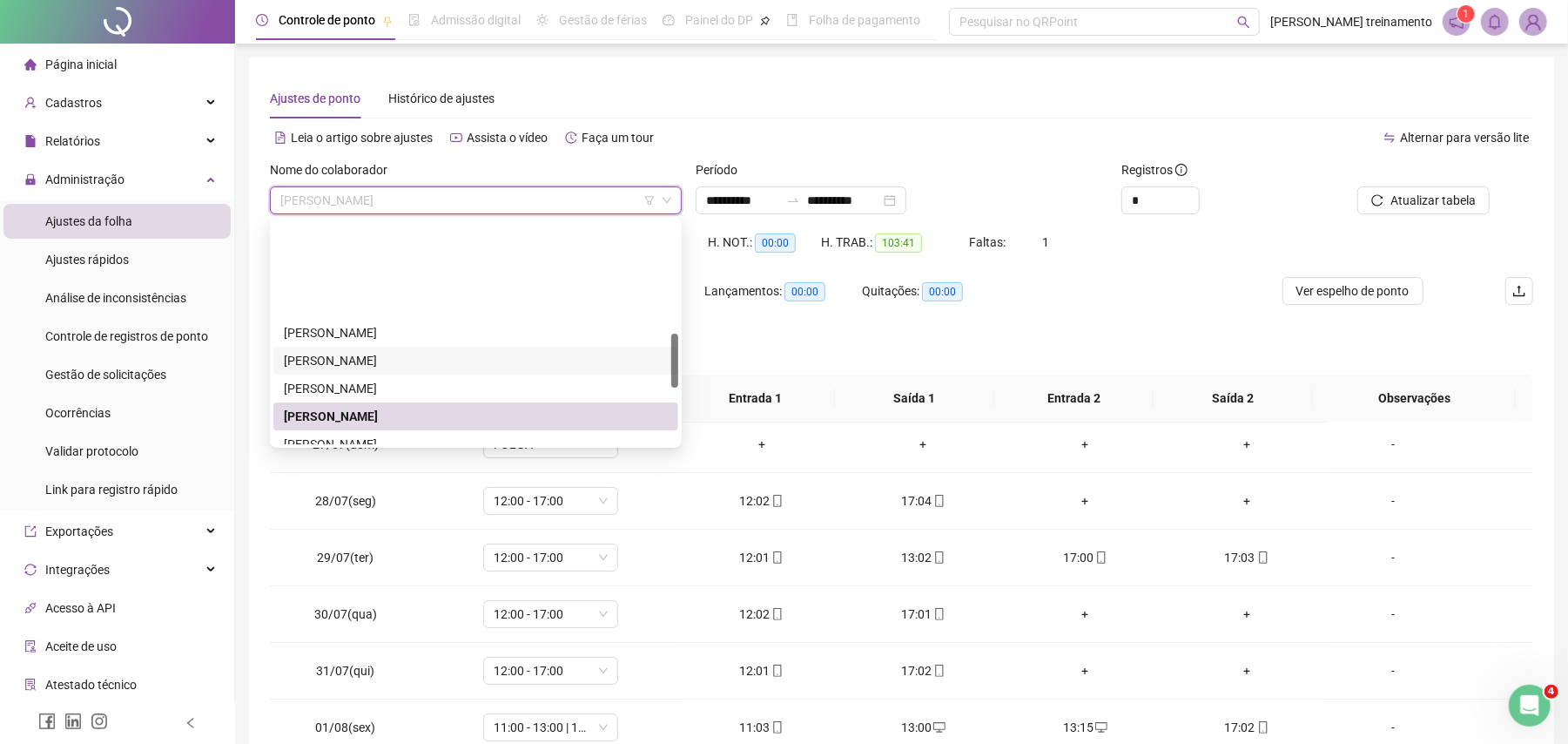
scroll to position [464, 0]
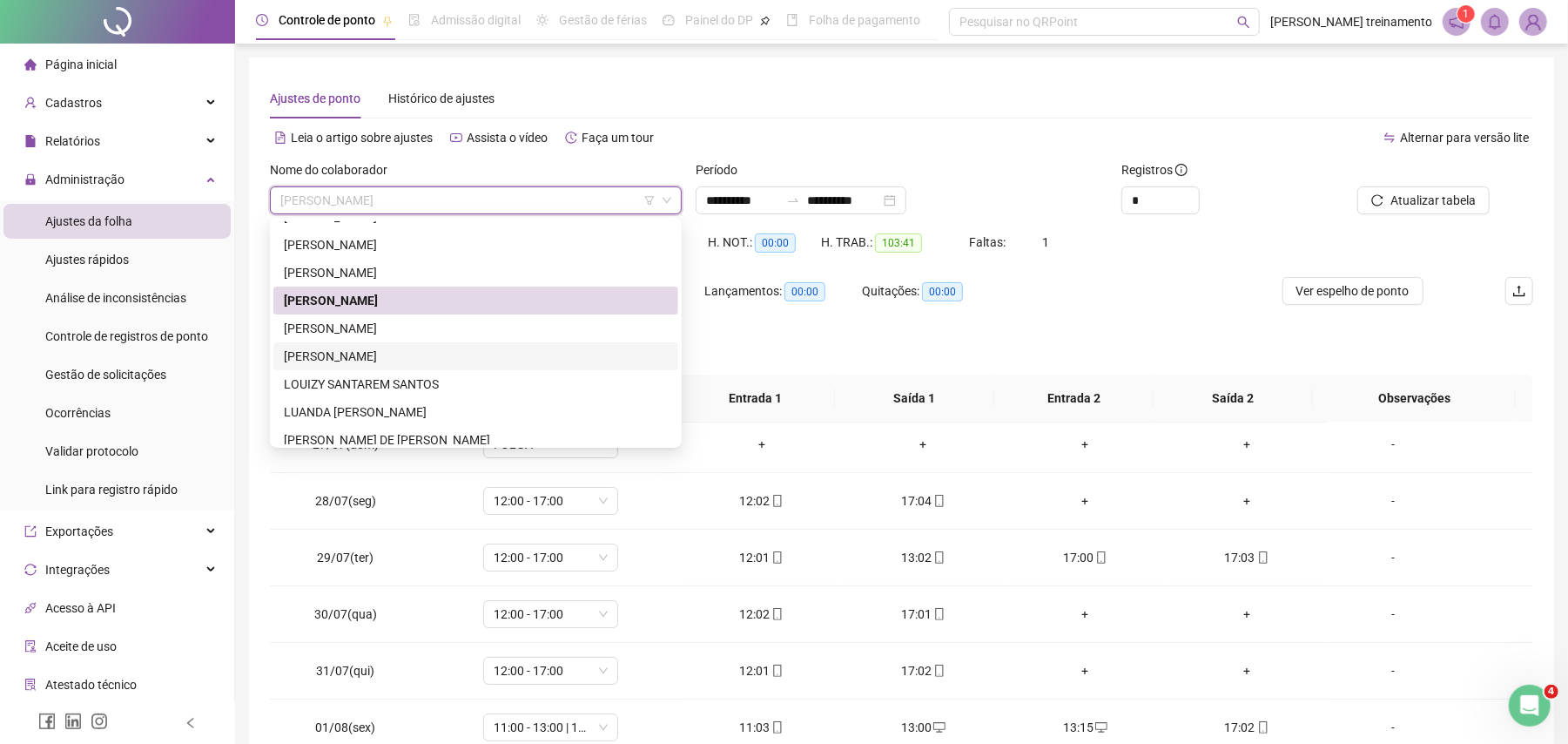
click at [545, 359] on div "[PERSON_NAME]" at bounding box center [475, 356] width 384 height 19
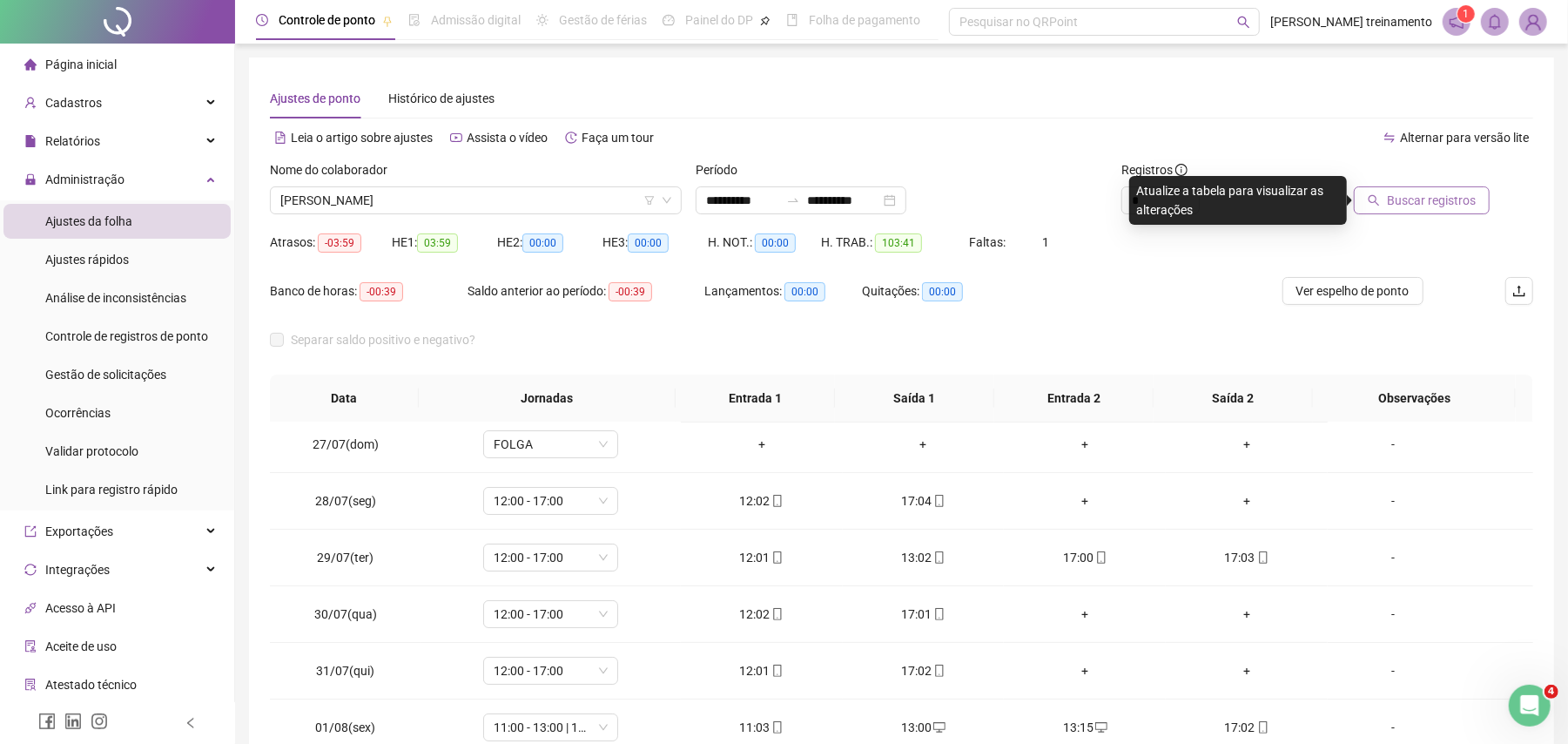
click at [1426, 206] on span "Buscar registros" at bounding box center [1431, 199] width 89 height 19
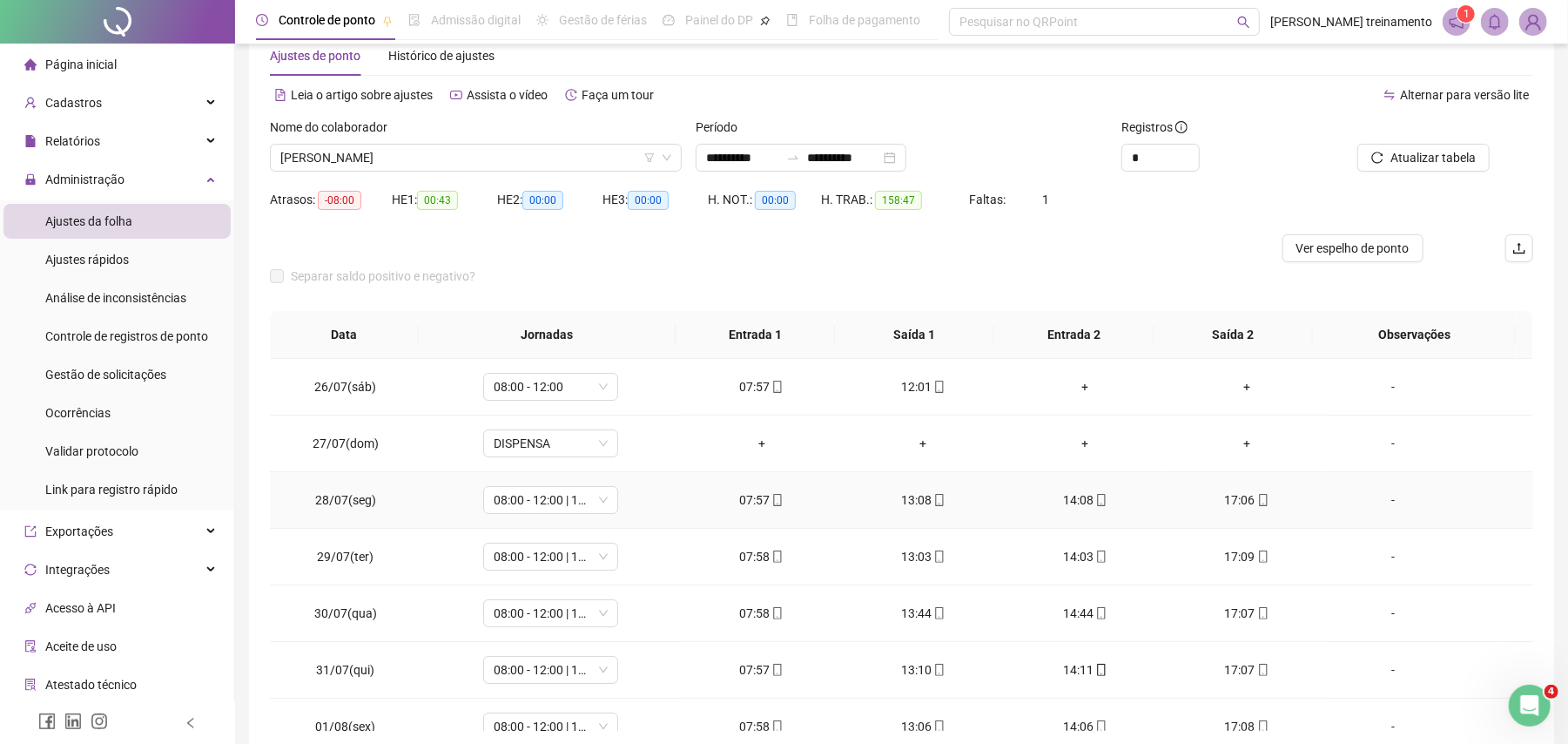
scroll to position [0, 0]
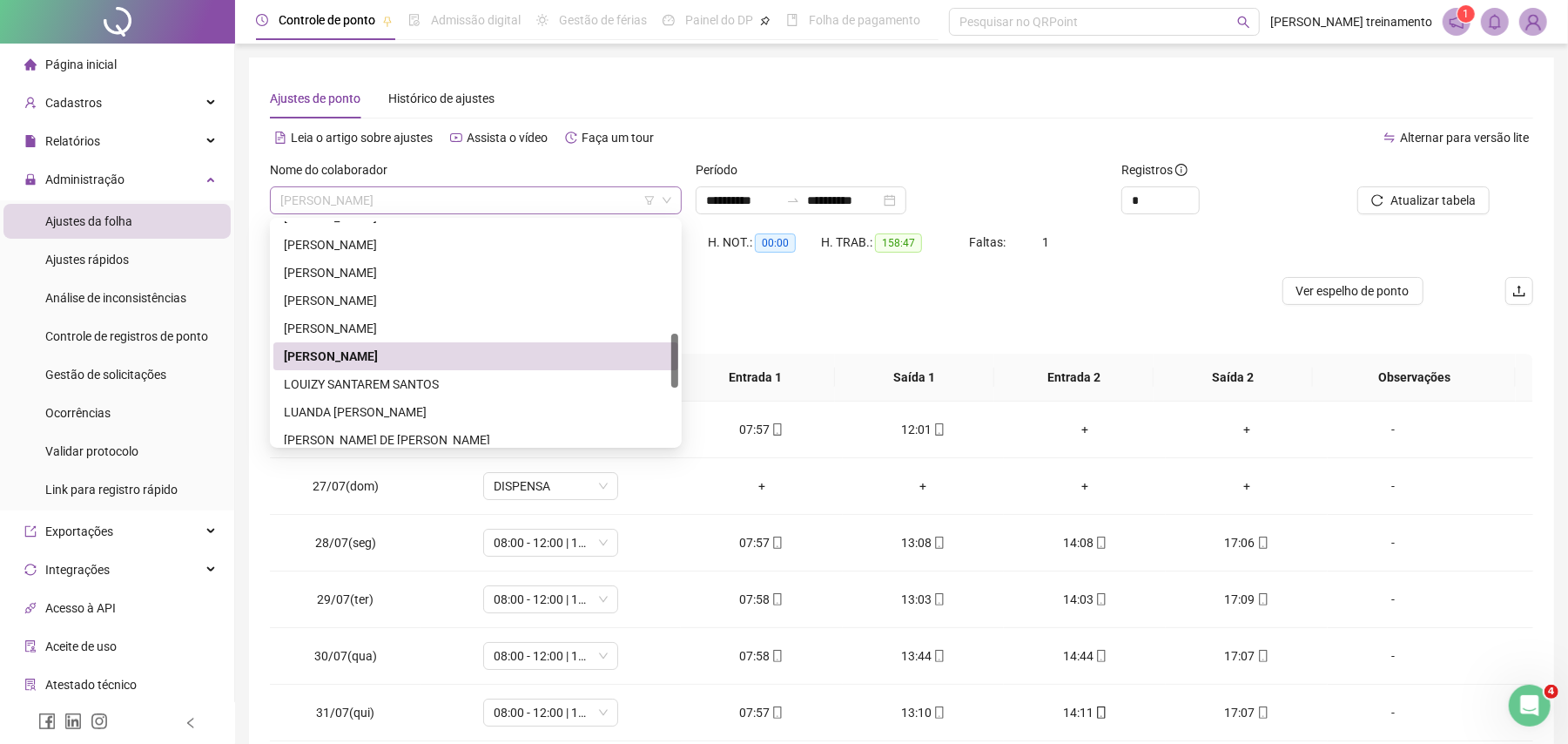
click at [552, 198] on span "[PERSON_NAME]" at bounding box center [475, 200] width 391 height 26
click at [575, 386] on div "LOUIZY SANTAREM SANTOS" at bounding box center [475, 383] width 384 height 19
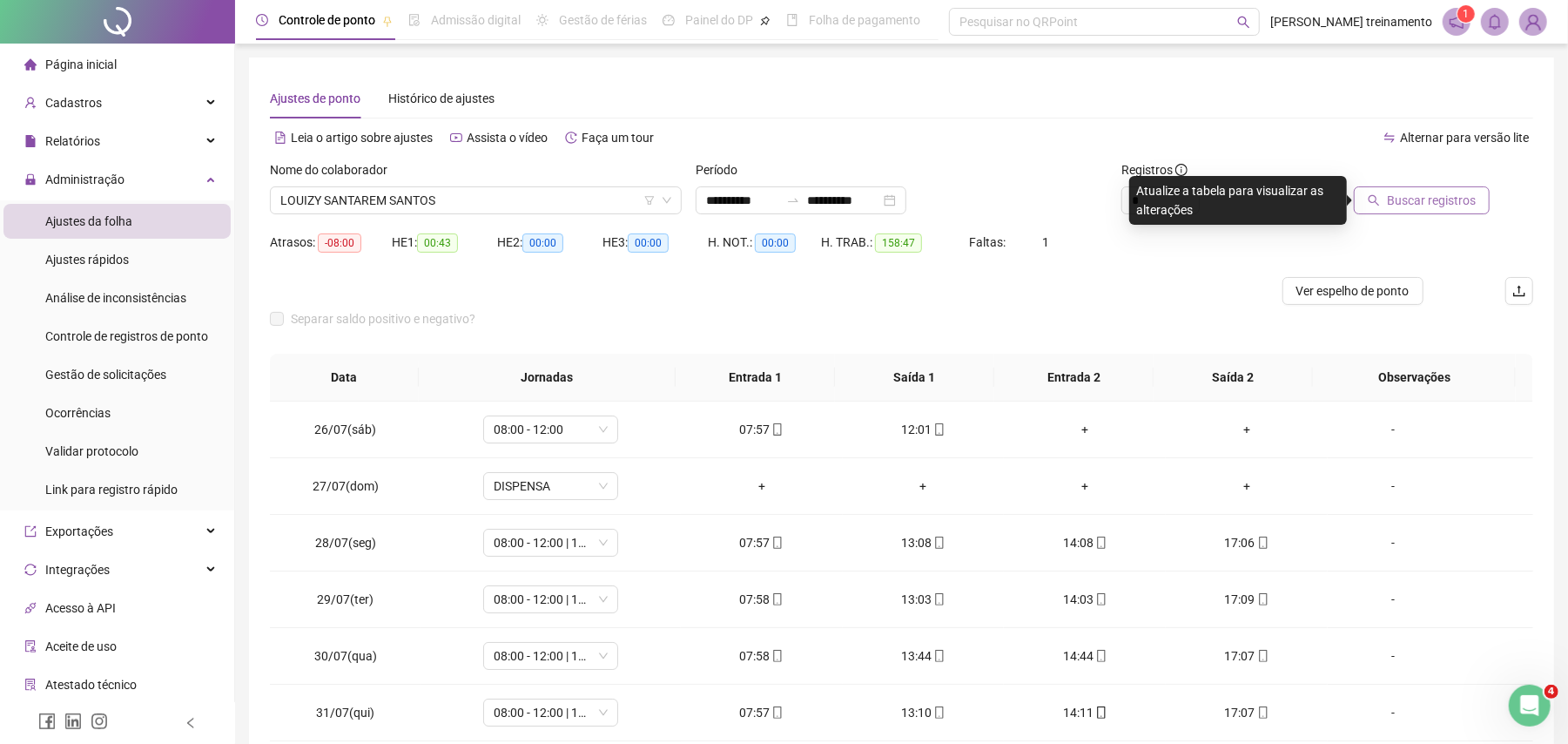
click at [1456, 205] on span "Buscar registros" at bounding box center [1431, 199] width 89 height 19
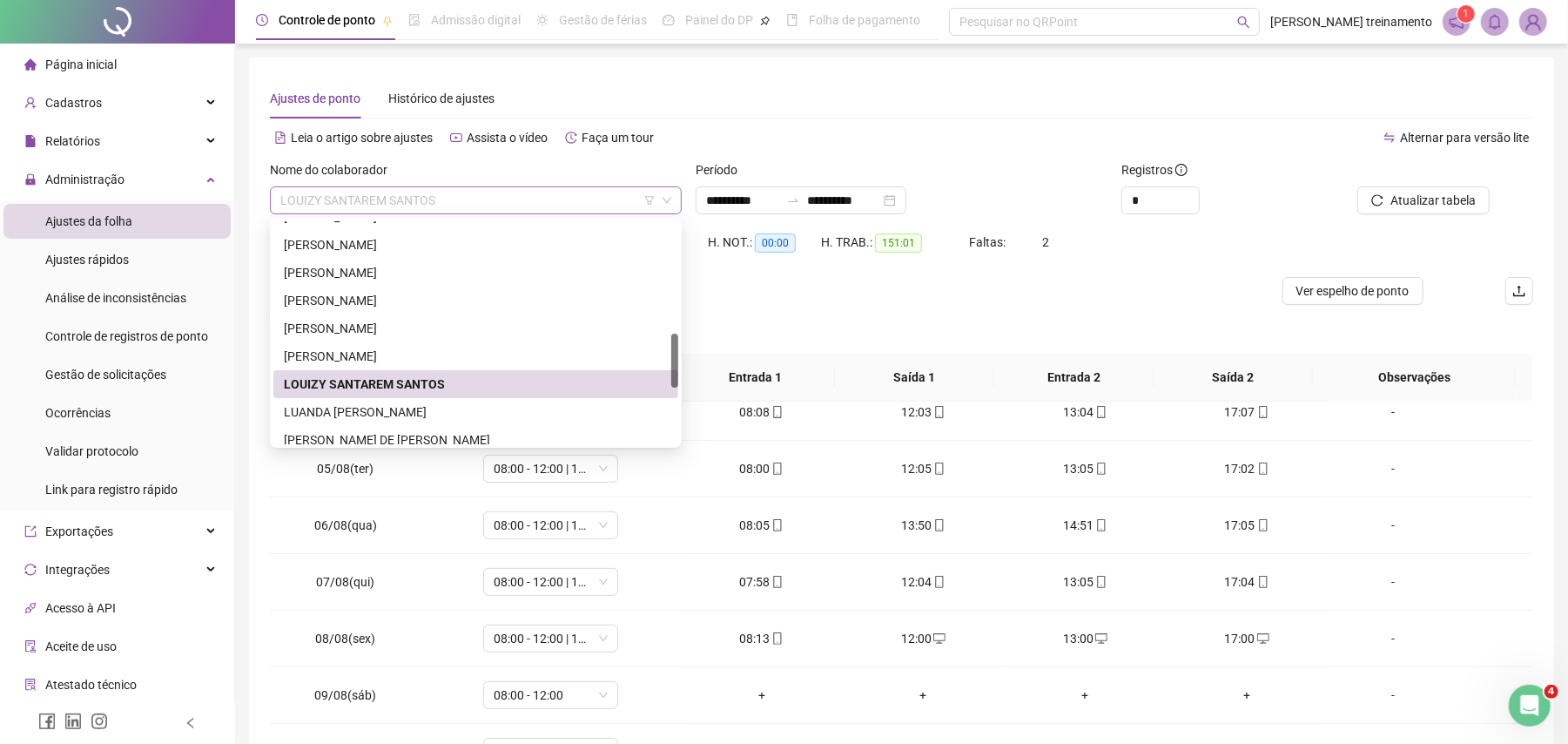
click at [558, 199] on span "LOUIZY SANTAREM SANTOS" at bounding box center [475, 200] width 391 height 26
click at [575, 391] on div "LOUIZY SANTAREM SANTOS" at bounding box center [475, 383] width 384 height 19
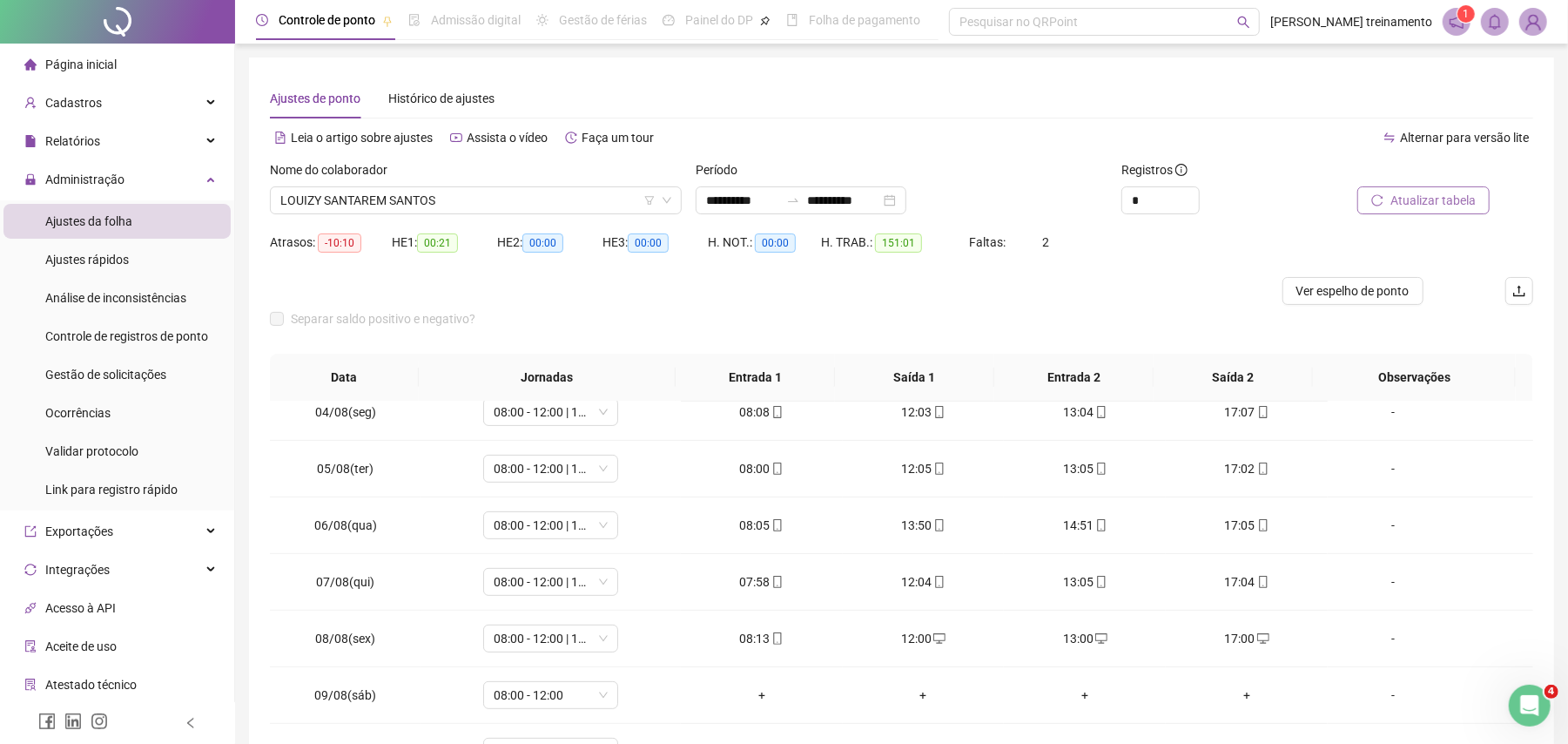
click at [1447, 202] on span "Atualizar tabela" at bounding box center [1432, 199] width 85 height 19
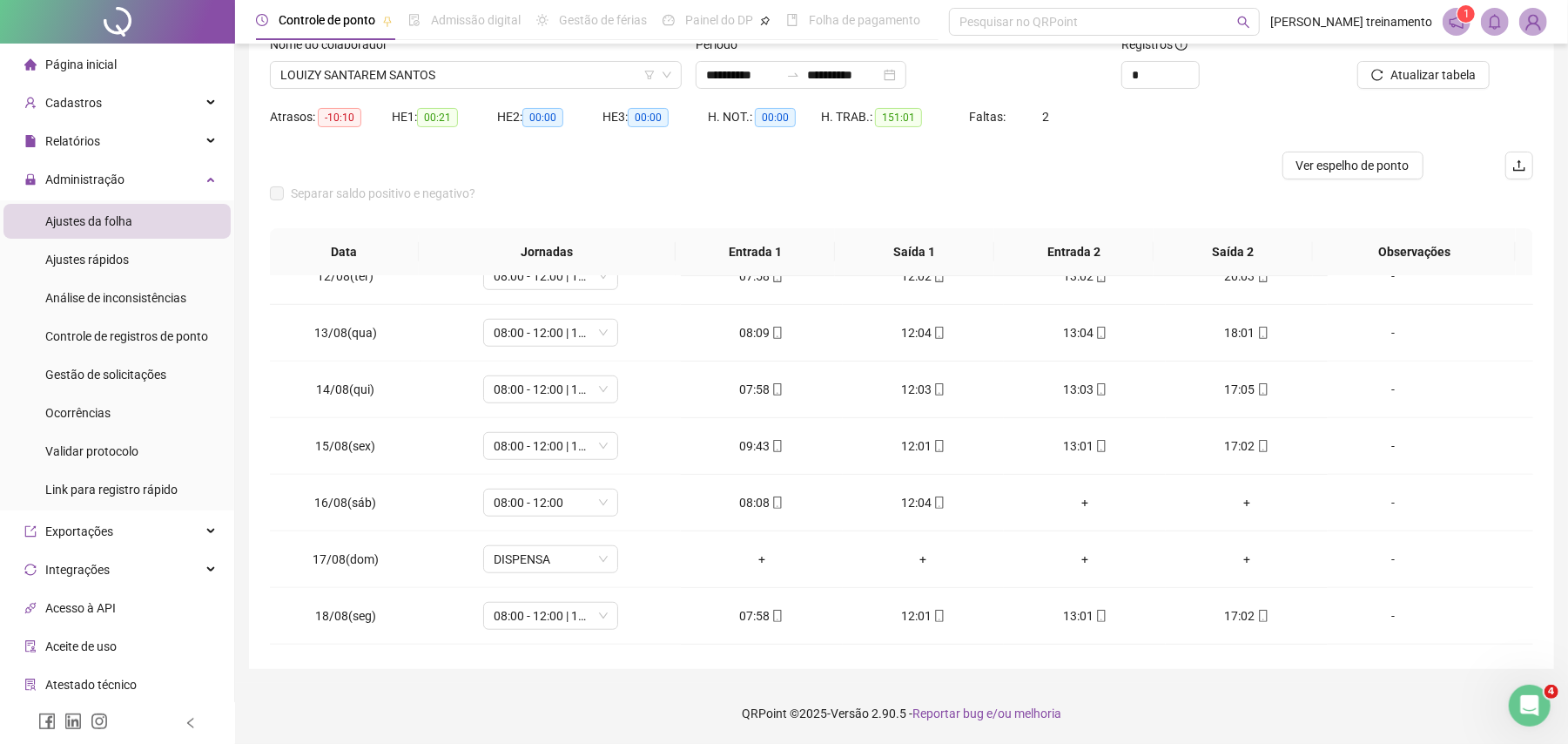
scroll to position [1108, 0]
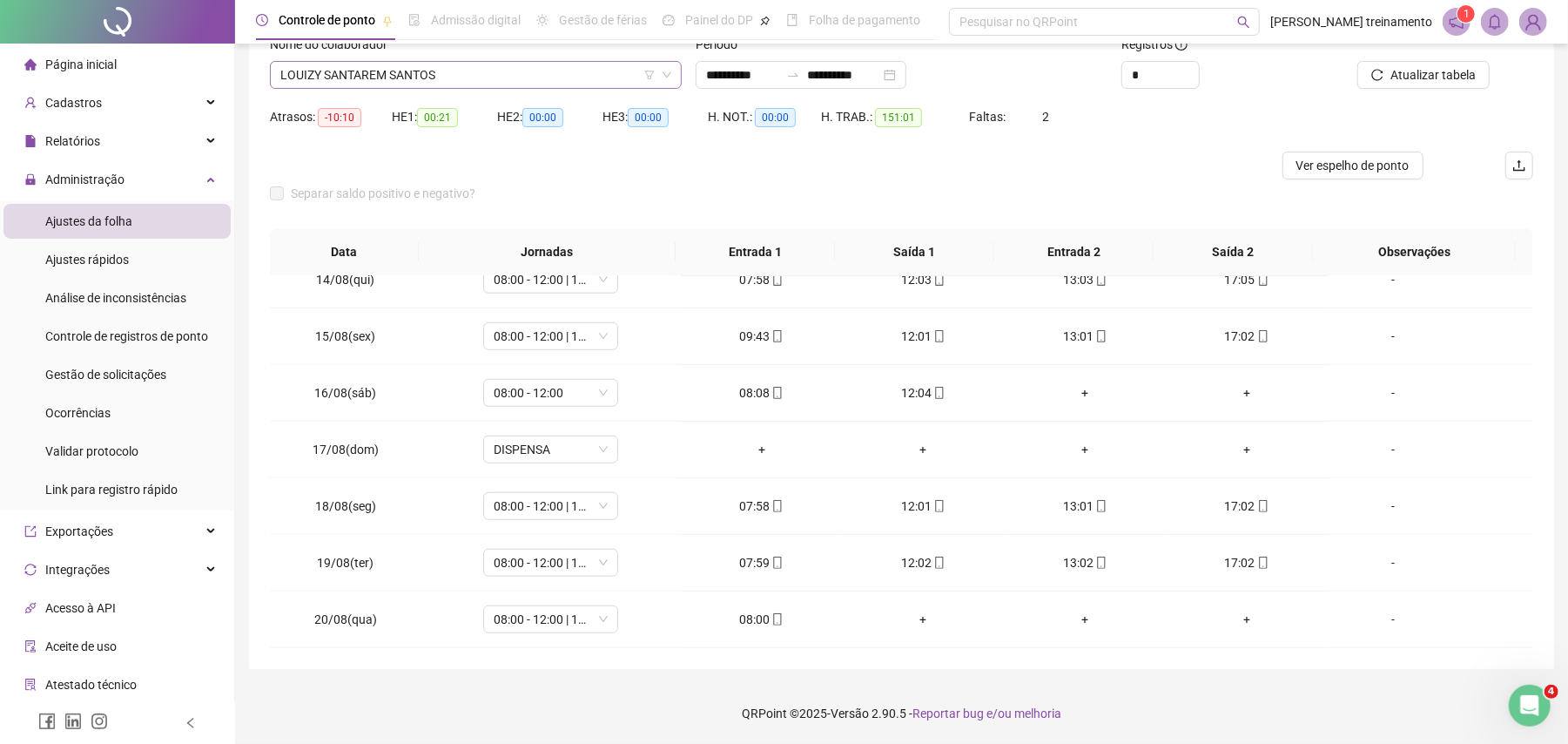
click at [508, 70] on span "LOUIZY SANTAREM SANTOS" at bounding box center [475, 74] width 391 height 26
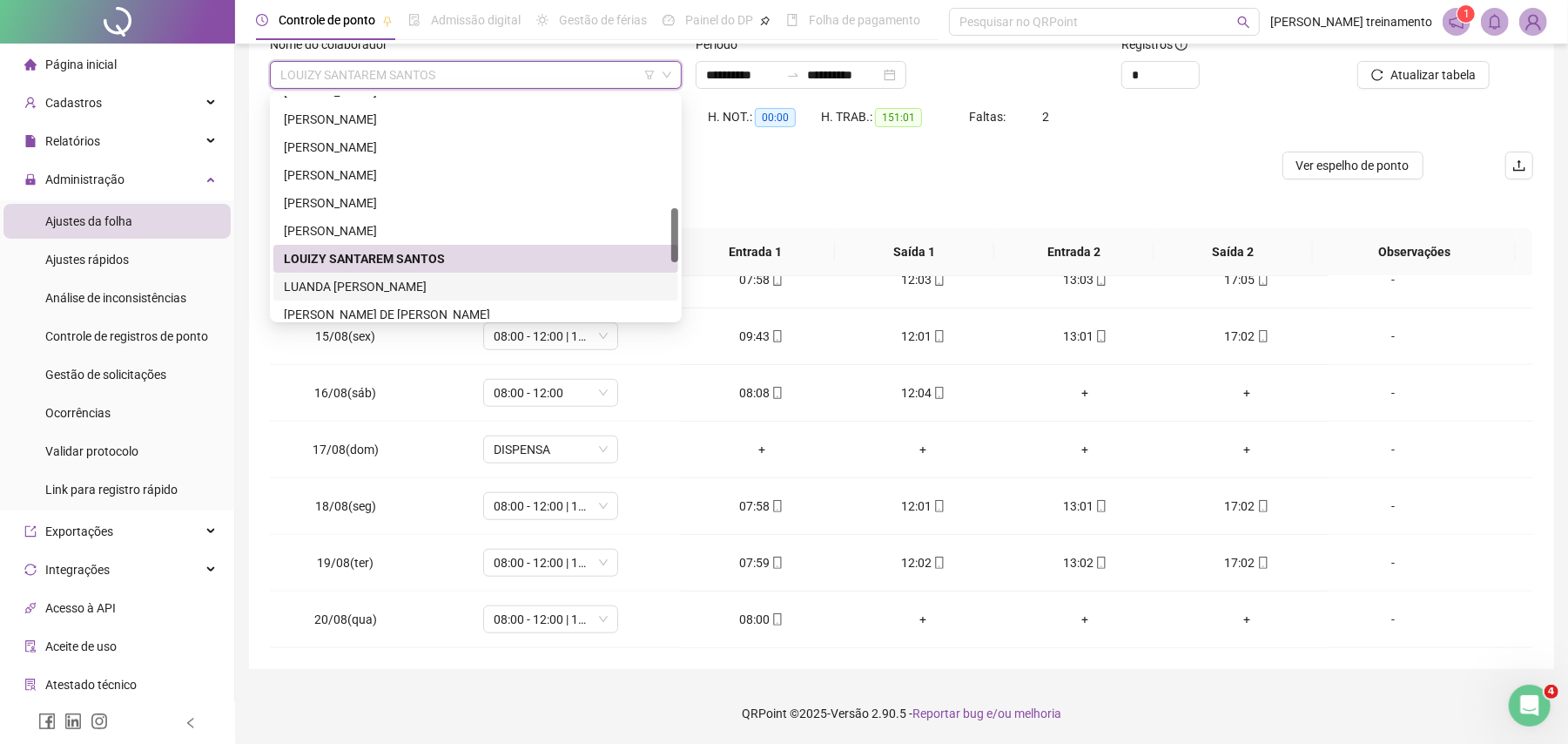
click at [550, 283] on div "LUANDA [PERSON_NAME]" at bounding box center [475, 285] width 384 height 19
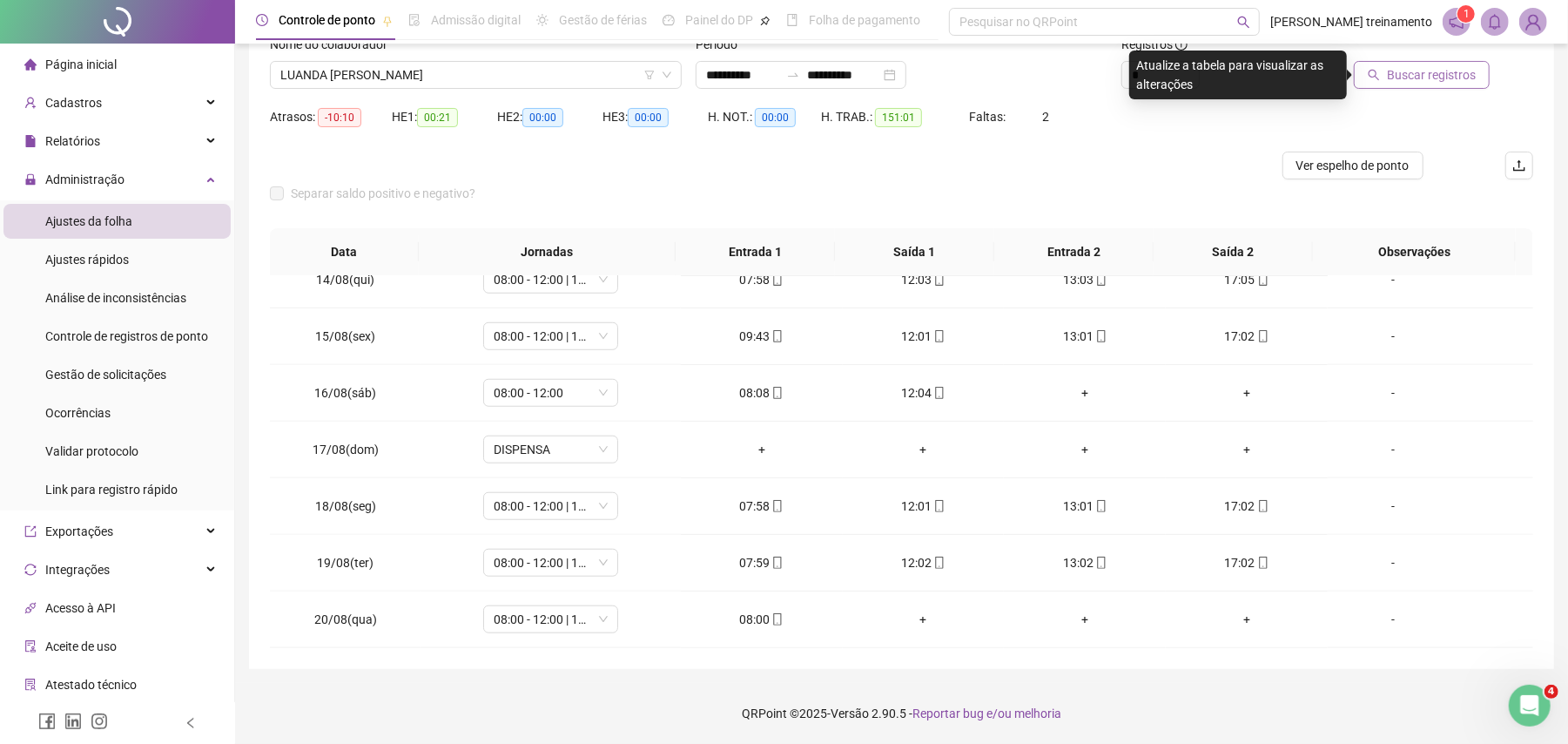
click at [1428, 68] on span "Buscar registros" at bounding box center [1431, 74] width 89 height 19
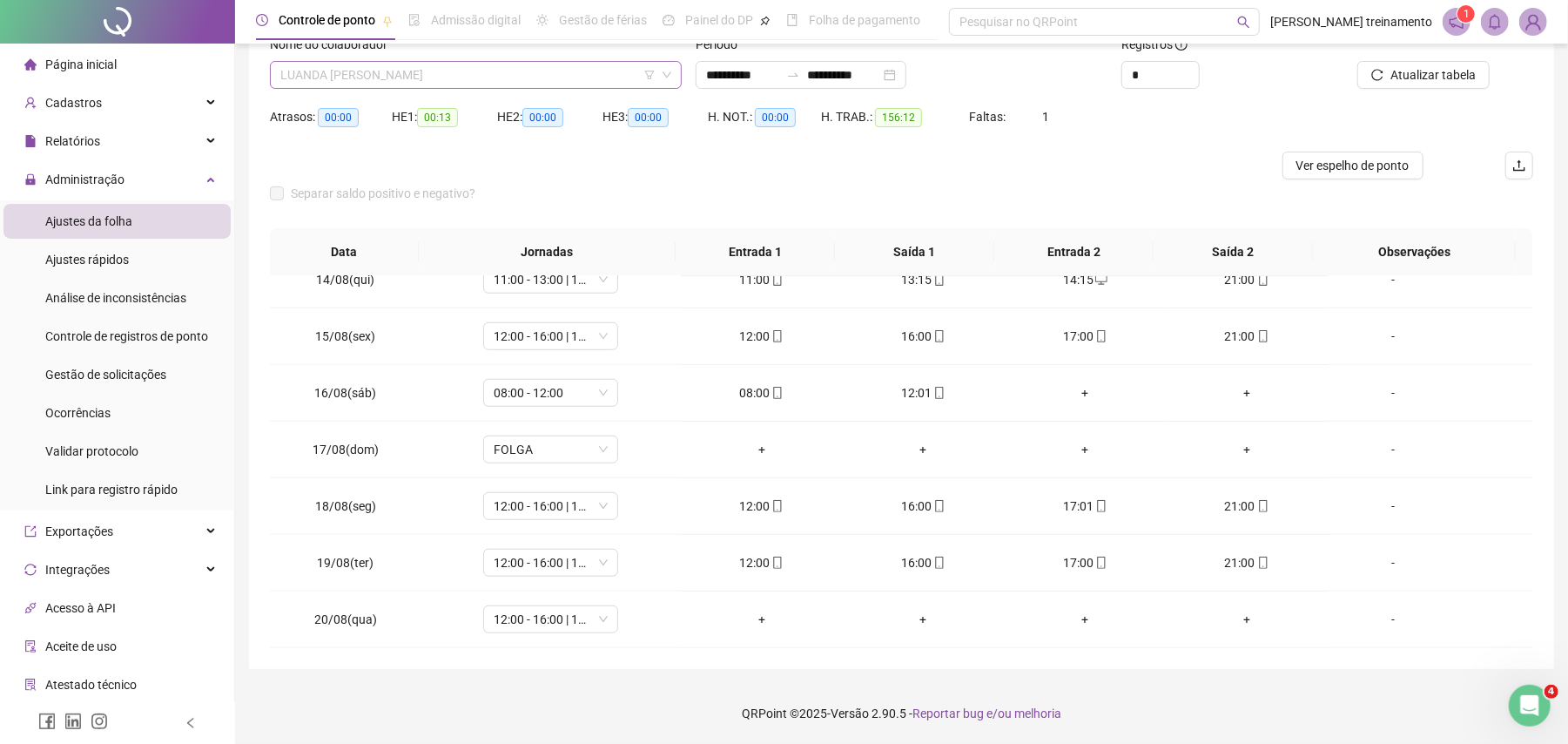
click at [592, 81] on span "LUANDA [PERSON_NAME]" at bounding box center [475, 74] width 391 height 26
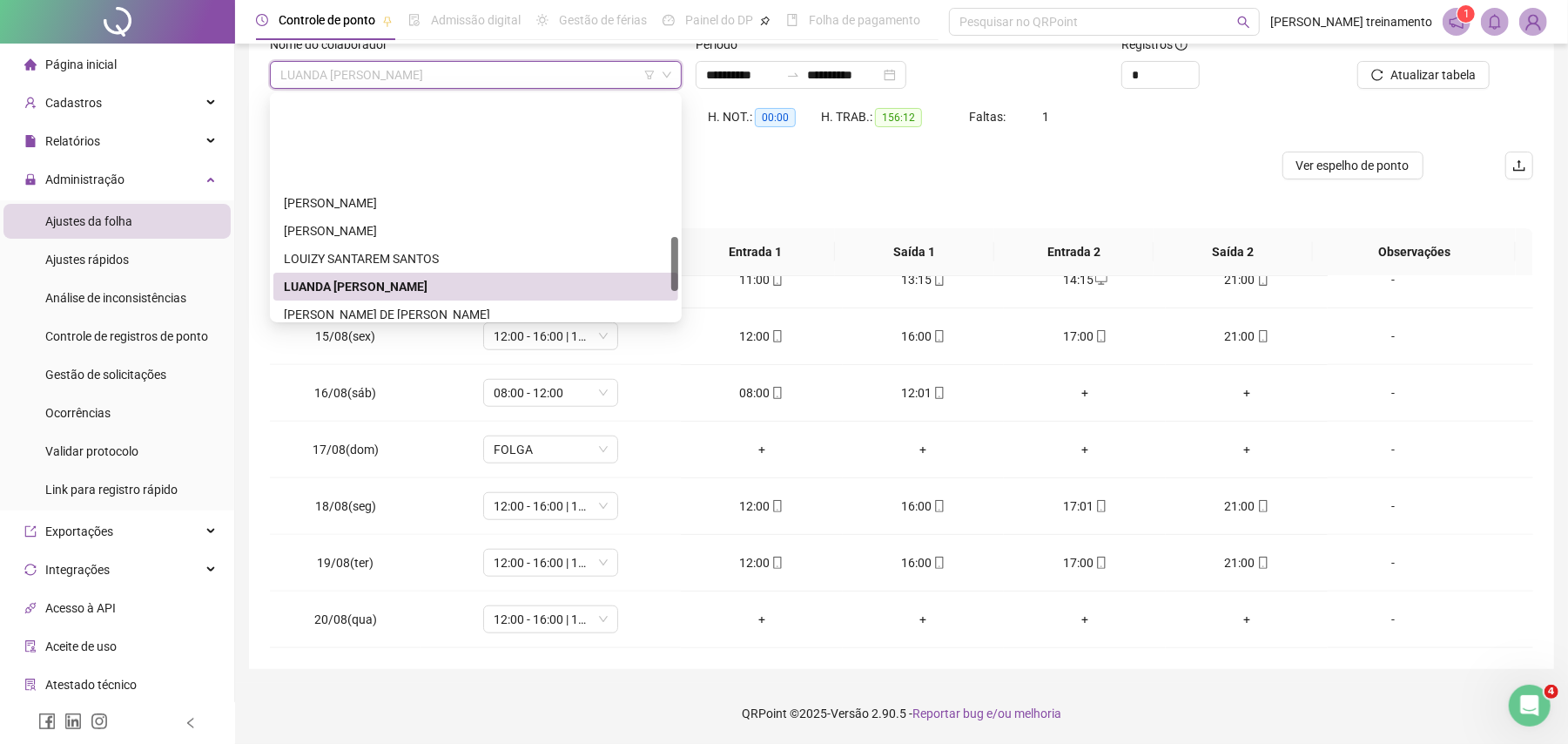
scroll to position [580, 0]
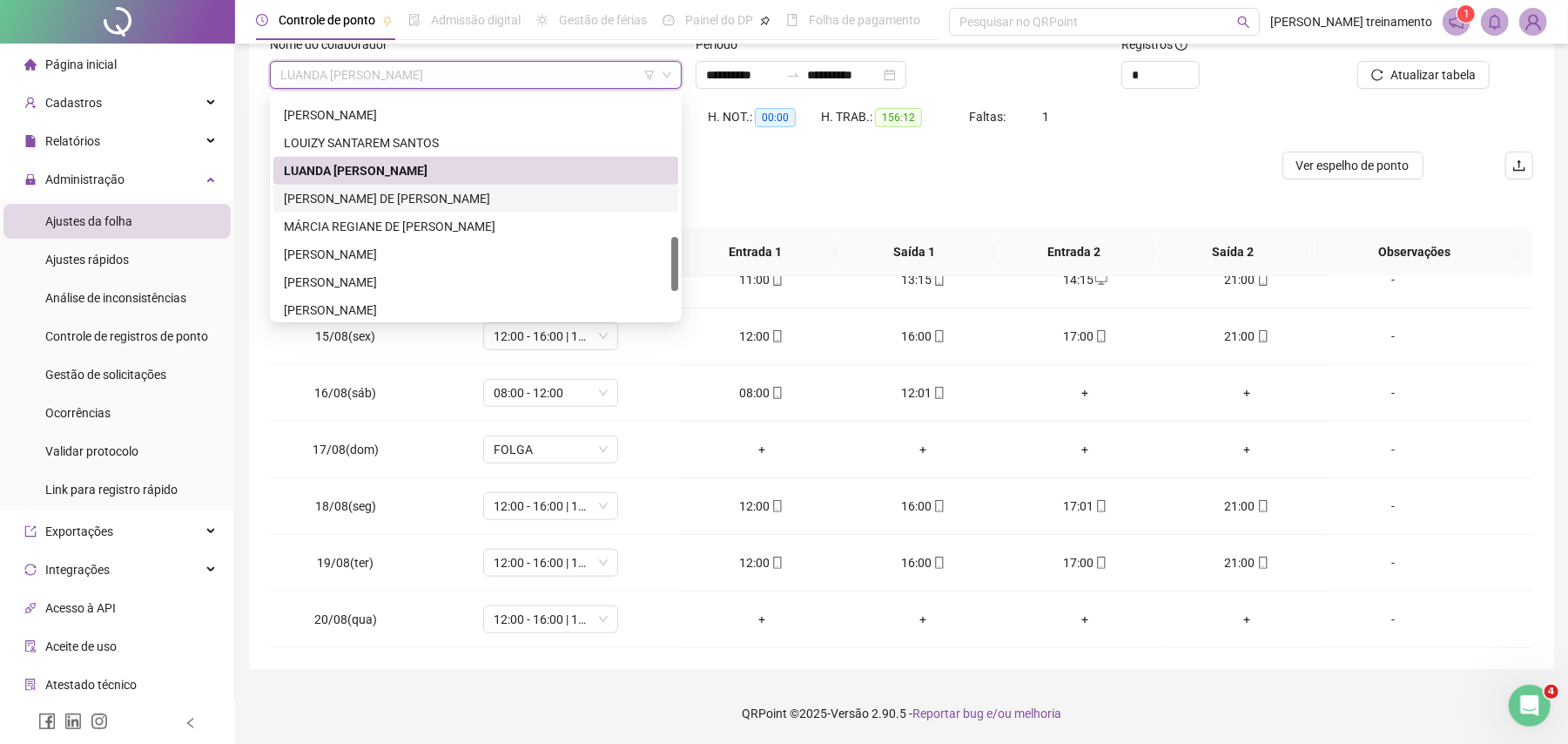
drag, startPoint x: 541, startPoint y: 196, endPoint x: 1188, endPoint y: 161, distance: 647.9
click at [652, 189] on div "[PERSON_NAME] DE [PERSON_NAME]" at bounding box center [475, 198] width 384 height 19
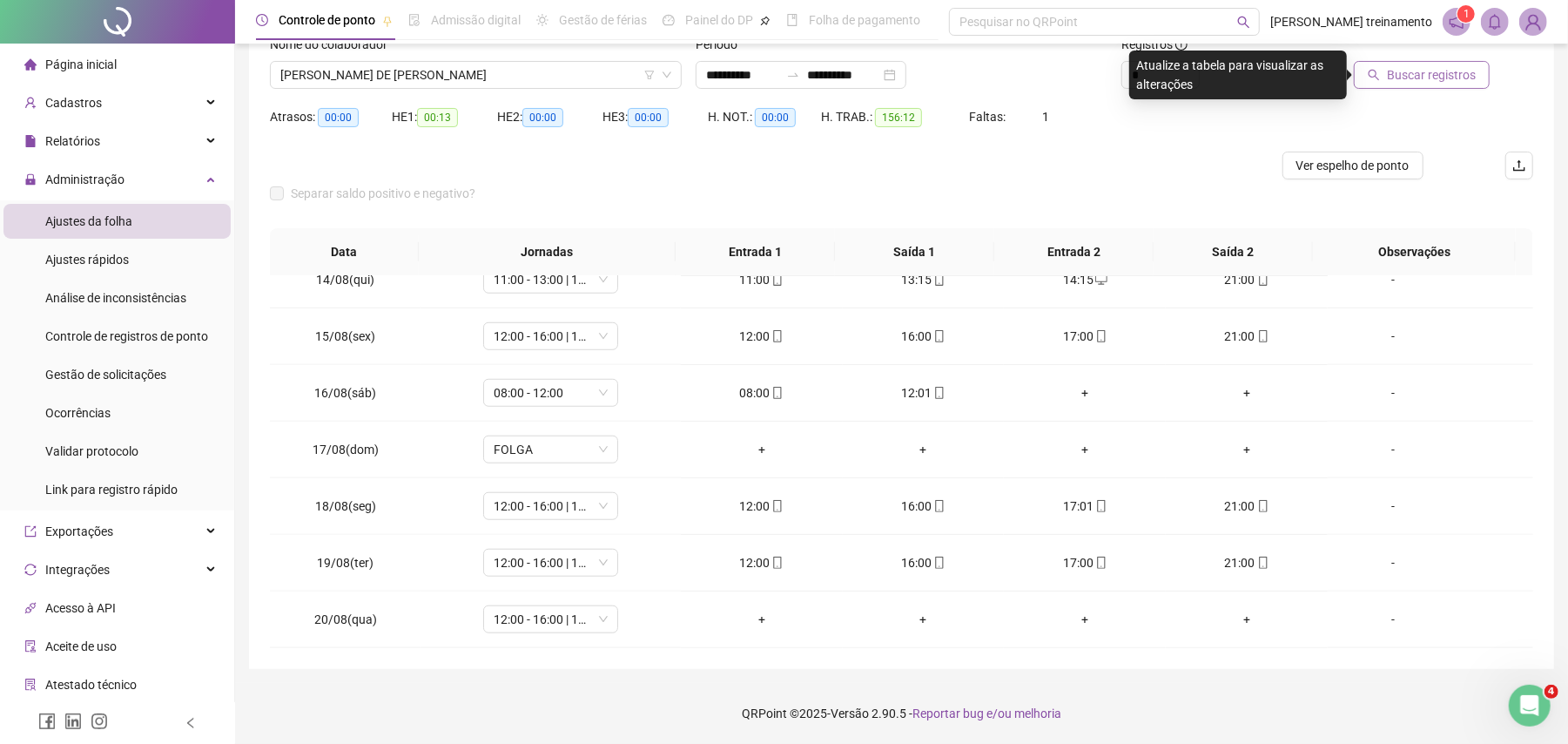
click at [1415, 75] on span "Buscar registros" at bounding box center [1431, 74] width 89 height 19
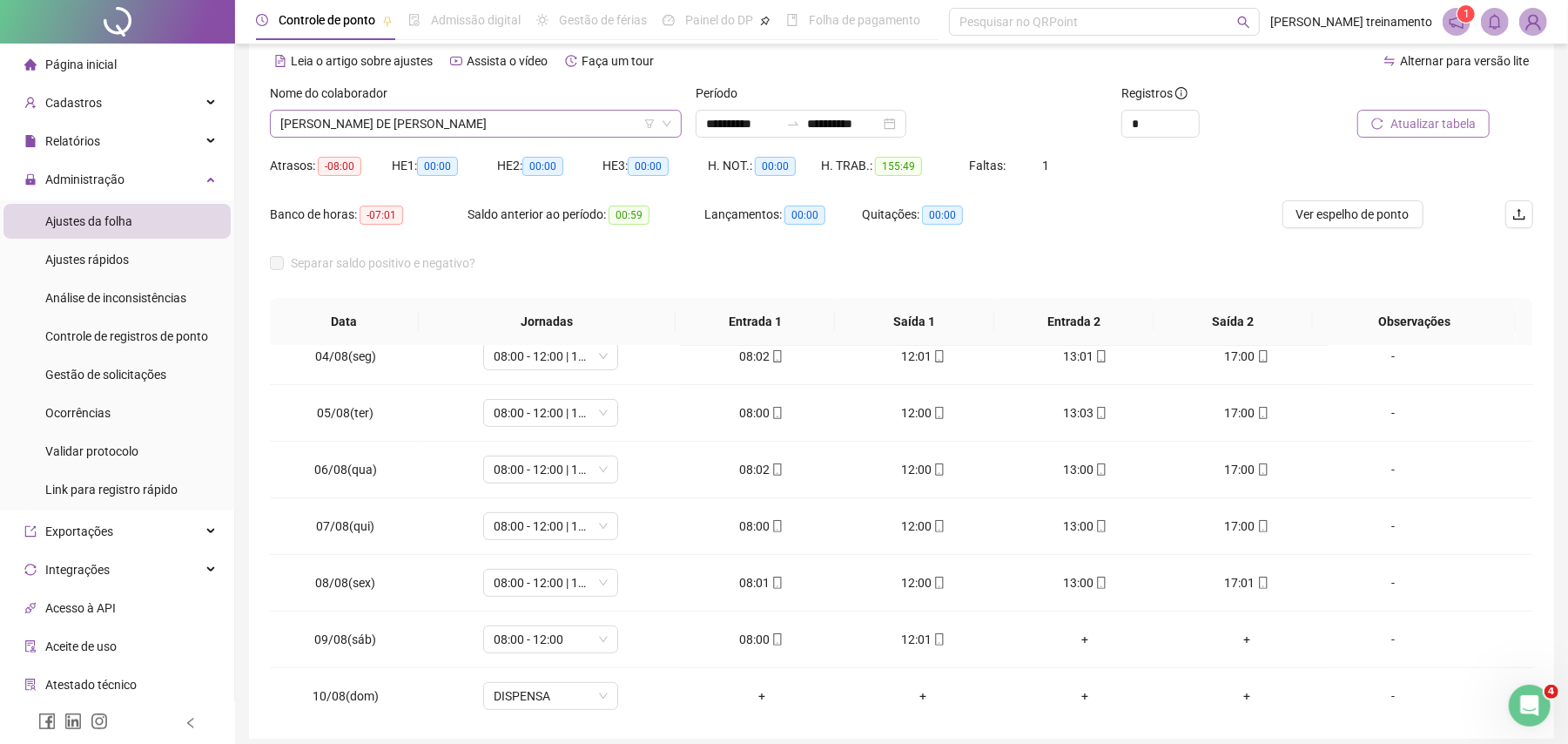
scroll to position [0, 0]
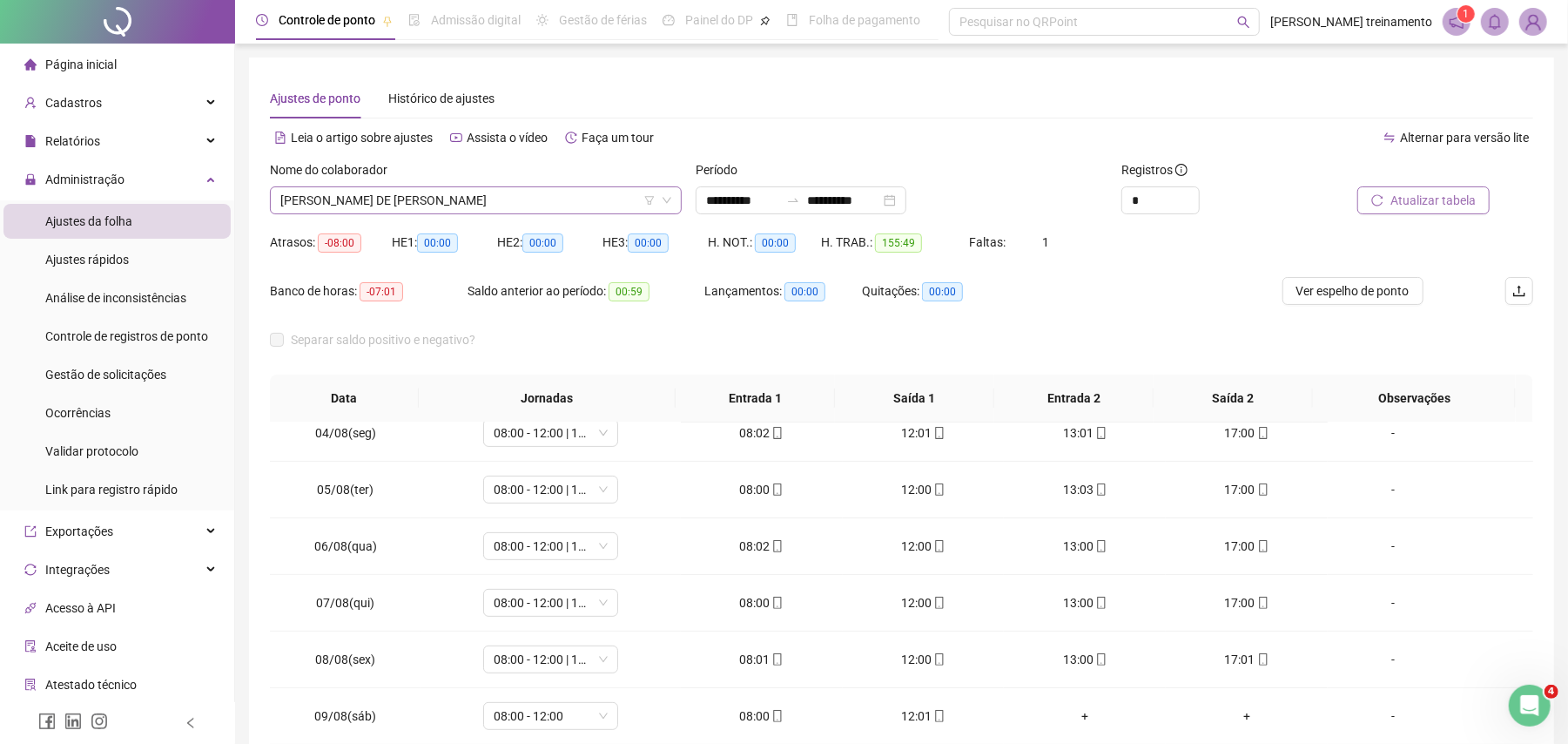
click at [550, 191] on span "[PERSON_NAME] DE [PERSON_NAME]" at bounding box center [475, 200] width 391 height 26
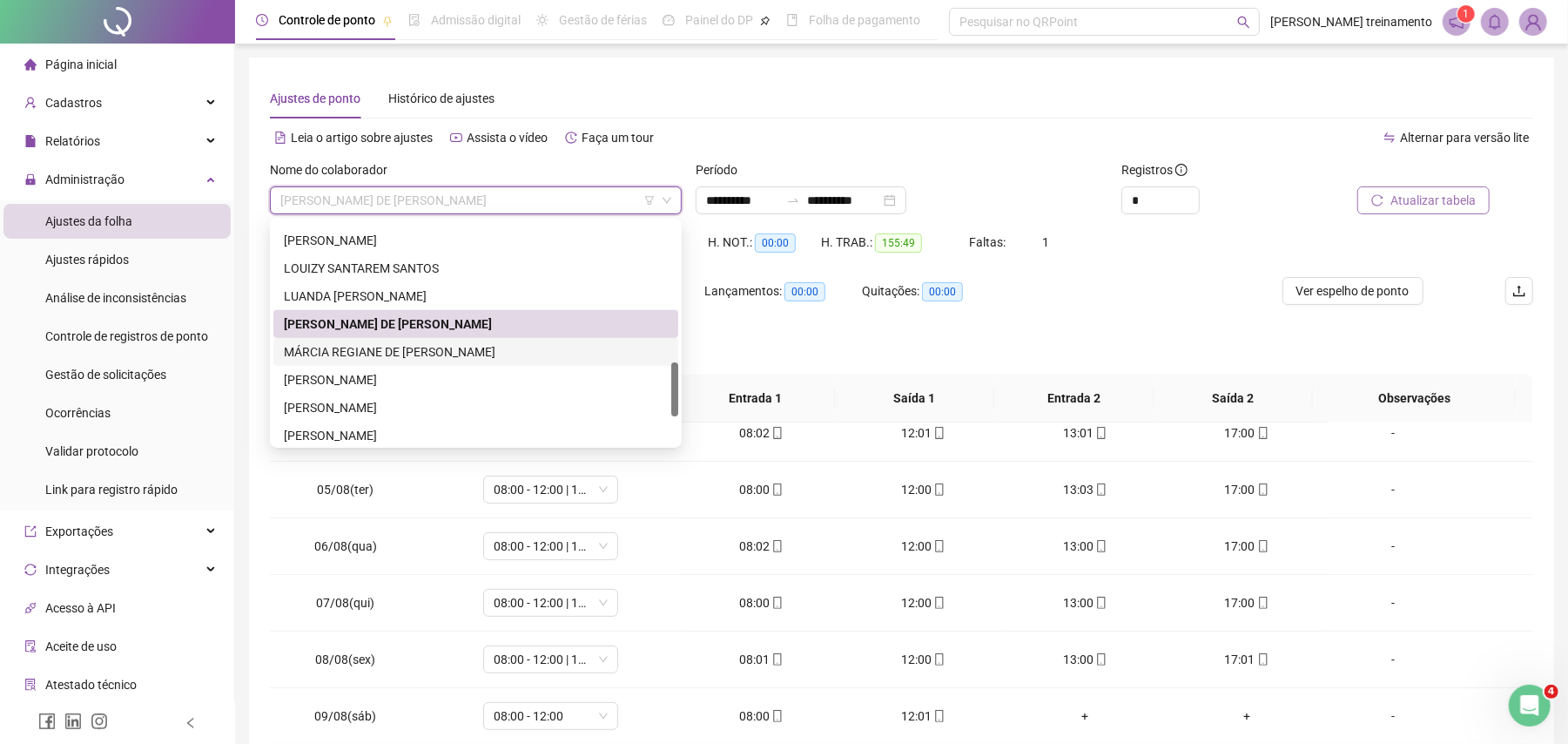
click at [563, 357] on div "MÁRCIA REGIANE DE [PERSON_NAME]" at bounding box center [475, 351] width 384 height 19
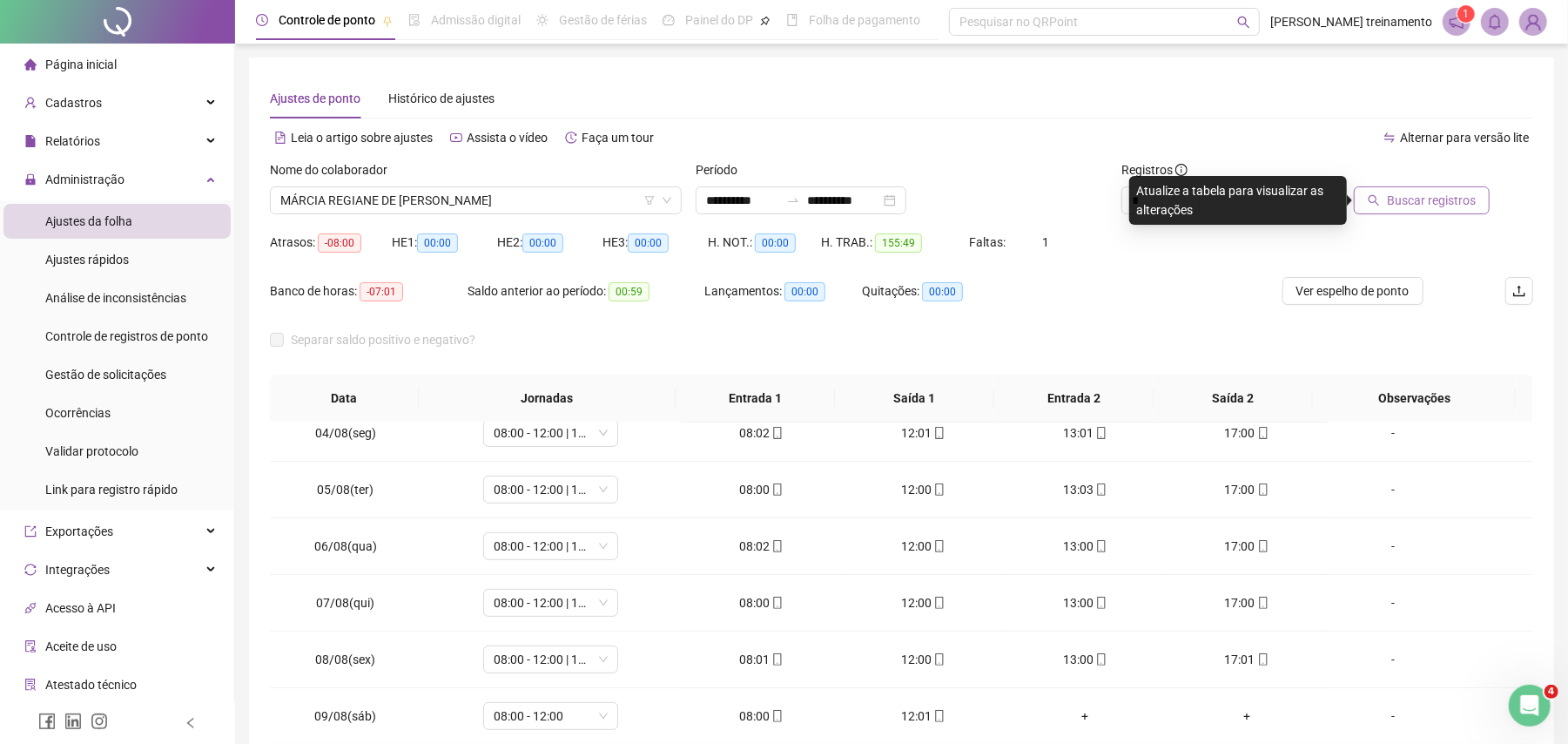
click at [1421, 203] on span "Buscar registros" at bounding box center [1431, 199] width 89 height 19
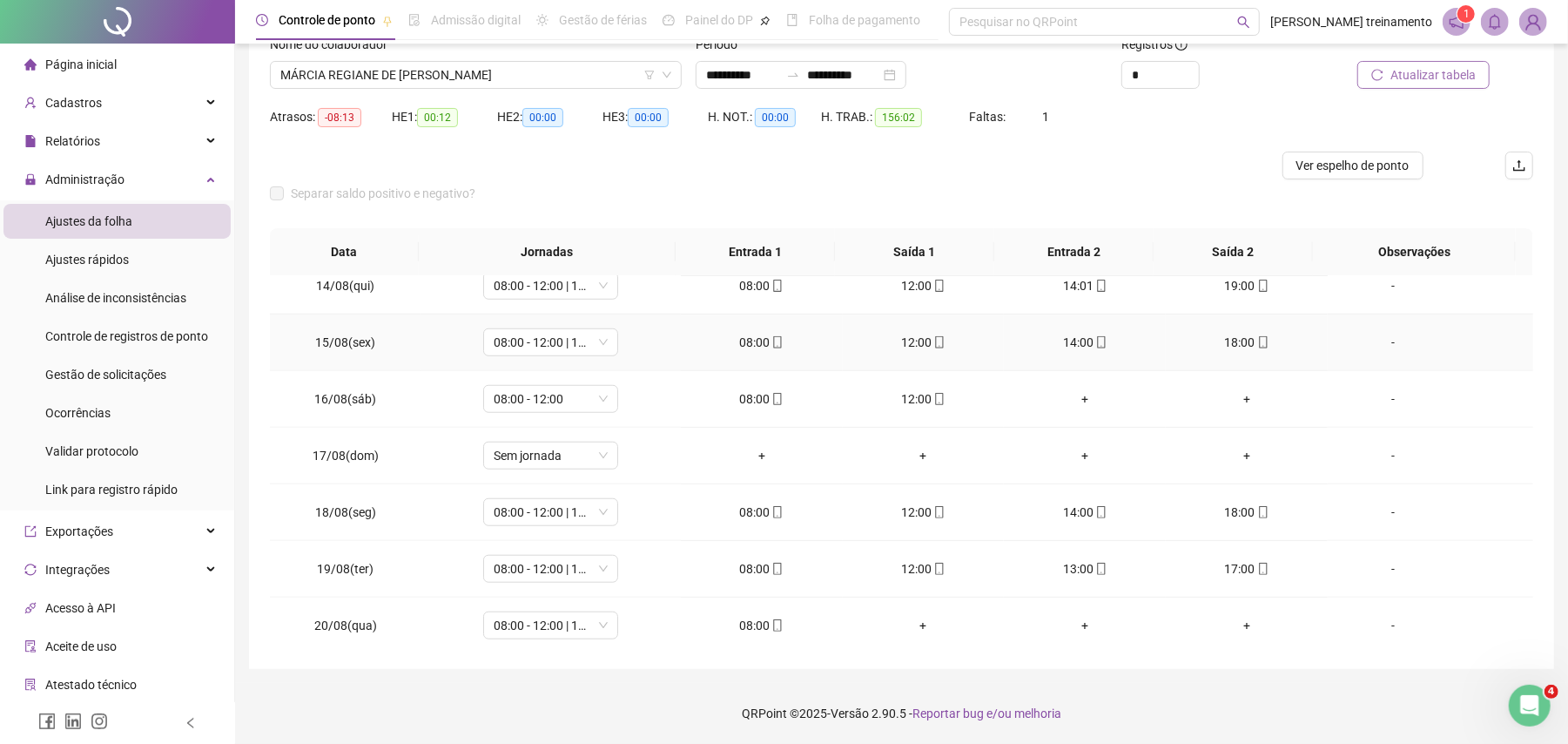
scroll to position [1108, 0]
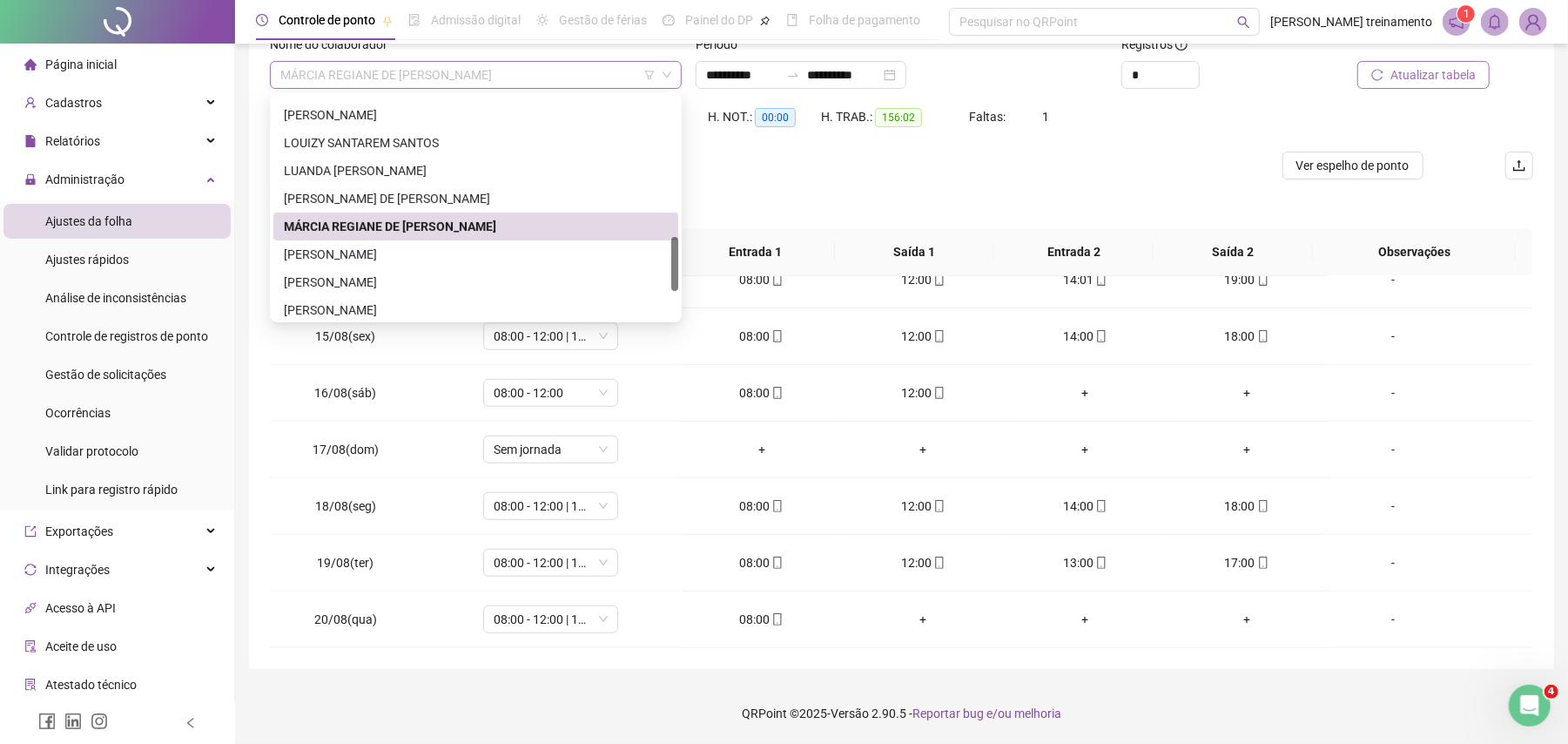
click at [568, 74] on span "MÁRCIA REGIANE DE [PERSON_NAME]" at bounding box center [475, 74] width 391 height 26
click at [575, 279] on div "[PERSON_NAME]" at bounding box center [475, 281] width 384 height 19
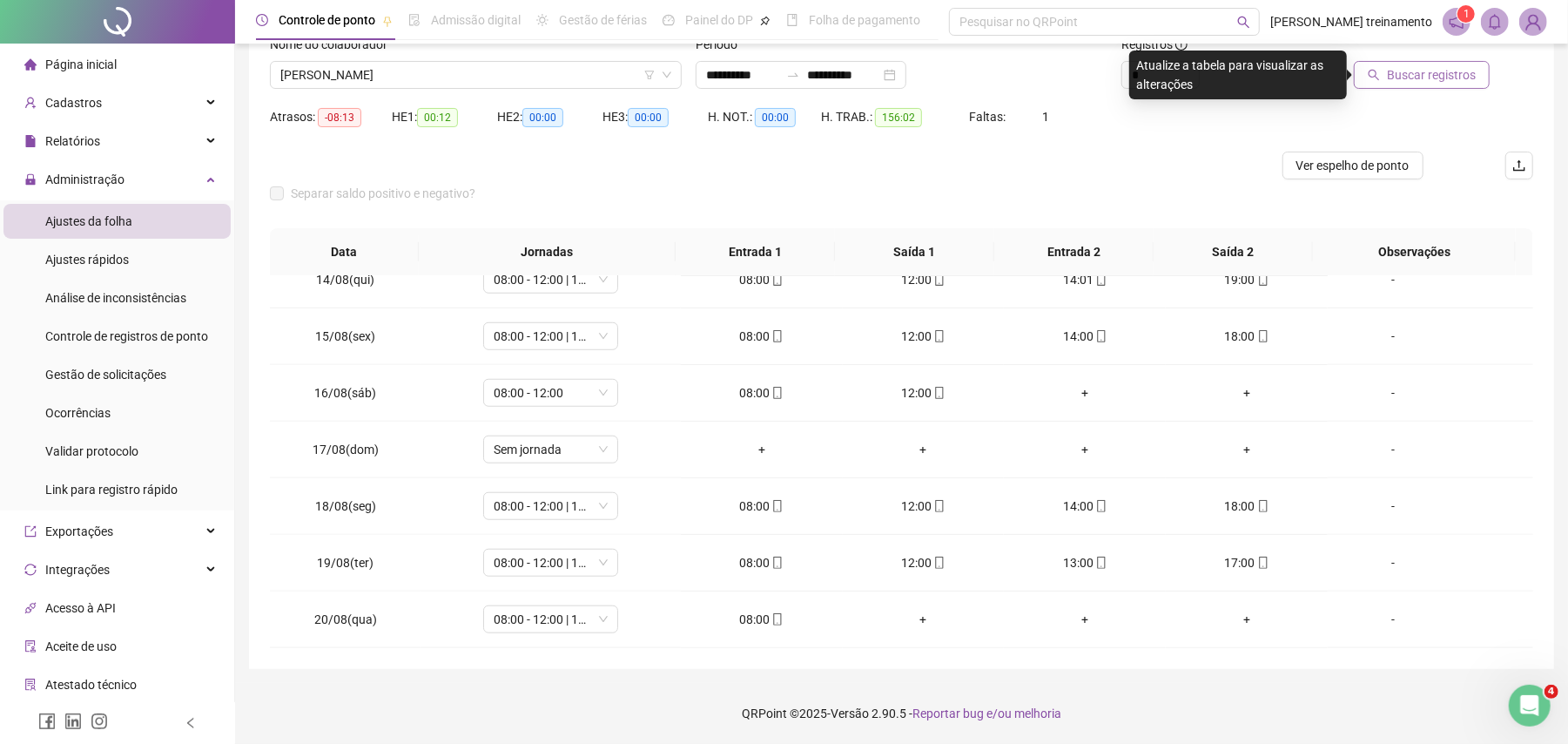
click at [1452, 77] on span "Buscar registros" at bounding box center [1431, 74] width 89 height 19
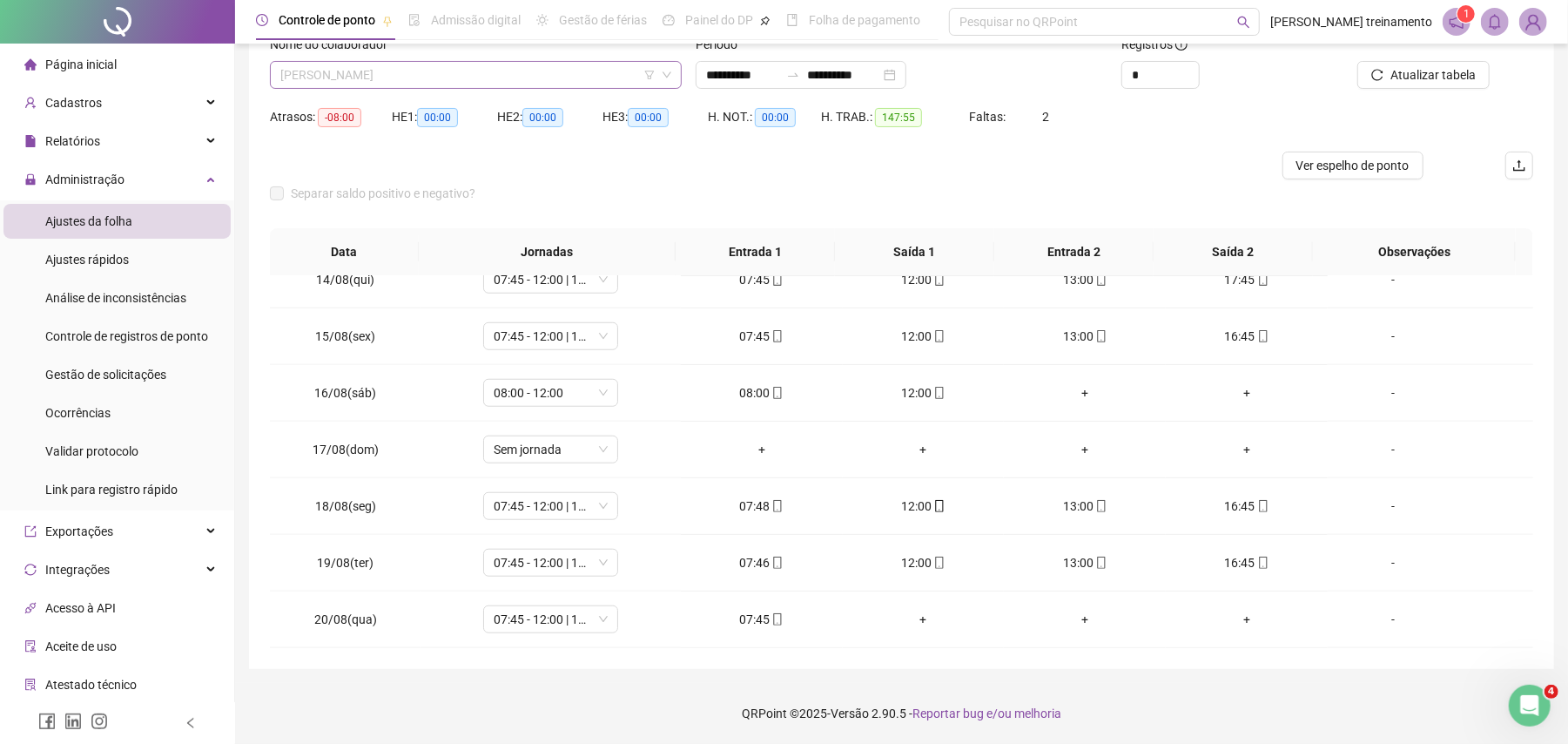
click at [548, 69] on span "[PERSON_NAME]" at bounding box center [475, 74] width 391 height 26
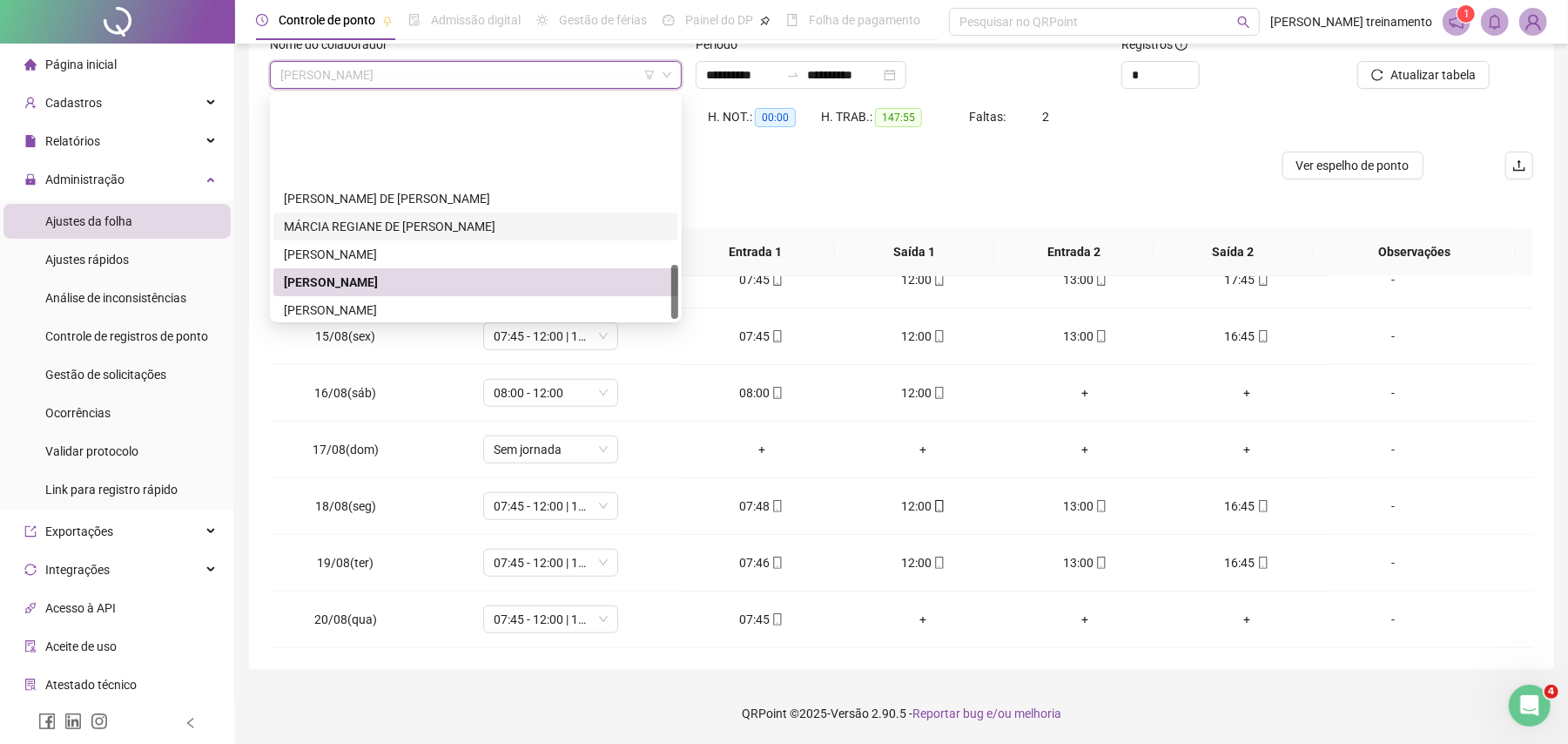
scroll to position [696, 0]
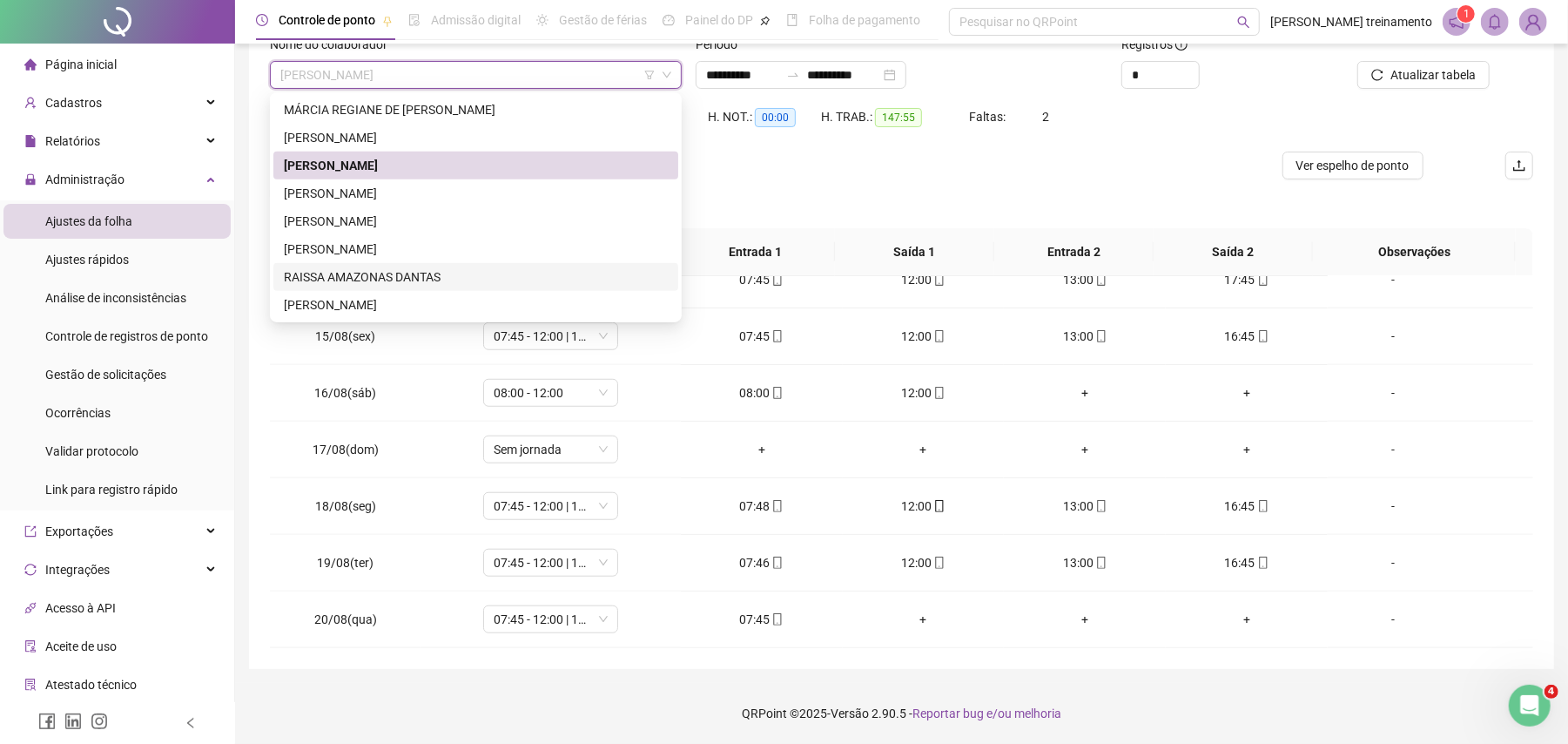
click at [485, 272] on div "RAISSA AMAZONAS DANTAS" at bounding box center [475, 276] width 384 height 19
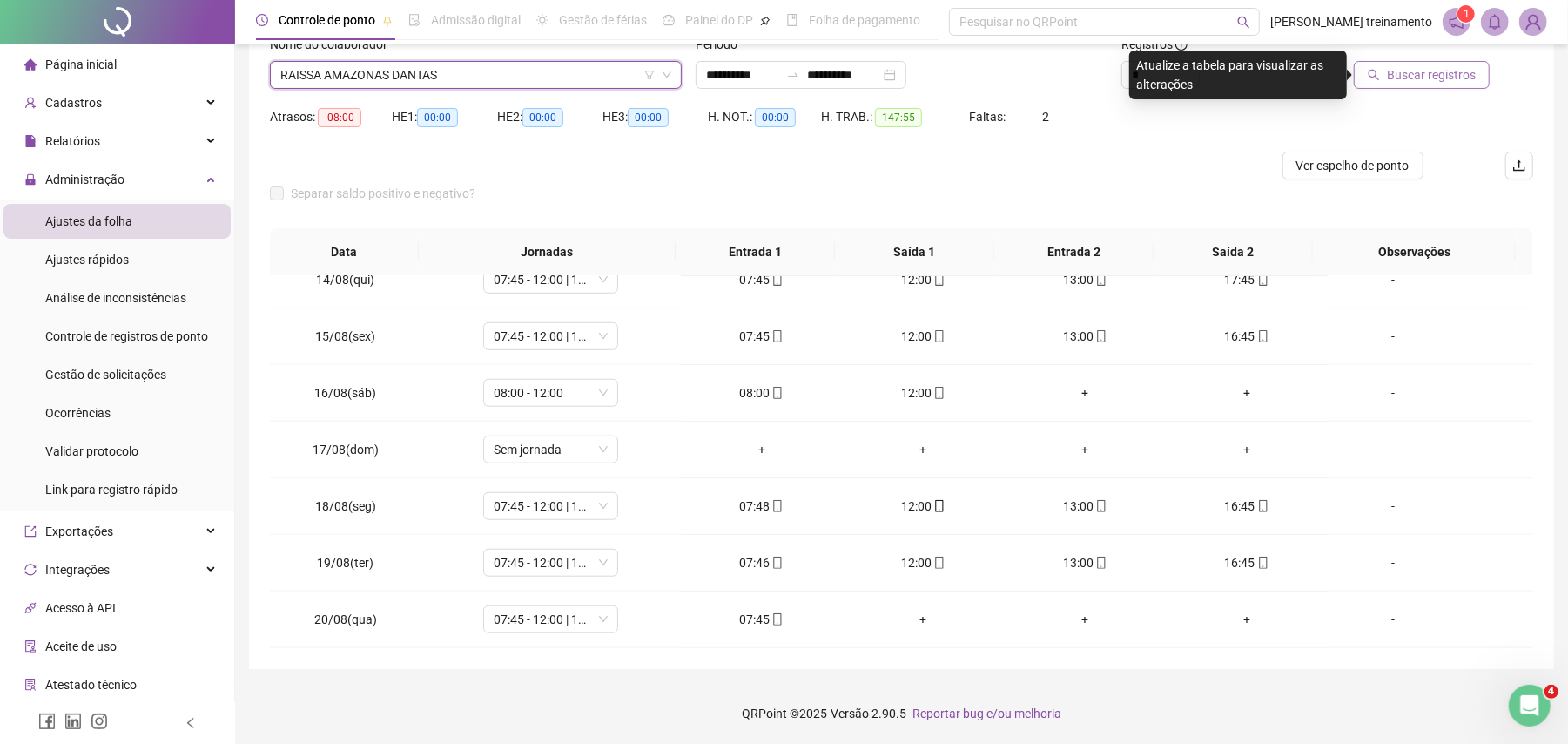
click at [1409, 75] on span "Buscar registros" at bounding box center [1431, 74] width 89 height 19
